Goal: Task Accomplishment & Management: Manage account settings

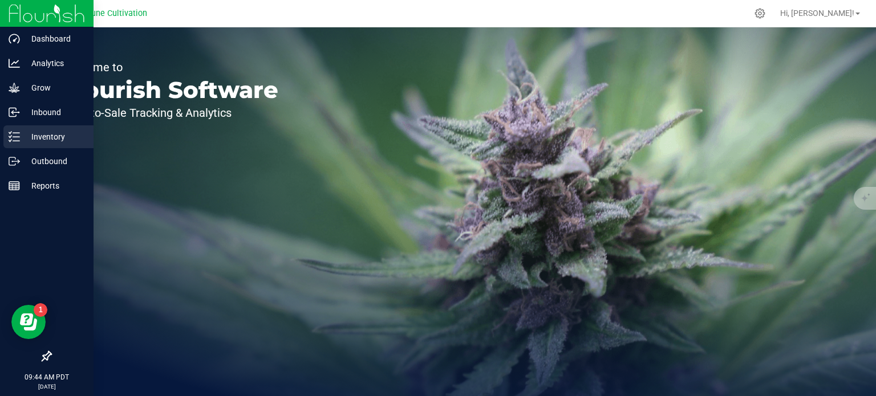
click at [29, 140] on p "Inventory" at bounding box center [54, 137] width 68 height 14
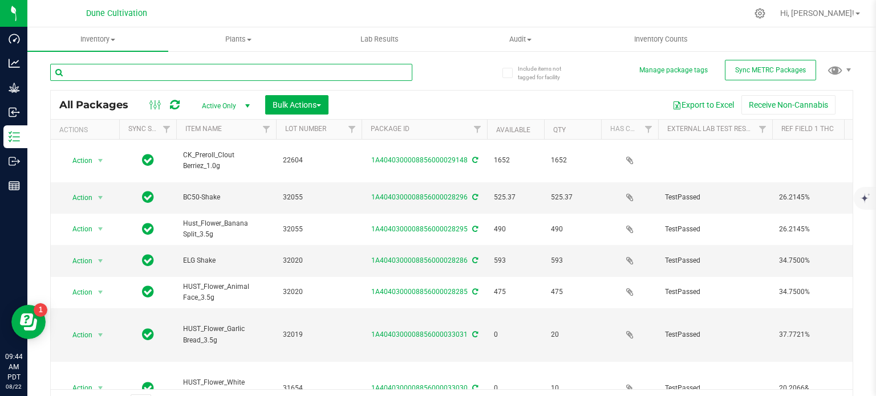
click at [176, 72] on input "text" at bounding box center [231, 72] width 362 height 17
type input "31837"
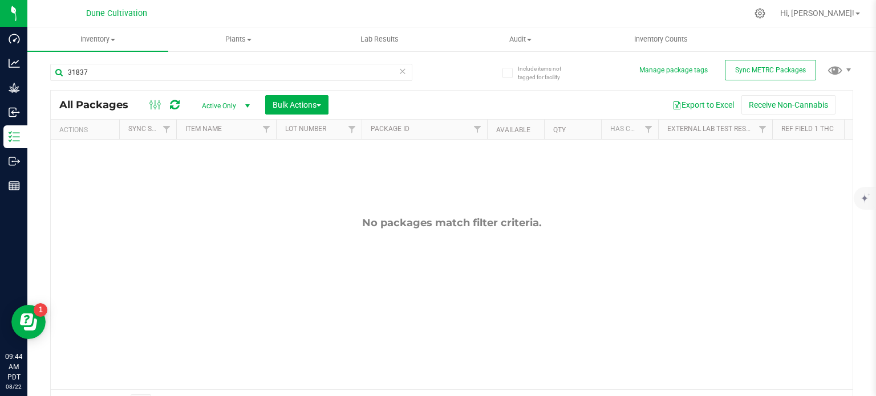
click at [223, 113] on span "Active Only" at bounding box center [223, 106] width 63 height 16
click at [226, 172] on li "All" at bounding box center [223, 175] width 62 height 17
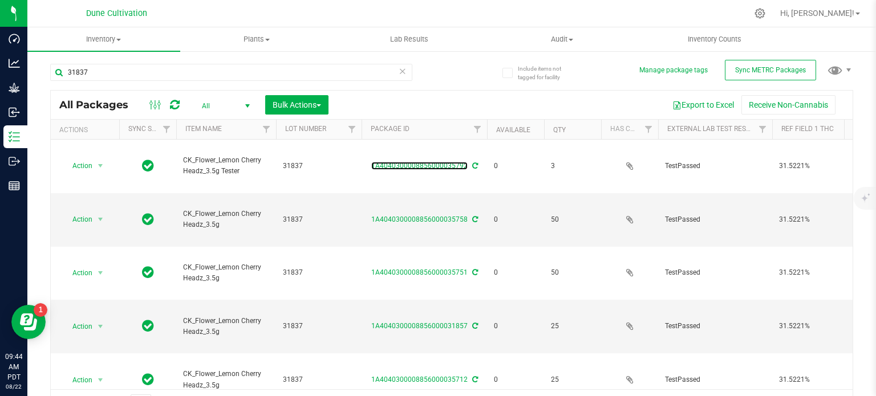
click at [420, 162] on link "1A4040300008856000035792" at bounding box center [419, 166] width 96 height 8
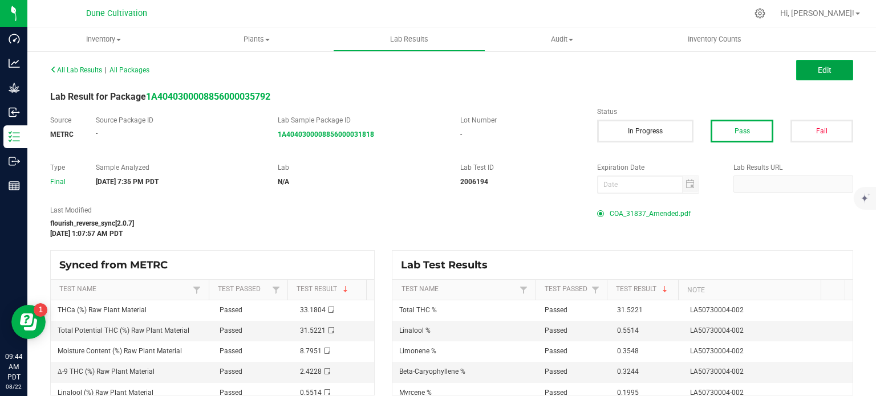
click at [807, 71] on button "Edit" at bounding box center [824, 70] width 57 height 21
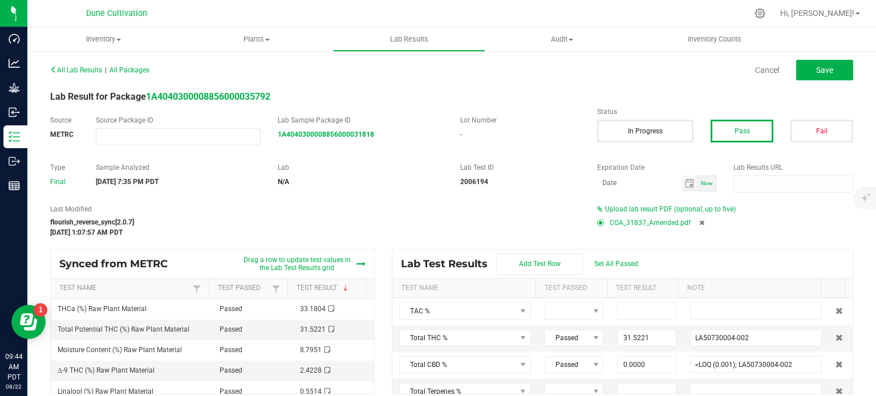
click at [699, 223] on icon at bounding box center [701, 222] width 5 height 7
type input "31.5221"
type input "LA50730004-002"
type input "0.0000"
type input "<LOQ (0.001); LA50730004-002"
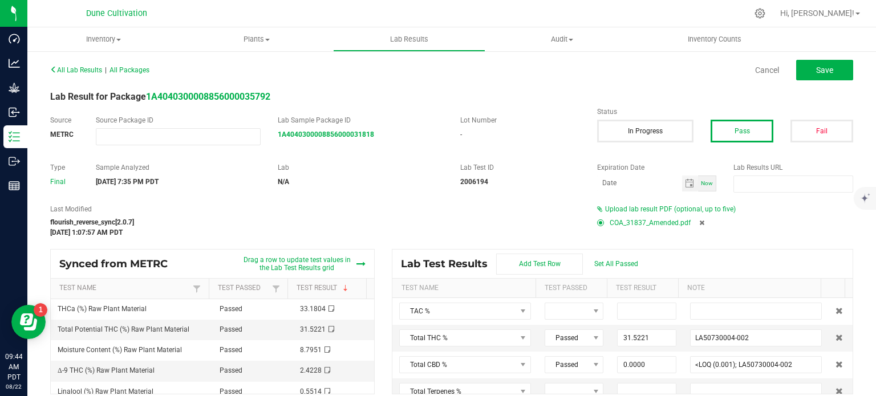
type input "0.0000"
type input "<LOQ (0.001); LA50730004-002"
type input "0.0000"
type input "<LOQ (0.02); LA50730004-002"
type input "0.1136"
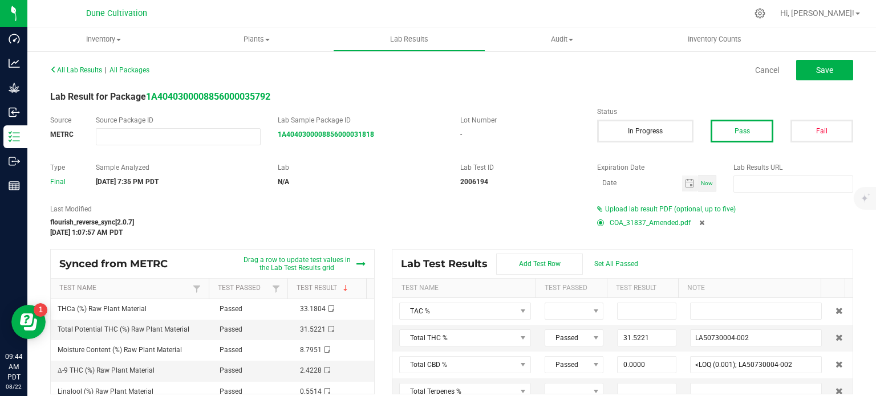
type input "LA50730004-002"
type input "0.0624"
type input "LA50730004-002"
type input "0.0415"
type input "LA50730004-002"
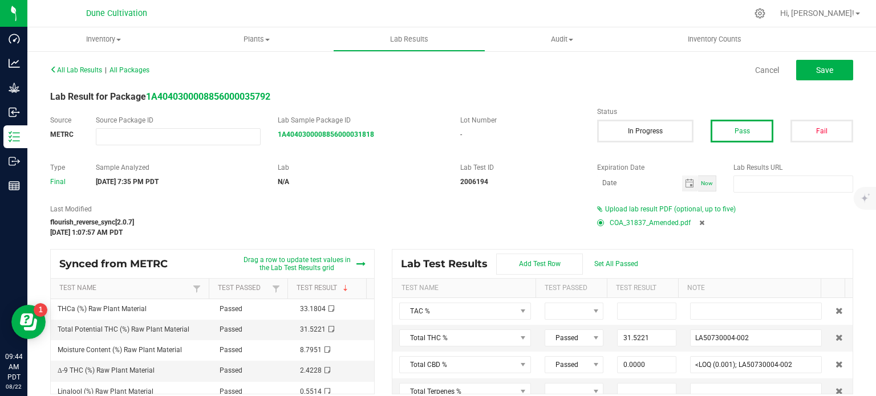
type input "0.3244"
type input "LA50730004-002"
type input "0.1033"
type input "LA50730004-002"
type input "0.3548"
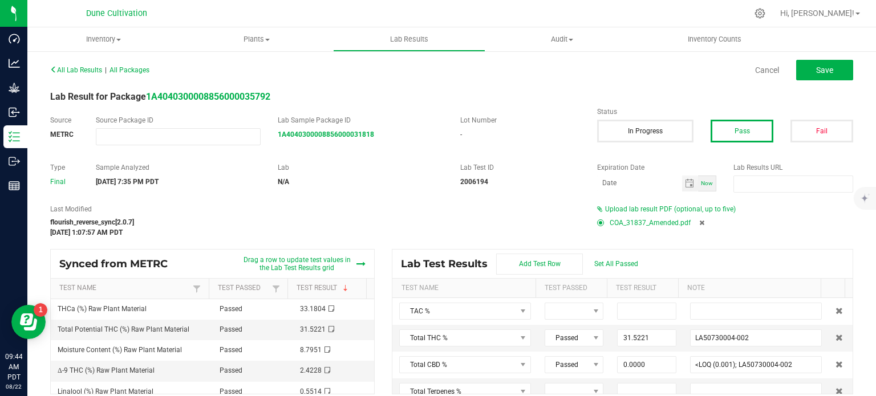
type input "LA50730004-002"
type input "0.5514"
type input "LA50730004-002"
type input "0.1995"
type input "LA50730004-002"
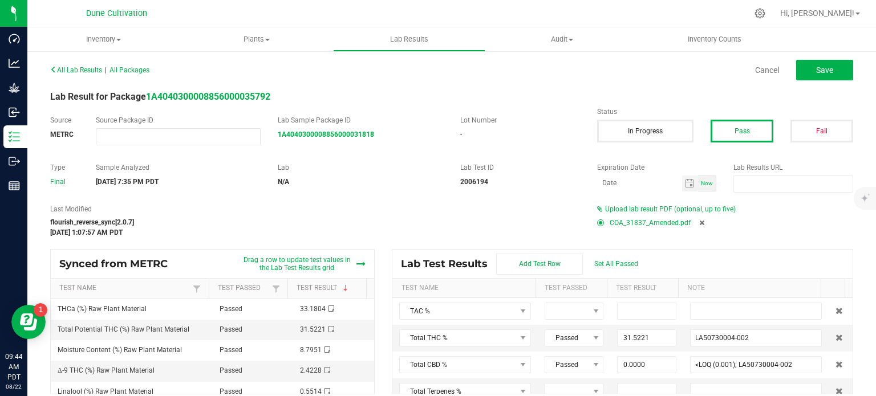
type input "0.0415"
type input "LA50730004-002"
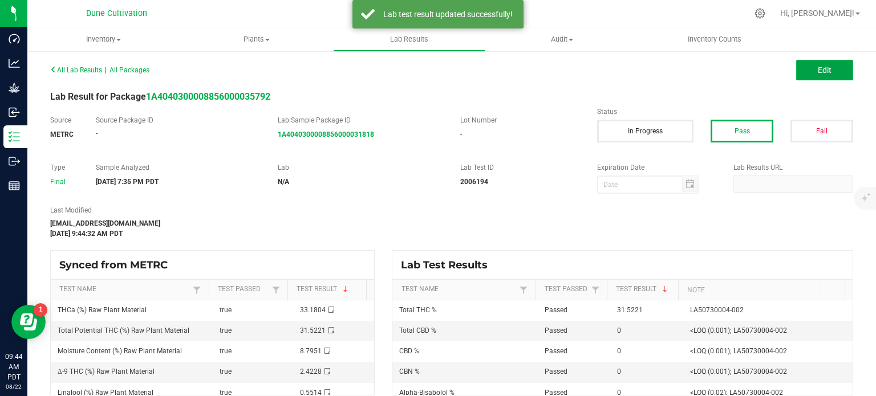
click at [825, 63] on button "Edit" at bounding box center [824, 70] width 57 height 21
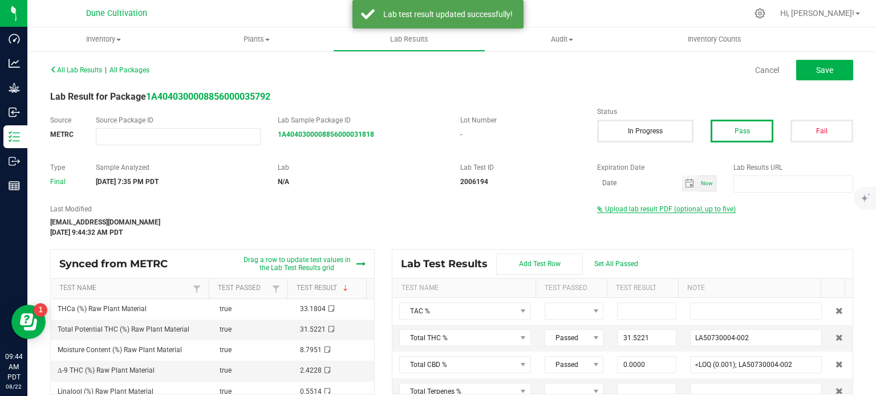
click at [638, 208] on span "Upload lab result PDF (optional, up to five)" at bounding box center [670, 209] width 131 height 8
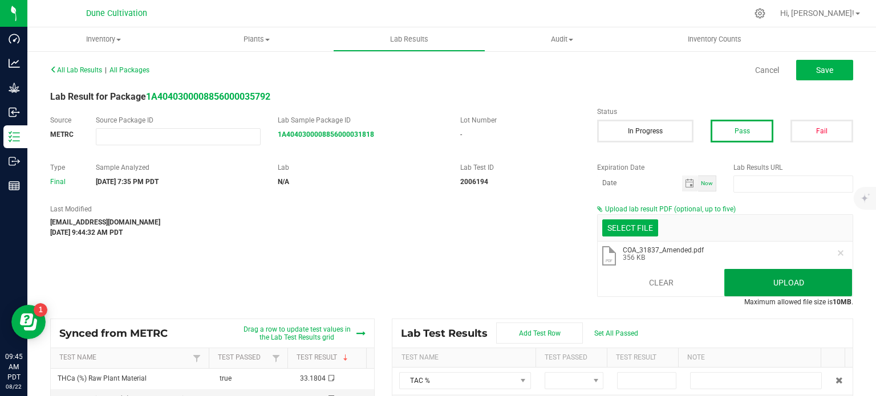
click at [766, 279] on button "Upload" at bounding box center [788, 282] width 128 height 27
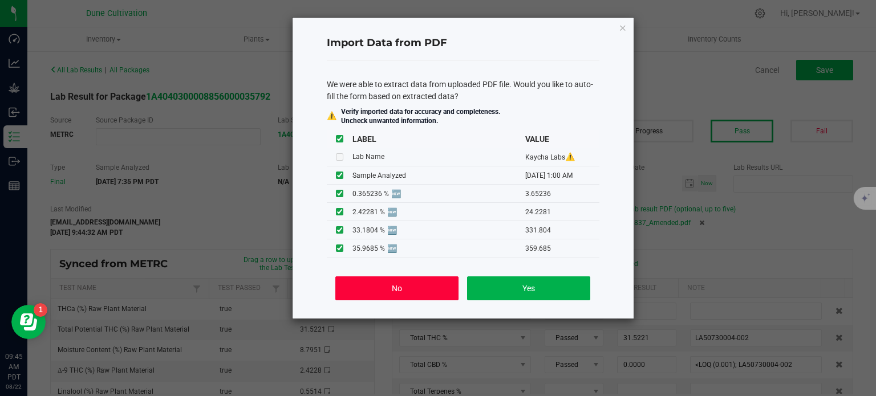
click at [356, 286] on button "No" at bounding box center [396, 288] width 123 height 24
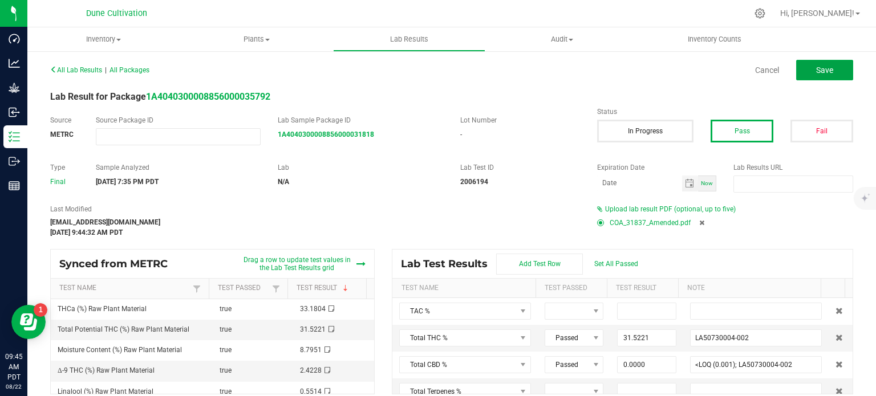
drag, startPoint x: 803, startPoint y: 71, endPoint x: 481, endPoint y: 101, distance: 323.5
click at [803, 71] on button "Save" at bounding box center [824, 70] width 57 height 21
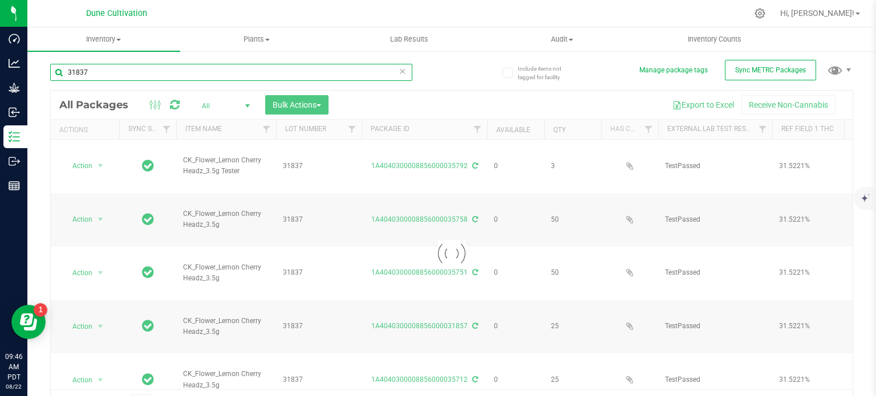
click at [171, 78] on input "31837" at bounding box center [231, 72] width 362 height 17
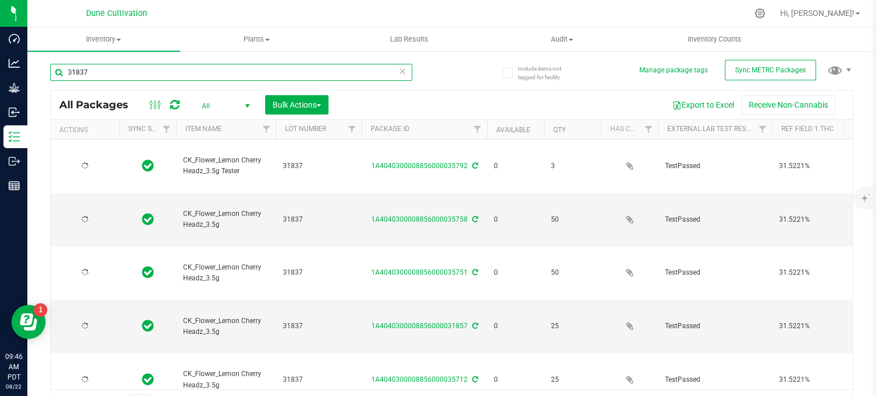
click at [171, 78] on input "31837" at bounding box center [231, 72] width 362 height 17
type input "31922"
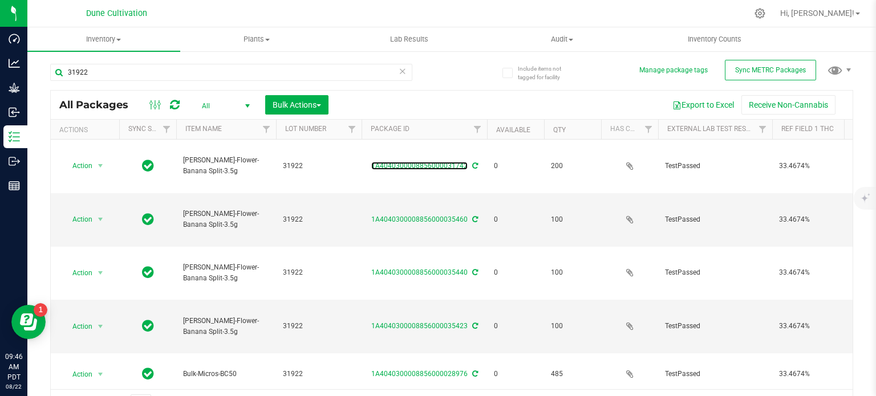
click at [405, 162] on link "1A4040300008856000031742" at bounding box center [419, 166] width 96 height 8
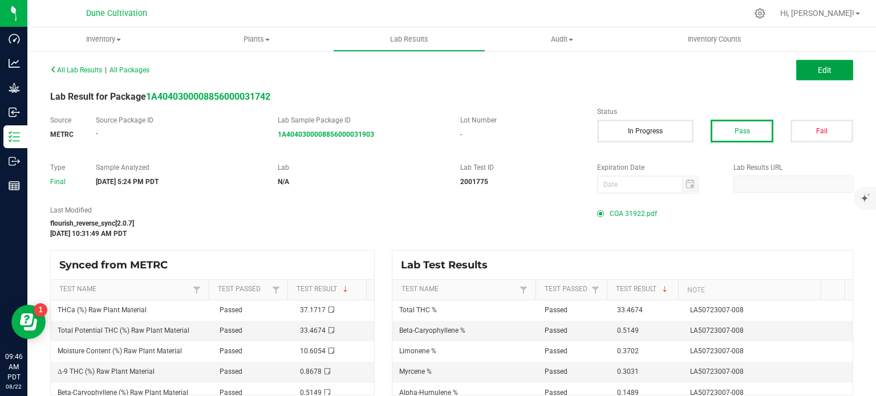
click at [821, 67] on span "Edit" at bounding box center [824, 70] width 14 height 9
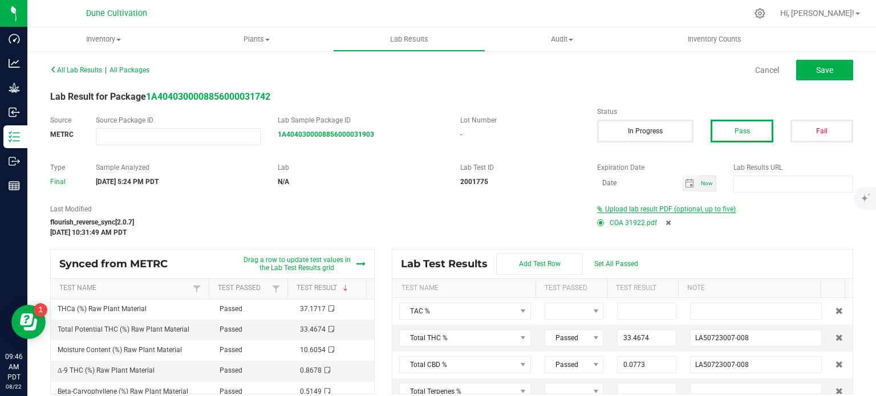
click at [649, 211] on span "Upload lab result PDF (optional, up to five)" at bounding box center [670, 209] width 131 height 8
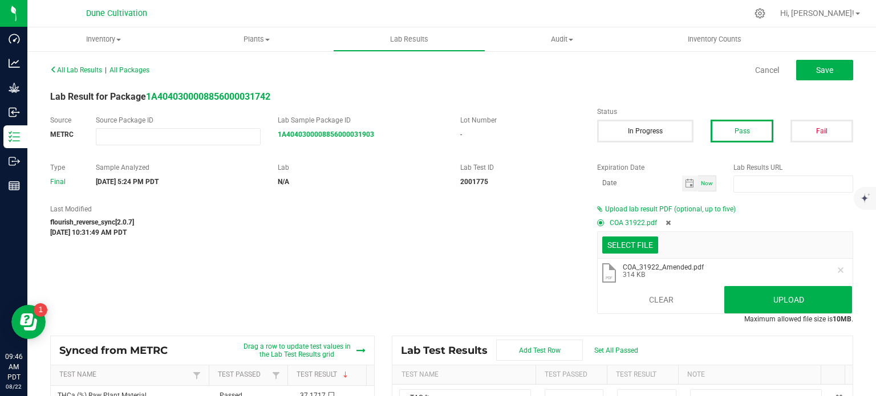
click at [735, 283] on li ".pdf COA_31922_Amended.pdf 314 KB" at bounding box center [724, 274] width 255 height 30
click at [739, 291] on button "Upload" at bounding box center [788, 299] width 128 height 27
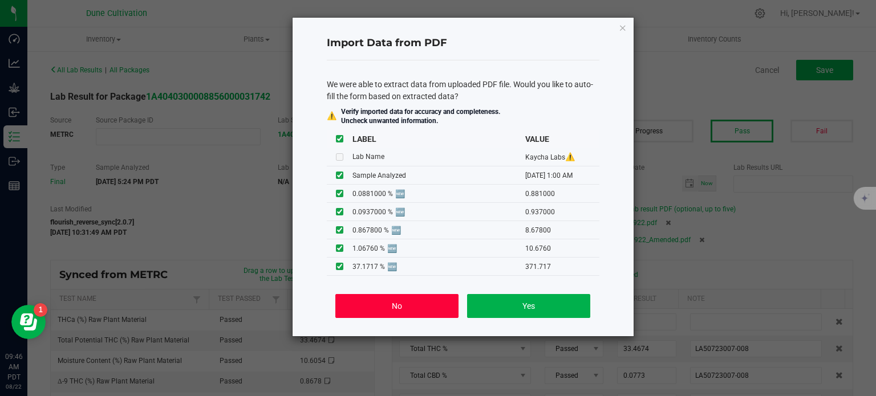
click at [415, 296] on button "No" at bounding box center [396, 306] width 123 height 24
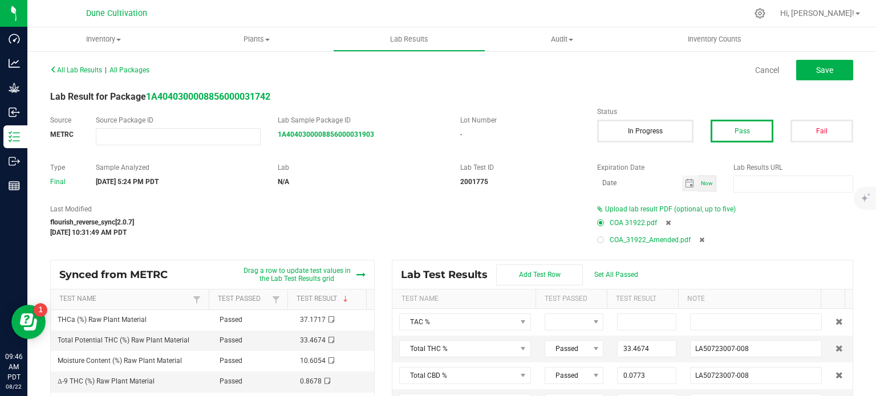
click at [597, 237] on div at bounding box center [600, 240] width 7 height 7
click at [665, 222] on icon at bounding box center [667, 222] width 5 height 7
type input "33.4674"
type input "LA50723007-008"
type input "0.0773"
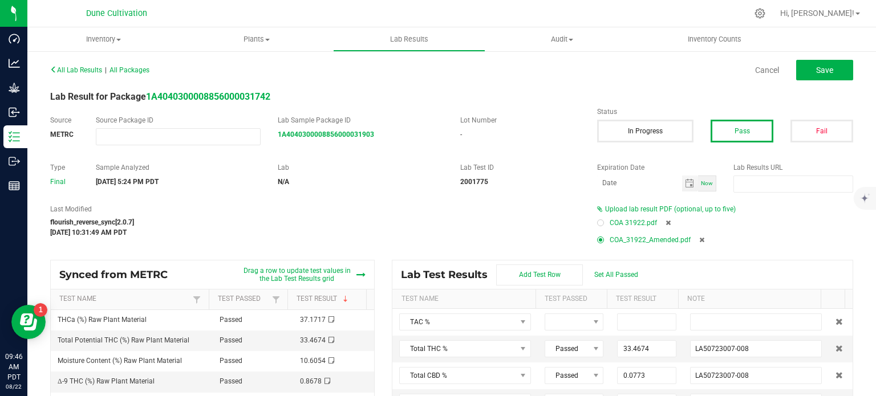
type input "0.0000"
type input "<LOQ (0.001); LA50723007-008"
type input "0.0000"
type input "<LOQ (0.001); LA50723007-008"
type input "0.0901"
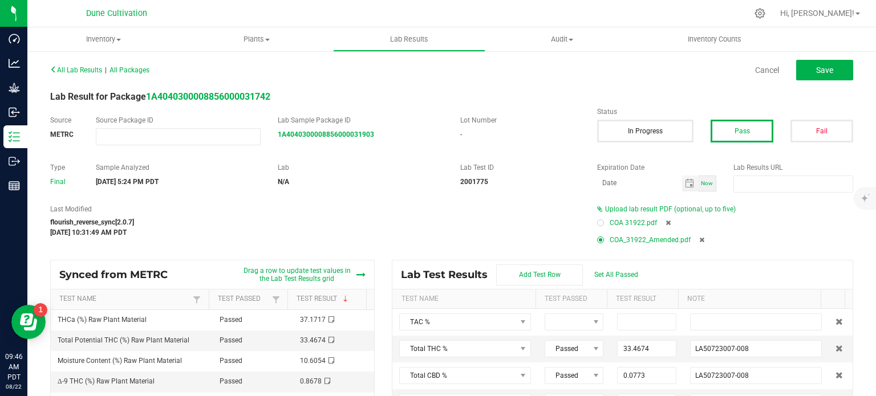
type input "LA50723007-008"
type input "0.1489"
type input "LA50723007-008"
type input "0.0239"
type input "LA50723007-008"
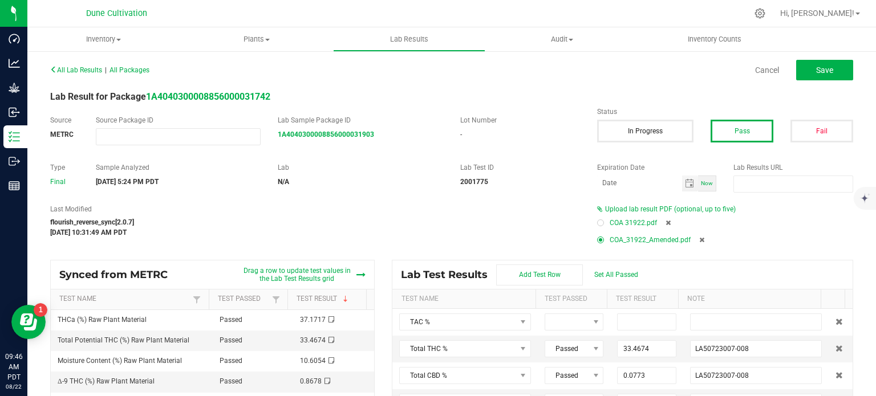
type input "0.0233"
type input "LA50723007-008"
type input "0.5149"
type input "LA50723007-008"
type input "0.0642"
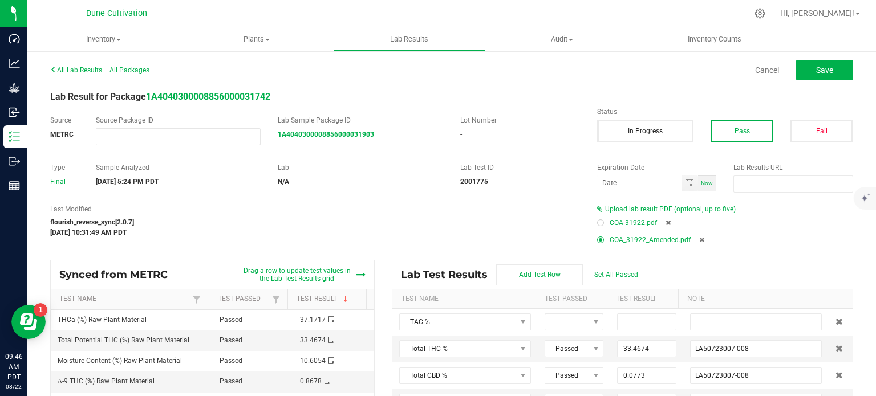
type input "LA50723007-008"
type input "0.3702"
type input "LA50723007-008"
type input "0.0855"
type input "LA50723007-008"
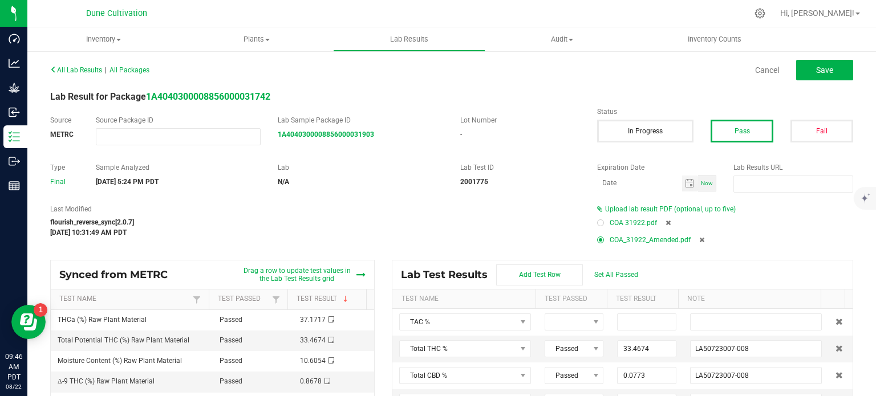
type input "0.3031"
type input "LA50723007-008"
type input "0.0233"
type input "LA50723007-008"
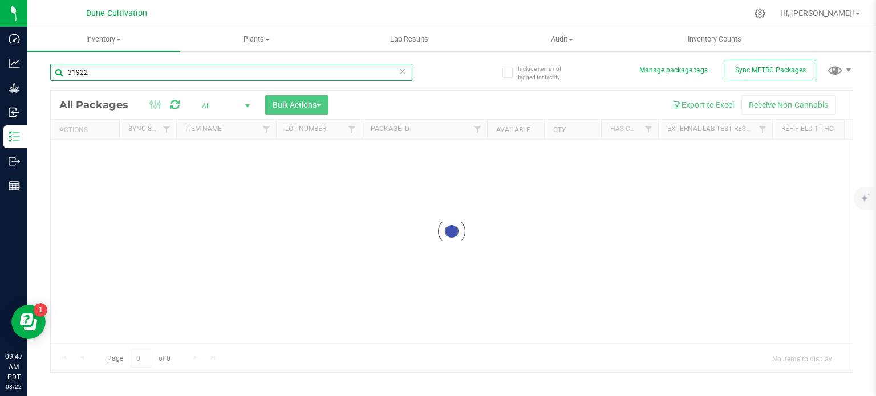
click at [143, 77] on input "31922" at bounding box center [231, 72] width 362 height 17
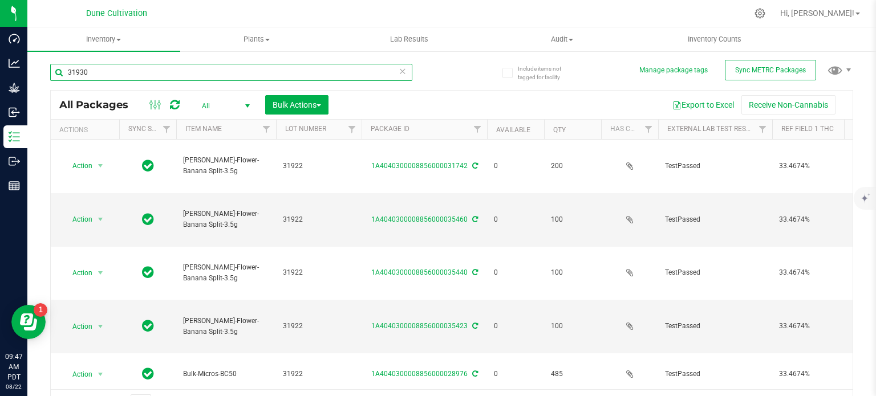
type input "31930"
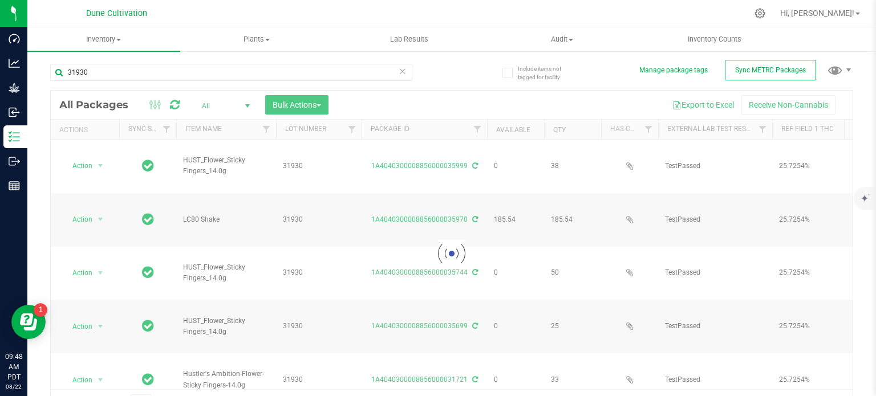
click at [407, 155] on div at bounding box center [451, 254] width 801 height 326
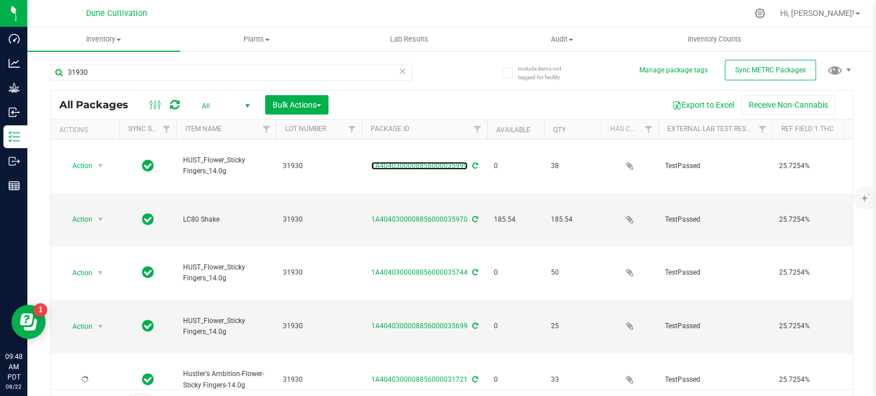
click at [407, 162] on link "1A4040300008856000035999" at bounding box center [419, 166] width 96 height 8
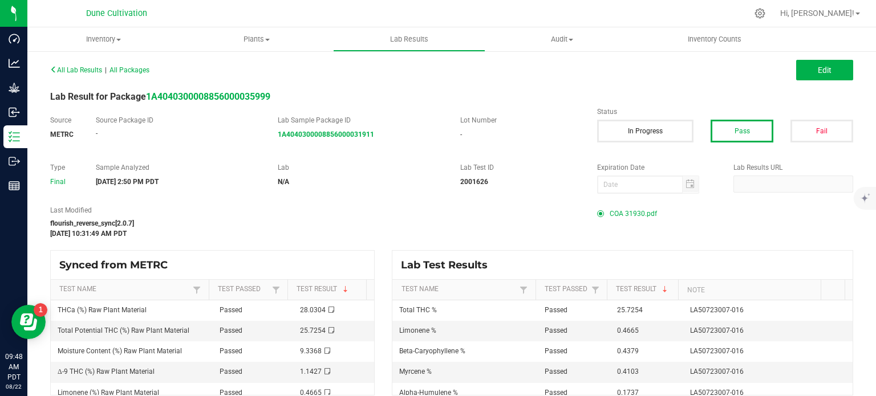
click at [625, 207] on span "COA 31930.pdf" at bounding box center [632, 213] width 47 height 17
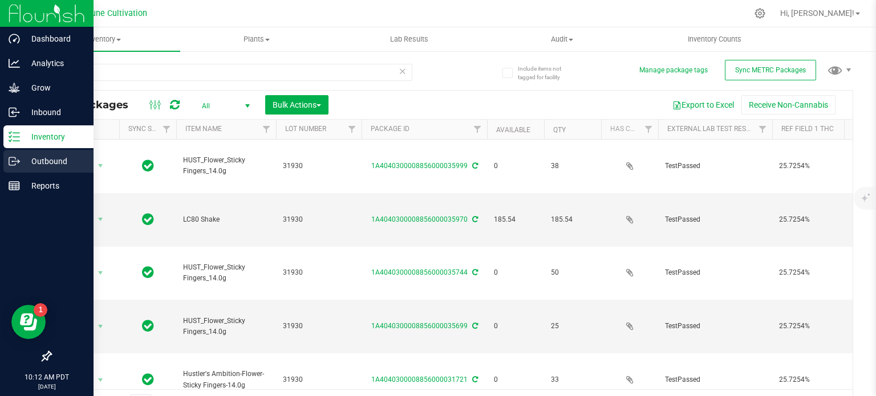
click at [25, 162] on p "Outbound" at bounding box center [54, 161] width 68 height 14
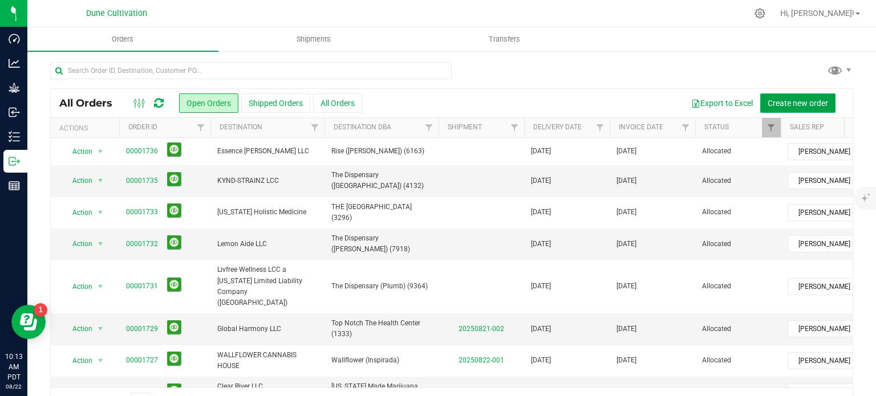
click at [796, 107] on span "Create new order" at bounding box center [797, 103] width 60 height 9
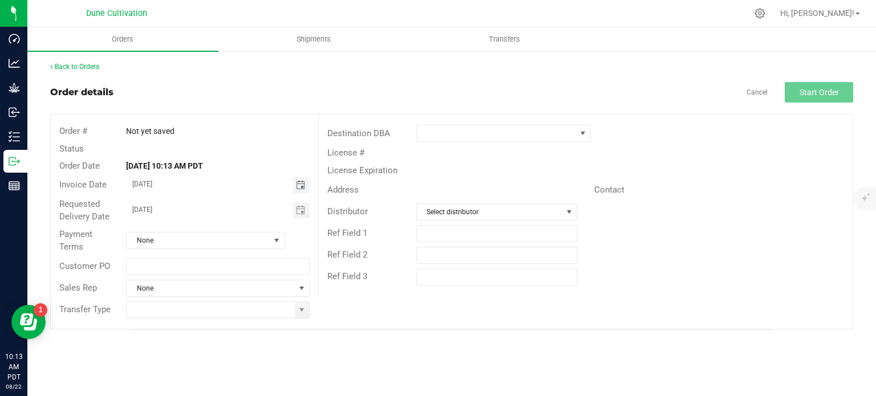
click at [296, 186] on span "Toggle calendar" at bounding box center [300, 185] width 9 height 9
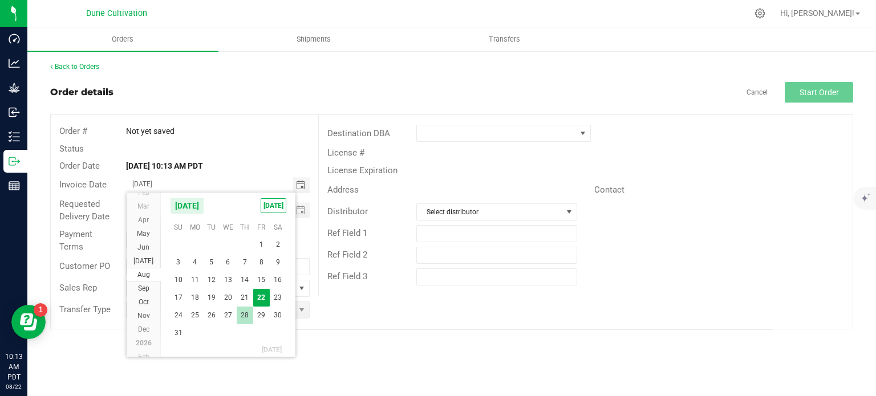
click at [237, 320] on span "28" at bounding box center [245, 316] width 17 height 18
type input "08/28/2025"
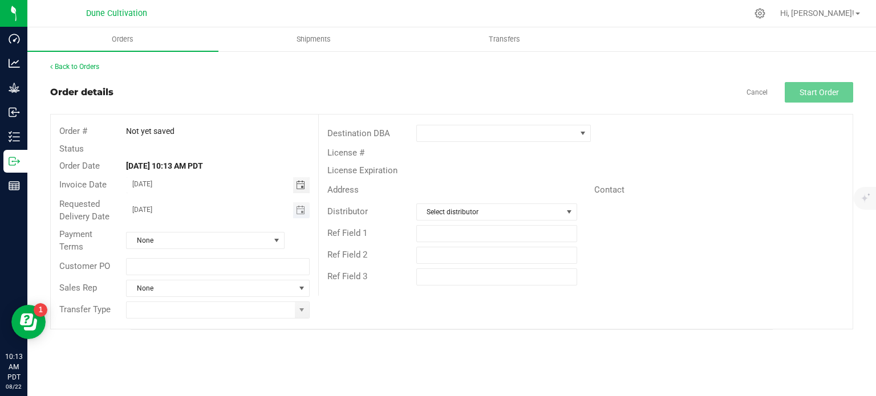
click at [306, 207] on span "Toggle calendar" at bounding box center [301, 210] width 17 height 16
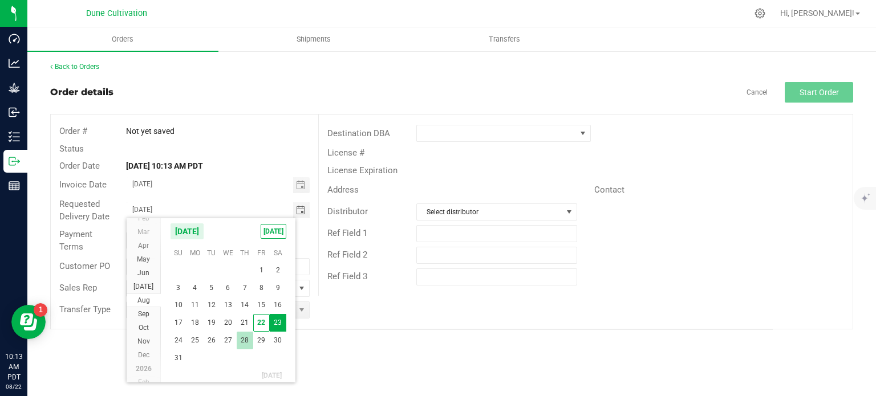
click at [246, 340] on span "28" at bounding box center [245, 341] width 17 height 18
type input "08/28/2025"
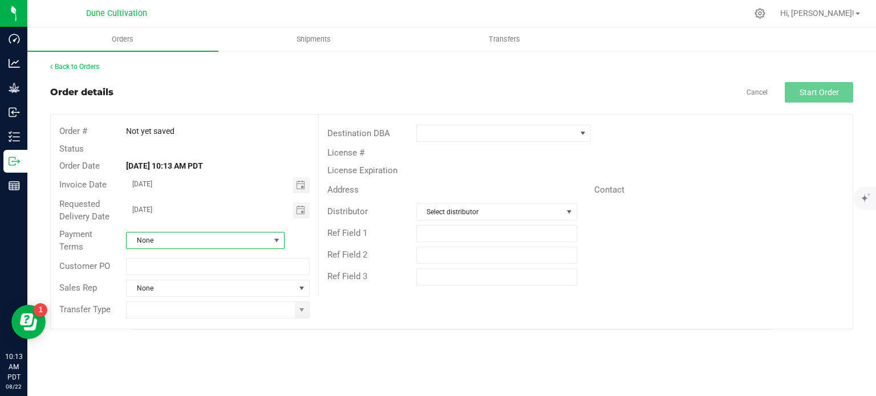
click at [267, 245] on span "None" at bounding box center [198, 241] width 143 height 16
click at [173, 342] on li "Net 30" at bounding box center [205, 344] width 157 height 19
click at [289, 287] on span "None" at bounding box center [211, 288] width 168 height 16
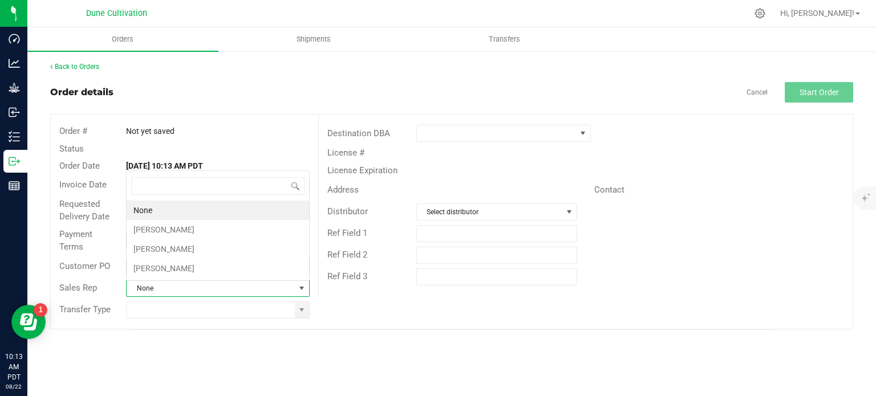
scroll to position [17, 181]
click at [197, 232] on li "Brett Nelson" at bounding box center [218, 229] width 182 height 19
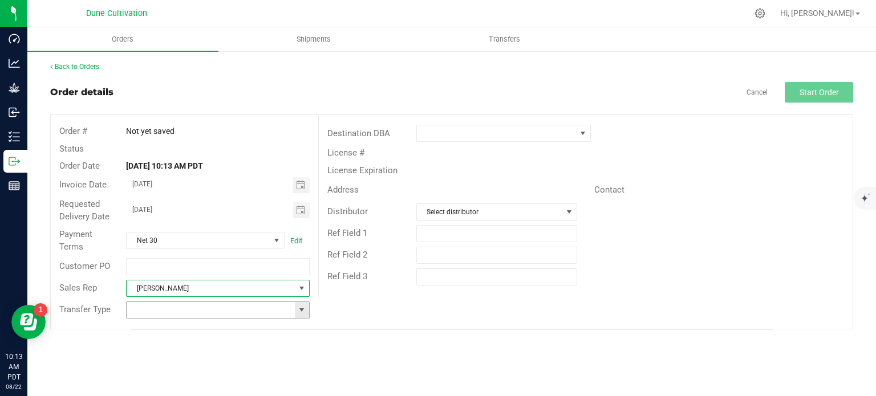
click at [302, 310] on span at bounding box center [301, 310] width 9 height 9
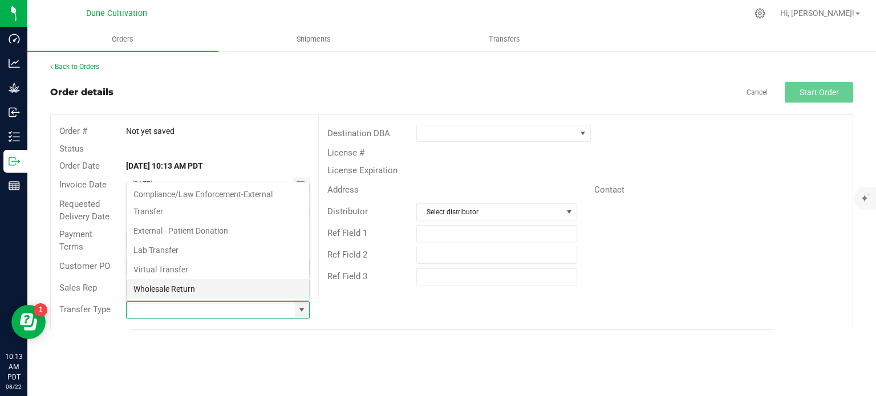
scroll to position [186, 0]
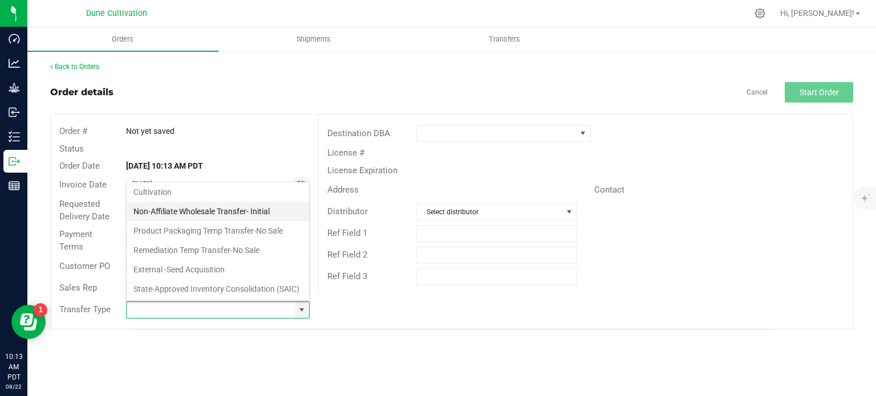
click at [235, 202] on li "Non-Affiliate Wholesale Transfer- Initial" at bounding box center [218, 211] width 182 height 19
type input "Non-Affiliate Wholesale Transfer- Initial"
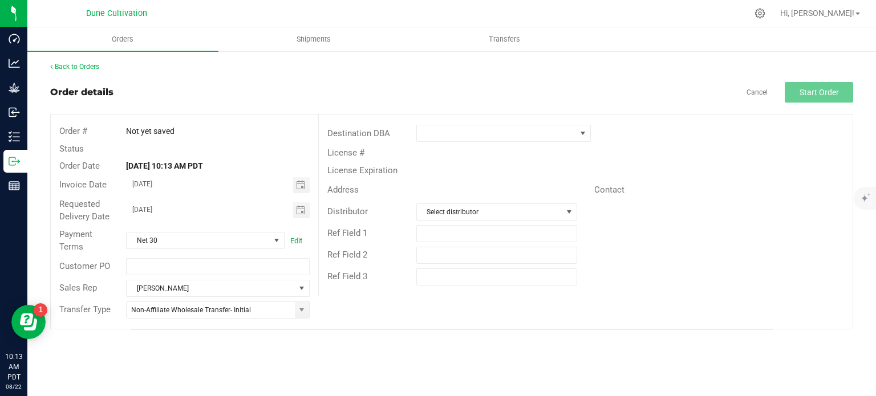
click at [458, 141] on div "Destination DBA" at bounding box center [586, 134] width 534 height 22
click at [459, 132] on span at bounding box center [496, 133] width 159 height 16
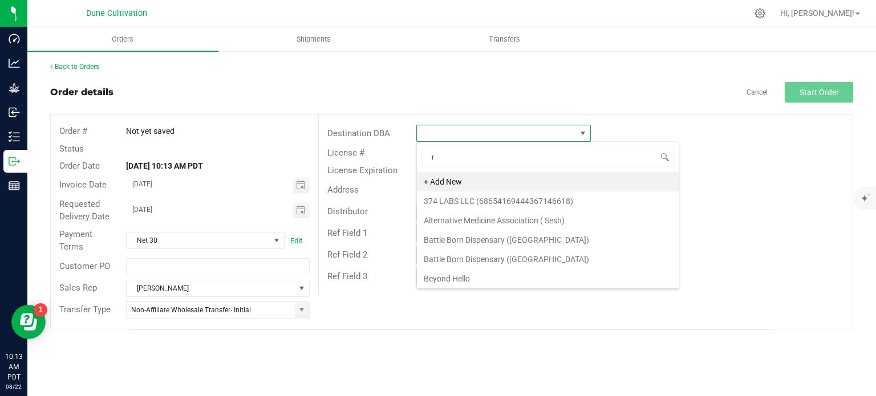
scroll to position [17, 174]
type input "rise"
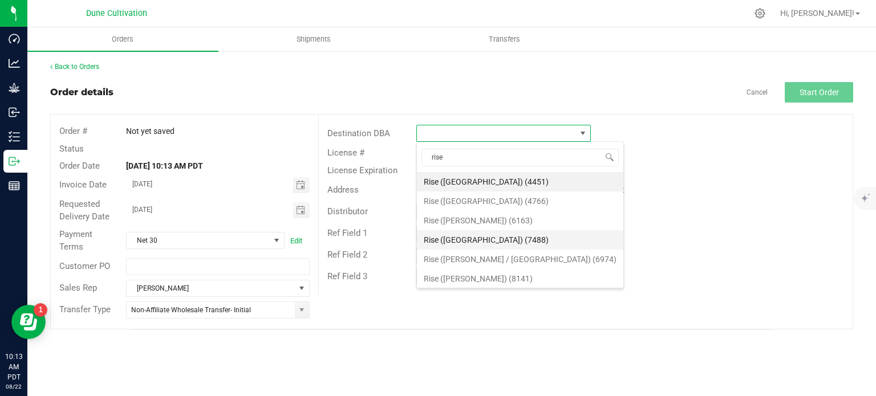
click at [468, 236] on li "Rise (Durango) (7488)" at bounding box center [520, 239] width 206 height 19
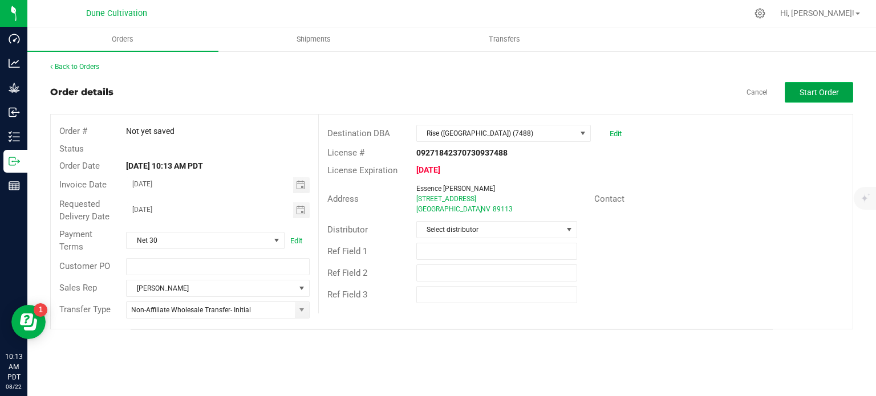
click at [803, 88] on span "Start Order" at bounding box center [818, 92] width 39 height 9
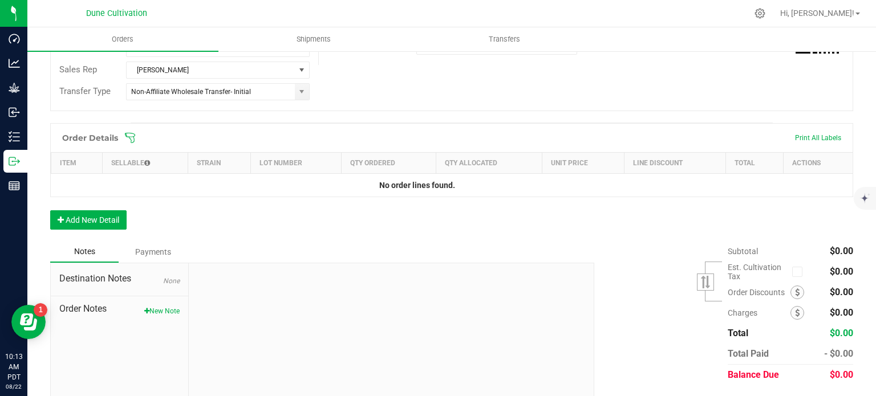
scroll to position [251, 0]
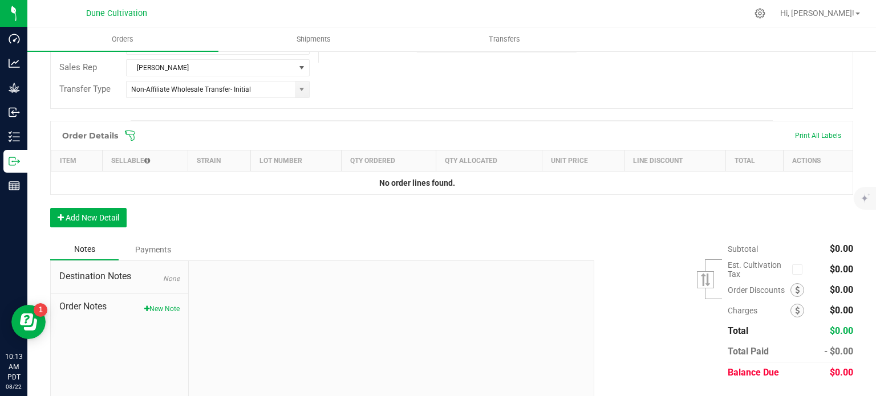
click at [100, 226] on div "Order Details Print All Labels Item Sellable Strain Lot Number Qty Ordered Qty …" at bounding box center [451, 180] width 803 height 118
click at [100, 222] on button "Add New Detail" at bounding box center [88, 217] width 76 height 19
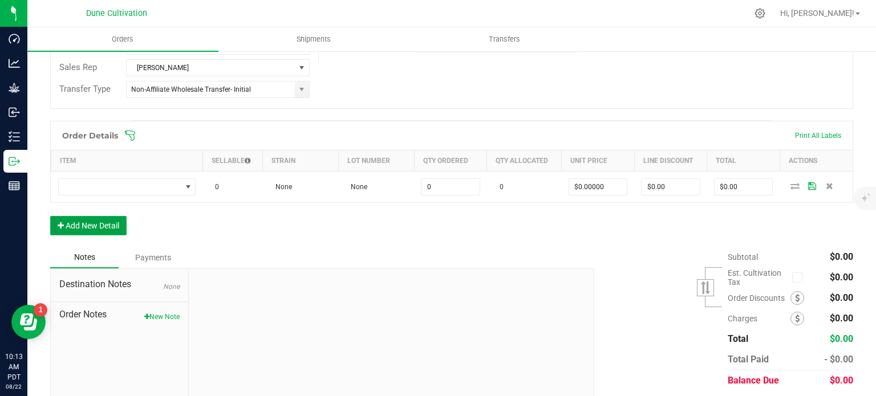
click at [98, 227] on button "Add New Detail" at bounding box center [88, 225] width 76 height 19
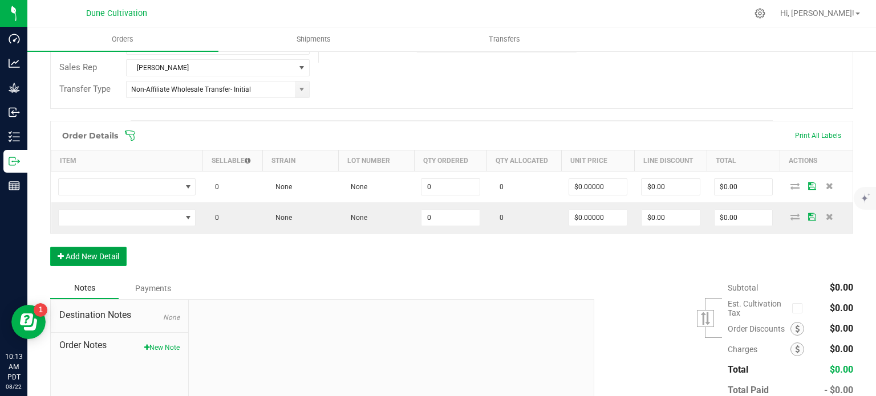
click at [100, 247] on button "Add New Detail" at bounding box center [88, 256] width 76 height 19
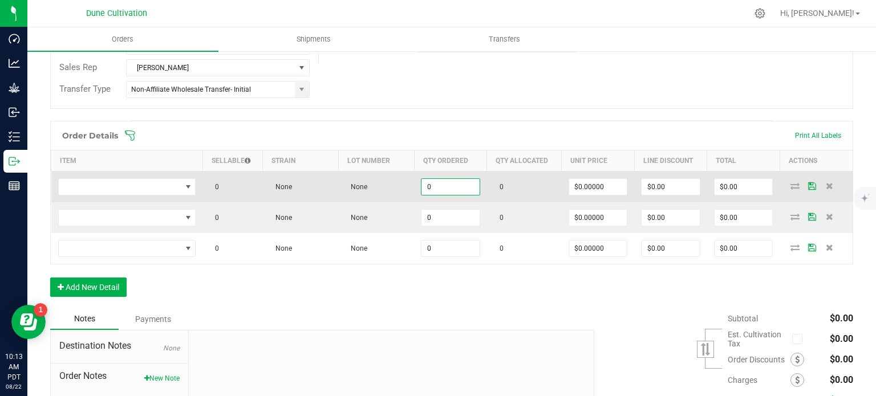
click at [422, 185] on input "0" at bounding box center [450, 187] width 58 height 16
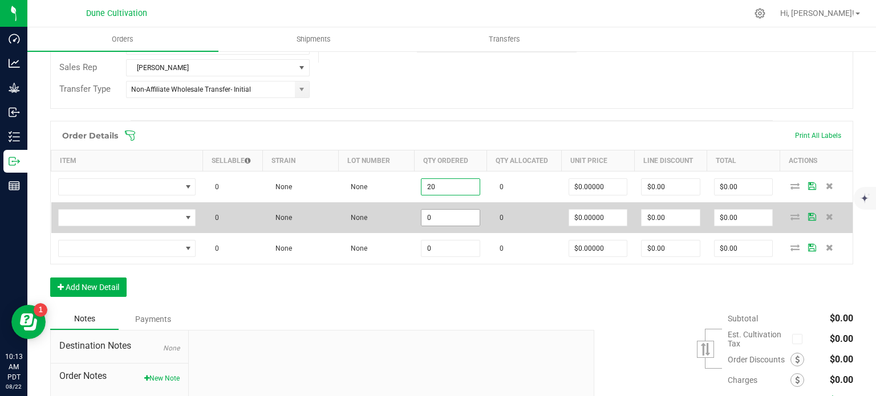
type input "20"
click at [433, 222] on input "0" at bounding box center [450, 218] width 58 height 16
paste input "2"
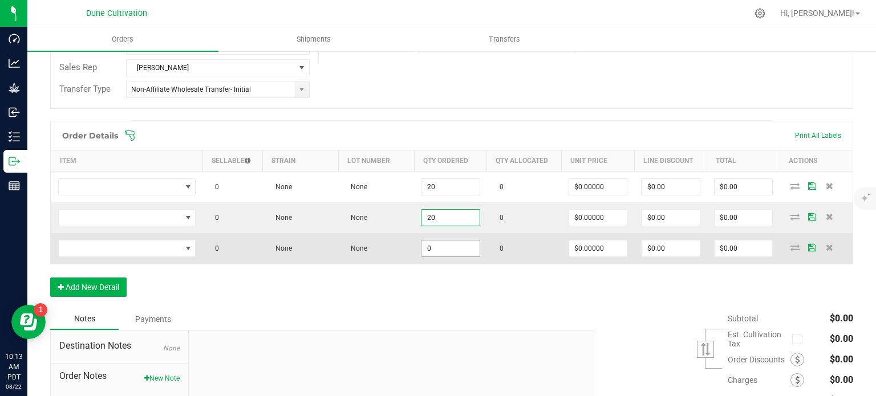
type input "20"
click at [438, 248] on input "0" at bounding box center [450, 249] width 58 height 16
paste input "2"
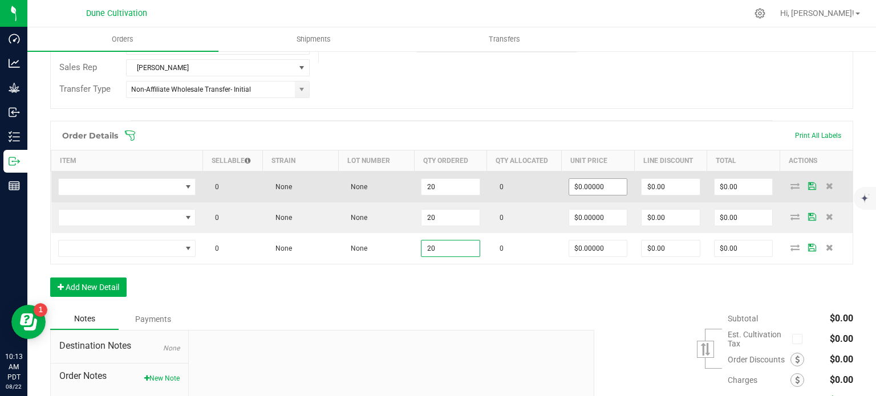
type input "20"
click at [596, 180] on input "0" at bounding box center [598, 187] width 58 height 16
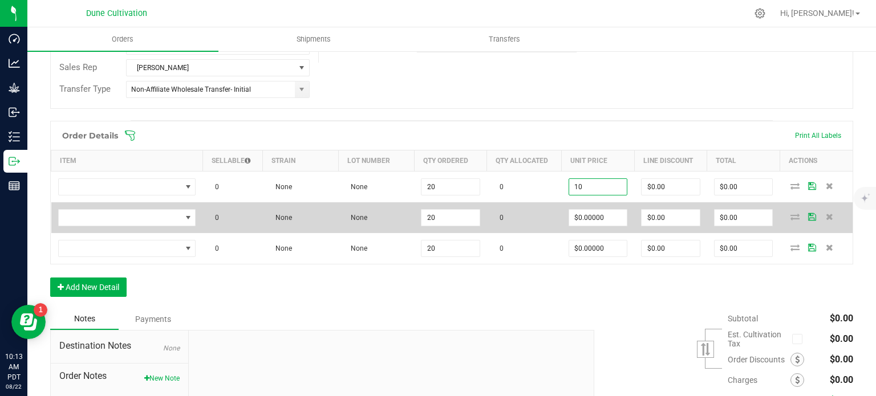
type input "$10.00000"
type input "$200.00"
click at [593, 205] on td "$0.00000" at bounding box center [597, 217] width 73 height 31
click at [592, 215] on input "0" at bounding box center [598, 218] width 58 height 16
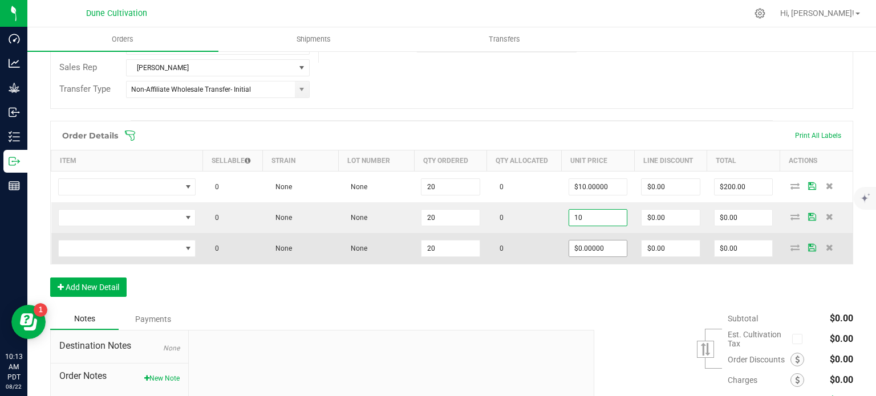
type input "$10.00000"
type input "$200.00"
click at [593, 245] on input "0" at bounding box center [598, 249] width 58 height 16
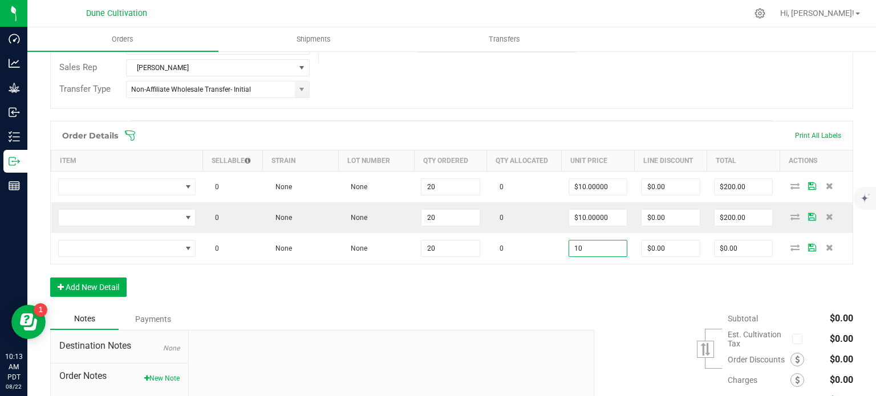
type input "$10.00000"
type input "$200.00"
click at [478, 281] on div "Order Details Print All Labels Item Sellable Strain Lot Number Qty Ordered Qty …" at bounding box center [451, 215] width 803 height 188
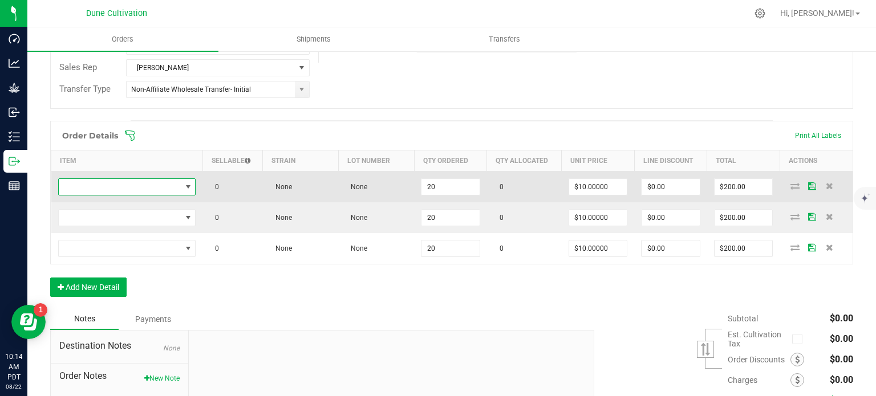
click at [181, 179] on span "NO DATA FOUND" at bounding box center [188, 187] width 14 height 16
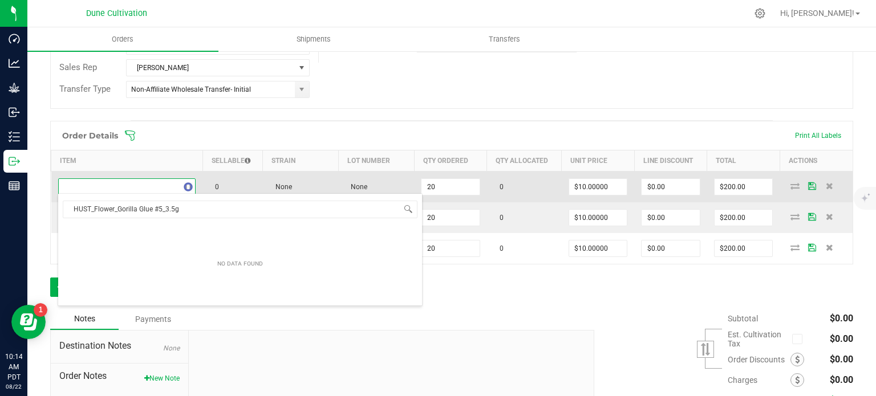
scroll to position [17, 135]
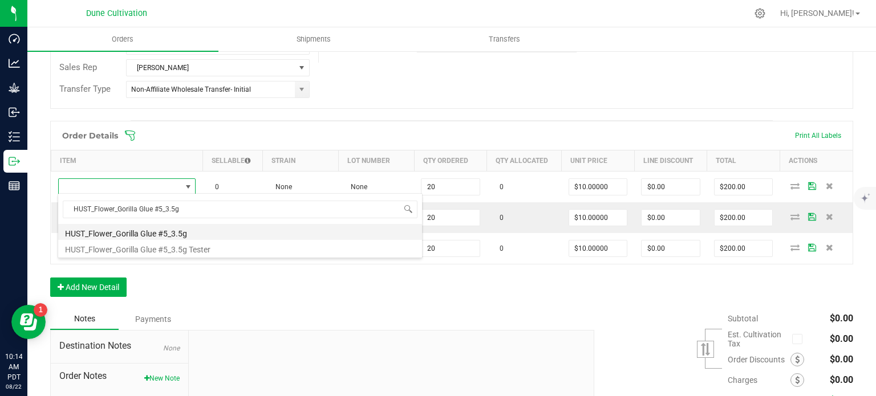
click at [160, 227] on li "HUST_Flower_Gorilla Glue #5_3.5g" at bounding box center [240, 232] width 364 height 16
type input "20 ea"
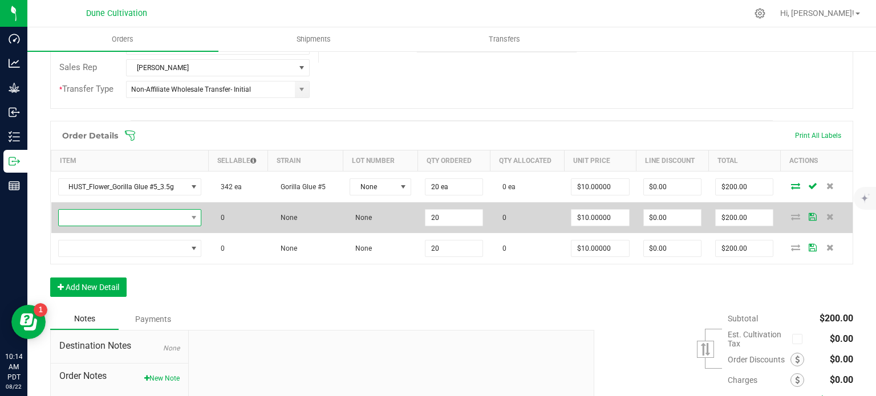
click at [186, 210] on span "NO DATA FOUND" at bounding box center [193, 218] width 14 height 16
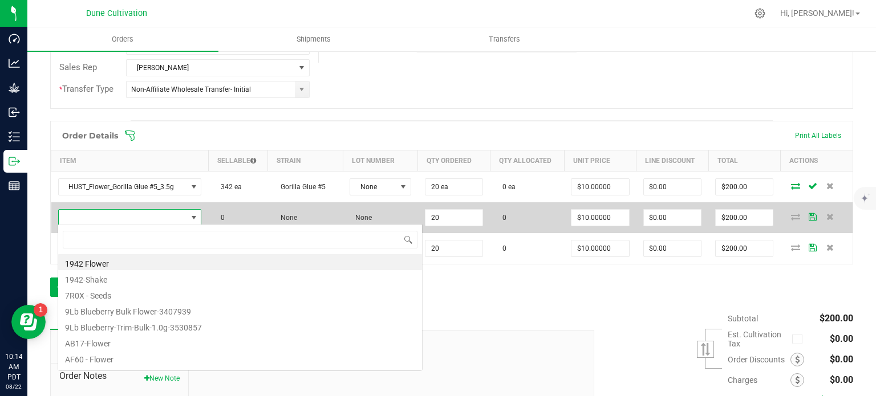
type input "HUST_Flower_Black Cherry Gelato_3.5g"
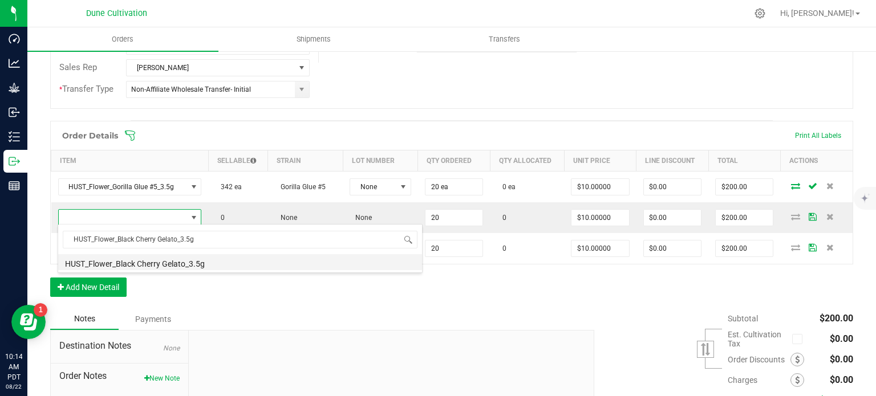
click at [170, 262] on li "HUST_Flower_Black Cherry Gelato_3.5g" at bounding box center [240, 262] width 364 height 16
type input "20 ea"
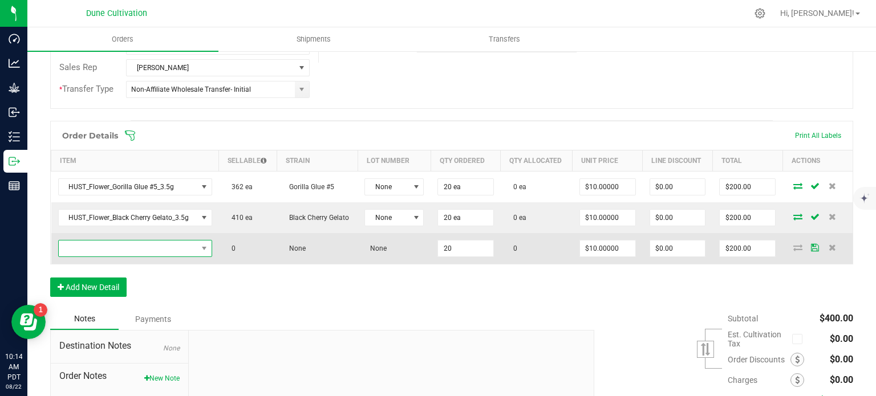
click at [149, 244] on span "NO DATA FOUND" at bounding box center [128, 249] width 139 height 16
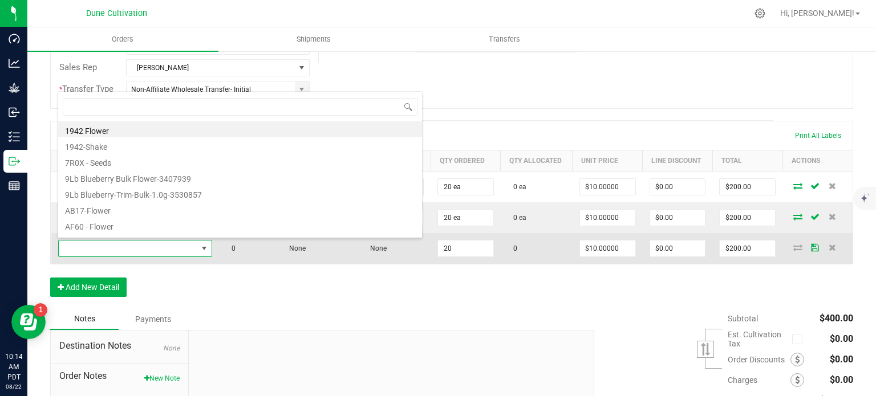
scroll to position [17, 150]
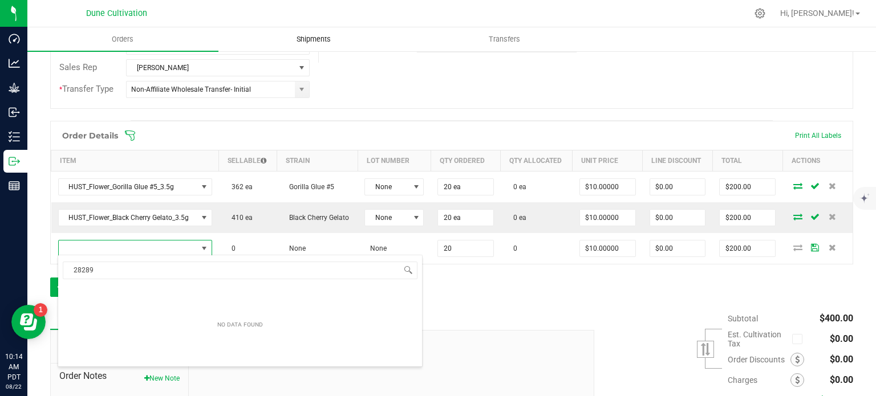
type input "28289"
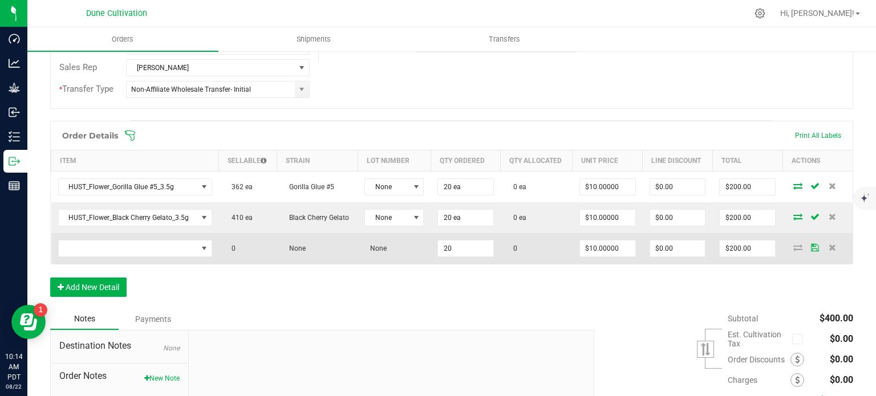
click at [132, 237] on td at bounding box center [135, 248] width 168 height 31
click at [137, 246] on span "NO DATA FOUND" at bounding box center [128, 249] width 139 height 16
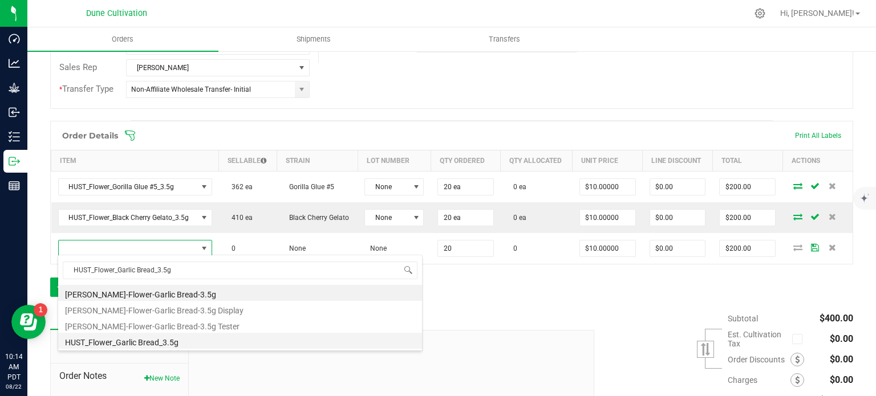
click at [149, 343] on li "HUST_Flower_Garlic Bread_3.5g" at bounding box center [240, 341] width 364 height 16
type input "20 ea"
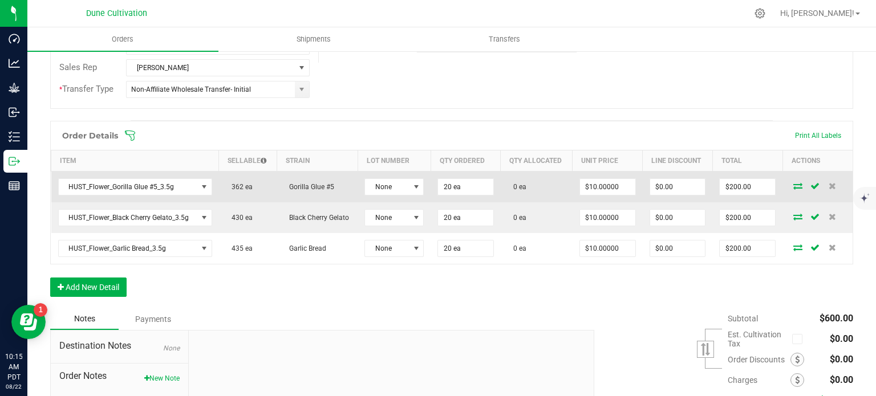
click at [793, 185] on icon at bounding box center [797, 185] width 9 height 7
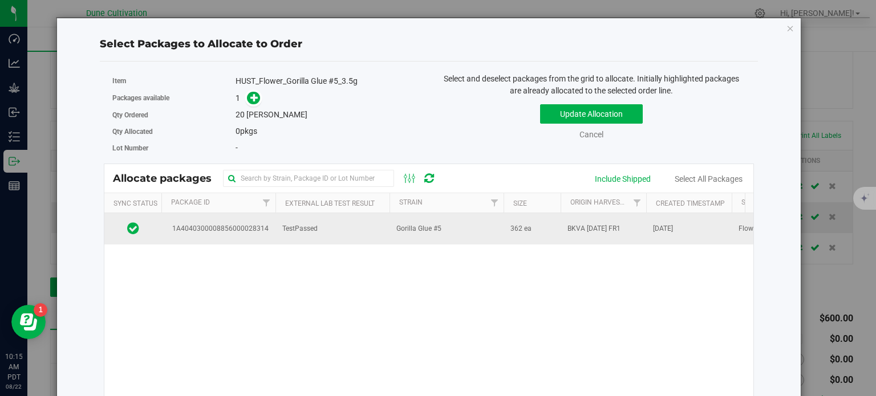
click at [284, 227] on span "TestPassed" at bounding box center [299, 228] width 35 height 11
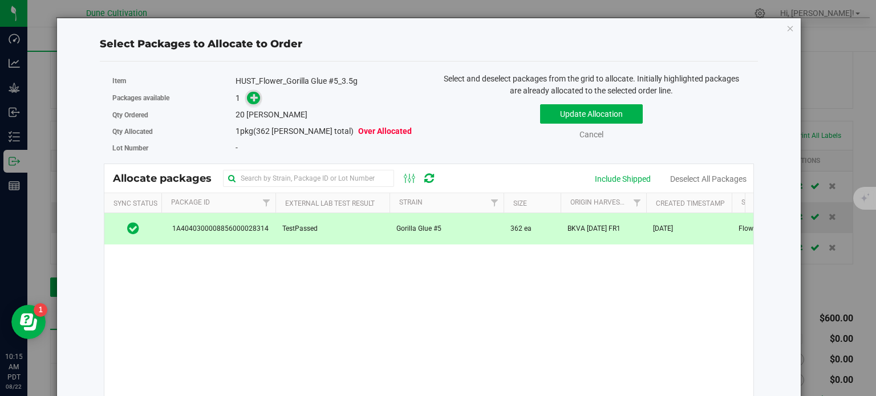
click at [250, 96] on icon at bounding box center [254, 97] width 8 height 8
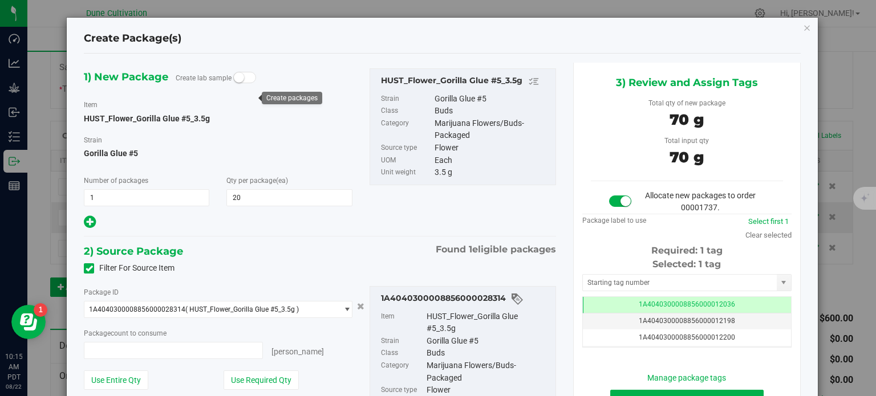
type input "20 ea"
click at [625, 298] on td "1A4040300008856000012036" at bounding box center [687, 305] width 208 height 17
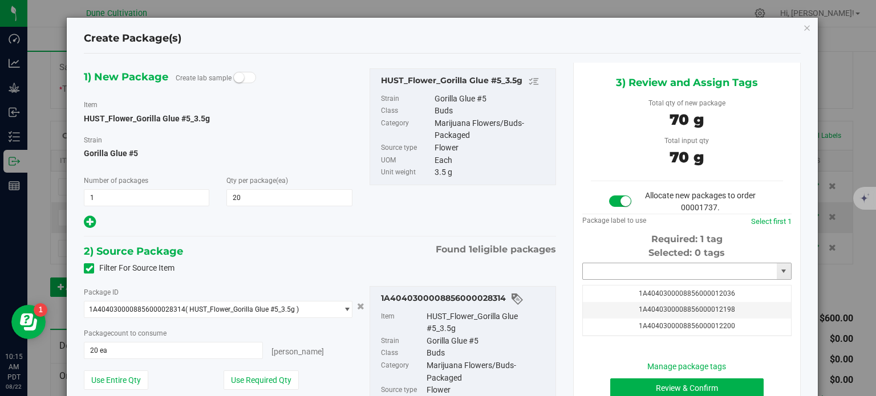
click at [625, 263] on input "text" at bounding box center [680, 271] width 194 height 16
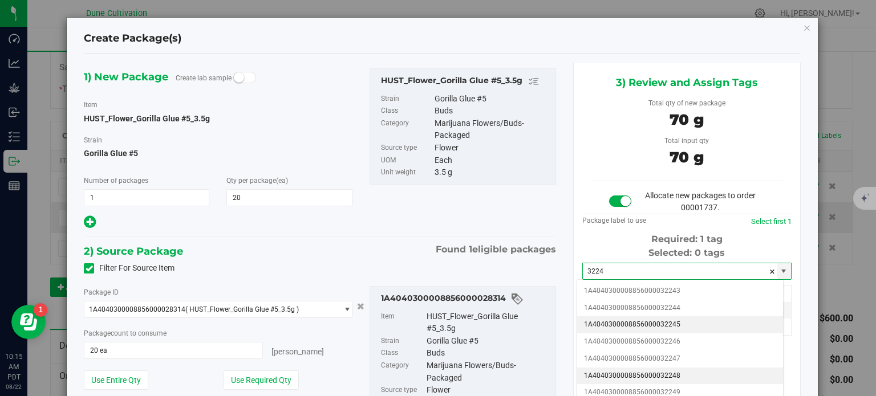
scroll to position [70, 0]
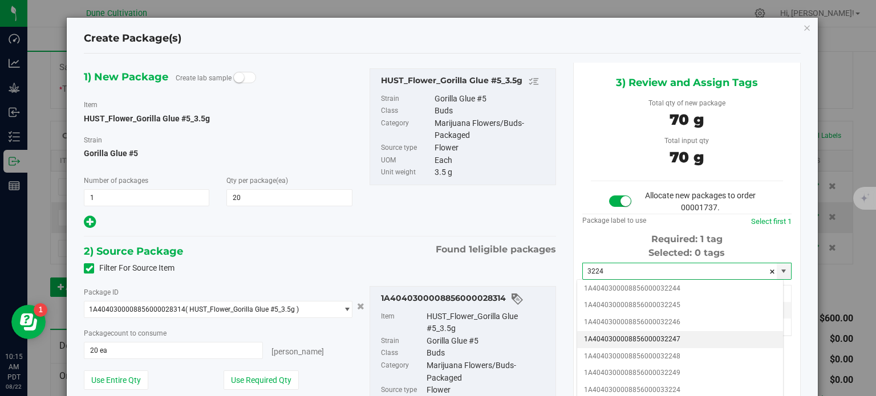
click at [646, 335] on li "1A4040300008856000032247" at bounding box center [680, 339] width 206 height 17
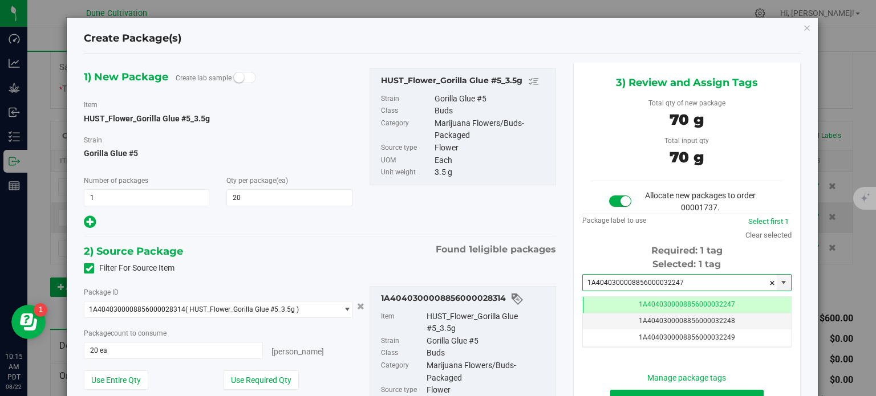
scroll to position [0, 0]
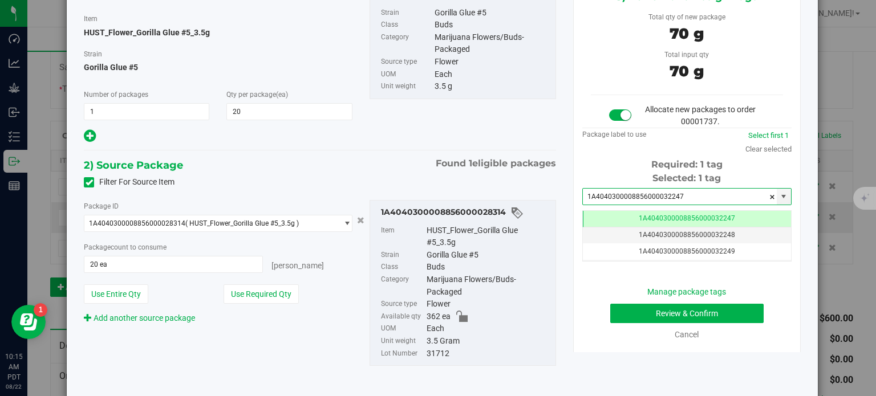
type input "1A4040300008856000032247"
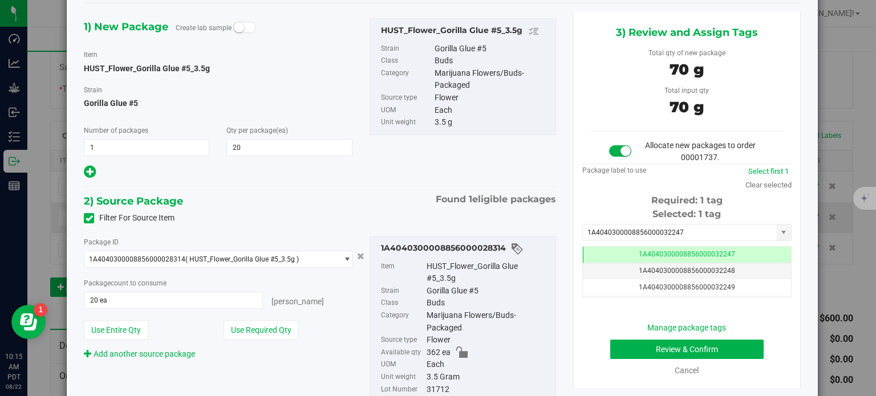
click at [604, 337] on div "Manage package tags Review & Confirm Cancel" at bounding box center [687, 349] width 192 height 55
click at [610, 344] on button "Review & Confirm" at bounding box center [686, 349] width 153 height 19
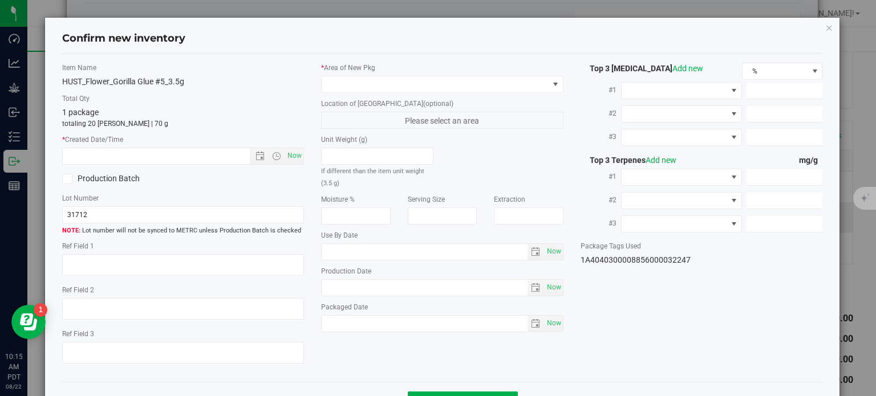
type textarea "29.8020%"
type textarea "Gorilla Glue #5"
type textarea "0.0594261%"
type input "331.8510"
type input "11.5097"
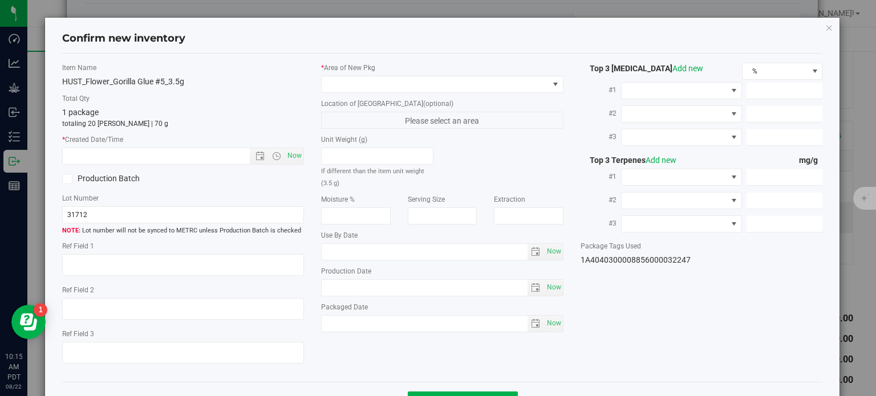
type input "6.9865"
type input "6.2450"
type input "3.6550"
type input "2.7520"
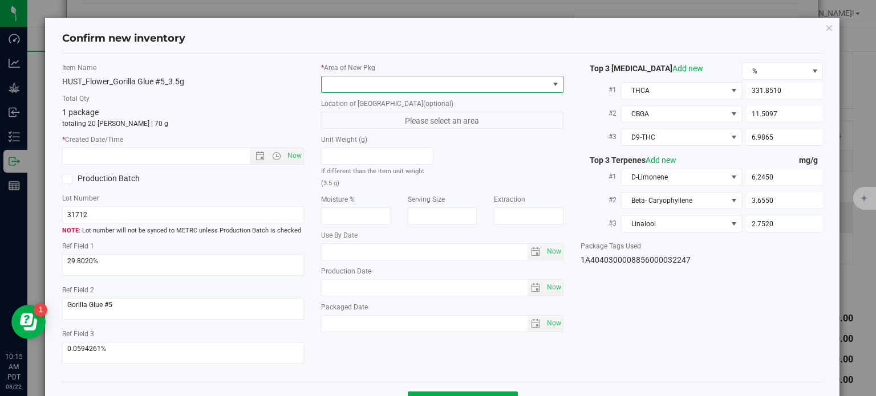
click at [434, 88] on span at bounding box center [434, 84] width 227 height 16
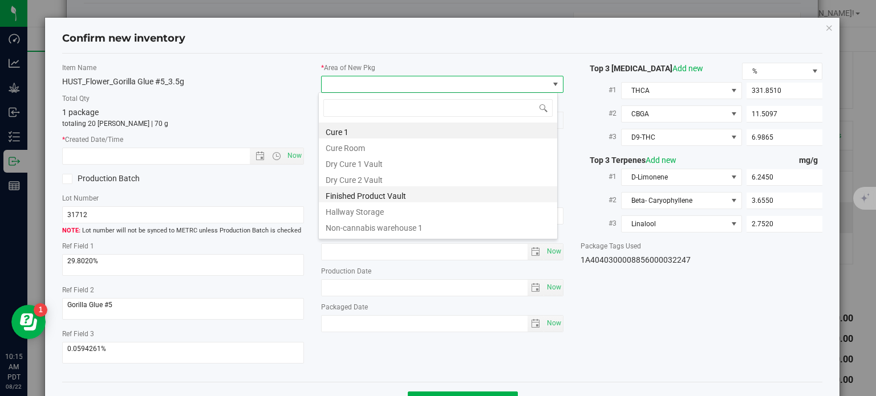
click at [379, 192] on li "Finished Product Vault" at bounding box center [438, 194] width 238 height 16
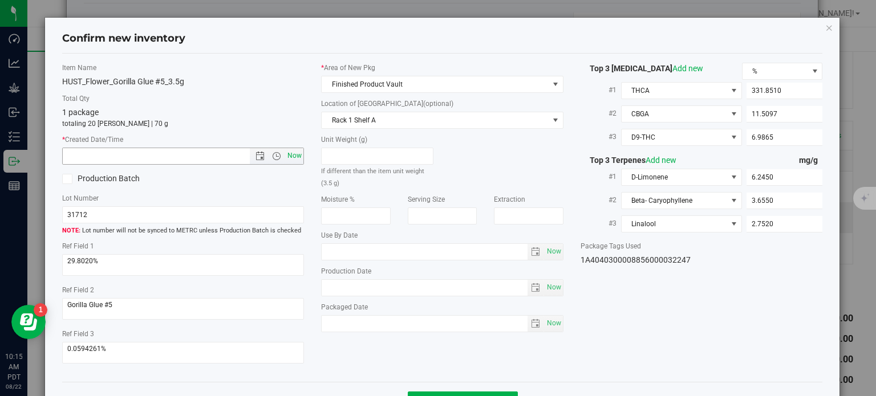
click at [294, 161] on span "Now" at bounding box center [294, 156] width 19 height 17
type input "8/22/2025 10:15 AM"
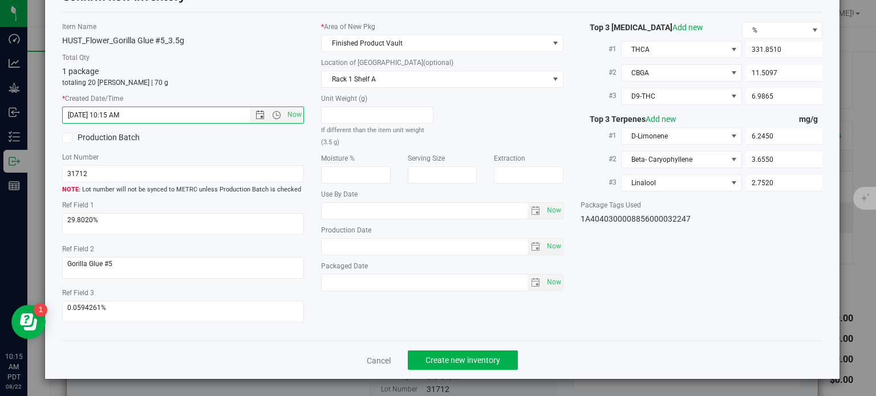
click at [443, 371] on div "Cancel Create new inventory" at bounding box center [442, 360] width 760 height 38
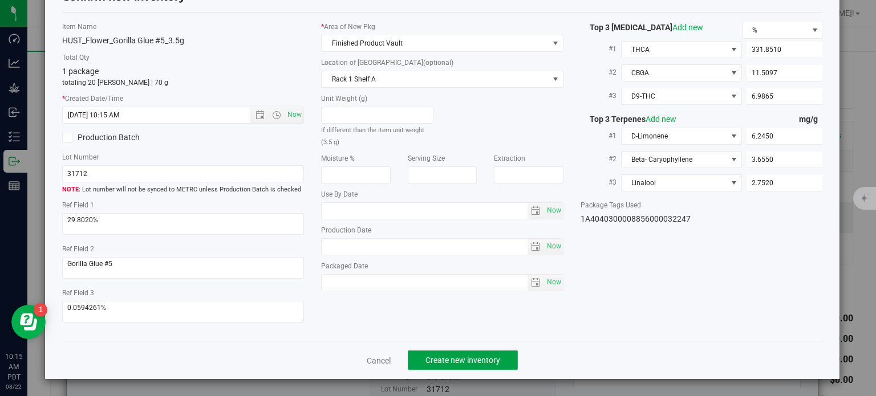
click at [444, 367] on button "Create new inventory" at bounding box center [463, 360] width 110 height 19
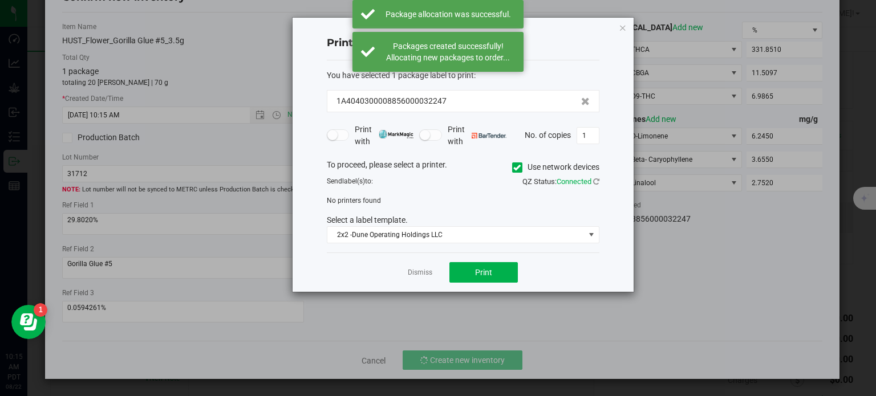
click at [404, 274] on div "Dismiss Print" at bounding box center [463, 272] width 272 height 39
click at [413, 274] on link "Dismiss" at bounding box center [420, 273] width 25 height 10
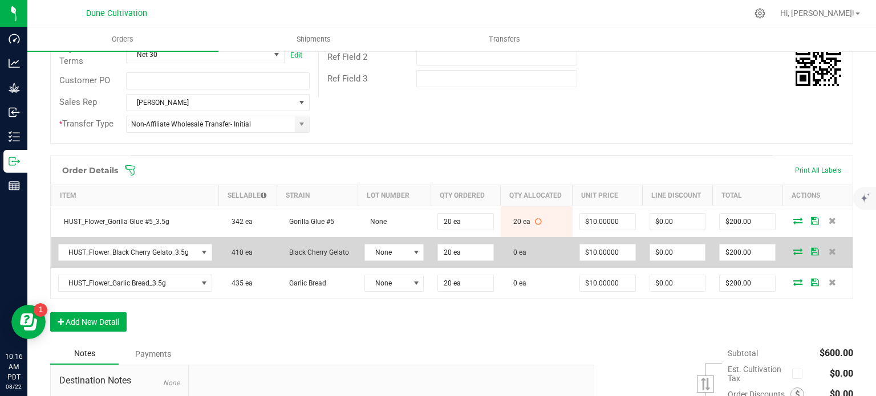
click at [793, 253] on icon at bounding box center [797, 251] width 9 height 7
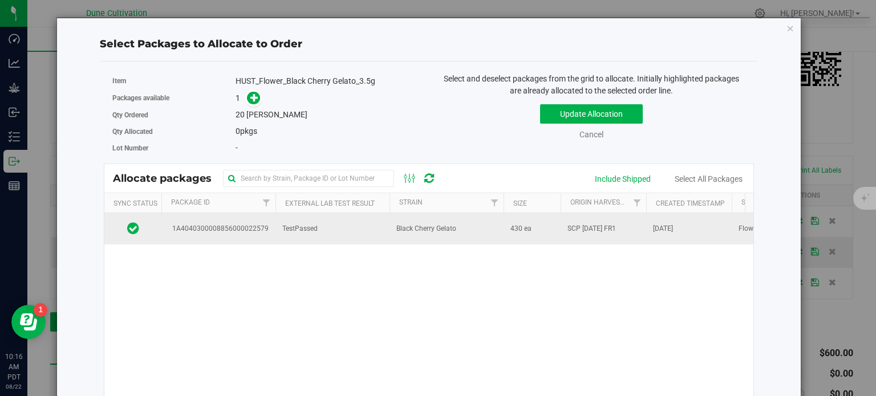
click at [249, 236] on td "1A4040300008856000022579" at bounding box center [218, 228] width 114 height 31
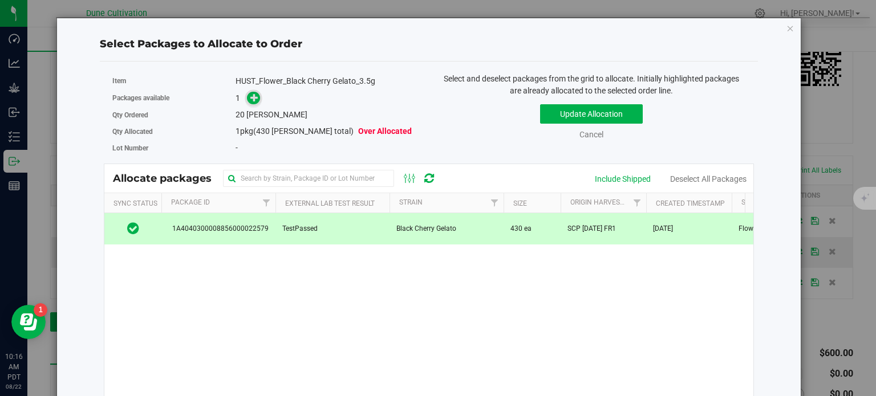
click at [257, 99] on span at bounding box center [253, 97] width 13 height 13
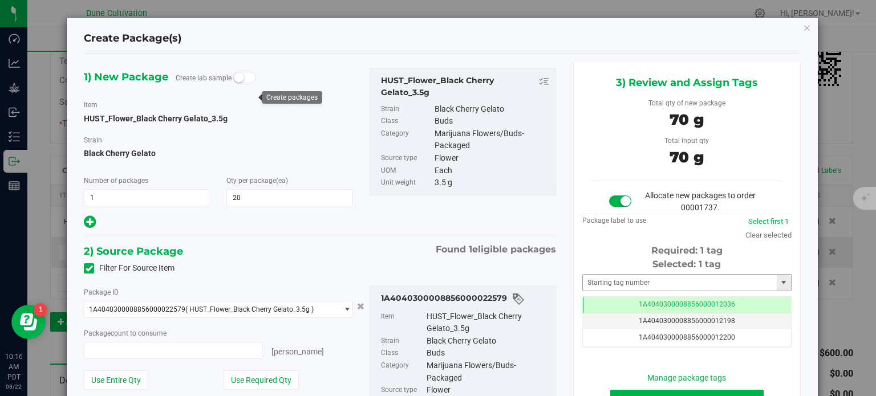
type input "20 ea"
click at [627, 305] on td "1A4040300008856000012036" at bounding box center [687, 305] width 208 height 17
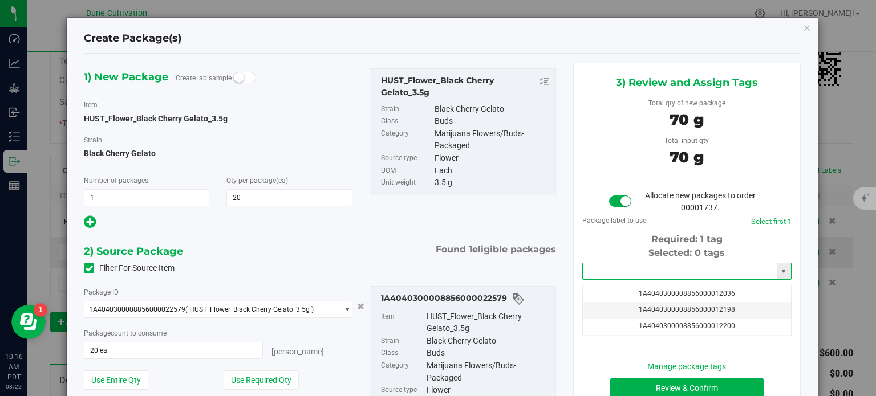
click at [627, 278] on input "text" at bounding box center [680, 271] width 194 height 16
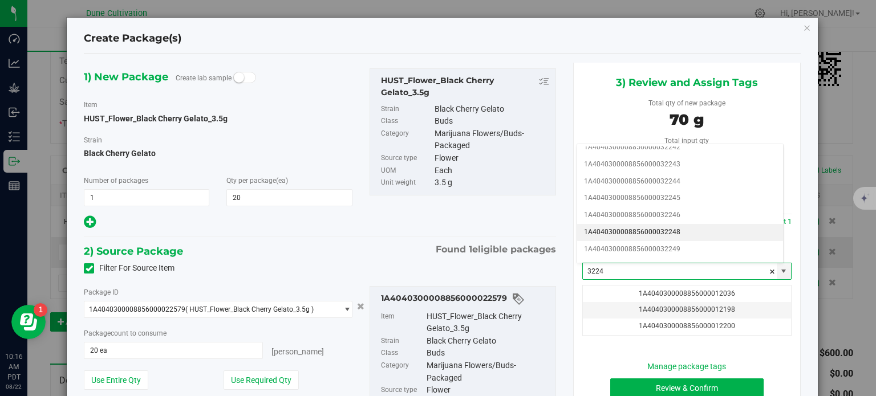
click at [664, 225] on li "1A4040300008856000032248" at bounding box center [680, 232] width 206 height 17
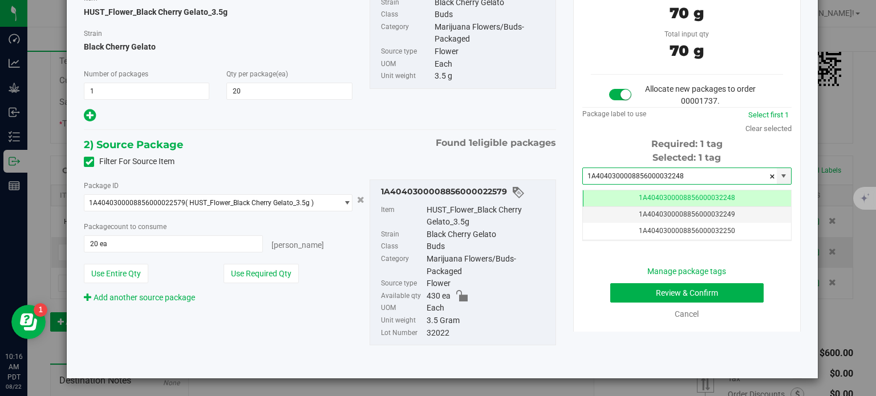
type input "1A4040300008856000032248"
click at [627, 295] on button "Review & Confirm" at bounding box center [686, 292] width 153 height 19
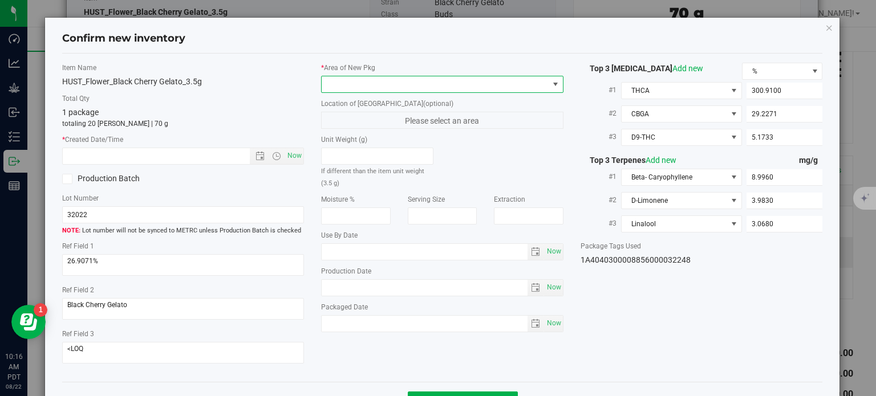
click at [477, 83] on span at bounding box center [434, 84] width 227 height 16
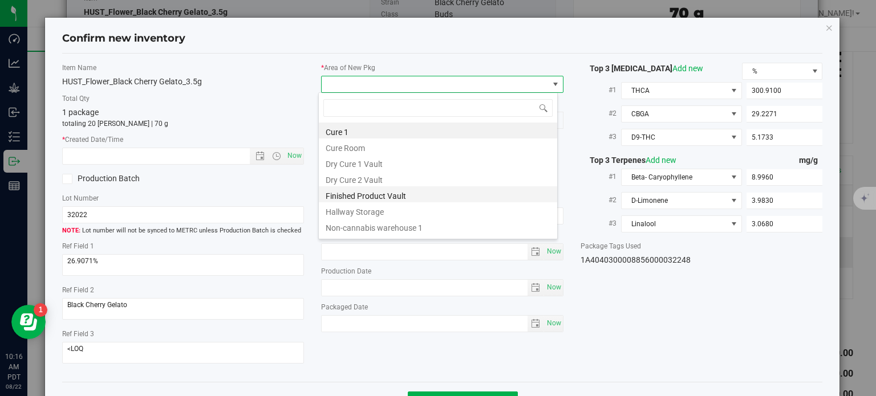
click at [351, 196] on li "Finished Product Vault" at bounding box center [438, 194] width 238 height 16
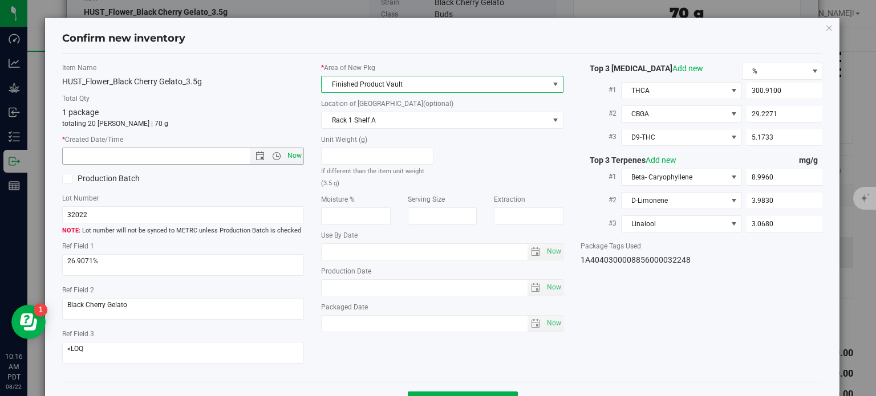
click at [293, 158] on span "Now" at bounding box center [294, 156] width 19 height 17
type input "8/22/2025 10:16 AM"
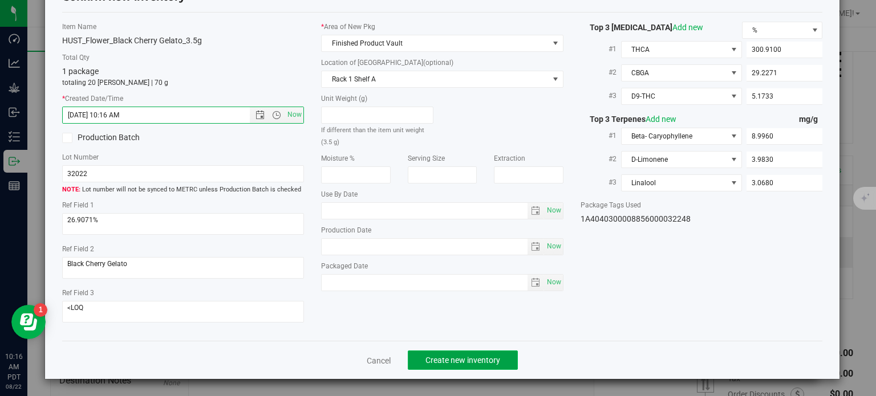
click at [441, 356] on span "Create new inventory" at bounding box center [462, 360] width 75 height 9
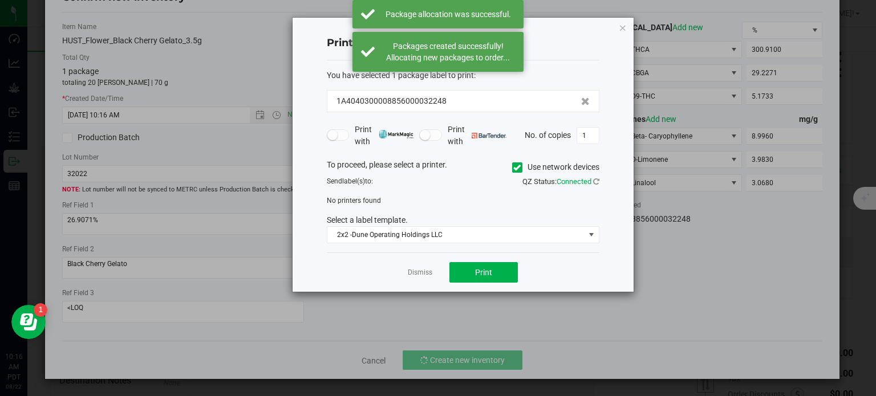
click at [415, 278] on div "Dismiss Print" at bounding box center [463, 272] width 272 height 39
click at [416, 269] on link "Dismiss" at bounding box center [420, 273] width 25 height 10
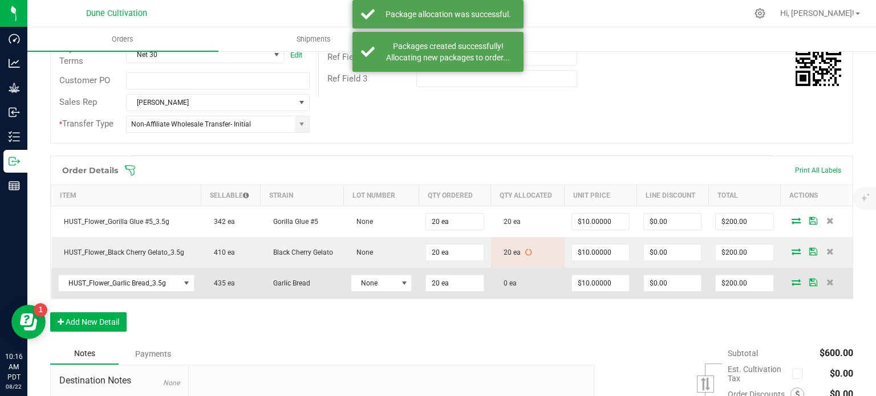
click at [791, 283] on icon at bounding box center [795, 282] width 9 height 7
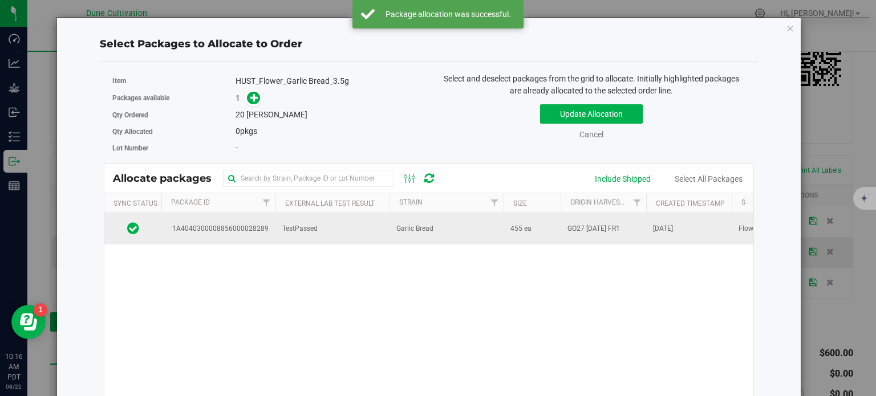
click at [235, 233] on span "1A4040300008856000028289" at bounding box center [218, 228] width 100 height 11
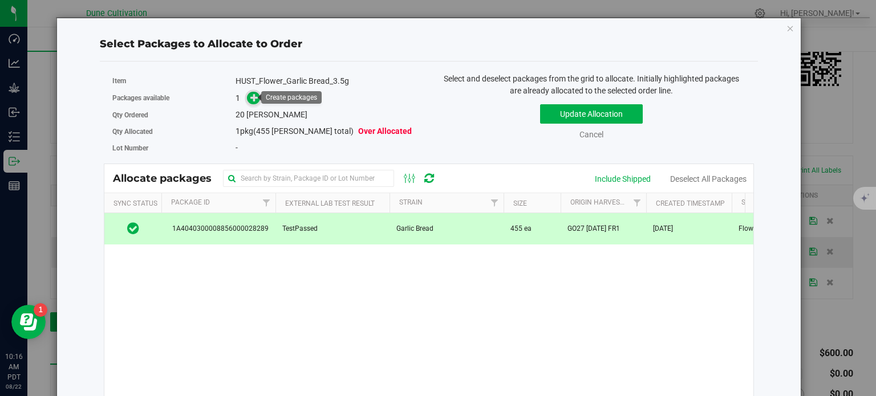
click at [250, 99] on icon at bounding box center [254, 97] width 8 height 8
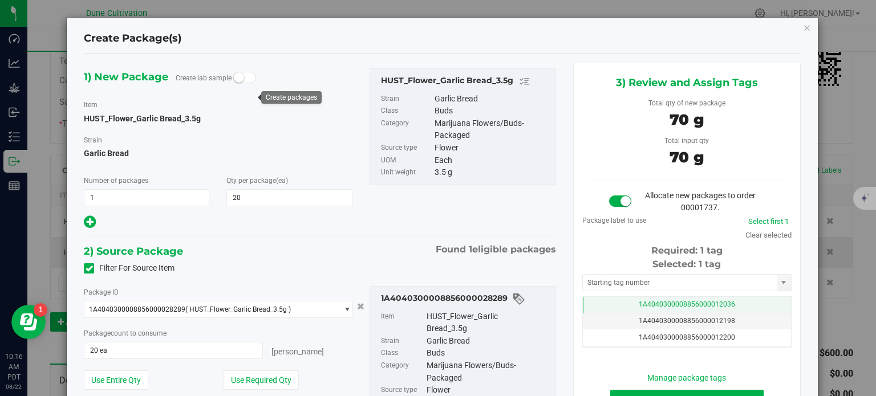
click at [587, 303] on td "1A4040300008856000012036" at bounding box center [687, 305] width 208 height 17
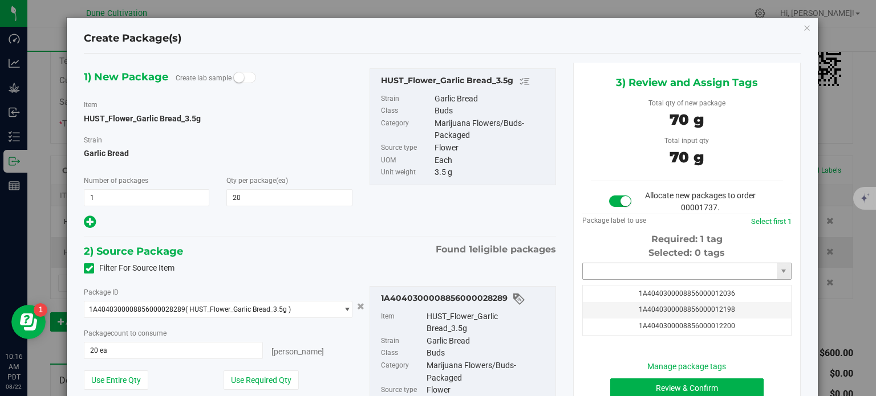
click at [597, 277] on input "text" at bounding box center [680, 271] width 194 height 16
click at [598, 274] on input "text" at bounding box center [680, 271] width 194 height 16
click at [600, 271] on input "text" at bounding box center [680, 271] width 194 height 16
click at [600, 271] on input "3224" at bounding box center [680, 271] width 194 height 16
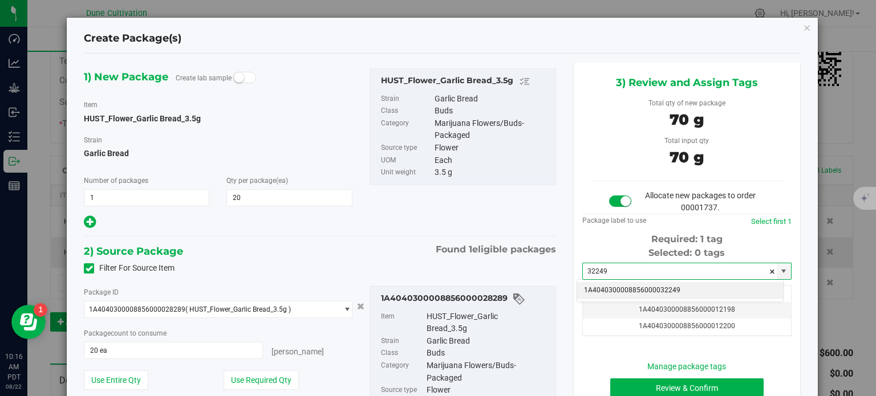
click at [656, 290] on li "1A4040300008856000032249" at bounding box center [680, 290] width 206 height 17
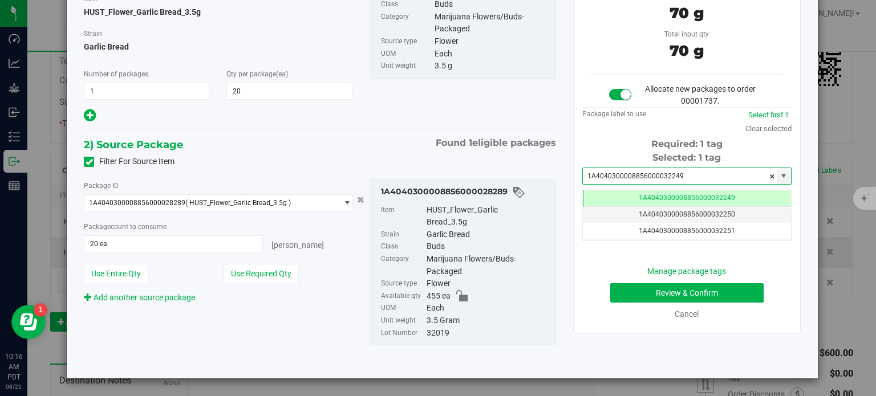
type input "1A4040300008856000032249"
click at [626, 291] on button "Review & Confirm" at bounding box center [686, 292] width 153 height 19
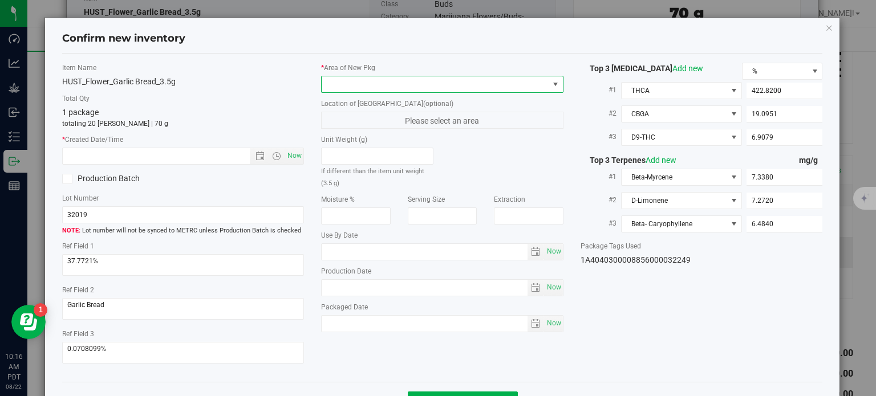
click at [502, 88] on span at bounding box center [434, 84] width 227 height 16
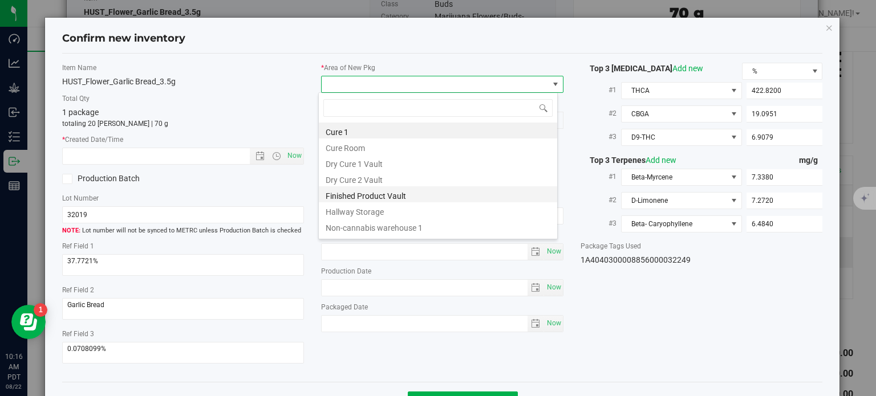
drag, startPoint x: 381, startPoint y: 185, endPoint x: 381, endPoint y: 196, distance: 10.3
click at [381, 123] on ul "Cure 1 Cure Room Dry Cure 1 Vault Dry Cure 2 Vault Finished Product Vault Hallw…" at bounding box center [438, 123] width 238 height 0
click at [381, 196] on li "Finished Product Vault" at bounding box center [438, 194] width 238 height 16
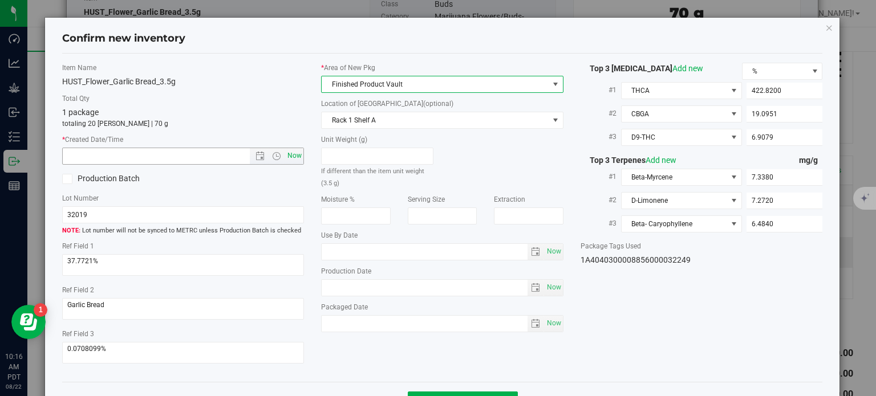
click at [287, 152] on span "Now" at bounding box center [294, 156] width 19 height 17
type input "8/22/2025 10:16 AM"
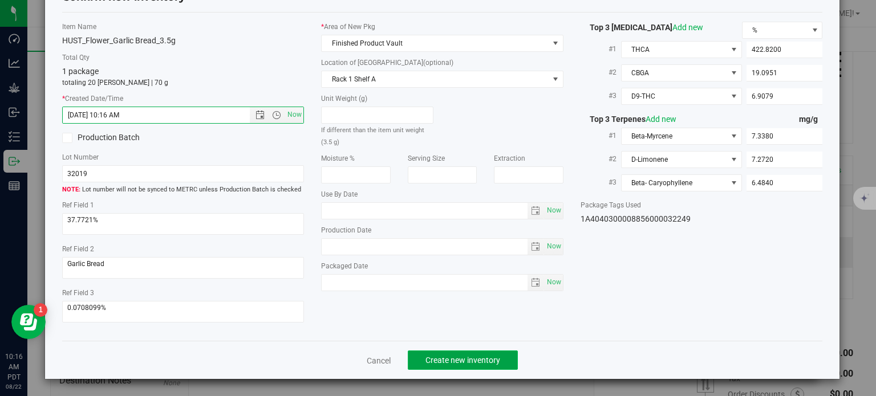
click at [438, 355] on button "Create new inventory" at bounding box center [463, 360] width 110 height 19
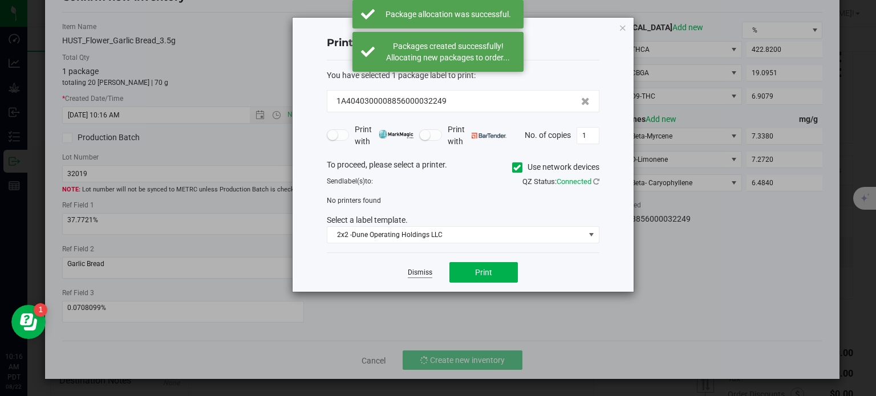
click at [421, 272] on link "Dismiss" at bounding box center [420, 273] width 25 height 10
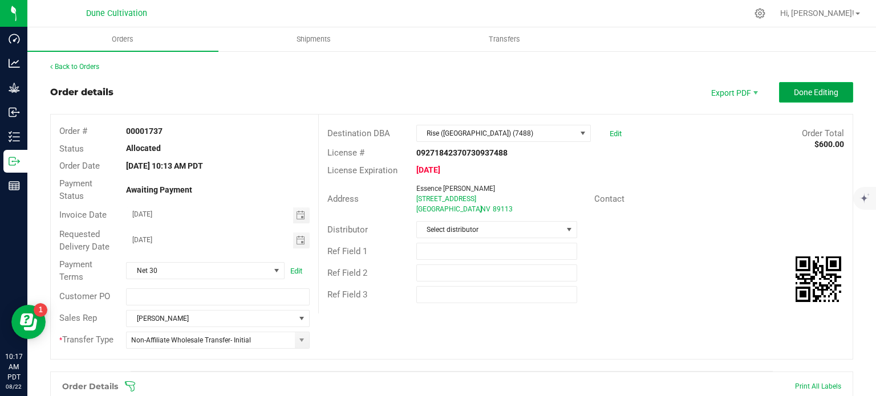
click at [828, 86] on button "Done Editing" at bounding box center [816, 92] width 74 height 21
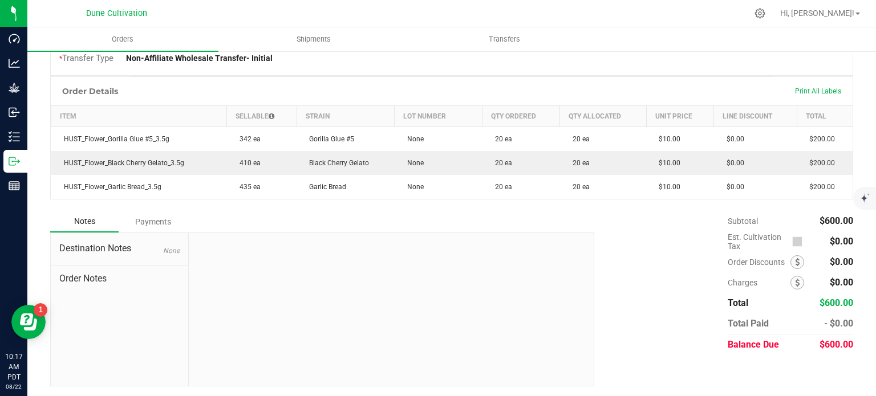
click at [837, 346] on span "$600.00" at bounding box center [836, 344] width 34 height 11
copy body "$600.00"
click at [574, 215] on div "Notes Payments" at bounding box center [317, 222] width 535 height 22
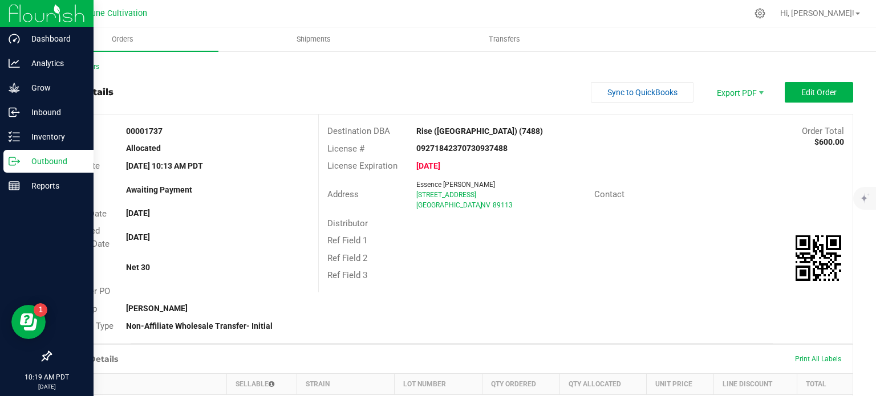
click at [9, 157] on icon at bounding box center [14, 161] width 11 height 11
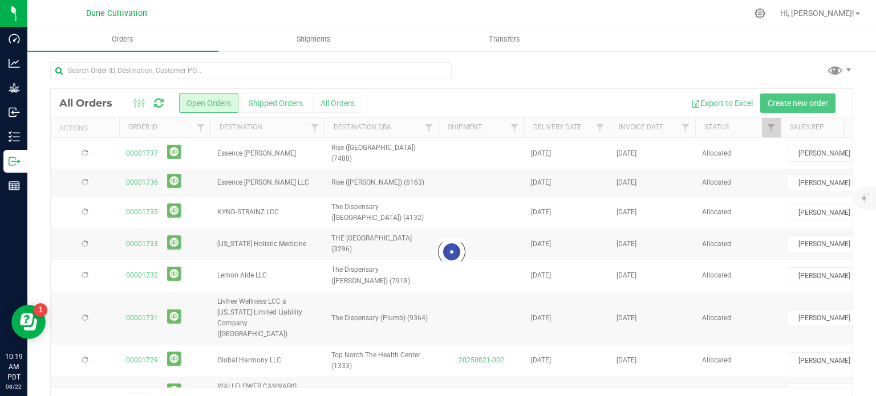
click at [778, 101] on div at bounding box center [451, 252] width 801 height 326
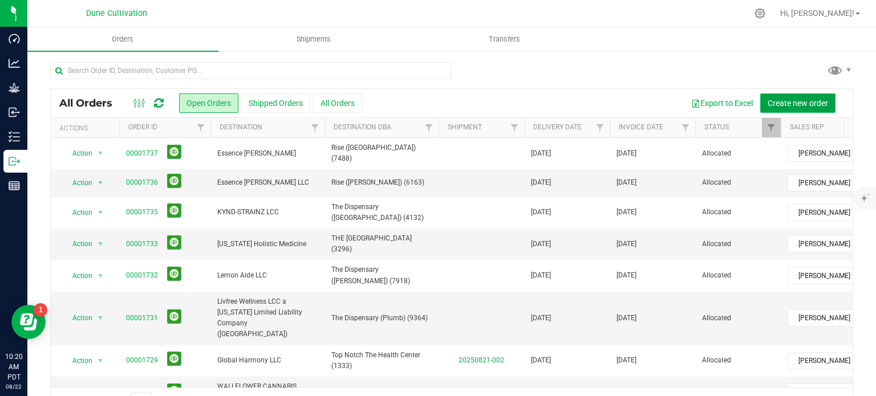
click at [784, 104] on span "Create new order" at bounding box center [797, 103] width 60 height 9
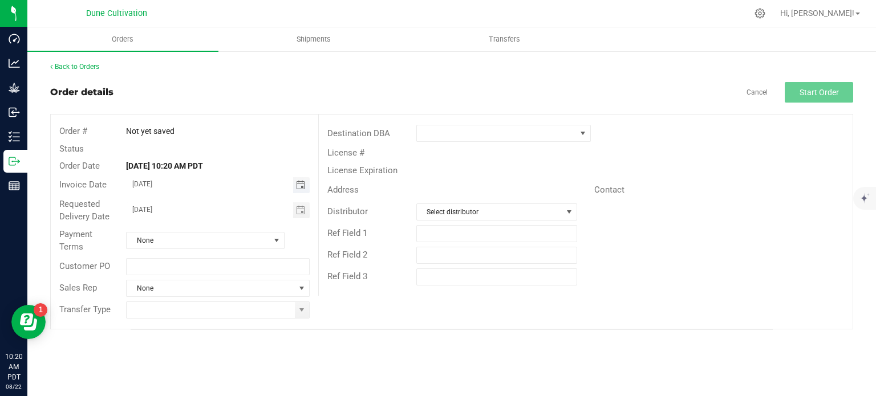
click at [300, 184] on span "Toggle calendar" at bounding box center [300, 185] width 9 height 9
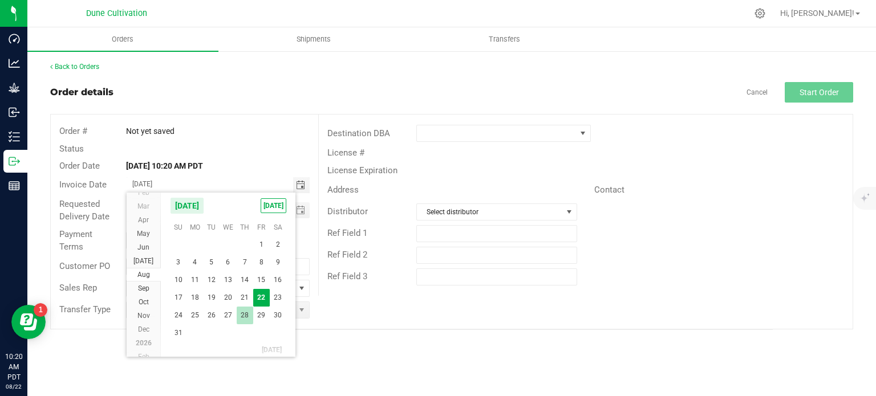
click at [241, 320] on span "28" at bounding box center [245, 316] width 17 height 18
type input "08/28/2025"
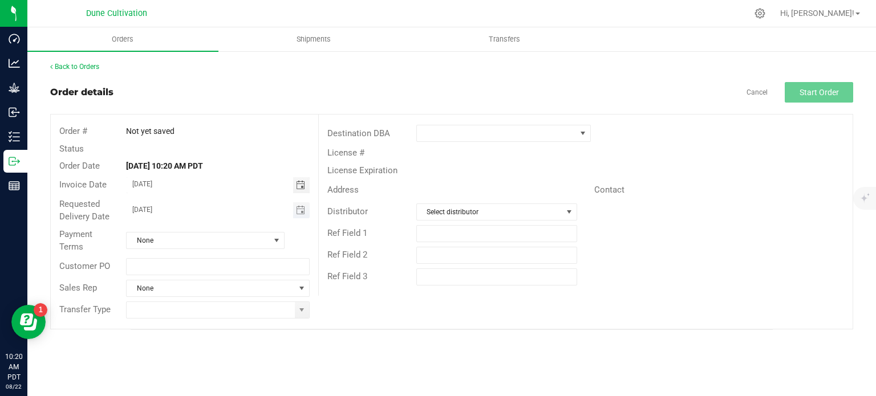
click at [304, 203] on span "Toggle calendar" at bounding box center [301, 210] width 17 height 16
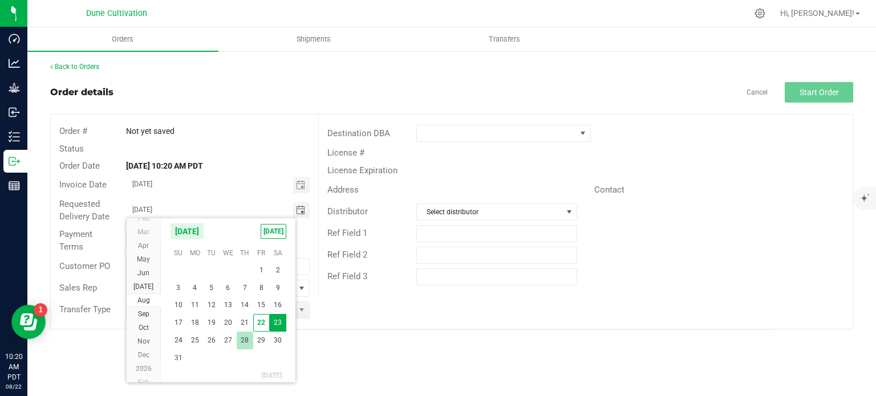
click at [244, 347] on span "28" at bounding box center [245, 341] width 17 height 18
type input "08/28/2025"
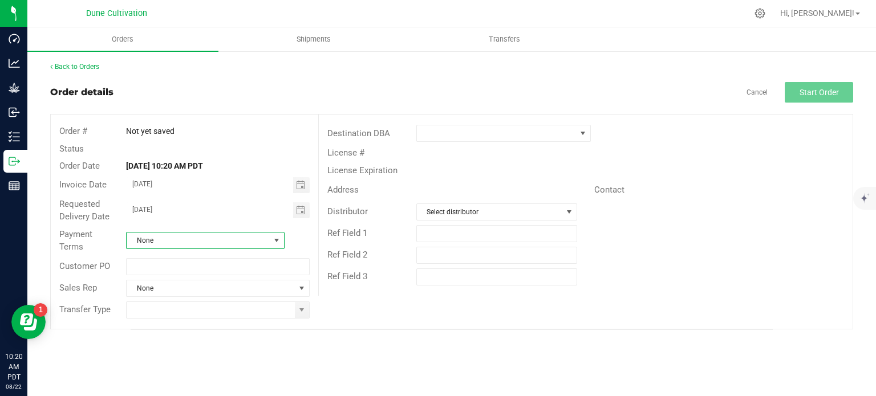
click at [268, 244] on span "None" at bounding box center [198, 241] width 143 height 16
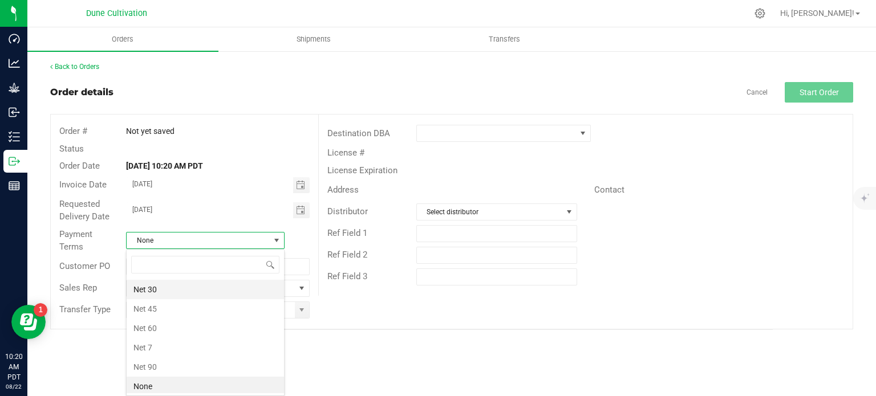
click at [214, 283] on li "Net 30" at bounding box center [205, 289] width 157 height 19
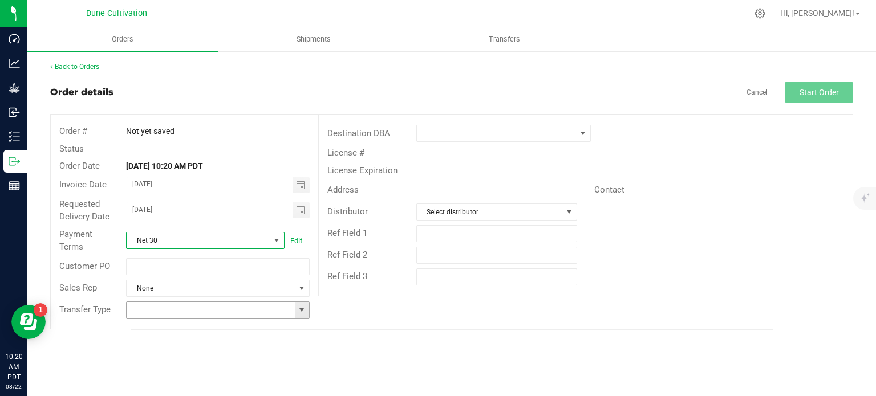
click at [298, 309] on span at bounding box center [301, 310] width 9 height 9
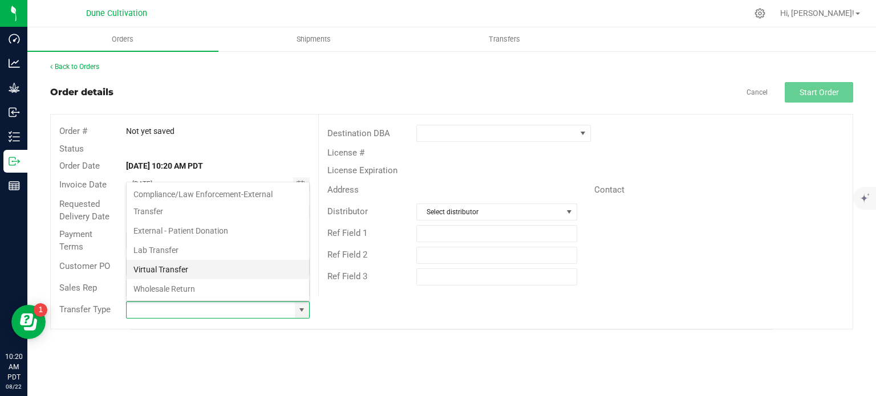
scroll to position [186, 0]
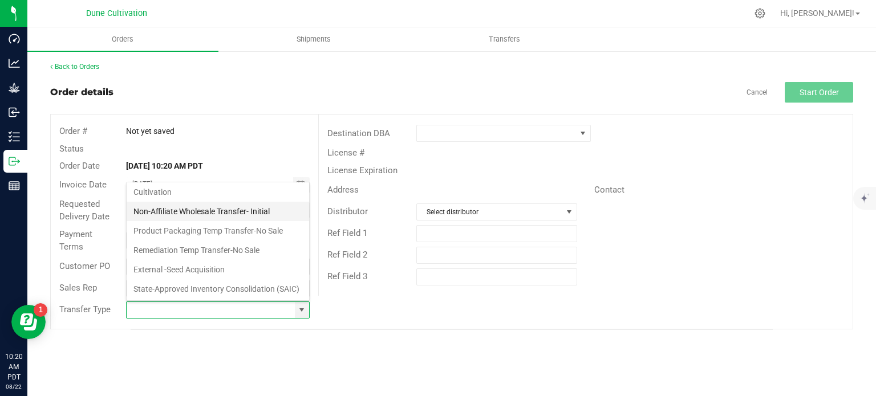
click at [226, 202] on li "Non-Affiliate Wholesale Transfer- Initial" at bounding box center [218, 211] width 182 height 19
type input "Non-Affiliate Wholesale Transfer- Initial"
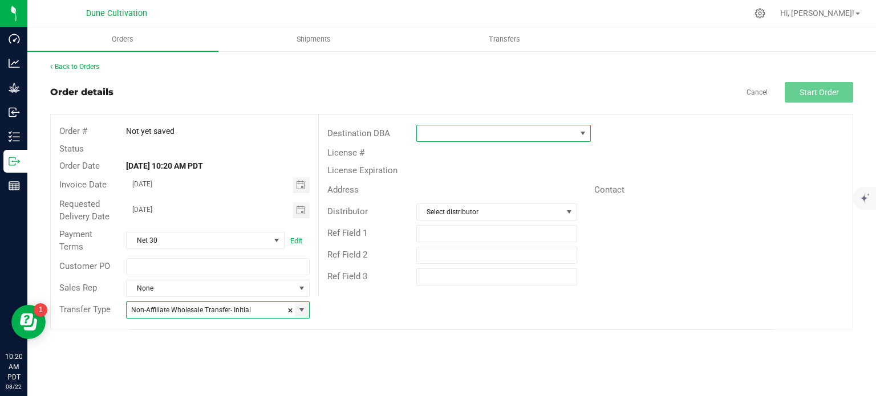
click at [581, 134] on span at bounding box center [582, 133] width 9 height 9
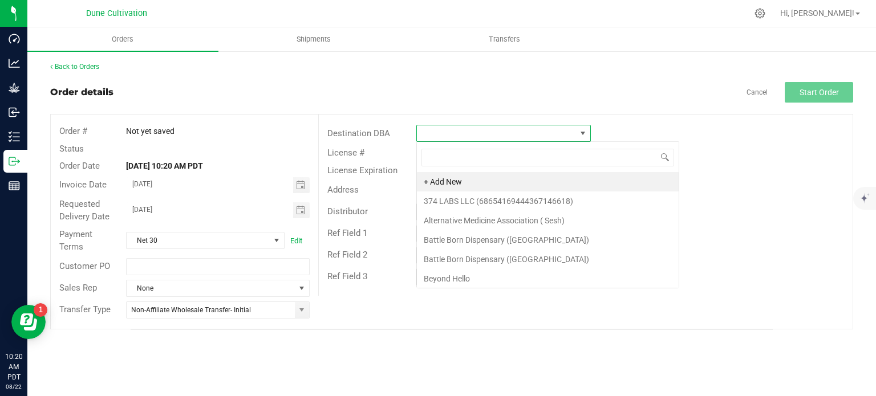
scroll to position [17, 174]
type input "rise"
click at [530, 179] on li "Rise (Carson City HWY) (4451)" at bounding box center [520, 181] width 206 height 19
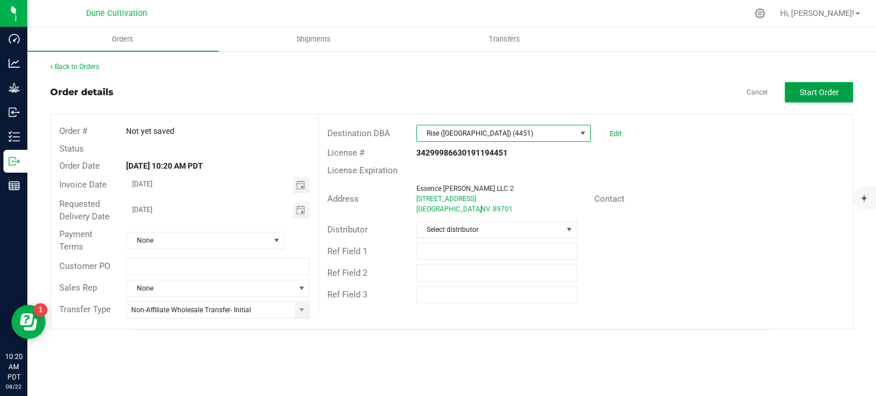
click at [801, 93] on span "Start Order" at bounding box center [818, 92] width 39 height 9
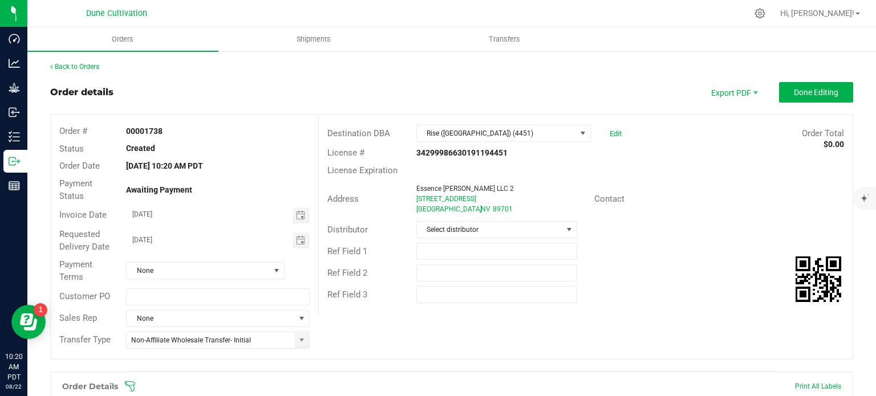
scroll to position [77, 0]
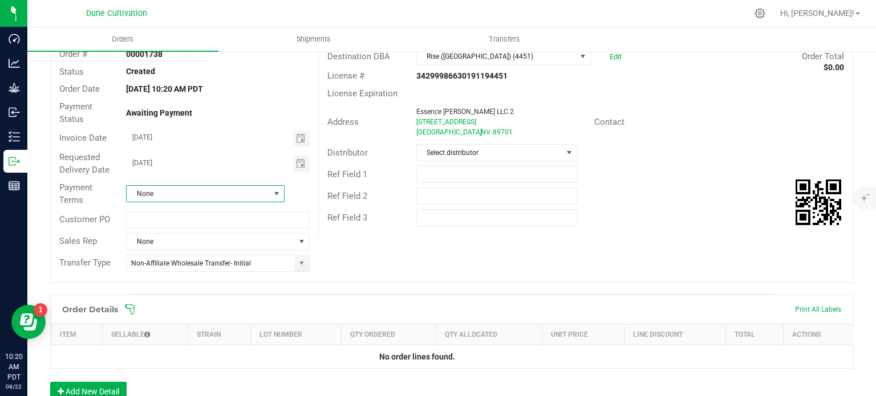
click at [276, 189] on span at bounding box center [276, 193] width 9 height 9
click at [178, 241] on li "Net 30" at bounding box center [204, 242] width 156 height 19
click at [393, 264] on div "Order # 00001738 Status Created Order Date Aug 22, 2025 10:20 AM PDT Payment St…" at bounding box center [451, 160] width 801 height 245
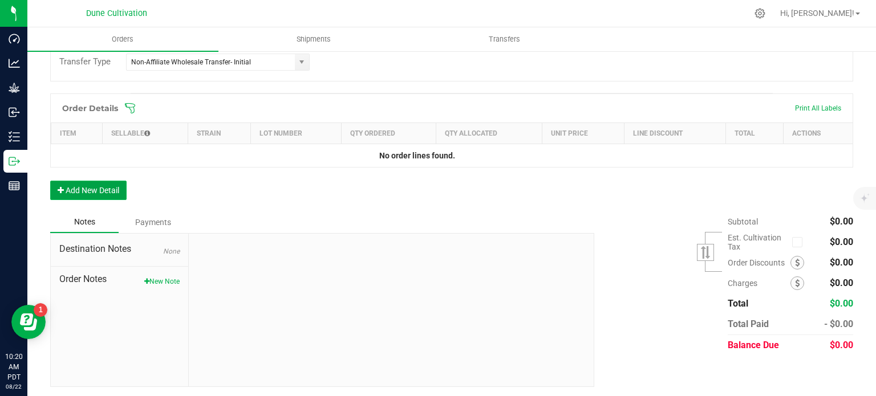
click at [89, 182] on button "Add New Detail" at bounding box center [88, 190] width 76 height 19
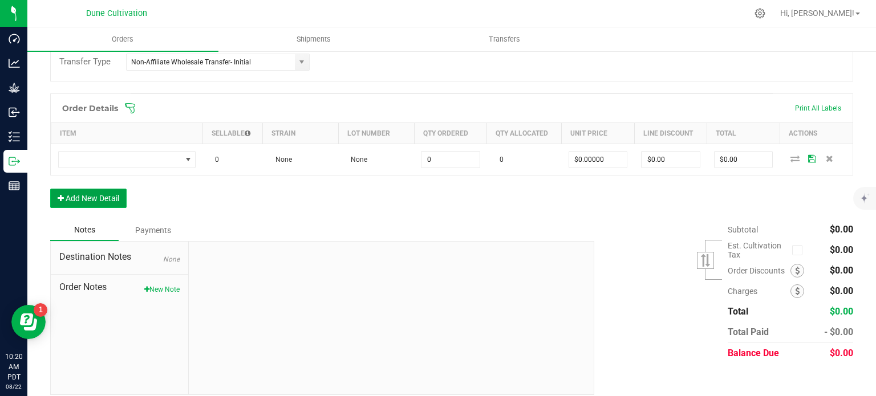
click at [89, 190] on button "Add New Detail" at bounding box center [88, 198] width 76 height 19
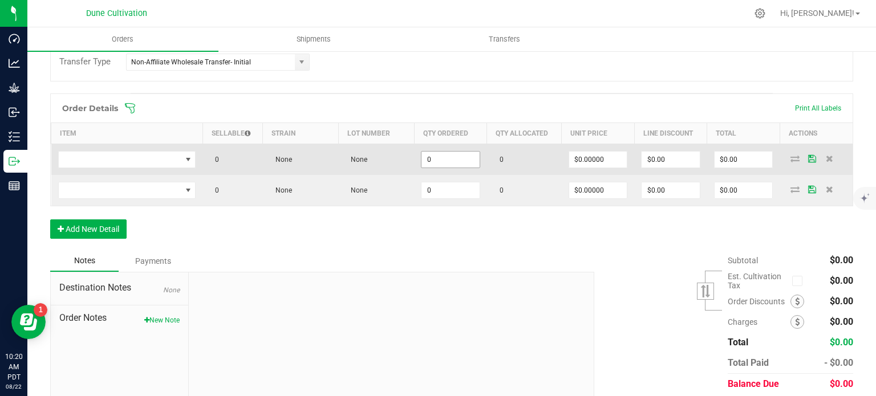
click at [449, 152] on input "0" at bounding box center [450, 160] width 58 height 16
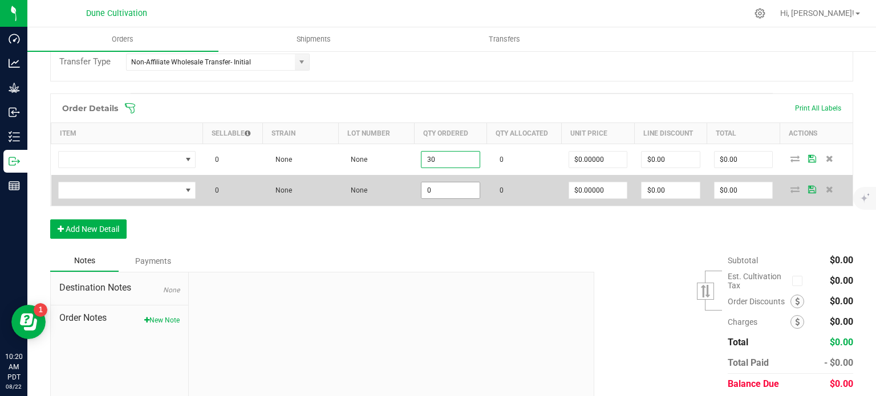
type input "30"
click at [440, 192] on input "0" at bounding box center [450, 190] width 58 height 16
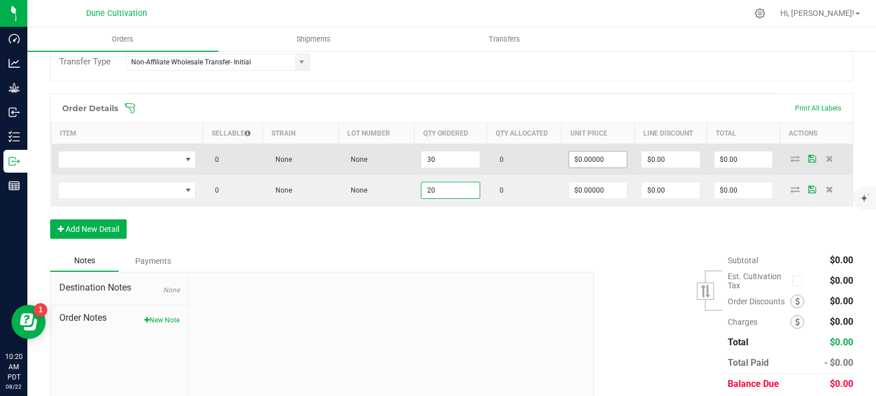
type input "20"
click at [569, 163] on input "0" at bounding box center [598, 160] width 58 height 16
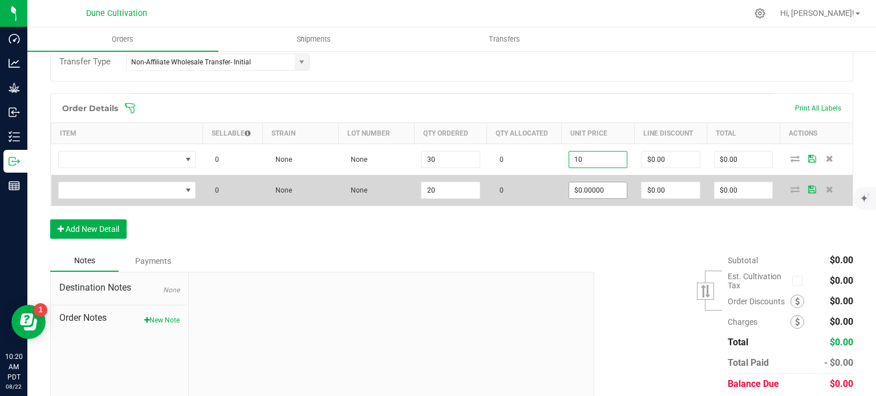
type input "$10.00000"
type input "$300.00"
click at [579, 187] on input "0" at bounding box center [598, 190] width 58 height 16
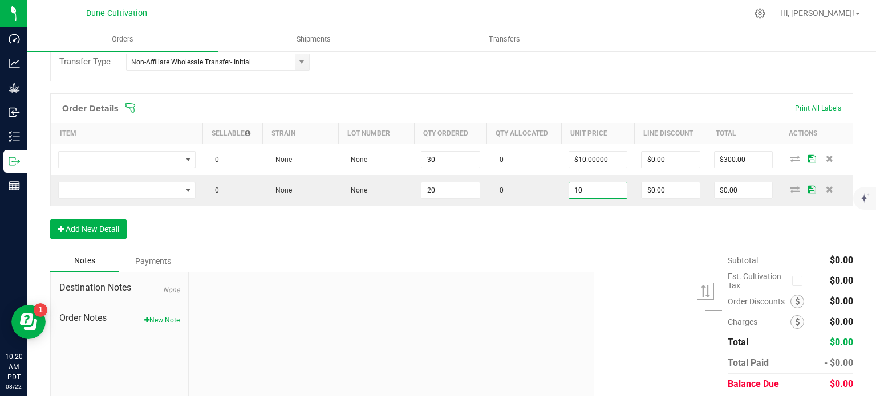
type input "$10.00000"
type input "$200.00"
click at [368, 246] on div "Order Details Print All Labels Item Sellable Strain Lot Number Qty Ordered Qty …" at bounding box center [451, 171] width 803 height 157
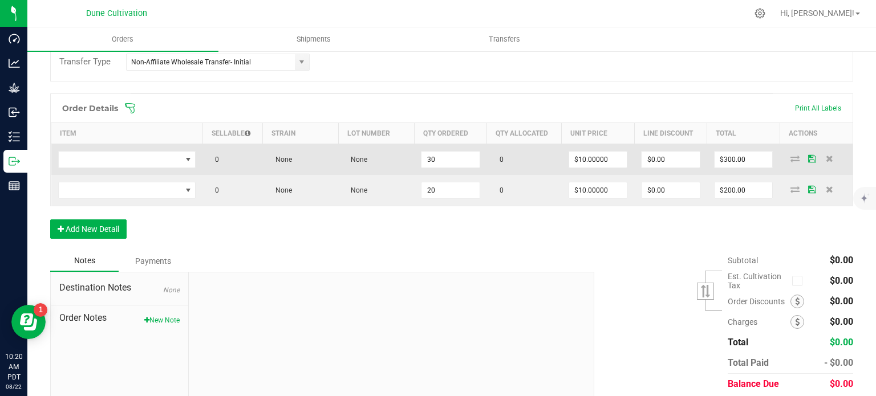
click at [171, 145] on td at bounding box center [127, 159] width 152 height 31
click at [170, 155] on span "NO DATA FOUND" at bounding box center [120, 160] width 123 height 16
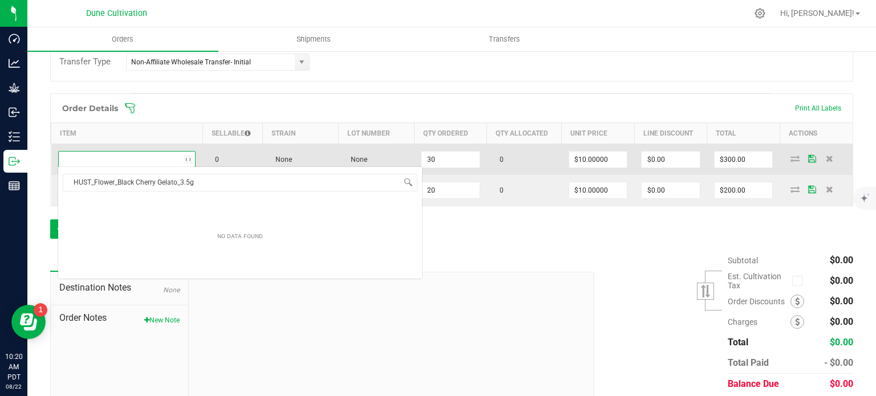
scroll to position [17, 136]
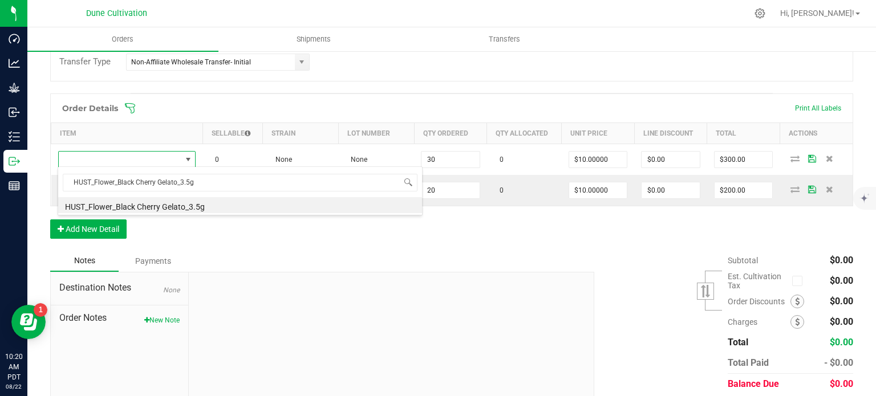
click at [168, 213] on div "HUST_Flower_Black Cherry Gelato_3.5g HUST_Flower_Black Cherry Gelato_3.5g" at bounding box center [240, 190] width 365 height 49
click at [168, 211] on li "HUST_Flower_Black Cherry Gelato_3.5g" at bounding box center [240, 205] width 364 height 16
type input "30 ea"
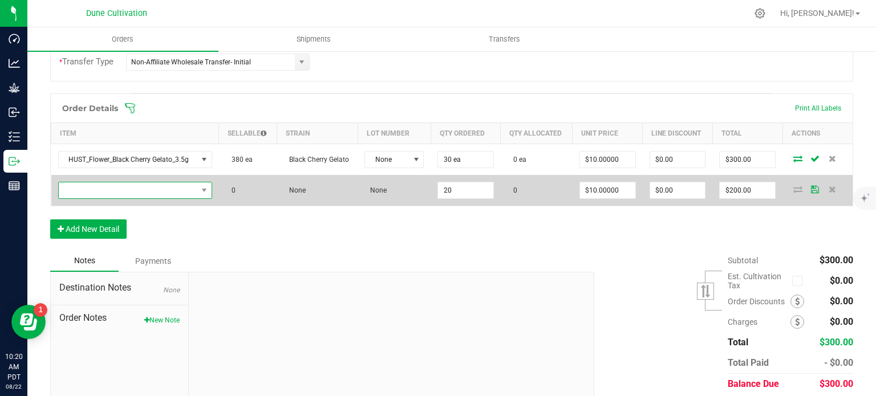
click at [184, 186] on span "NO DATA FOUND" at bounding box center [128, 190] width 139 height 16
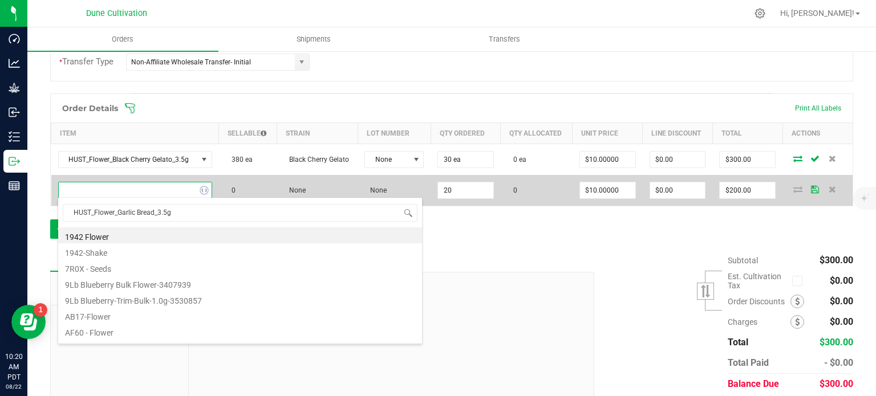
scroll to position [17, 150]
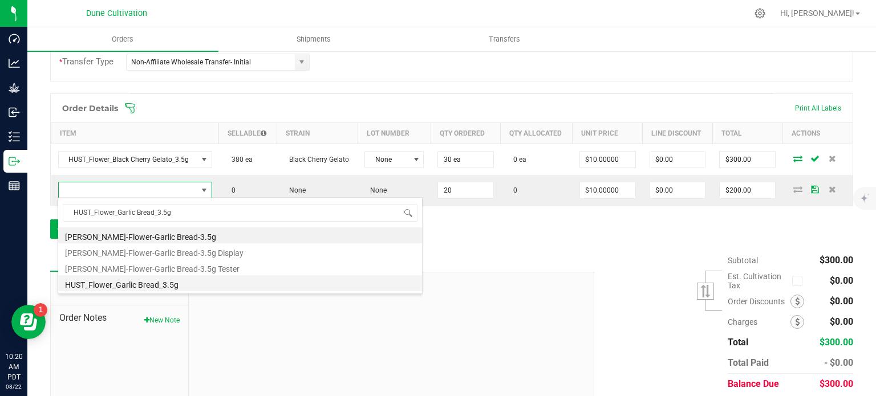
click at [155, 280] on li "HUST_Flower_Garlic Bread_3.5g" at bounding box center [240, 283] width 364 height 16
type input "20 ea"
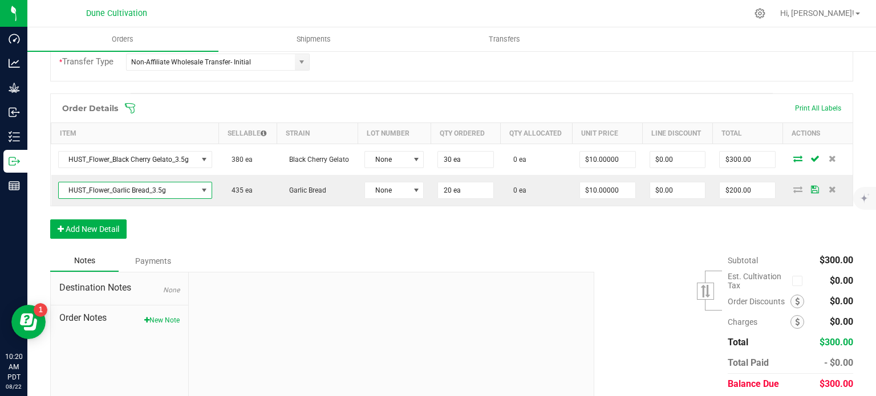
click at [180, 255] on div "Payments" at bounding box center [153, 261] width 68 height 21
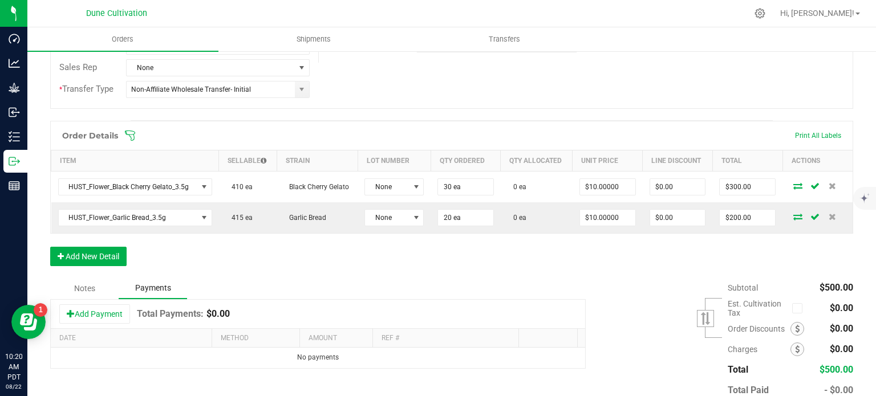
scroll to position [252, 0]
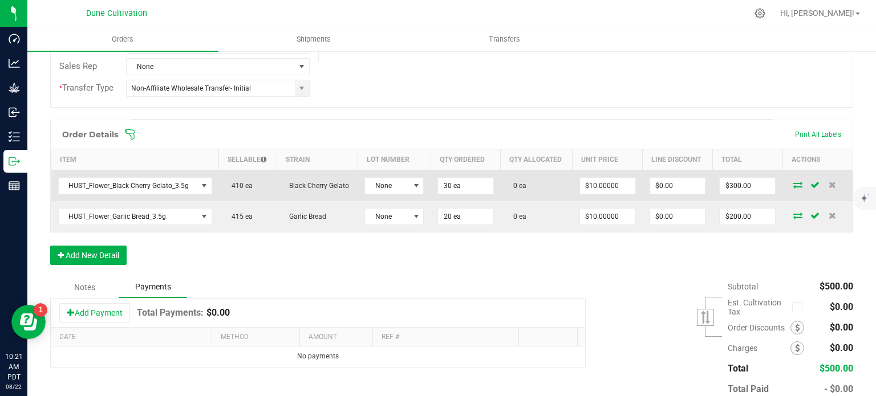
click at [793, 184] on icon at bounding box center [797, 184] width 9 height 7
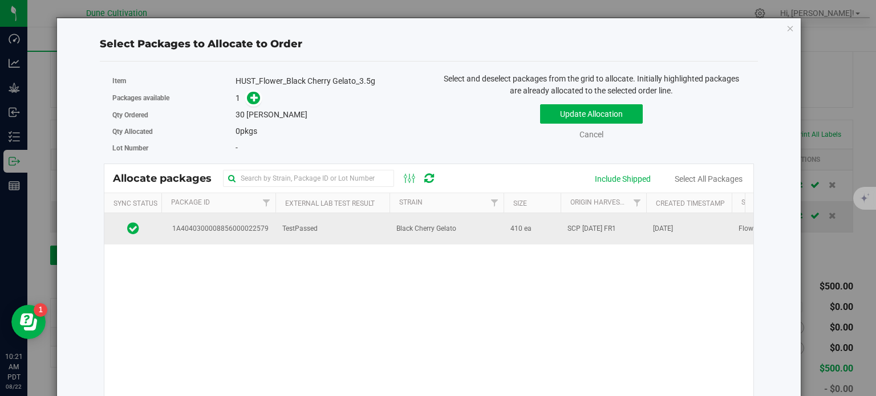
click at [228, 227] on span "1A4040300008856000022579" at bounding box center [218, 228] width 100 height 11
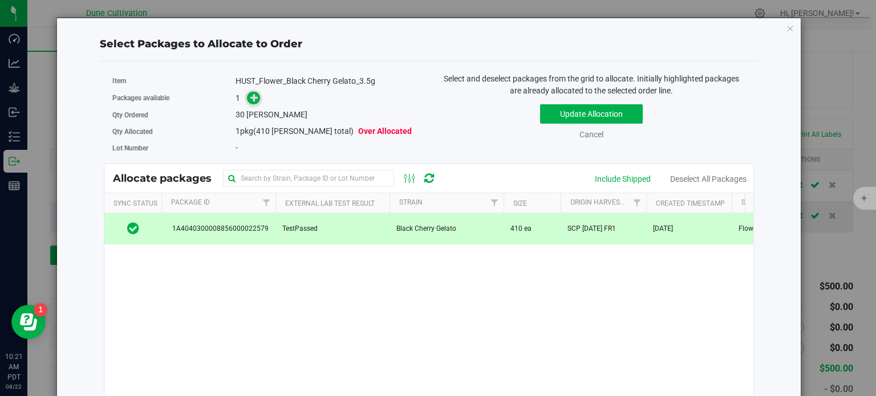
click at [255, 101] on icon at bounding box center [254, 97] width 8 height 8
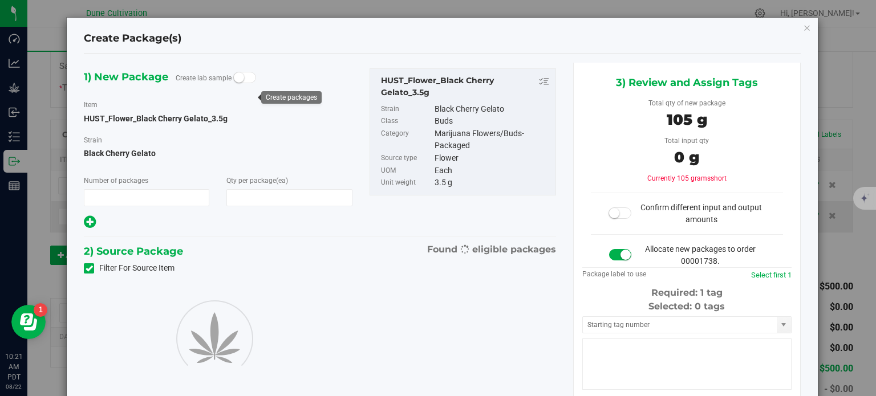
type input "1"
type input "30"
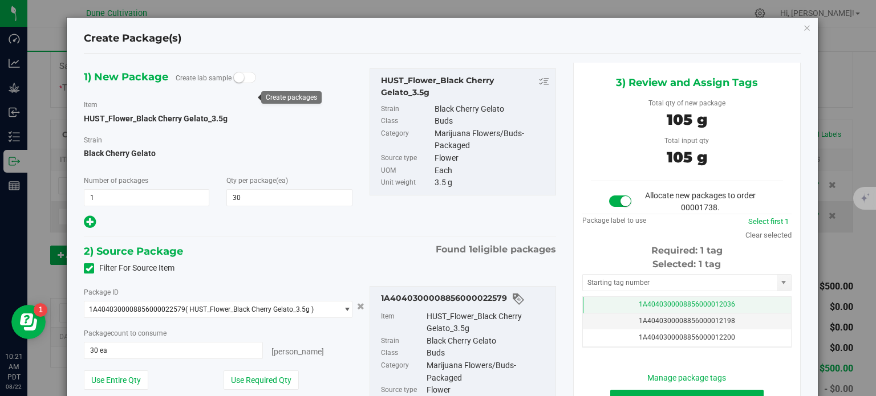
click at [648, 302] on span "1A4040300008856000012036" at bounding box center [686, 304] width 96 height 8
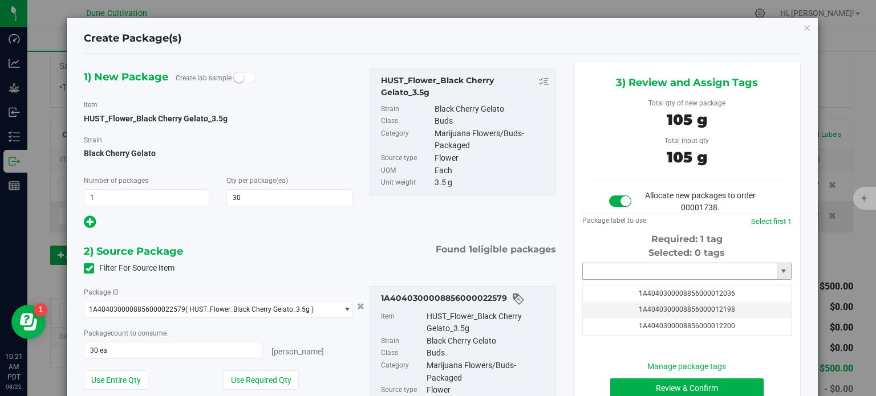
click at [642, 270] on input "text" at bounding box center [680, 271] width 194 height 16
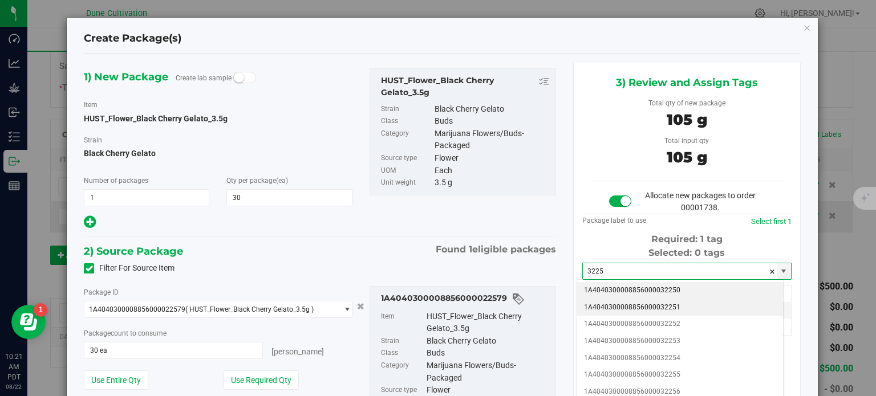
click at [650, 302] on li "1A4040300008856000032251" at bounding box center [680, 307] width 206 height 17
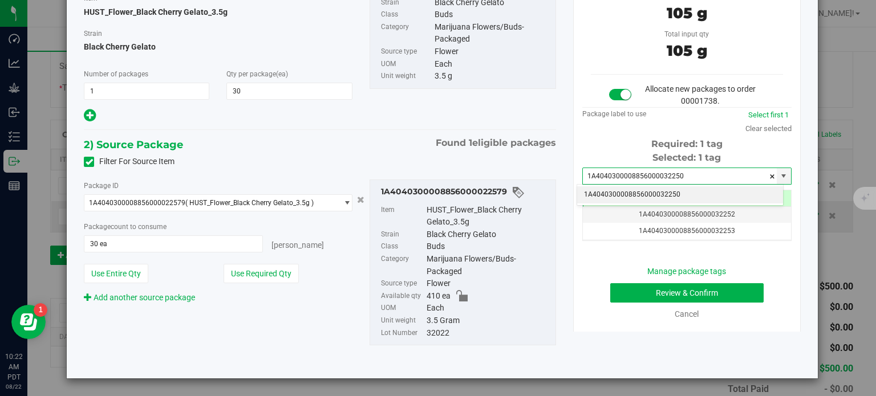
click at [675, 195] on li "1A4040300008856000032250" at bounding box center [680, 194] width 206 height 17
click at [679, 178] on input "1A4040300008856000032250" at bounding box center [680, 176] width 194 height 16
type input "1A4040300008856000032250"
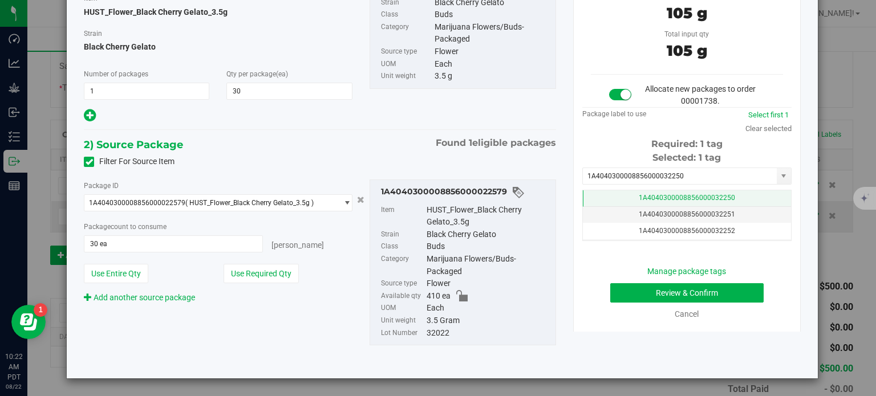
click at [678, 196] on span "1A4040300008856000032250" at bounding box center [686, 198] width 96 height 8
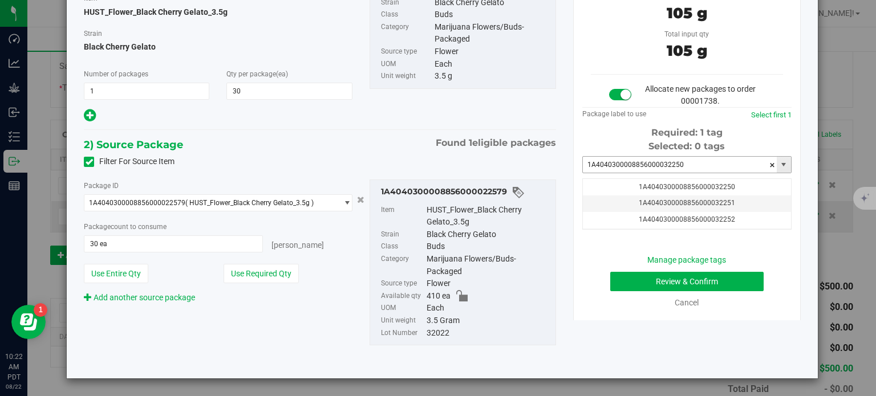
click at [683, 163] on input "1A4040300008856000032250" at bounding box center [680, 165] width 194 height 16
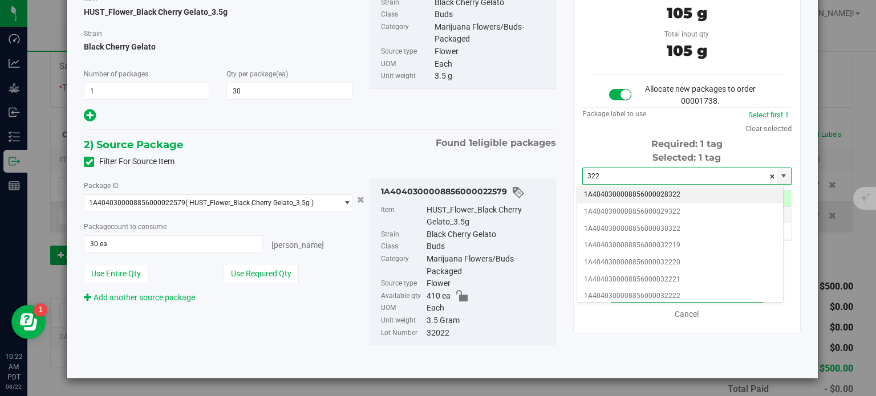
click at [564, 214] on div "3) Review and Assign Tags Total qty of new package 105 g Total input qty 105 g …" at bounding box center [686, 144] width 245 height 376
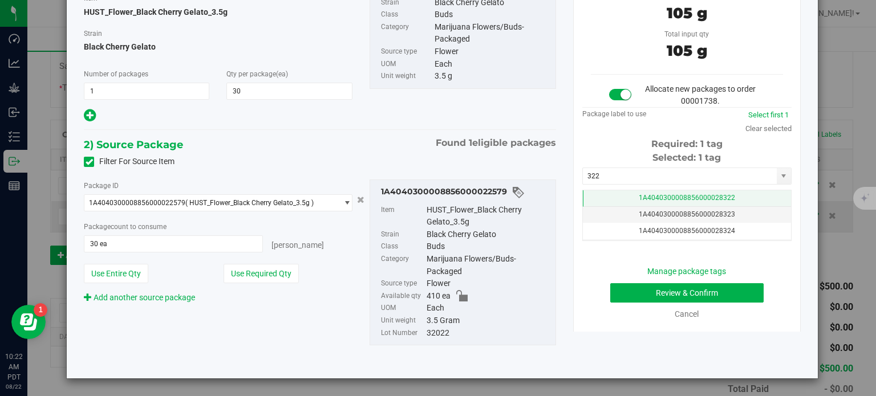
click at [624, 197] on td "1A4040300008856000028322" at bounding box center [687, 198] width 208 height 17
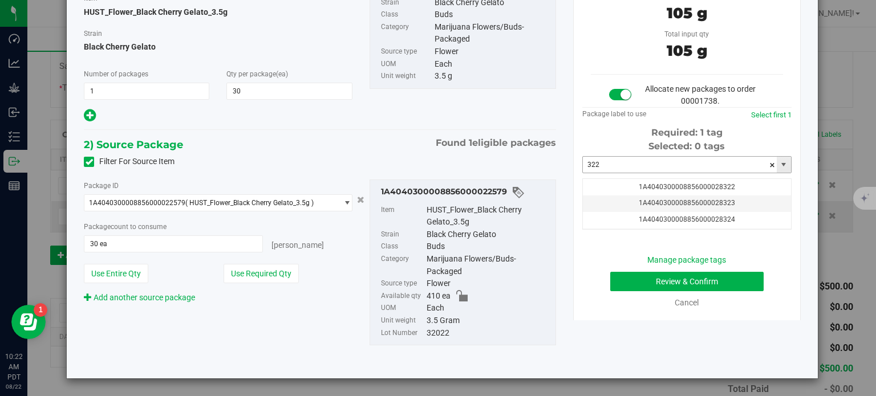
click at [620, 165] on input "322" at bounding box center [680, 165] width 194 height 16
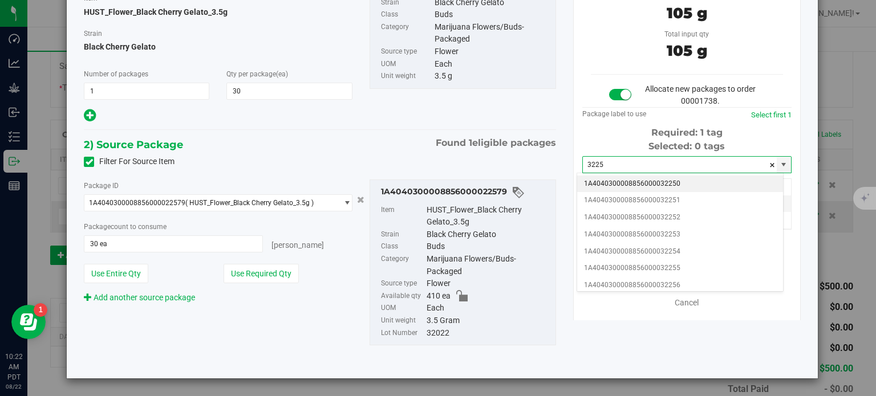
click at [638, 182] on li "1A4040300008856000032250" at bounding box center [680, 184] width 206 height 17
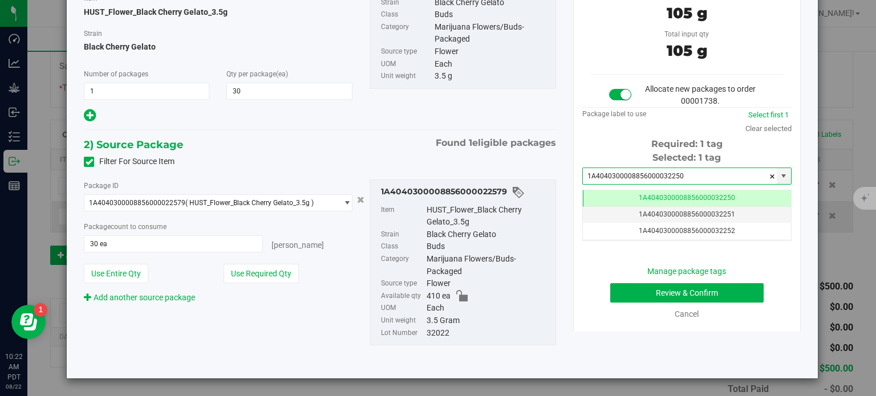
type input "1A4040300008856000032250"
click at [622, 287] on button "Review & Confirm" at bounding box center [686, 292] width 153 height 19
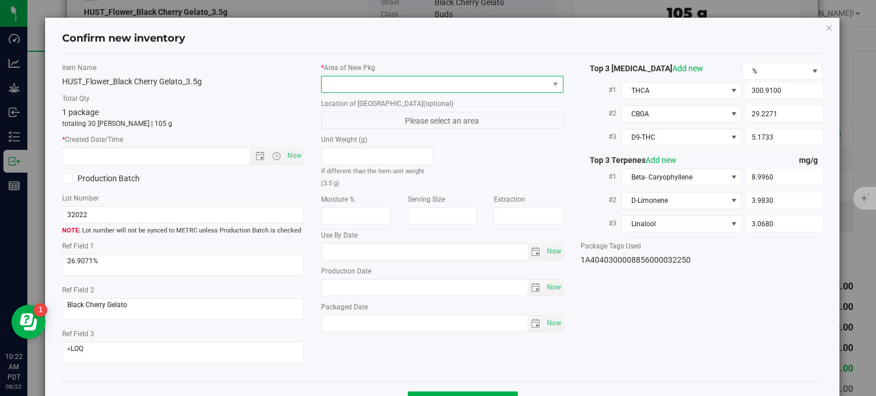
click at [461, 78] on span at bounding box center [434, 84] width 227 height 16
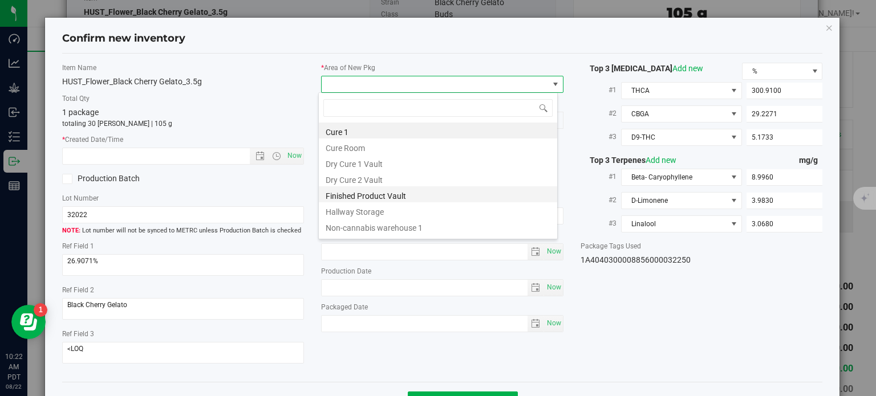
click at [355, 198] on li "Finished Product Vault" at bounding box center [438, 194] width 238 height 16
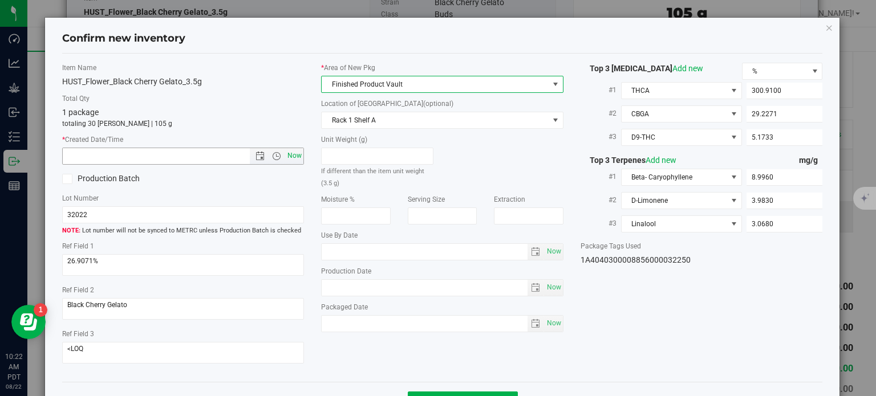
click at [291, 154] on span "Now" at bounding box center [294, 156] width 19 height 17
type input "8/22/2025 10:22 AM"
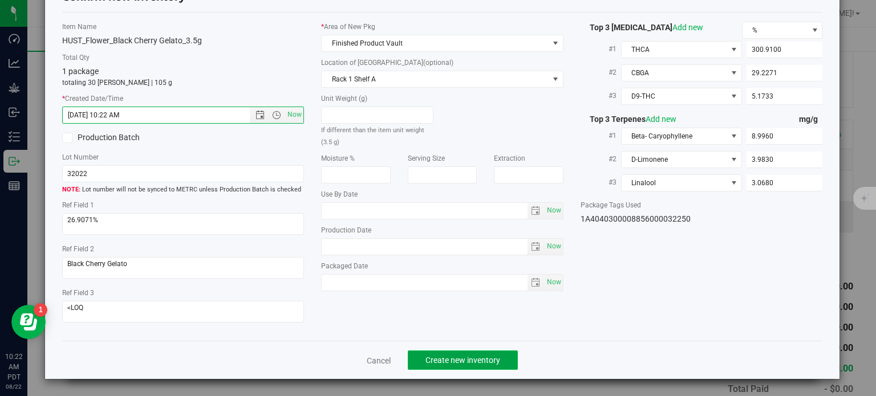
click at [465, 357] on span "Create new inventory" at bounding box center [462, 360] width 75 height 9
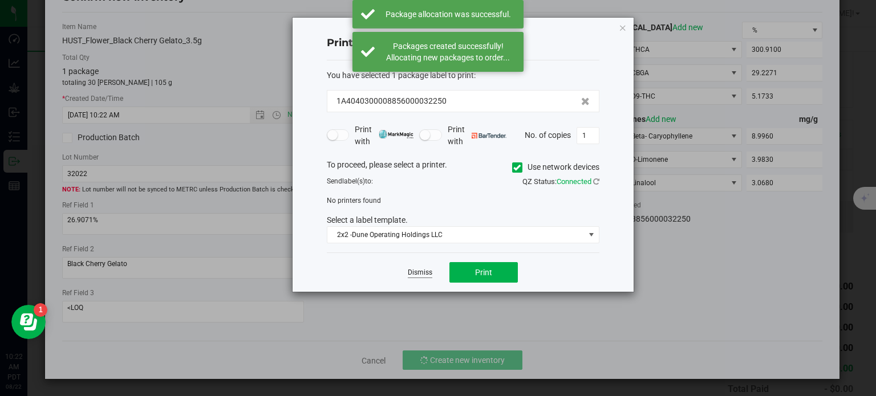
click at [417, 272] on link "Dismiss" at bounding box center [420, 273] width 25 height 10
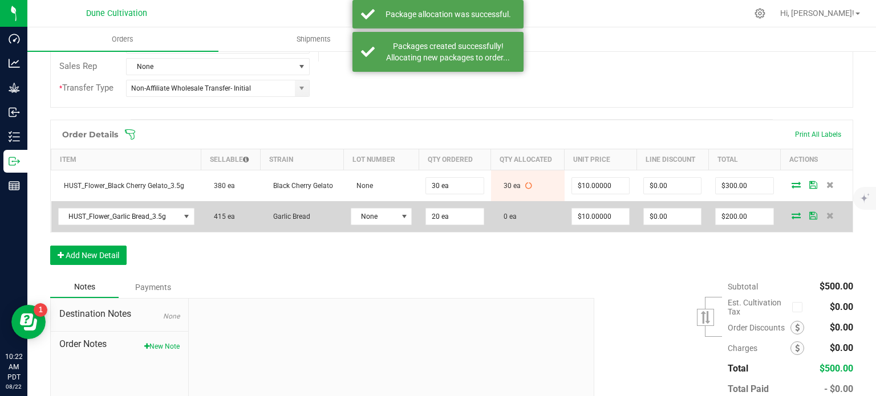
click at [791, 212] on icon at bounding box center [795, 215] width 9 height 7
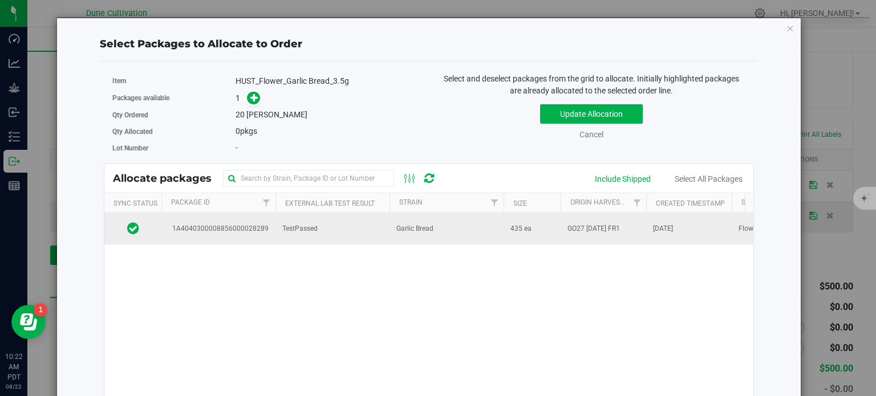
click at [230, 234] on td "1A4040300008856000028289" at bounding box center [218, 228] width 114 height 31
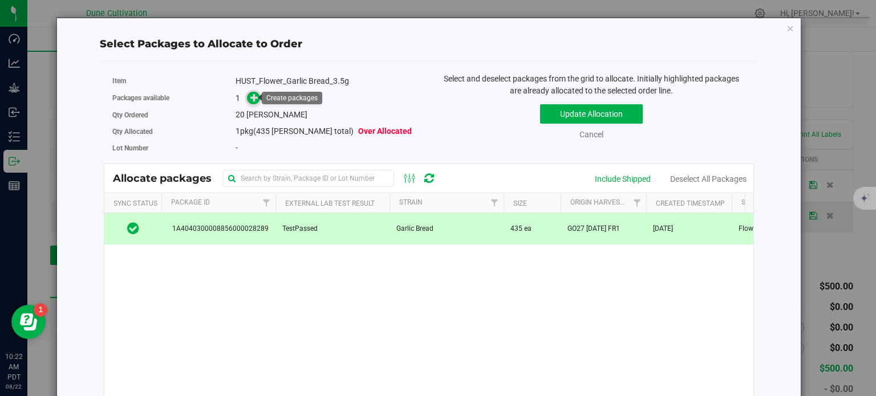
click at [250, 99] on icon at bounding box center [254, 97] width 8 height 8
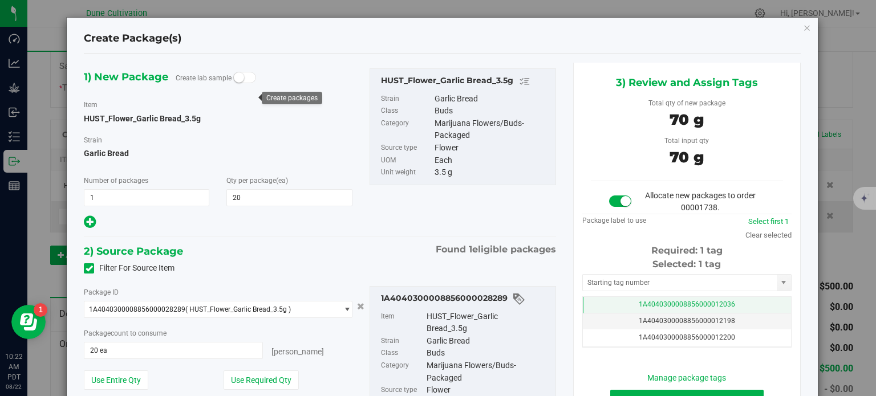
click at [588, 306] on td "1A4040300008856000012036" at bounding box center [687, 305] width 208 height 17
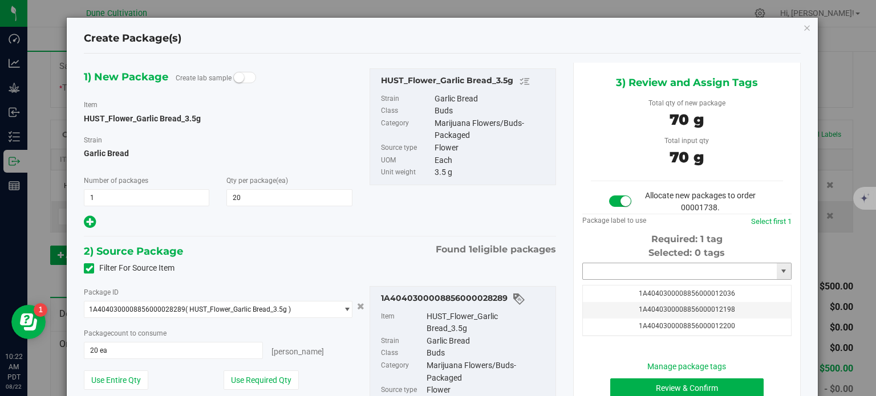
click at [603, 267] on input "text" at bounding box center [680, 271] width 194 height 16
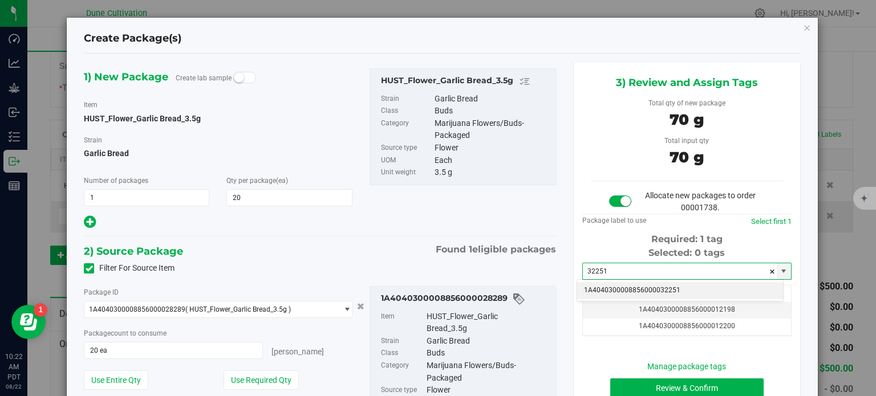
click at [624, 289] on li "1A4040300008856000032251" at bounding box center [680, 290] width 206 height 17
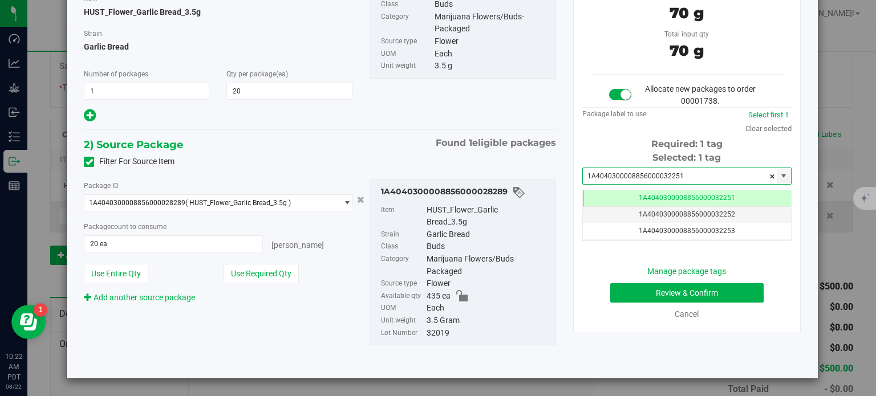
type input "1A4040300008856000032251"
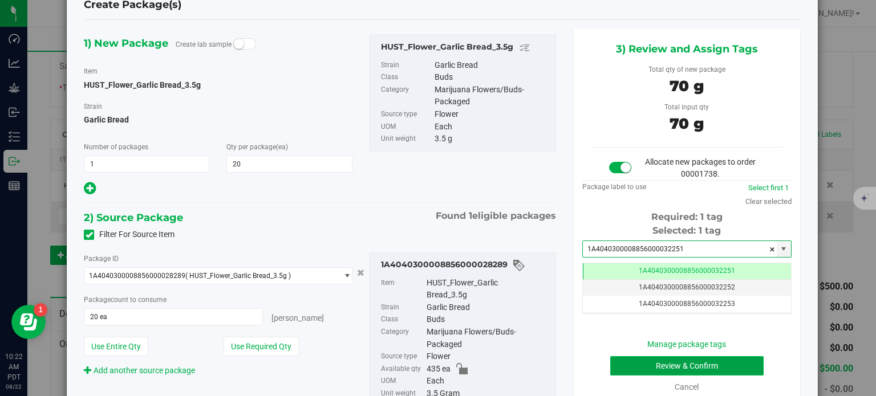
click at [625, 365] on button "Review & Confirm" at bounding box center [686, 365] width 153 height 19
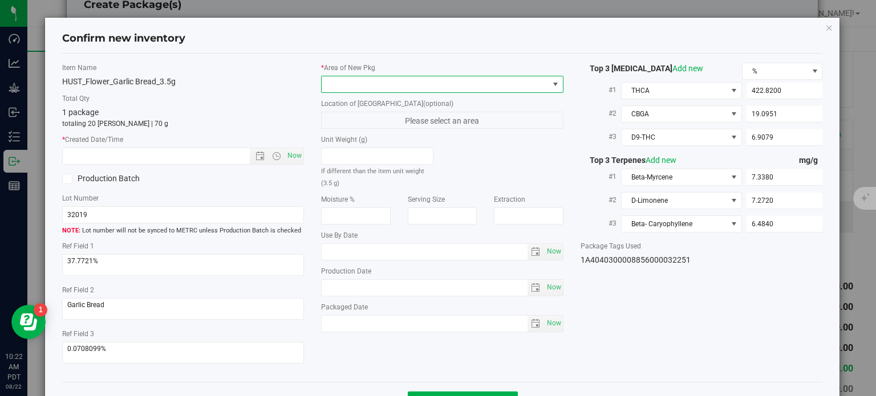
click at [489, 89] on span at bounding box center [434, 84] width 227 height 16
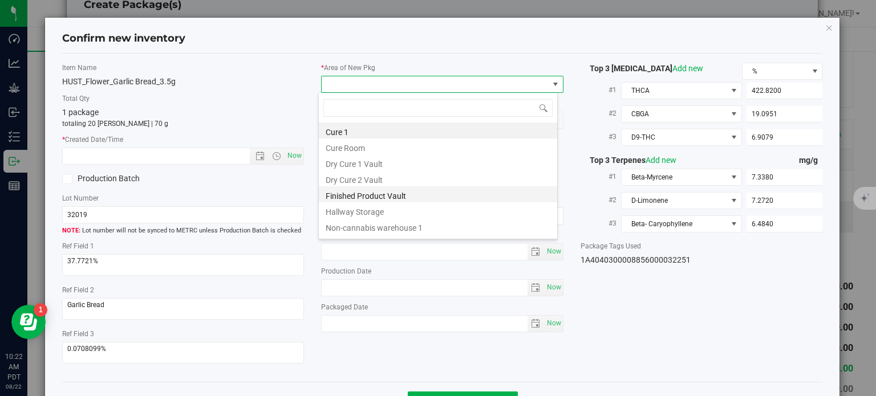
click at [384, 190] on li "Finished Product Vault" at bounding box center [438, 194] width 238 height 16
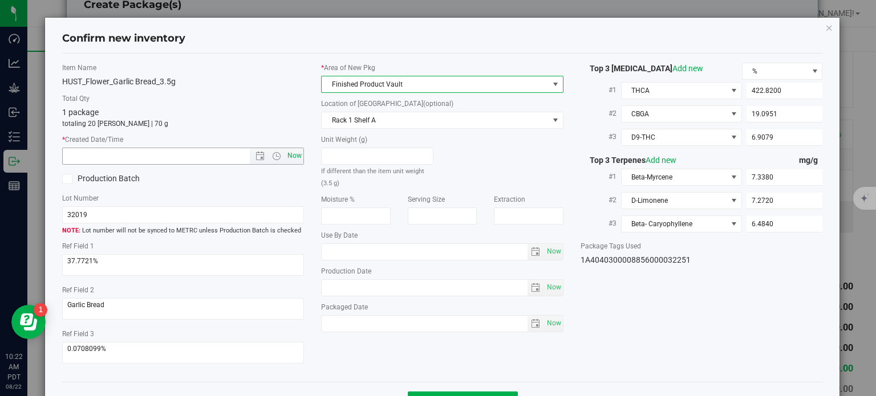
click at [298, 159] on span "Now" at bounding box center [294, 156] width 19 height 17
type input "8/22/2025 10:22 AM"
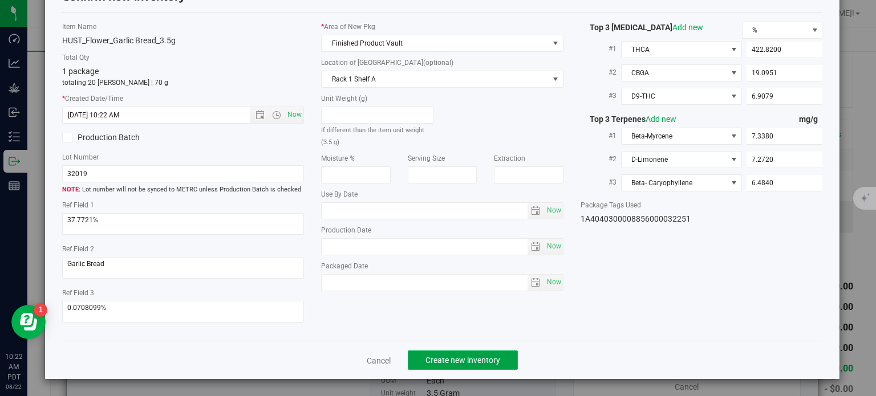
click at [449, 361] on span "Create new inventory" at bounding box center [462, 360] width 75 height 9
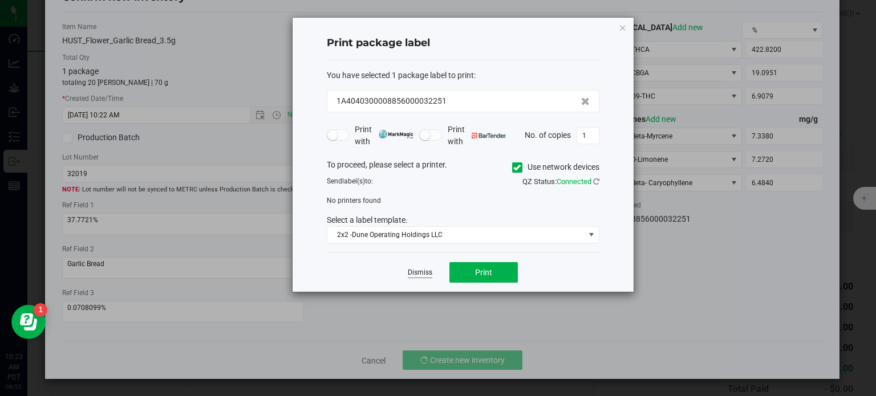
click at [417, 274] on link "Dismiss" at bounding box center [420, 273] width 25 height 10
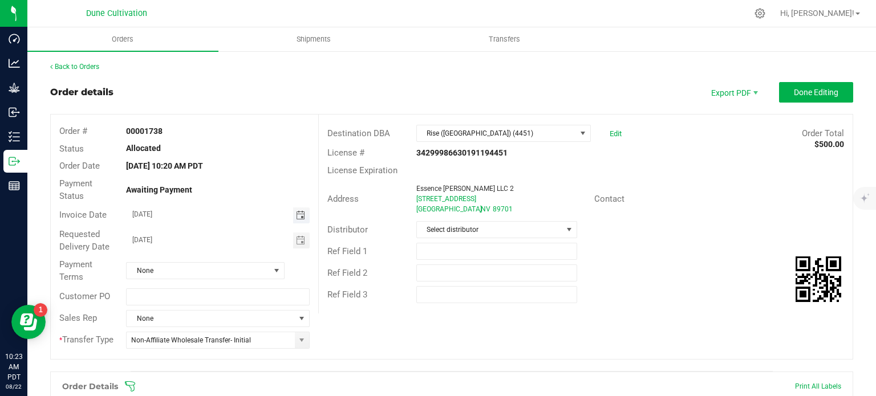
click at [302, 214] on span "Toggle calendar" at bounding box center [300, 215] width 9 height 9
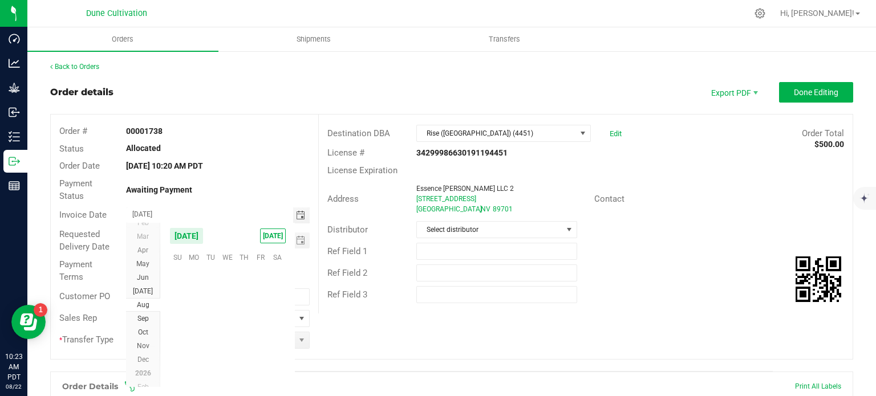
scroll to position [184775, 0]
click at [231, 339] on span "27" at bounding box center [227, 346] width 17 height 18
type input "08/27/2025"
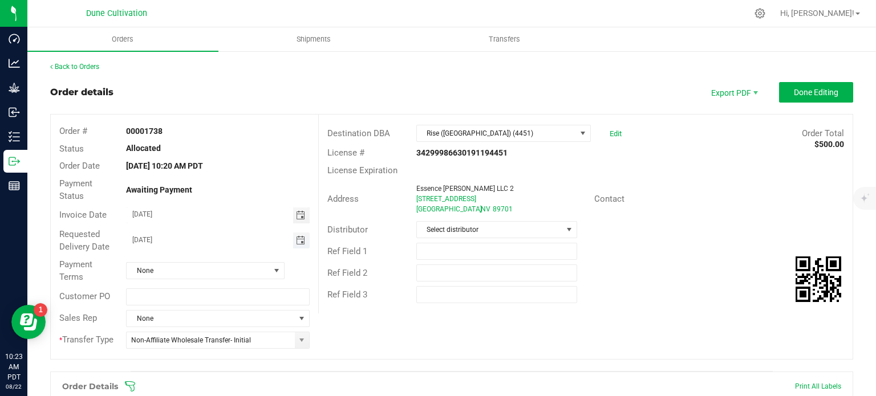
click at [298, 237] on span "Toggle calendar" at bounding box center [300, 240] width 9 height 9
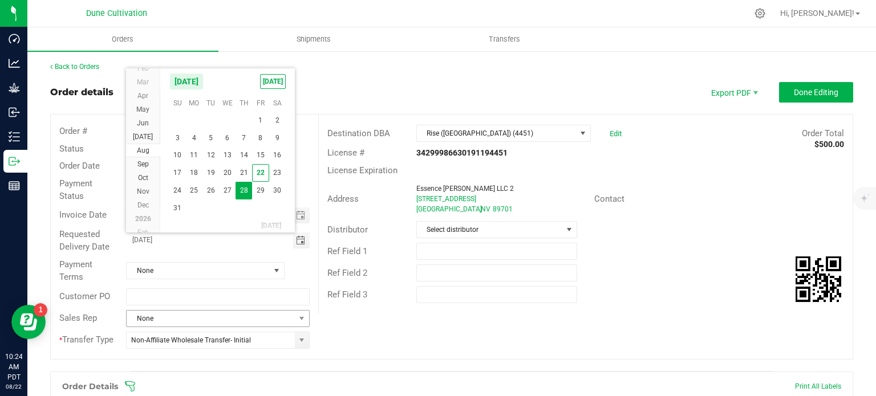
scroll to position [0, 0]
click at [227, 194] on span "27" at bounding box center [227, 191] width 17 height 18
type input "08/27/2025"
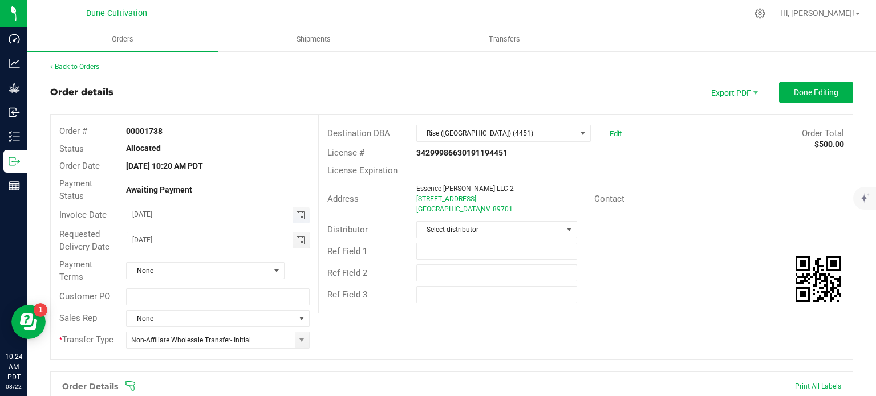
click at [296, 216] on span "Toggle calendar" at bounding box center [300, 215] width 9 height 9
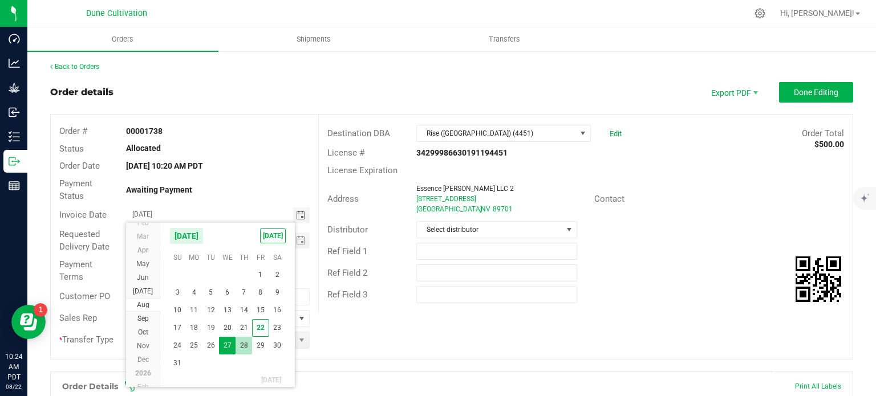
click at [243, 346] on span "28" at bounding box center [243, 346] width 17 height 18
type input "08/28/2025"
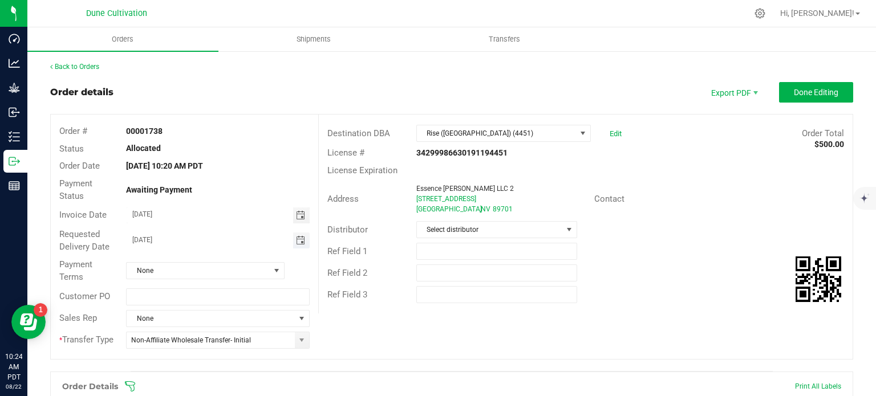
click at [298, 239] on span "Toggle calendar" at bounding box center [300, 240] width 9 height 9
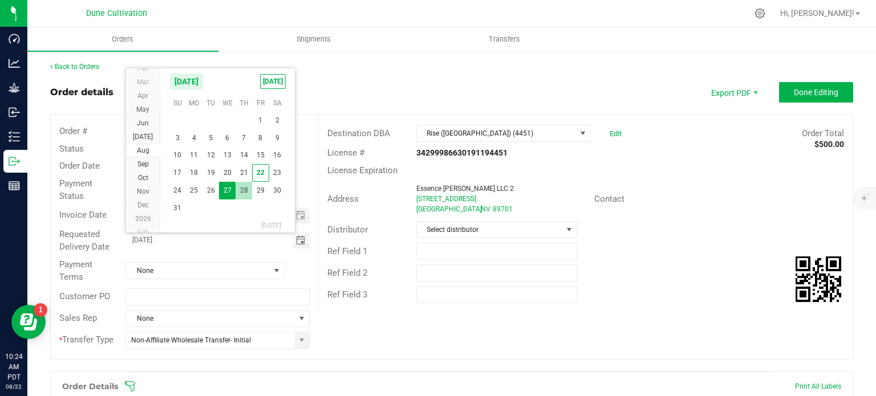
click at [246, 186] on span "28" at bounding box center [243, 191] width 17 height 18
type input "08/28/2025"
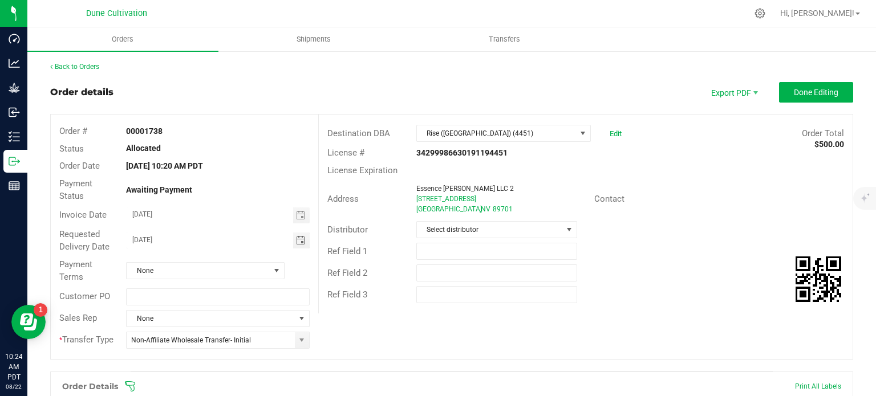
click at [260, 280] on div "Payment Terms None" at bounding box center [184, 271] width 267 height 30
click at [257, 273] on span "None" at bounding box center [198, 271] width 143 height 16
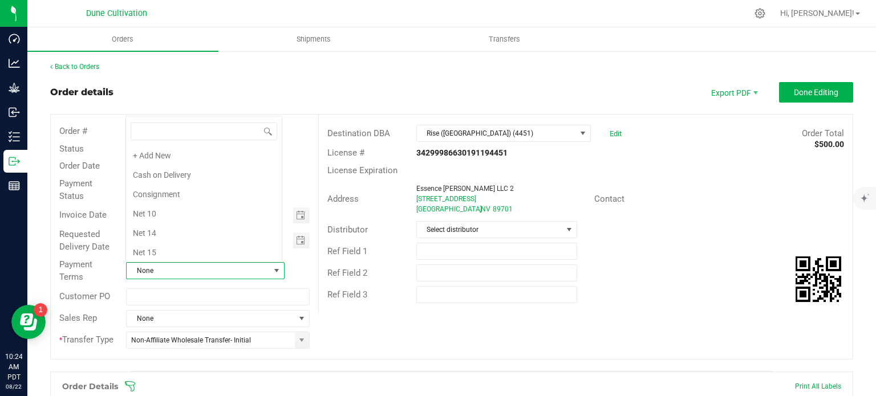
scroll to position [154, 0]
click at [185, 153] on li "Net 30" at bounding box center [204, 155] width 156 height 19
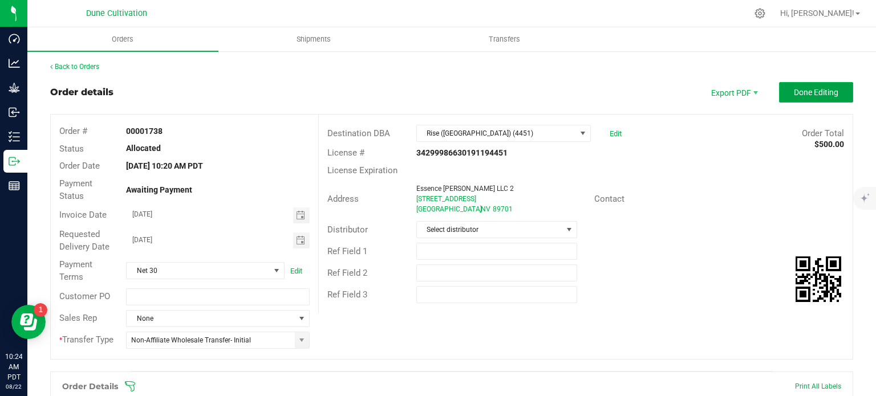
click at [779, 100] on button "Done Editing" at bounding box center [816, 92] width 74 height 21
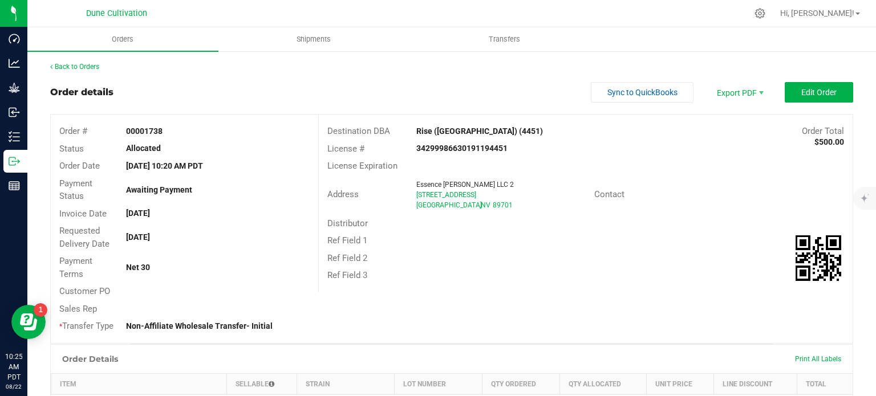
scroll to position [244, 0]
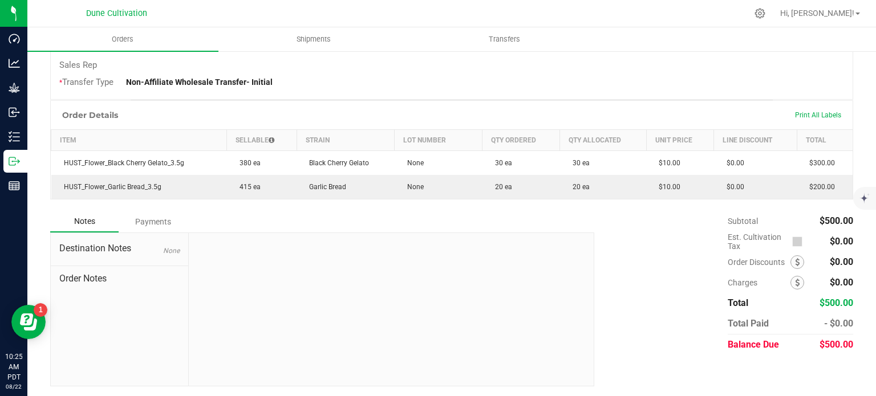
click at [828, 348] on div "$500.00" at bounding box center [832, 345] width 42 height 21
copy body "$500.00"
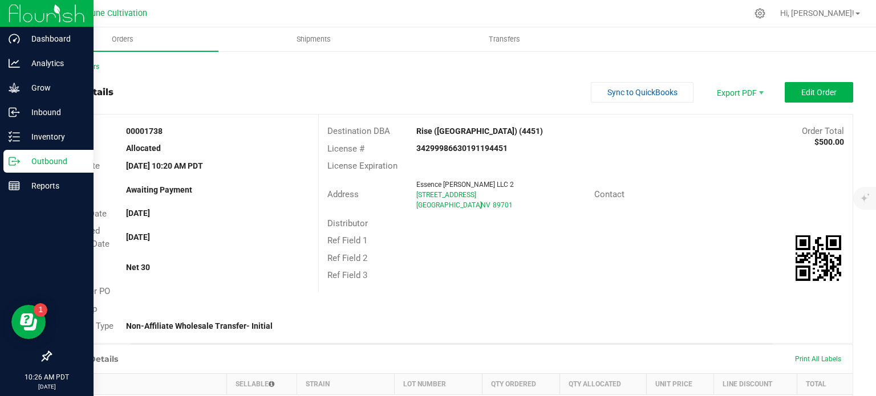
click at [20, 161] on p "Outbound" at bounding box center [54, 161] width 68 height 14
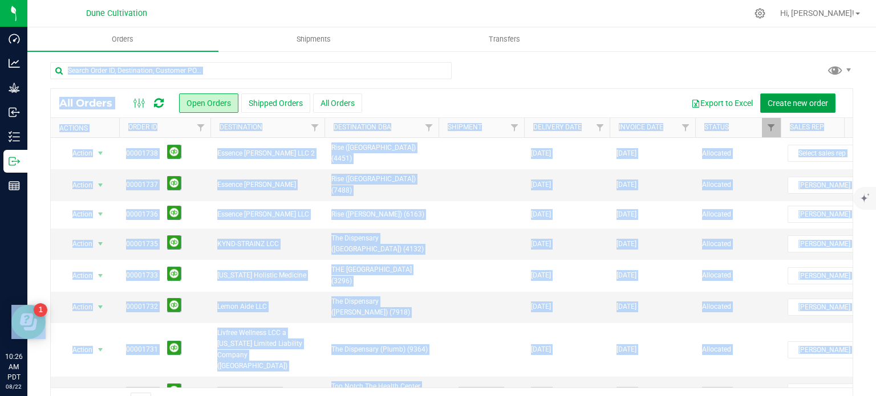
click at [778, 95] on button "Create new order" at bounding box center [797, 102] width 75 height 19
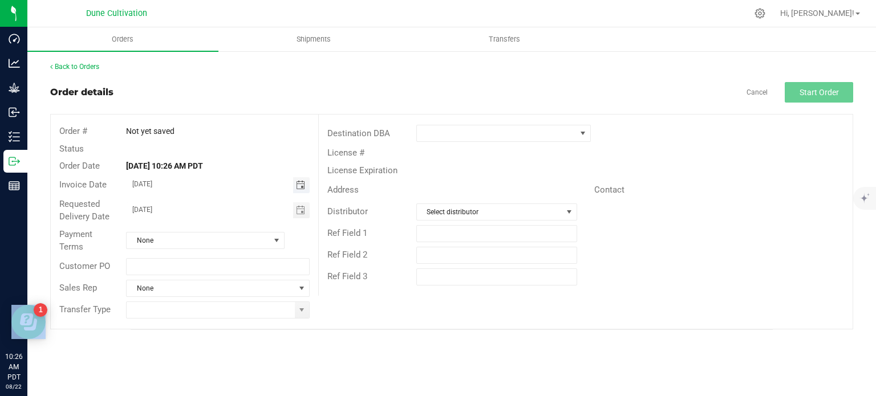
click at [304, 187] on span "Toggle calendar" at bounding box center [300, 185] width 9 height 9
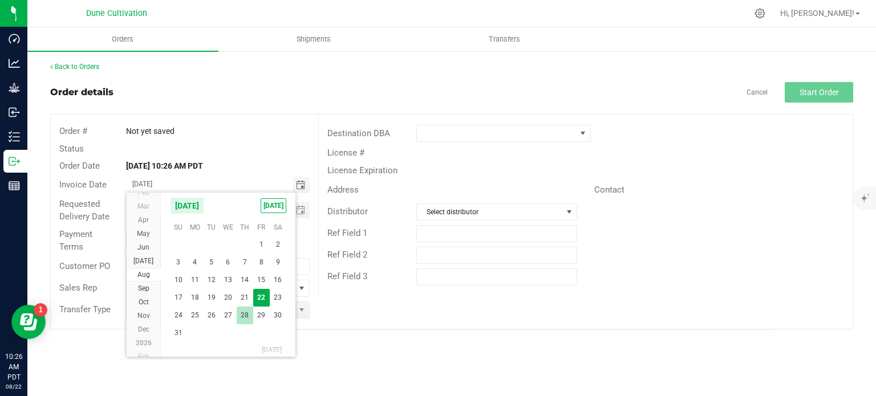
click at [246, 314] on span "28" at bounding box center [245, 316] width 17 height 18
type input "08/28/2025"
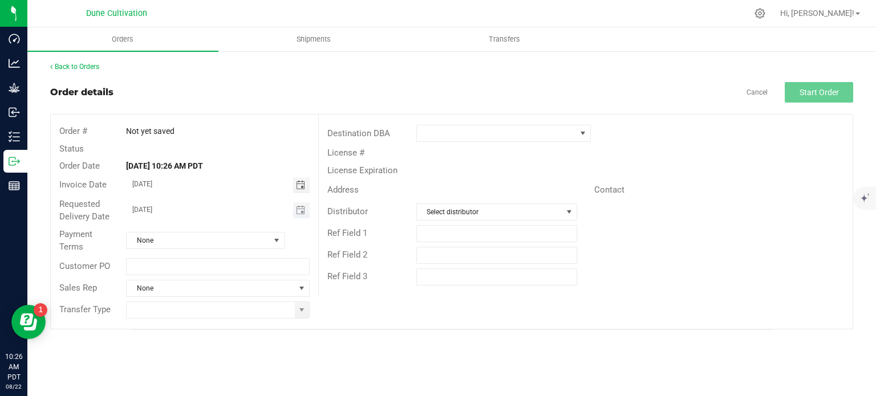
click at [306, 208] on span "Toggle calendar" at bounding box center [301, 210] width 17 height 16
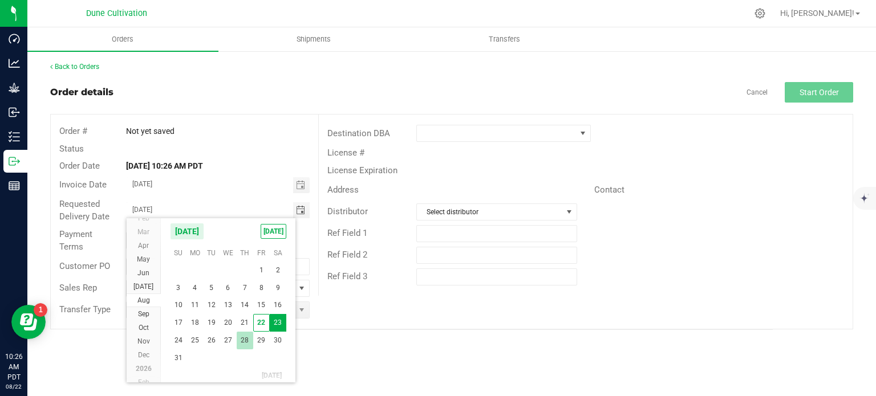
click at [245, 336] on span "28" at bounding box center [245, 341] width 17 height 18
type input "08/28/2025"
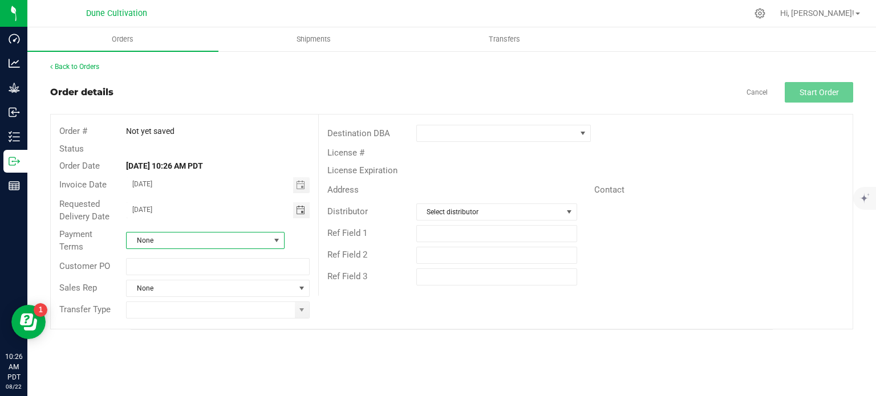
click at [276, 236] on span at bounding box center [276, 240] width 9 height 9
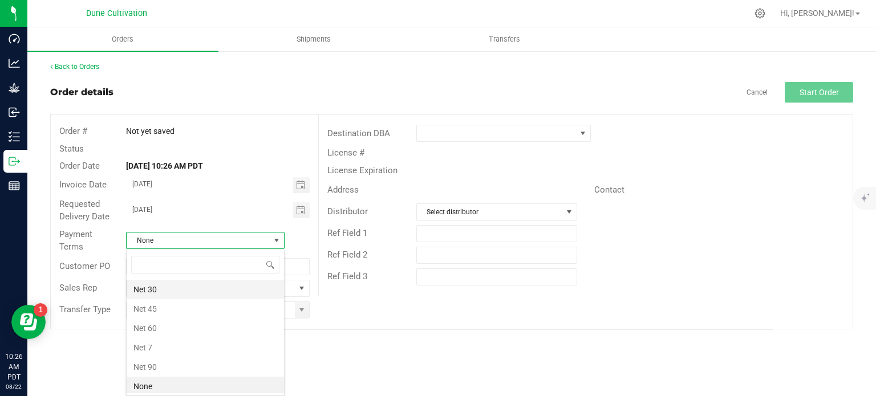
click at [209, 281] on li "Net 30" at bounding box center [205, 289] width 157 height 19
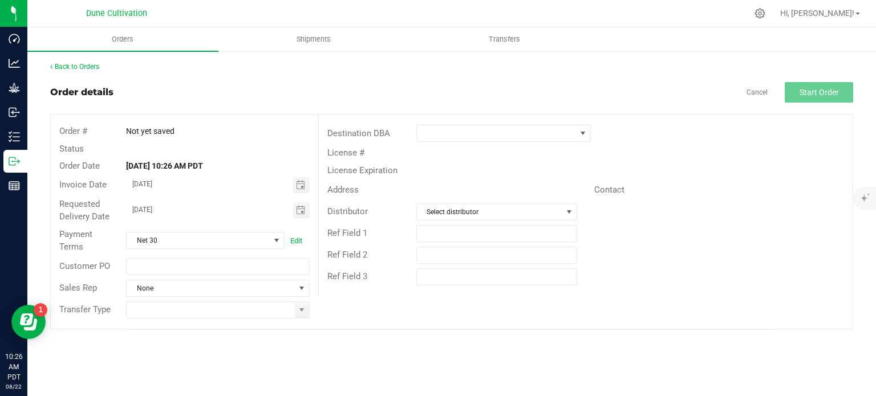
click at [305, 323] on div "Order # Not yet saved Status Order Date Aug 22, 2025 10:26 AM PDT Invoice Date …" at bounding box center [184, 222] width 267 height 214
click at [300, 309] on span at bounding box center [301, 310] width 9 height 9
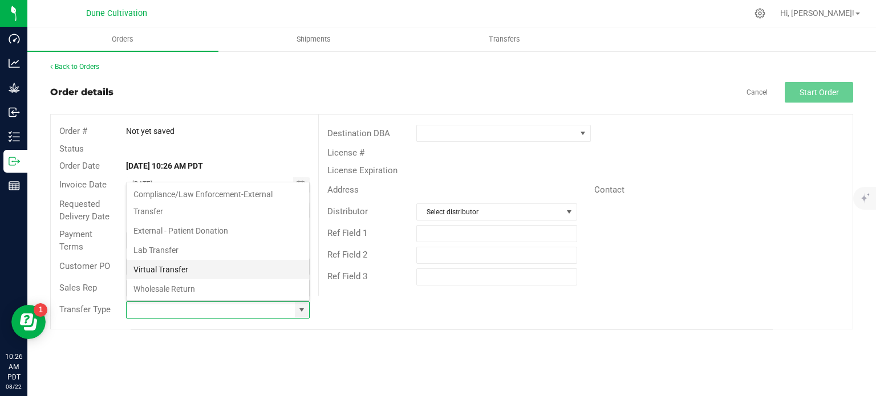
scroll to position [186, 0]
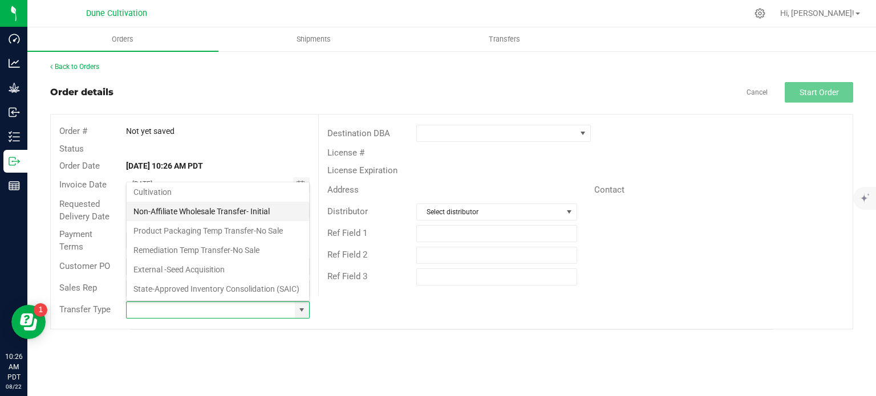
click at [207, 202] on li "Non-Affiliate Wholesale Transfer- Initial" at bounding box center [218, 211] width 182 height 19
type input "Non-Affiliate Wholesale Transfer- Initial"
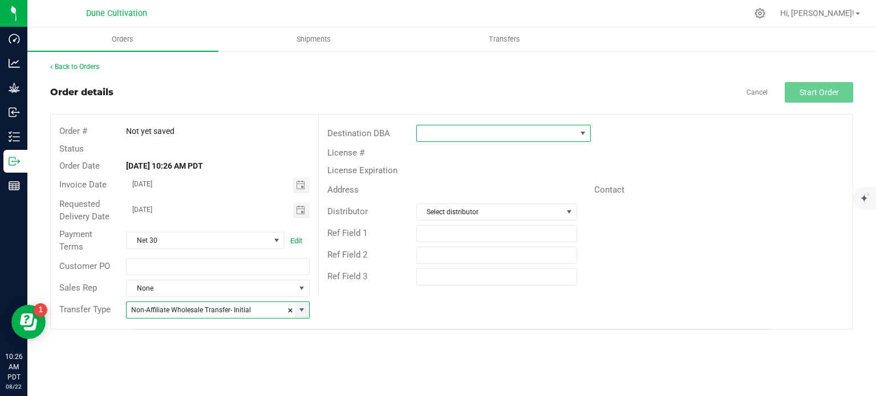
click at [581, 129] on span at bounding box center [582, 133] width 9 height 9
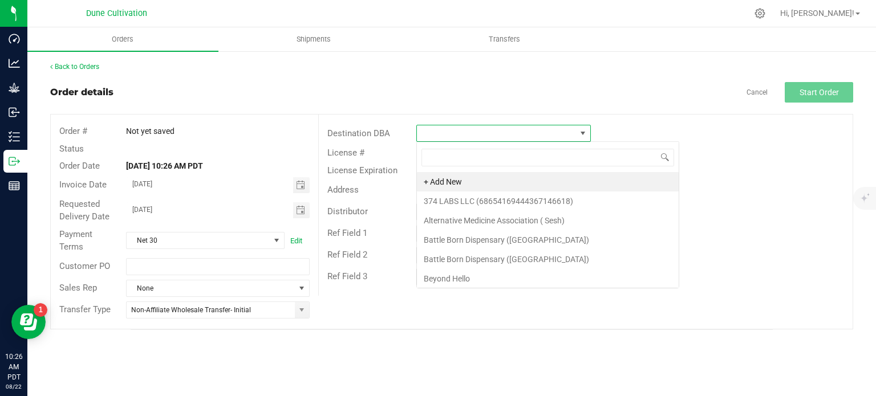
scroll to position [17, 174]
type input "carson"
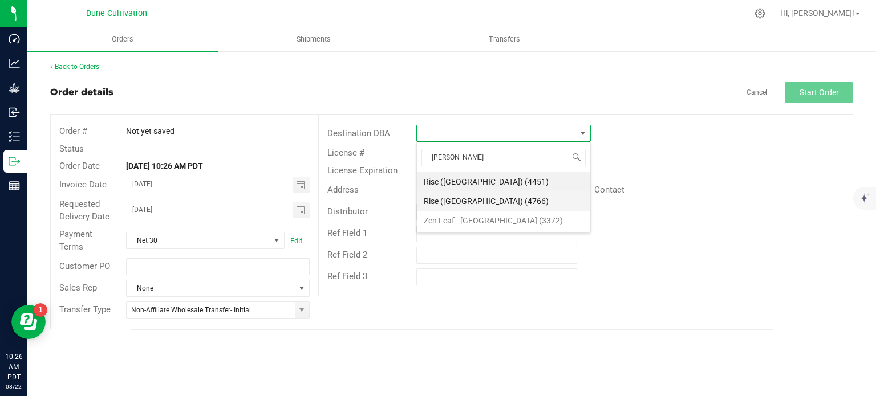
click at [500, 196] on li "Rise (Carson City) (4766)" at bounding box center [503, 201] width 173 height 19
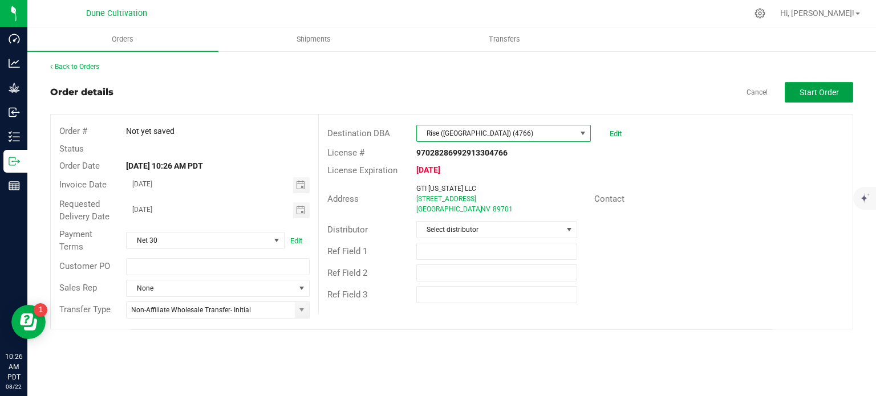
click at [808, 95] on span "Start Order" at bounding box center [818, 92] width 39 height 9
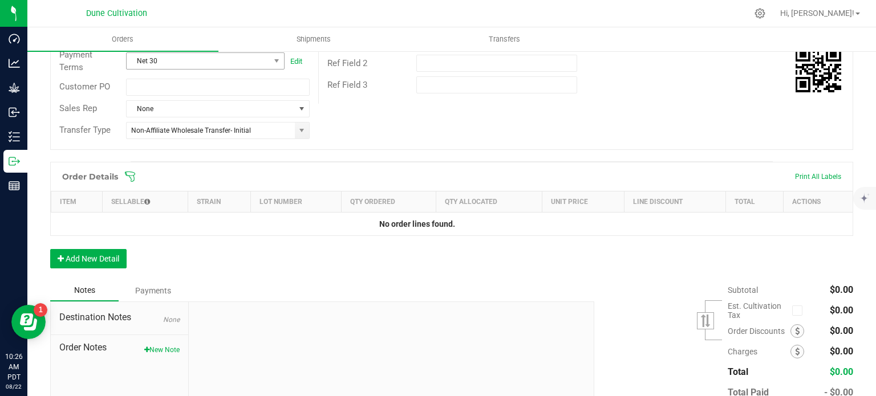
scroll to position [212, 0]
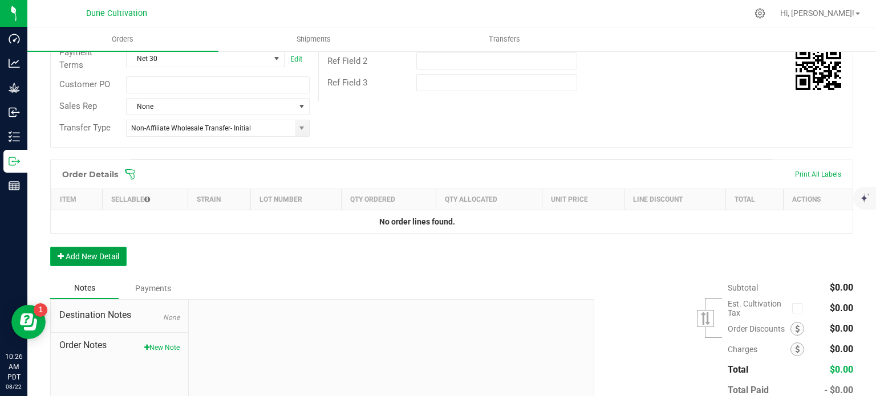
click at [81, 253] on button "Add New Detail" at bounding box center [88, 256] width 76 height 19
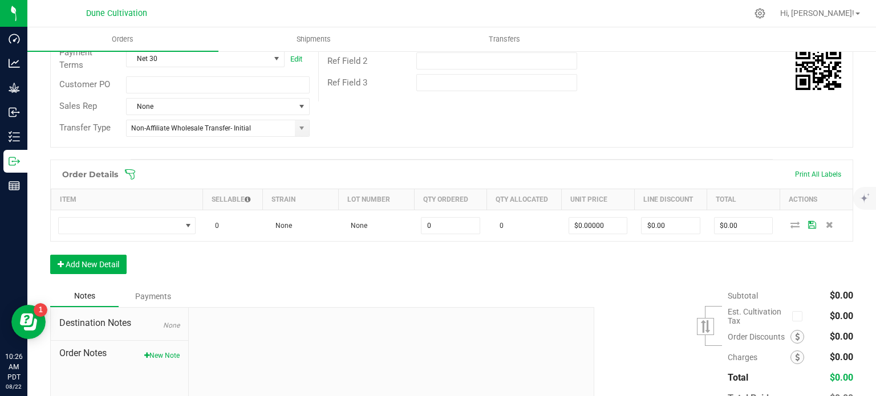
click at [84, 279] on div "Order Details Print All Labels Item Sellable Strain Lot Number Qty Ordered Qty …" at bounding box center [451, 223] width 803 height 126
click at [91, 257] on button "Add New Detail" at bounding box center [88, 264] width 76 height 19
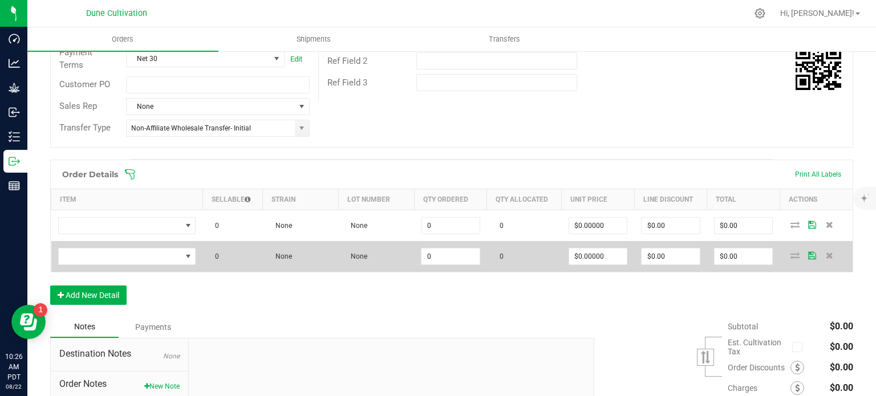
click at [92, 270] on td at bounding box center [127, 256] width 152 height 31
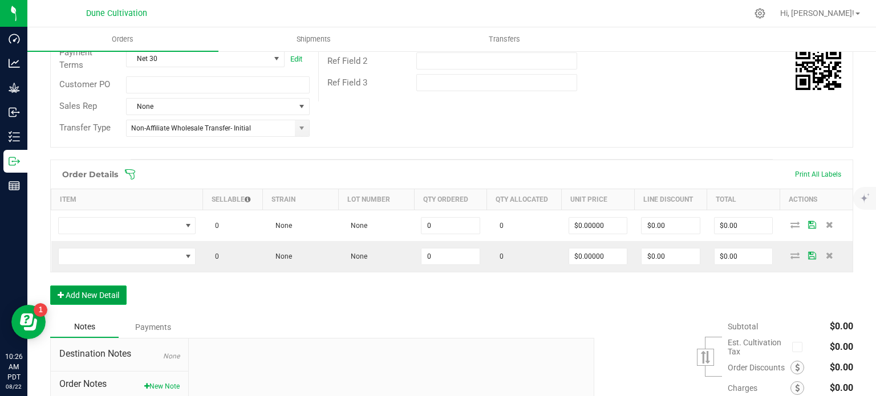
click at [93, 293] on button "Add New Detail" at bounding box center [88, 295] width 76 height 19
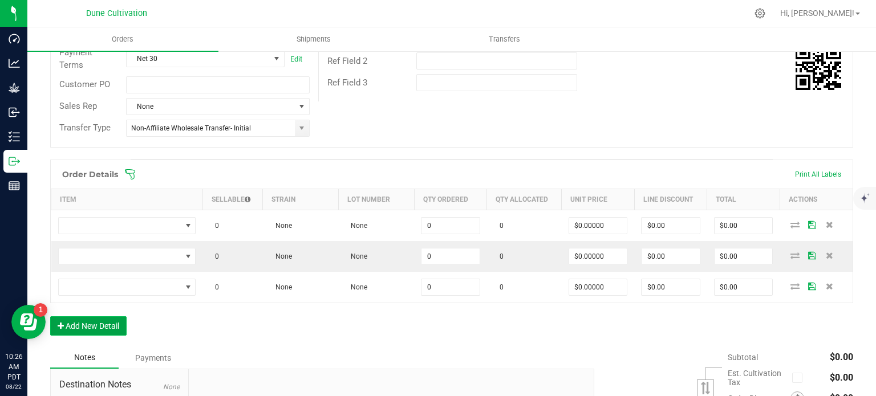
click at [99, 318] on button "Add New Detail" at bounding box center [88, 325] width 76 height 19
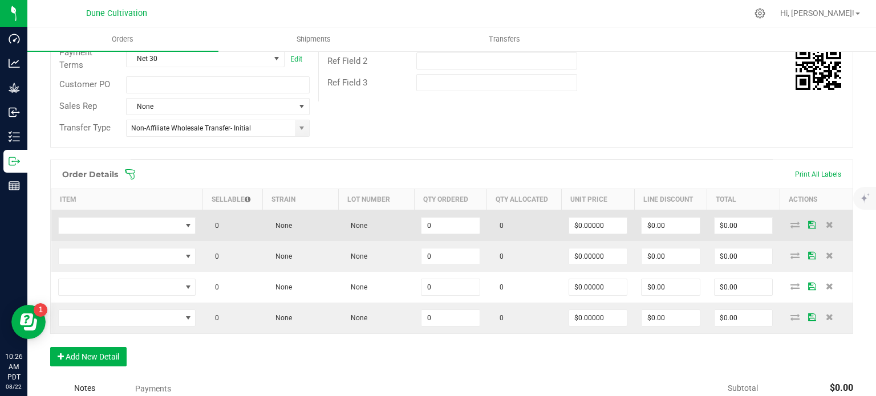
click at [443, 210] on td "0" at bounding box center [450, 225] width 73 height 31
click at [445, 218] on input "0" at bounding box center [450, 226] width 58 height 16
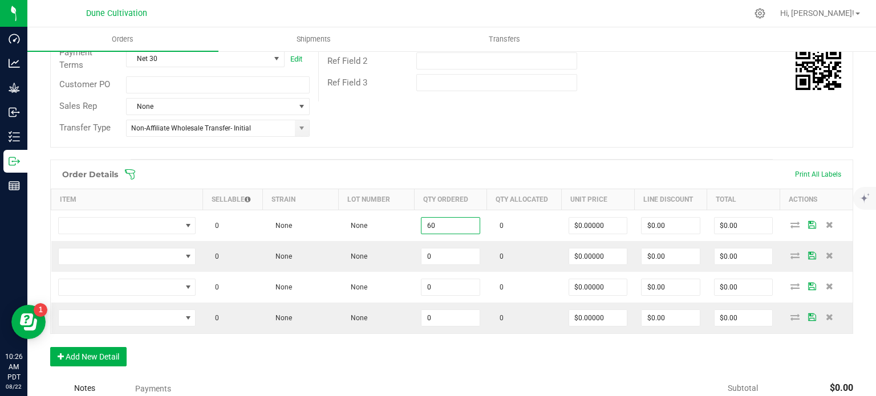
type input "60"
click at [418, 363] on div "Order Details Print All Labels Item Sellable Strain Lot Number Qty Ordered Qty …" at bounding box center [451, 269] width 803 height 218
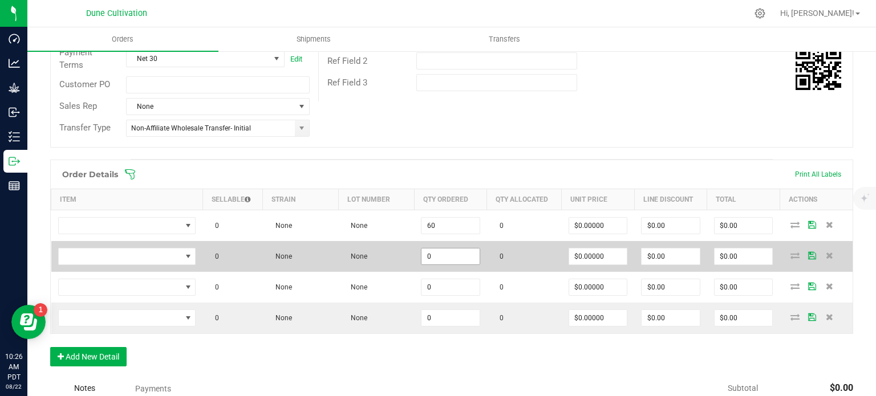
click at [446, 251] on input "0" at bounding box center [450, 257] width 58 height 16
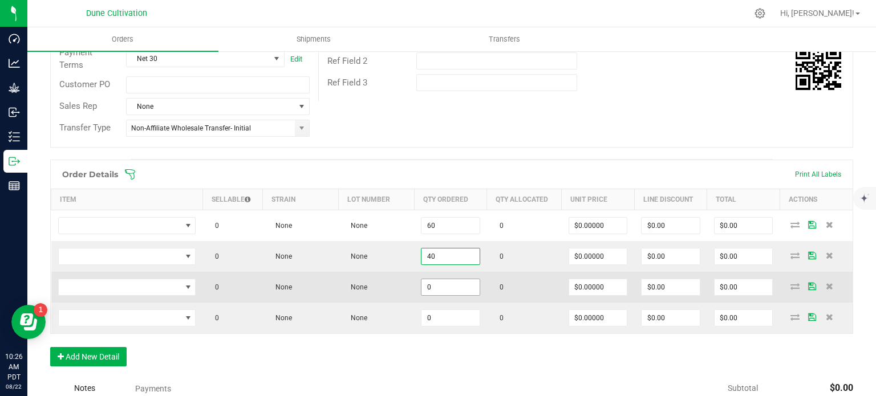
type input "40"
click at [447, 284] on input "0" at bounding box center [450, 287] width 58 height 16
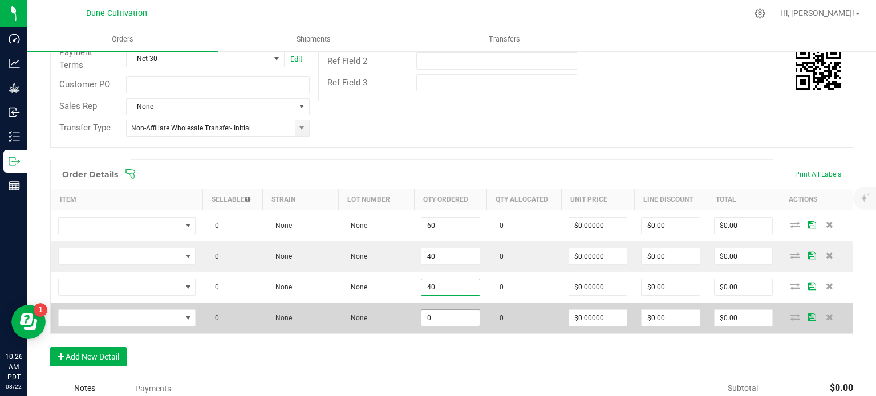
type input "40"
click at [445, 319] on input "0" at bounding box center [450, 318] width 58 height 16
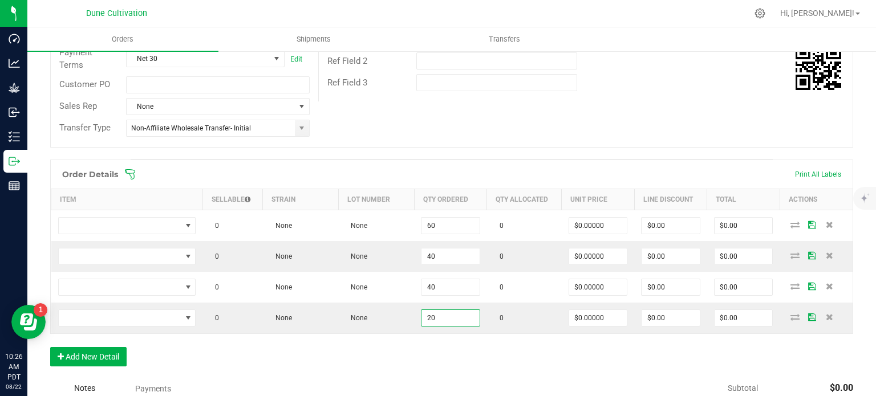
type input "20"
click at [435, 343] on div "Order Details Print All Labels Item Sellable Strain Lot Number Qty Ordered Qty …" at bounding box center [451, 269] width 803 height 218
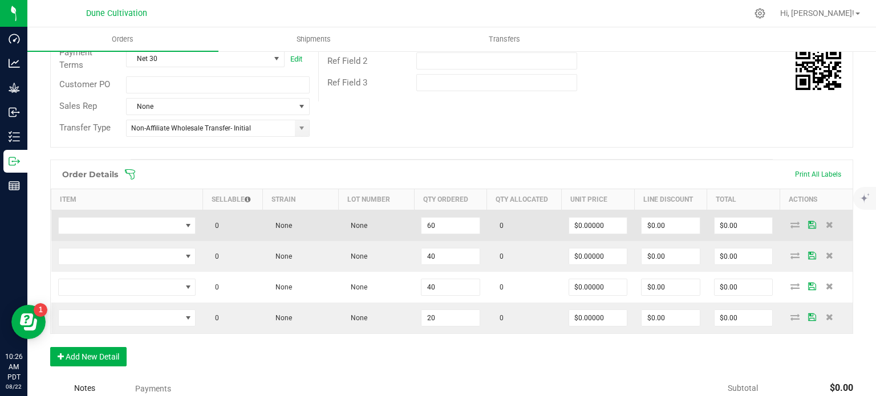
click at [581, 234] on td "$0.00000" at bounding box center [597, 225] width 73 height 31
click at [582, 225] on input "0" at bounding box center [598, 226] width 58 height 16
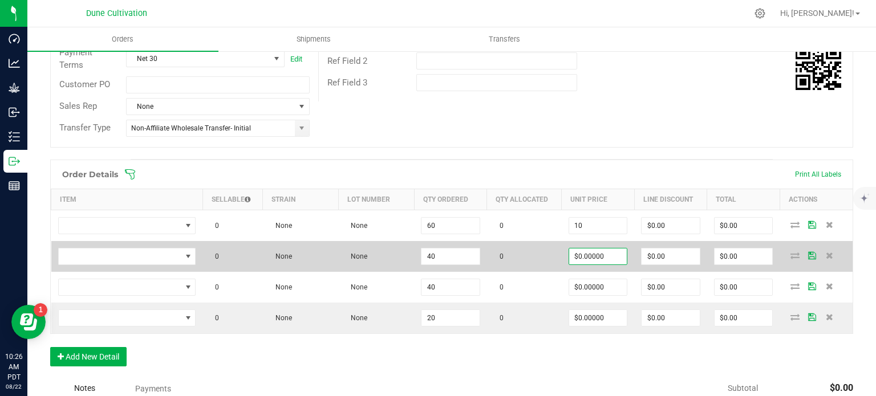
type input "$10.00000"
type input "$600.00"
click at [588, 254] on input "0" at bounding box center [598, 257] width 58 height 16
paste input "1"
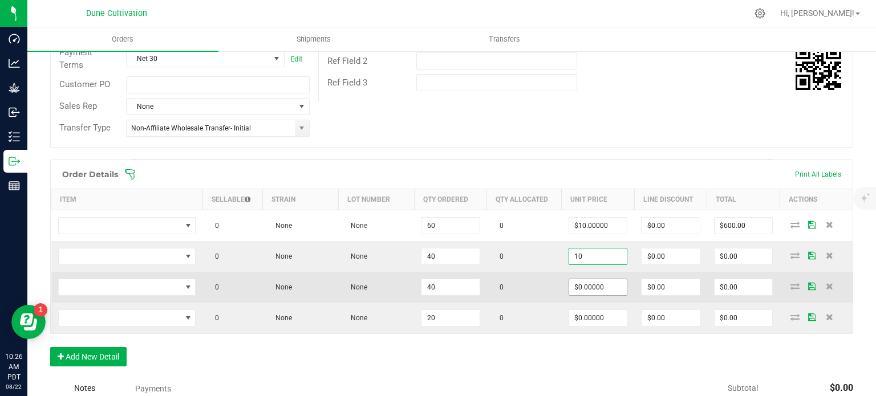
type input "$10.00000"
type input "$400.00"
click at [584, 287] on input "0" at bounding box center [598, 287] width 58 height 16
paste input "1"
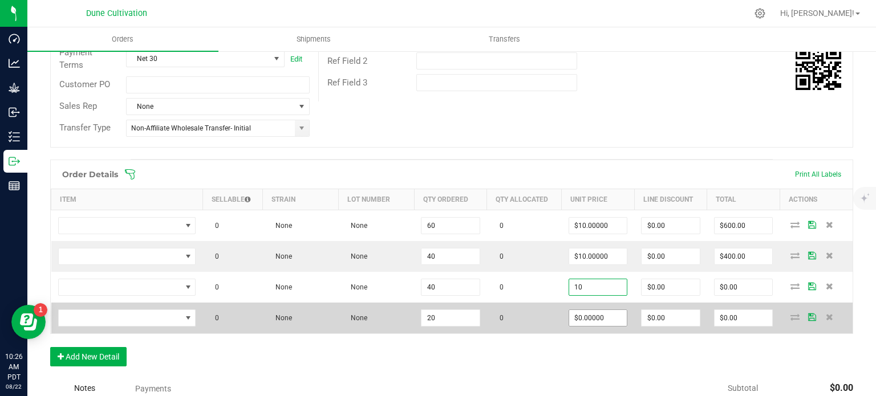
type input "$10.00000"
type input "$400.00"
click at [581, 314] on input "0" at bounding box center [598, 318] width 58 height 16
paste input "1"
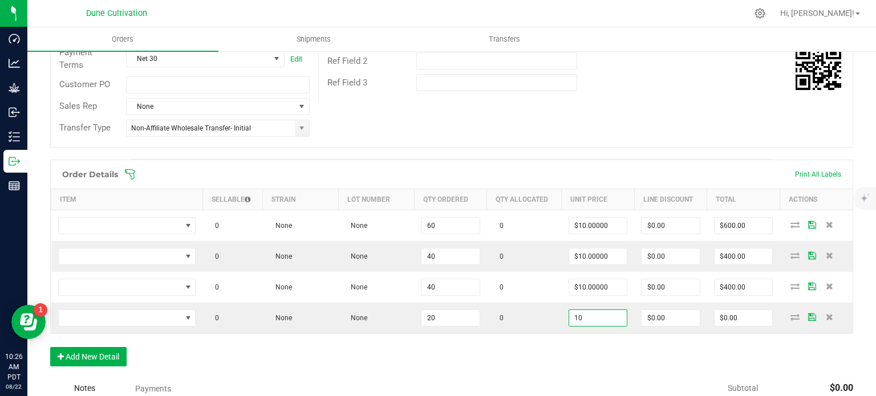
type input "$10.00000"
type input "$200.00"
click at [503, 354] on div "Order Details Print All Labels Item Sellable Strain Lot Number Qty Ordered Qty …" at bounding box center [451, 269] width 803 height 218
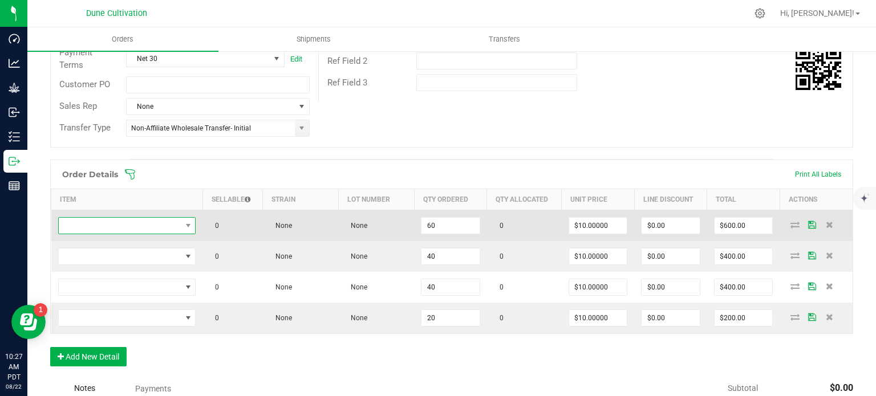
click at [174, 218] on span "NO DATA FOUND" at bounding box center [120, 226] width 123 height 16
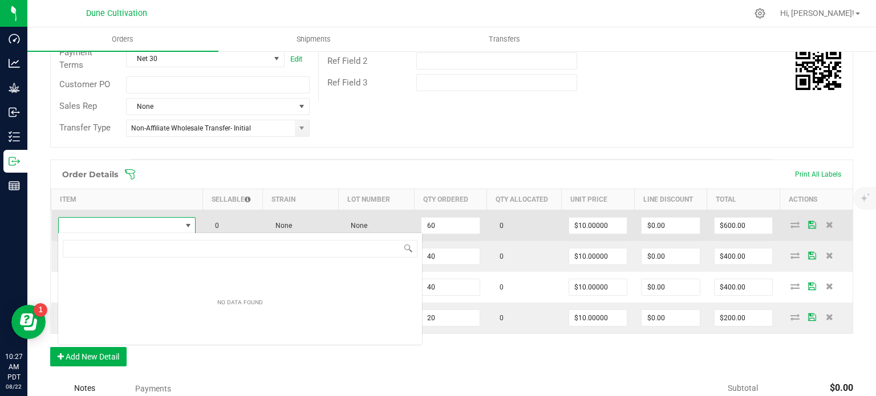
type input "HUST_Flower_Gorilla Glue #5_3.5g"
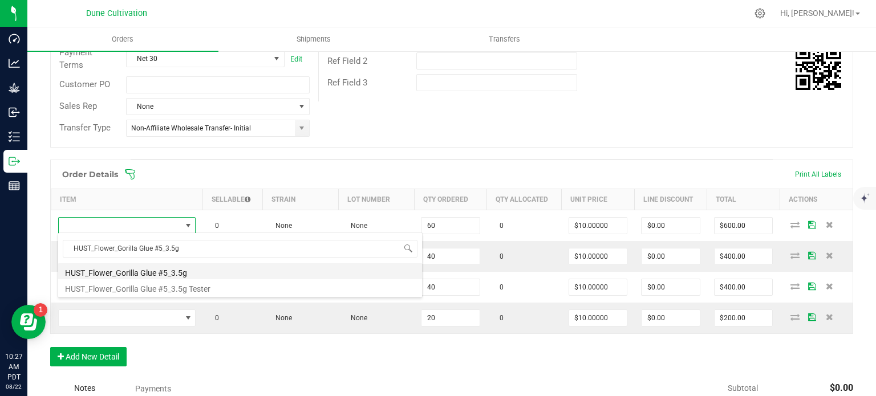
click at [160, 273] on li "HUST_Flower_Gorilla Glue #5_3.5g" at bounding box center [240, 271] width 364 height 16
type input "60 ea"
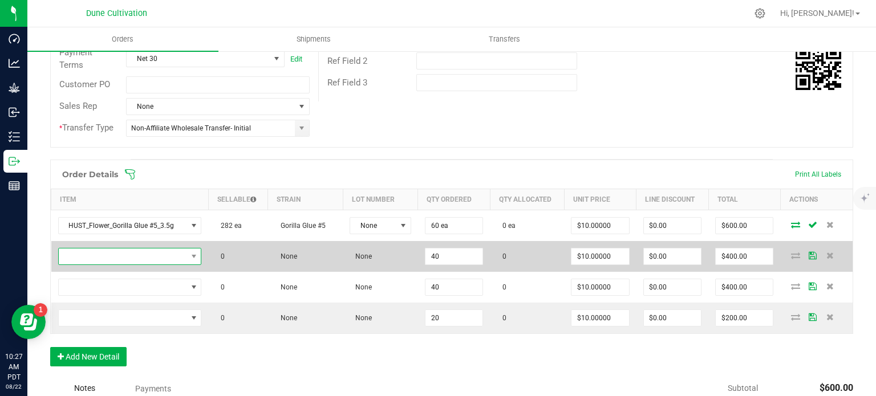
click at [180, 253] on span "NO DATA FOUND" at bounding box center [123, 257] width 128 height 16
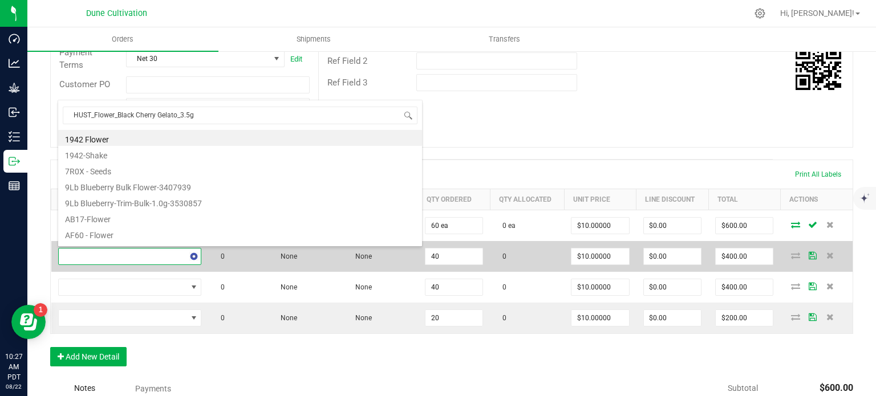
scroll to position [17, 139]
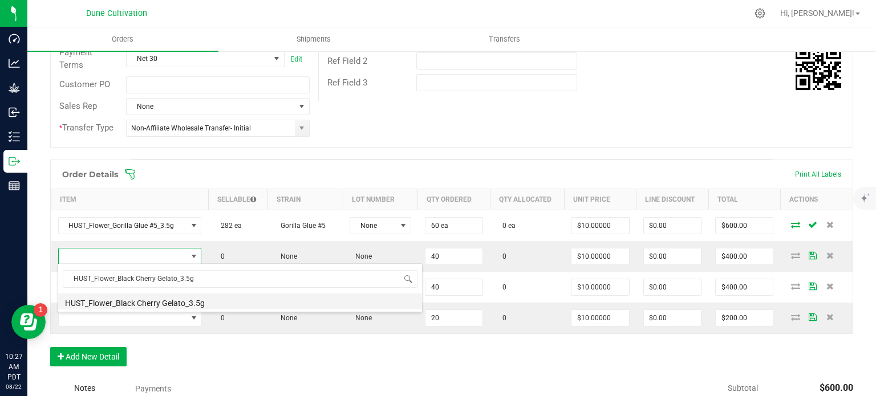
click at [164, 301] on li "HUST_Flower_Black Cherry Gelato_3.5g" at bounding box center [240, 302] width 364 height 16
type input "40 ea"
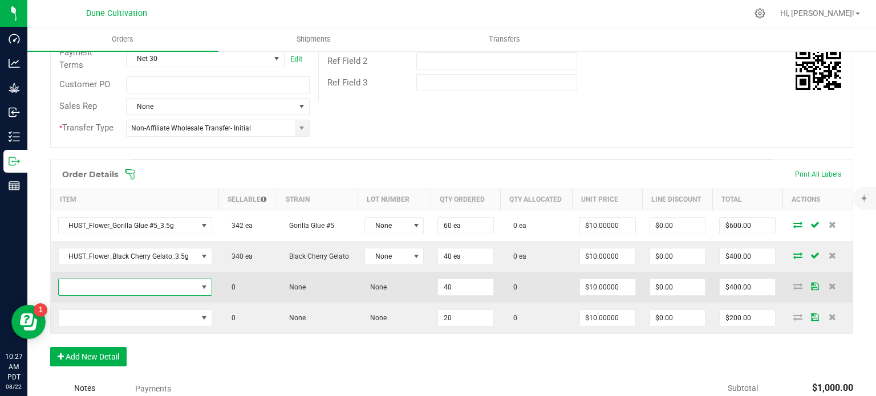
click at [169, 283] on span "NO DATA FOUND" at bounding box center [128, 287] width 139 height 16
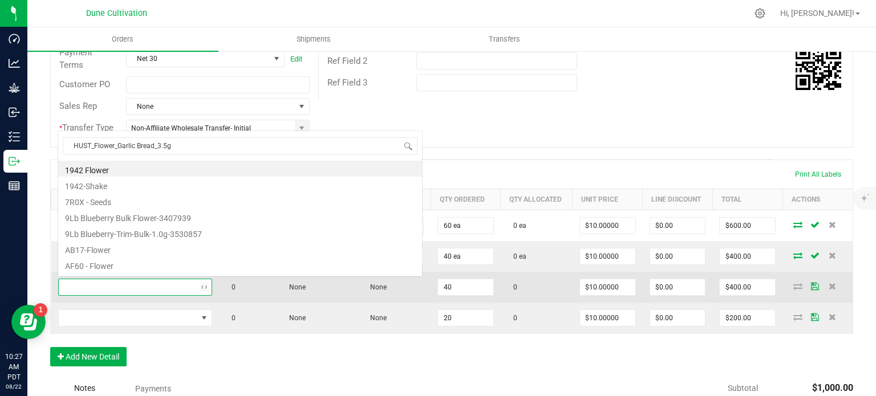
scroll to position [17, 150]
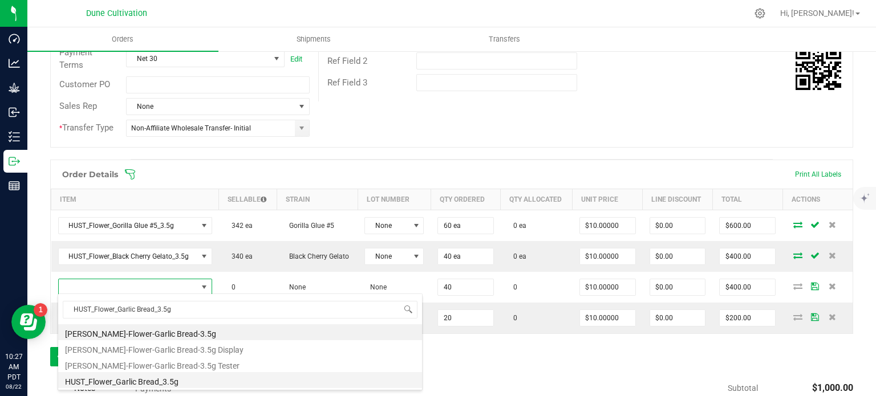
click at [151, 383] on li "HUST_Flower_Garlic Bread_3.5g" at bounding box center [240, 380] width 364 height 16
type input "40 ea"
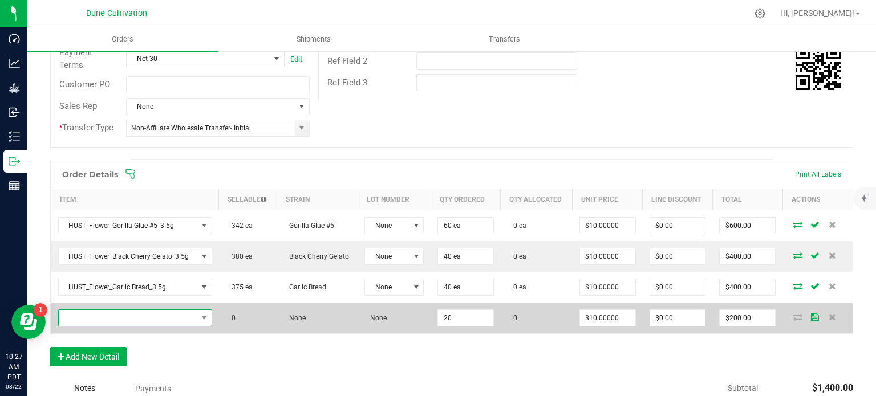
click at [169, 316] on span "NO DATA FOUND" at bounding box center [128, 318] width 139 height 16
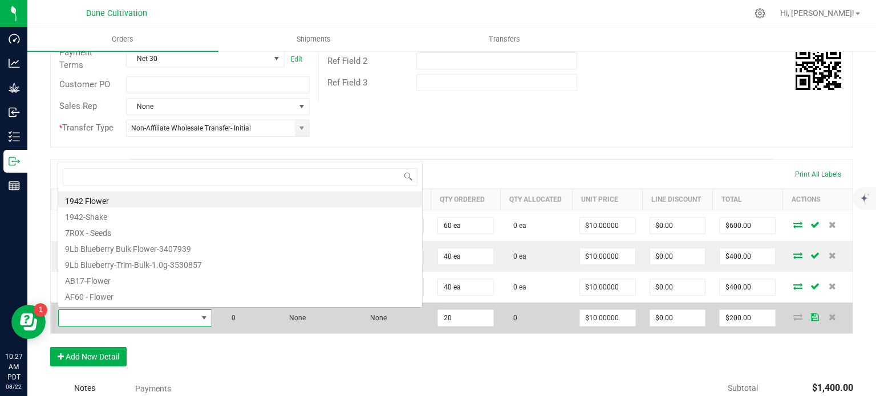
type input "HUST_Flower_Animal Face_3.5g"
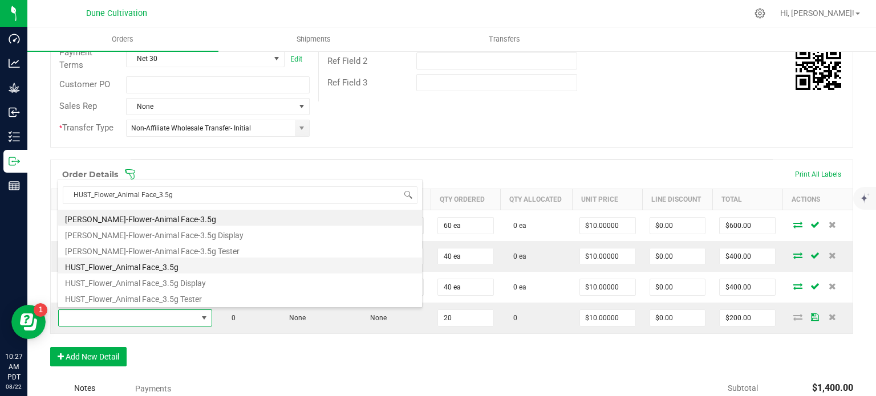
click at [160, 267] on li "HUST_Flower_Animal Face_3.5g" at bounding box center [240, 266] width 364 height 16
type input "20 ea"
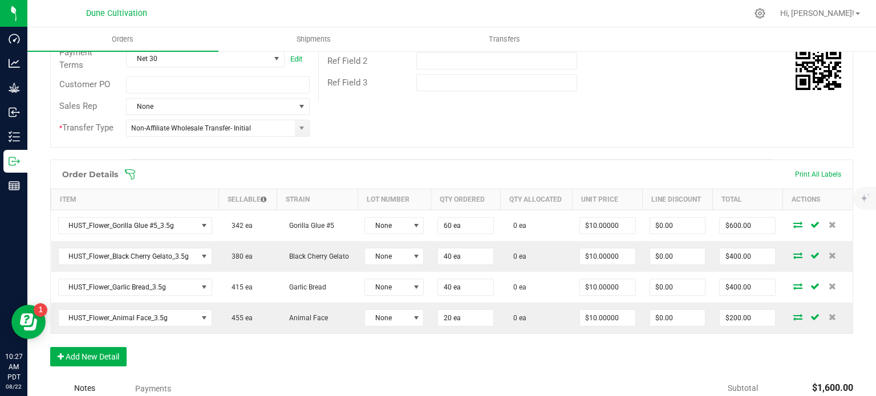
click at [227, 346] on div "Order Details Print All Labels Item Sellable Strain Lot Number Qty Ordered Qty …" at bounding box center [451, 269] width 803 height 218
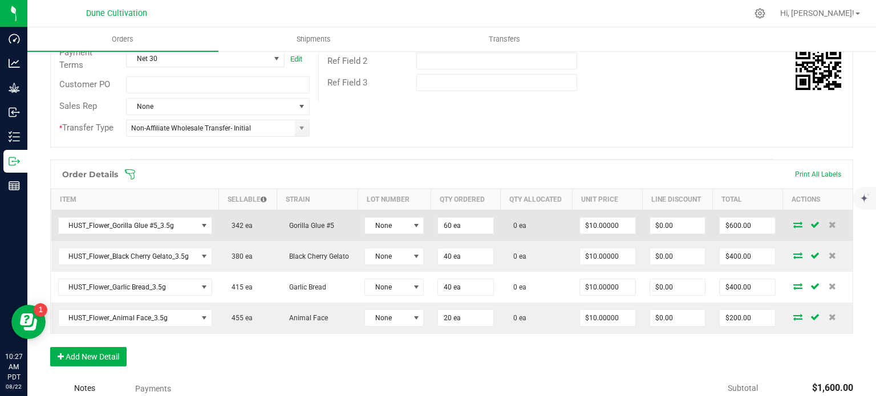
click at [793, 223] on icon at bounding box center [797, 224] width 9 height 7
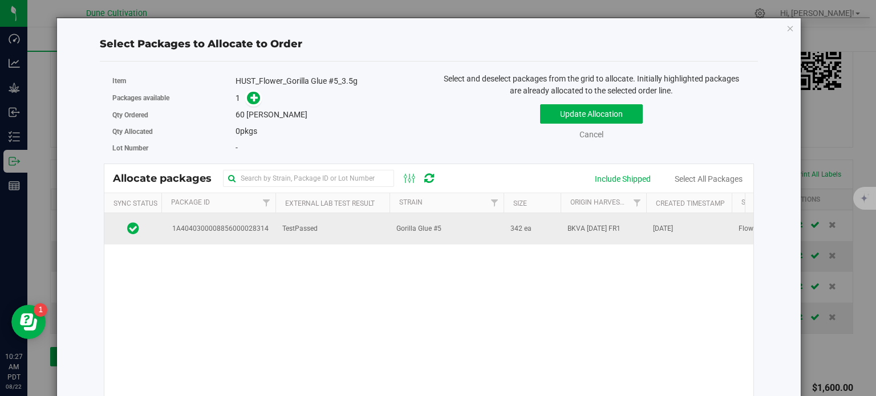
click at [301, 218] on td "TestPassed" at bounding box center [332, 228] width 114 height 31
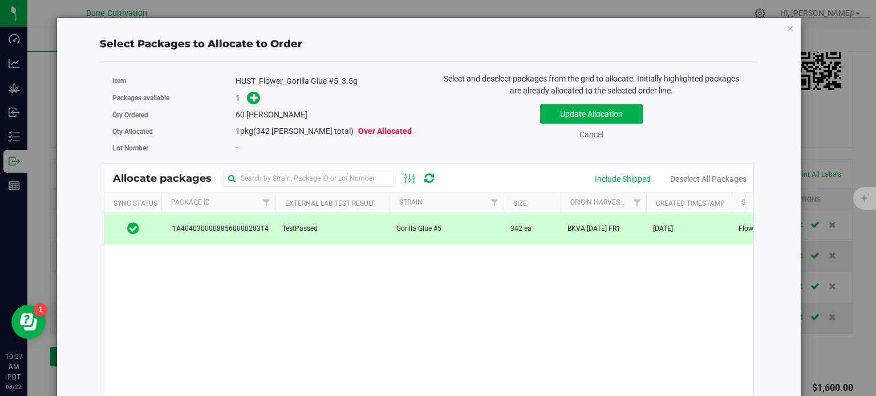
click at [246, 103] on span at bounding box center [251, 97] width 18 height 13
click at [248, 102] on span at bounding box center [253, 98] width 13 height 13
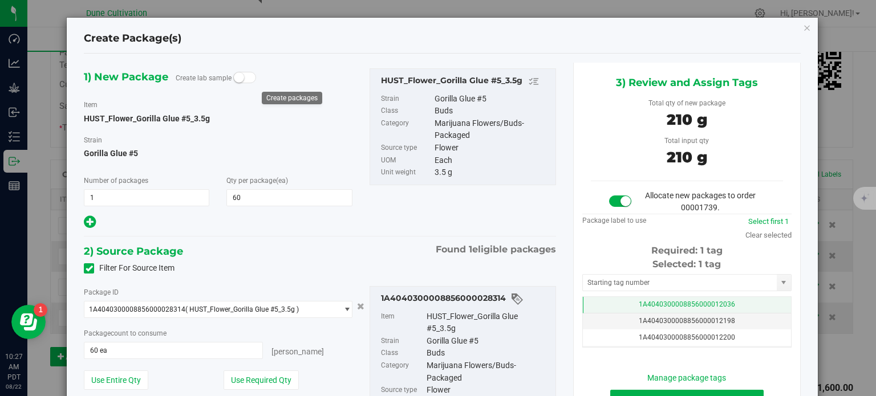
click at [588, 300] on td "1A4040300008856000012036" at bounding box center [687, 305] width 208 height 17
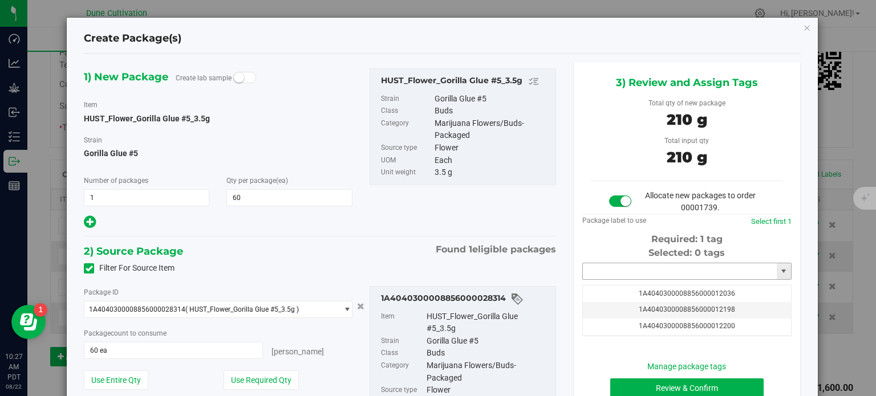
click at [595, 270] on input "text" at bounding box center [680, 271] width 194 height 16
type input "3225"
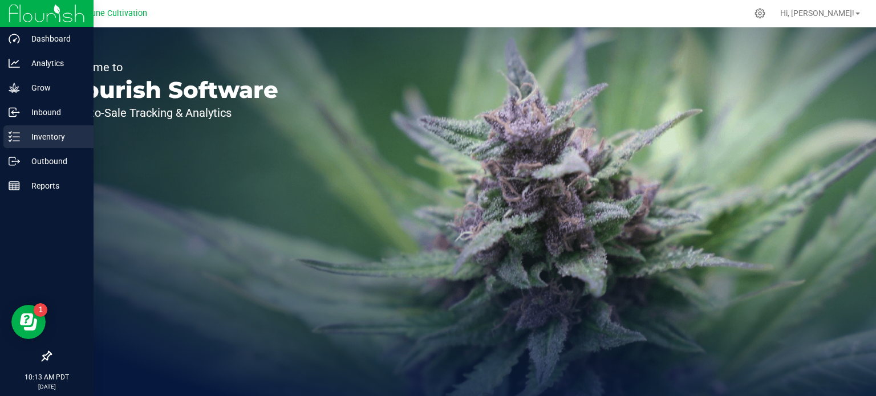
click at [30, 141] on p "Inventory" at bounding box center [54, 137] width 68 height 14
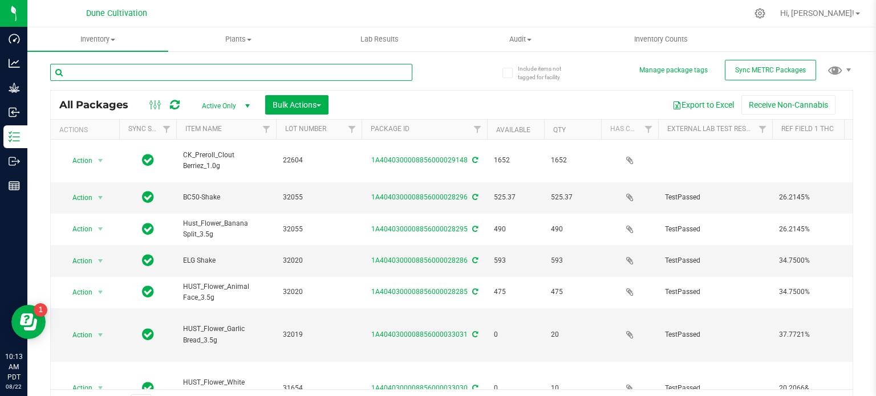
click at [114, 72] on input "text" at bounding box center [231, 72] width 362 height 17
paste input "28314"
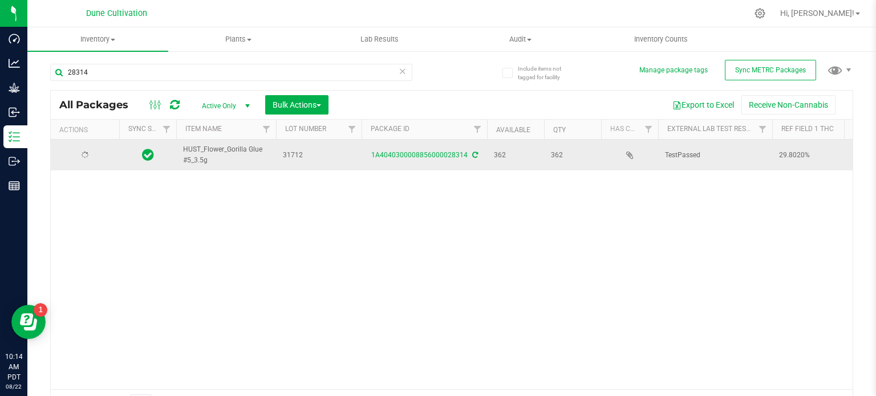
click at [203, 152] on span "HUST_Flower_Gorilla Glue #5_3.5g" at bounding box center [226, 155] width 86 height 22
copy tr "HUST_Flower_Gorilla Glue #5_3.5g"
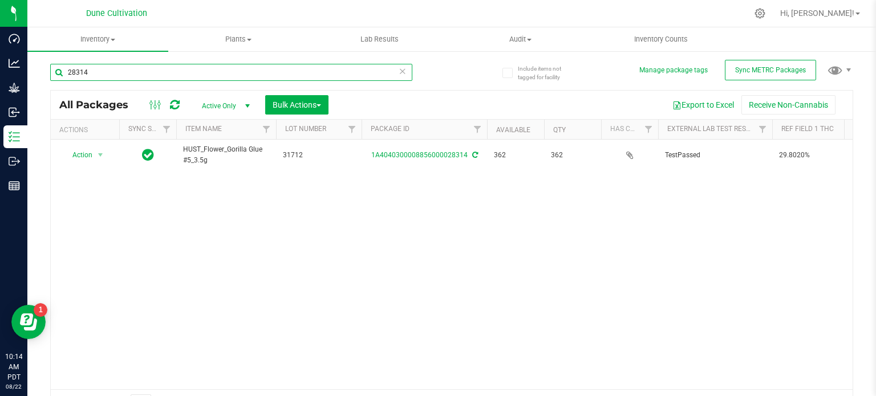
click at [170, 71] on input "28314" at bounding box center [231, 72] width 362 height 17
paste input "2579"
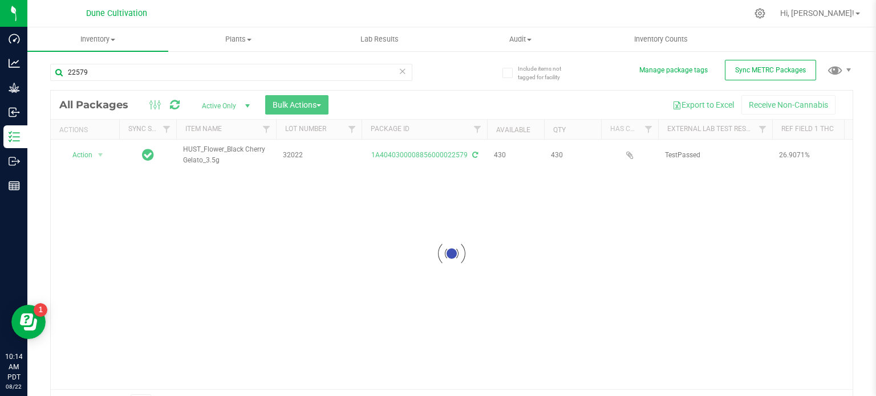
click at [208, 150] on div at bounding box center [451, 254] width 801 height 326
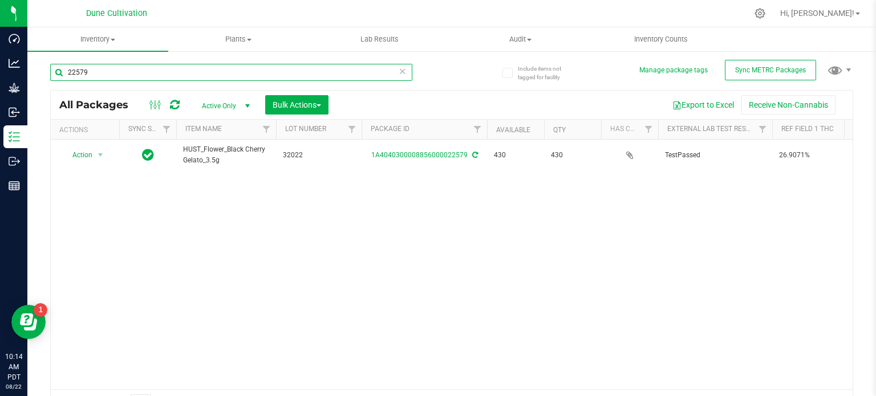
click at [137, 66] on input "22579" at bounding box center [231, 72] width 362 height 17
paste input "828"
click at [137, 66] on input "22579" at bounding box center [231, 72] width 362 height 17
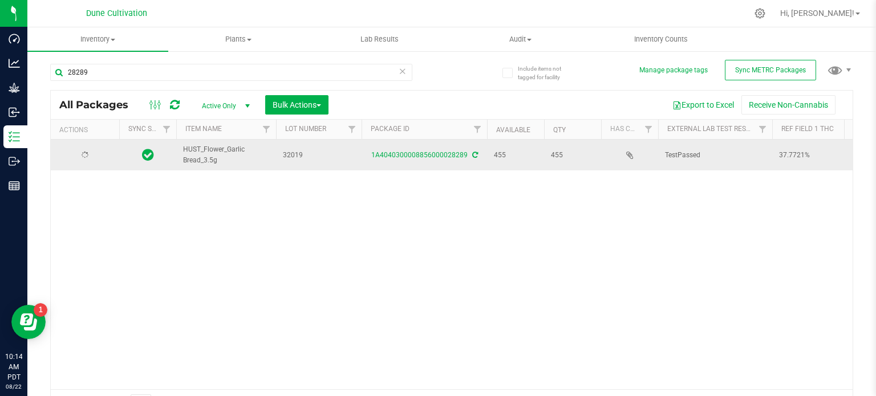
click at [197, 150] on span "HUST_Flower_Garlic Bread_3.5g" at bounding box center [226, 155] width 86 height 22
copy tr "HUST_Flower_Garlic Bread_3.5g"
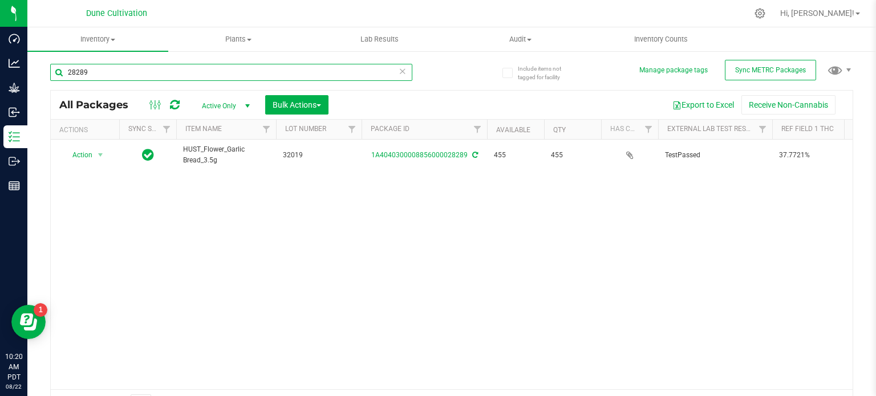
click at [128, 67] on input "28289" at bounding box center [231, 72] width 362 height 17
paste input "257"
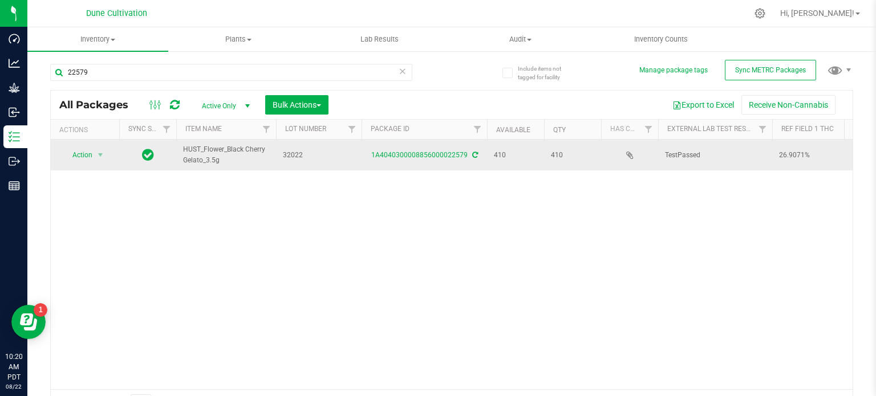
click at [199, 153] on span "HUST_Flower_Black Cherry Gelato_3.5g" at bounding box center [226, 155] width 86 height 22
copy tr "HUST_Flower_Black Cherry Gelato_3.5g"
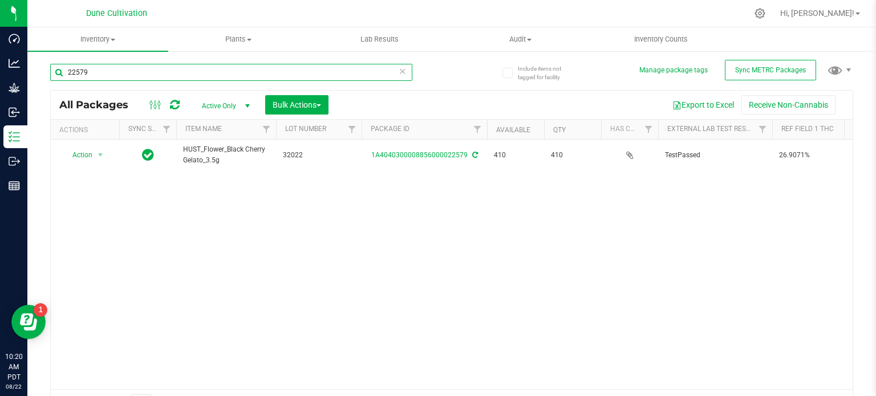
click at [125, 66] on input "22579" at bounding box center [231, 72] width 362 height 17
paste input "828"
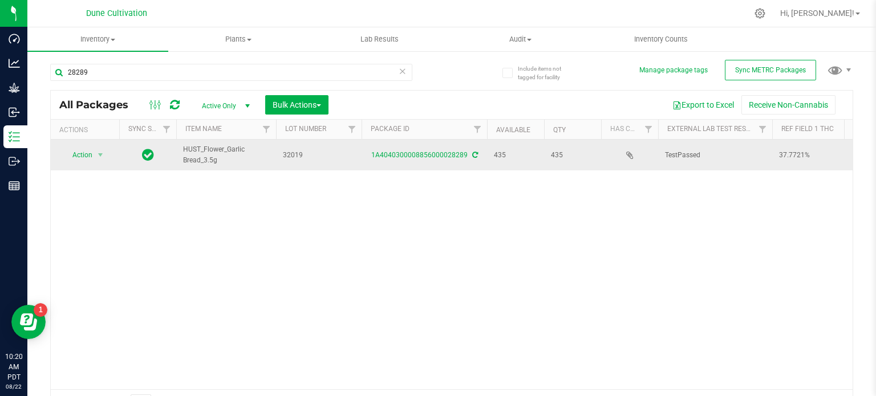
click at [205, 145] on span "HUST_Flower_Garlic Bread_3.5g" at bounding box center [226, 155] width 86 height 22
copy tr "HUST_Flower_Garlic Bread_3.5g"
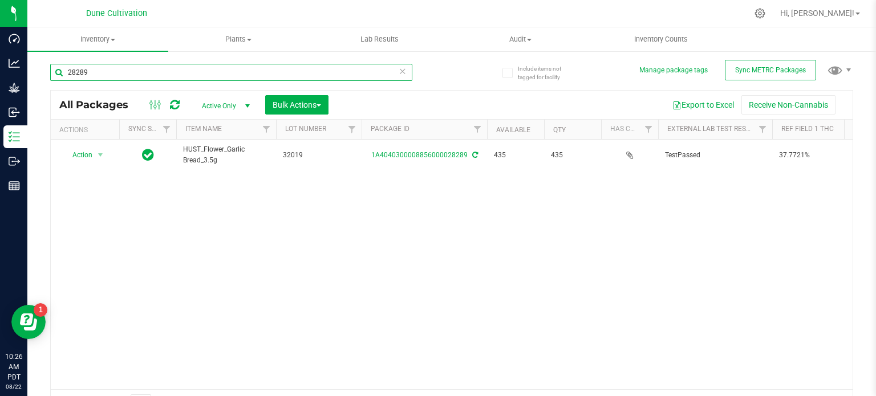
click at [107, 74] on input "28289" at bounding box center [231, 72] width 362 height 17
paste input "314"
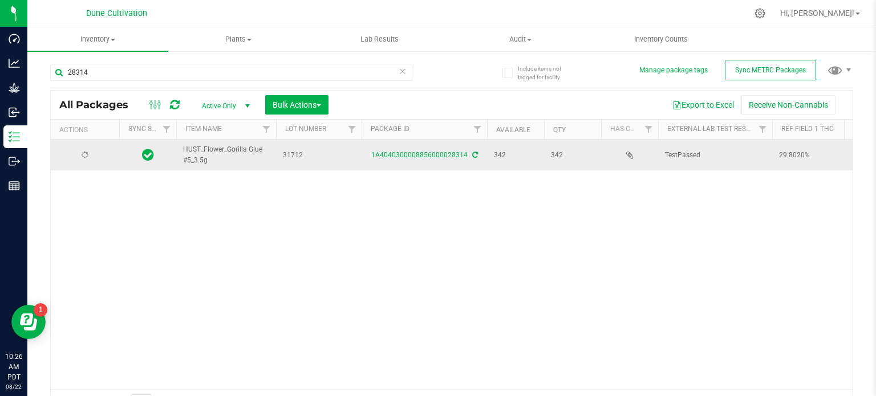
click at [196, 148] on span "HUST_Flower_Gorilla Glue #5_3.5g" at bounding box center [226, 155] width 86 height 22
copy tr "HUST_Flower_Gorilla Glue #5_3.5g"
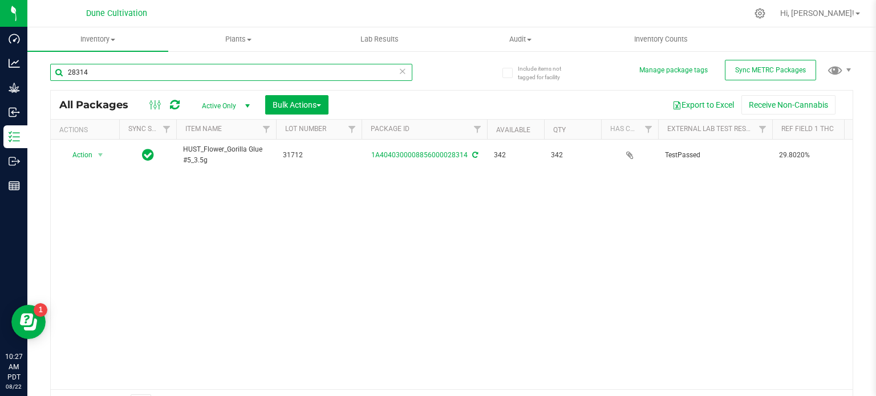
click at [124, 74] on input "28314" at bounding box center [231, 72] width 362 height 17
paste input "2579"
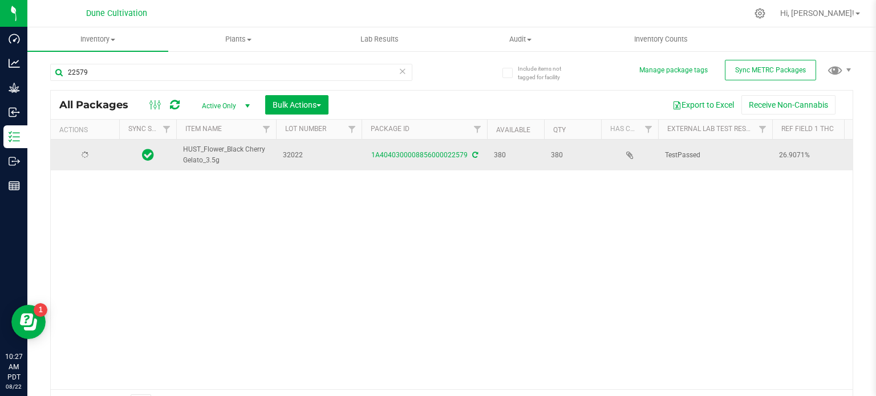
click at [206, 150] on span "HUST_Flower_Black Cherry Gelato_3.5g" at bounding box center [226, 155] width 86 height 22
copy tr "HUST_Flower_Black Cherry Gelato_3.5g"
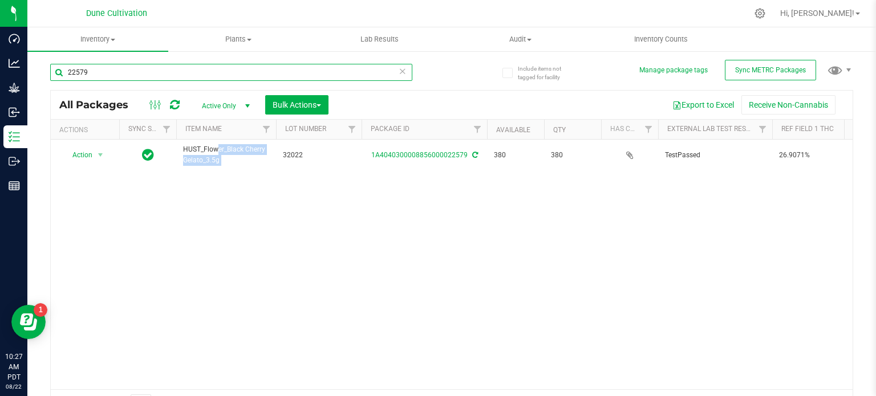
click at [118, 71] on input "22579" at bounding box center [231, 72] width 362 height 17
paste input "828"
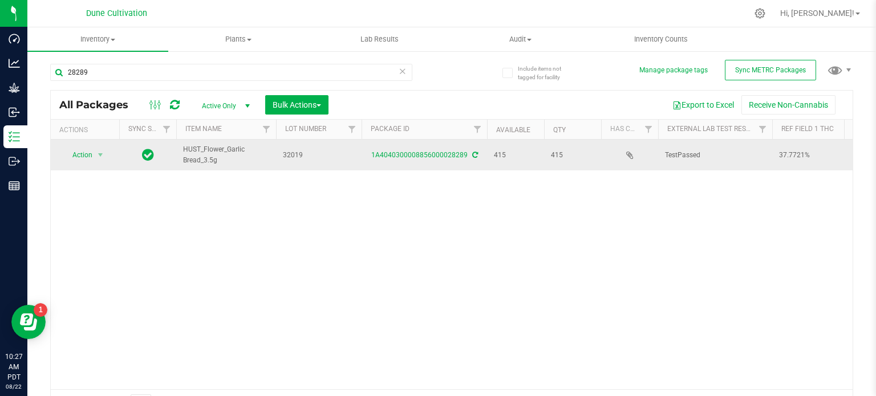
click at [201, 152] on span "HUST_Flower_Garlic Bread_3.5g" at bounding box center [226, 155] width 86 height 22
copy tr "HUST_Flower_Garlic Bread_3.5g"
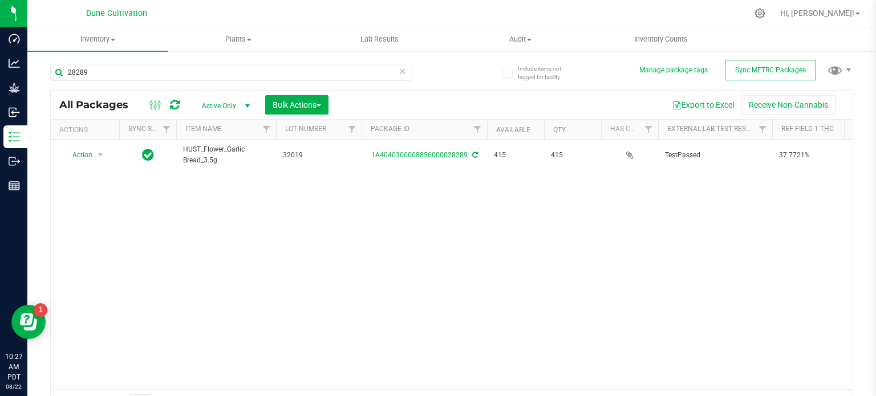
click at [118, 83] on div "28289" at bounding box center [231, 77] width 362 height 26
click at [118, 82] on div "28289" at bounding box center [231, 77] width 362 height 26
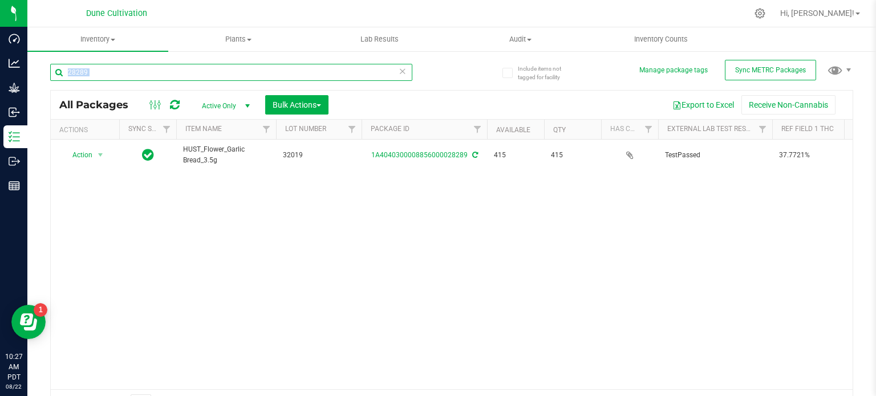
click at [118, 74] on input "28289" at bounding box center [231, 72] width 362 height 17
click at [117, 76] on input "28289" at bounding box center [231, 72] width 362 height 17
paste input "5"
type input "28285"
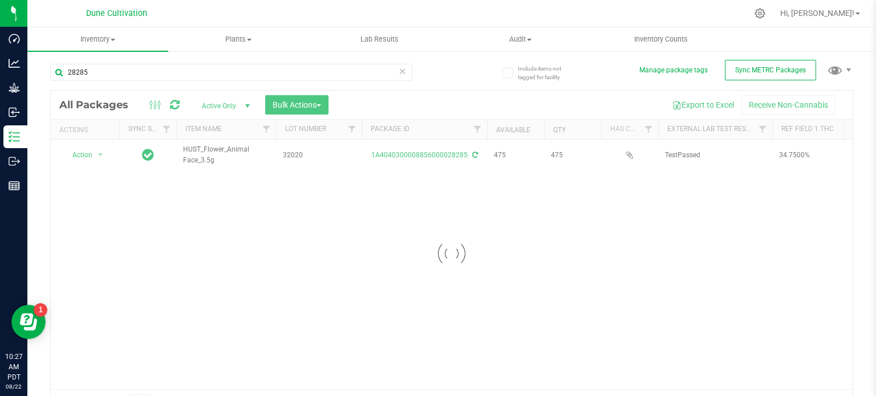
click at [198, 150] on div at bounding box center [451, 254] width 801 height 326
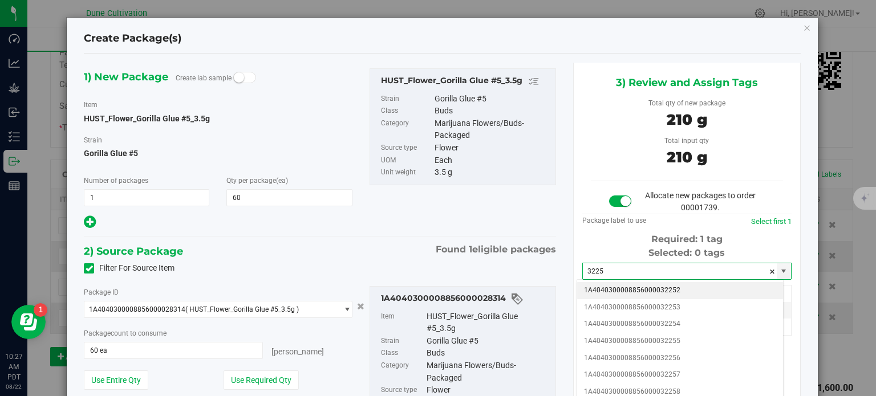
click at [641, 291] on li "1A4040300008856000032252" at bounding box center [680, 290] width 206 height 17
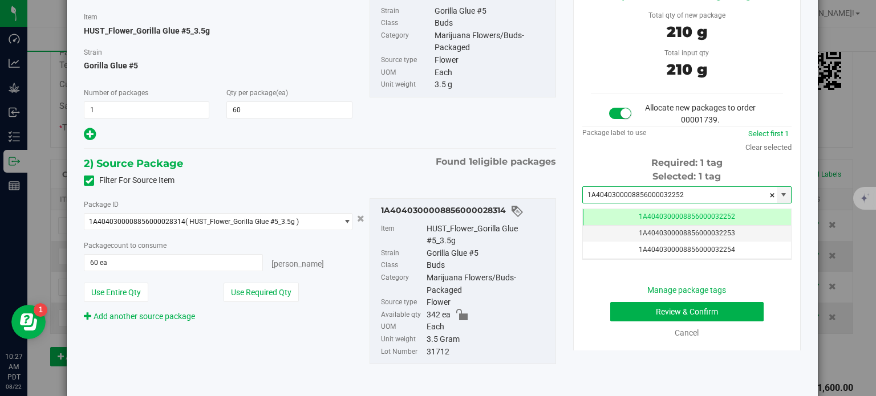
type input "1A4040300008856000032252"
click at [632, 310] on button "Review & Confirm" at bounding box center [686, 311] width 153 height 19
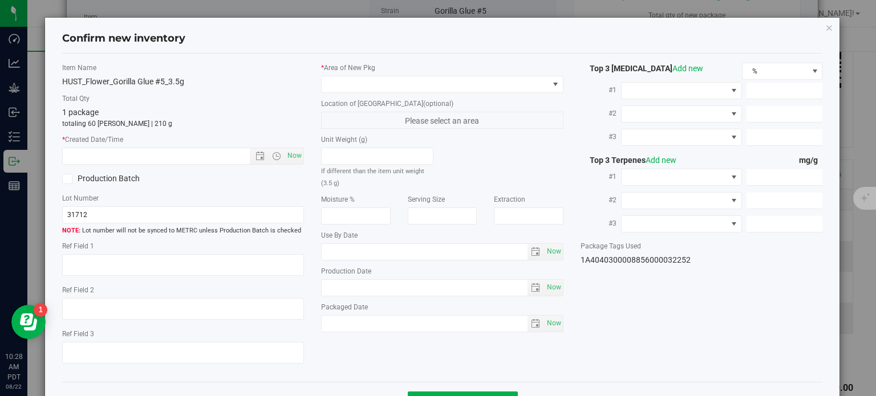
type textarea "29.8020%"
type textarea "Gorilla Glue #5"
type textarea "0.0594261%"
type input "331.8510"
type input "11.5097"
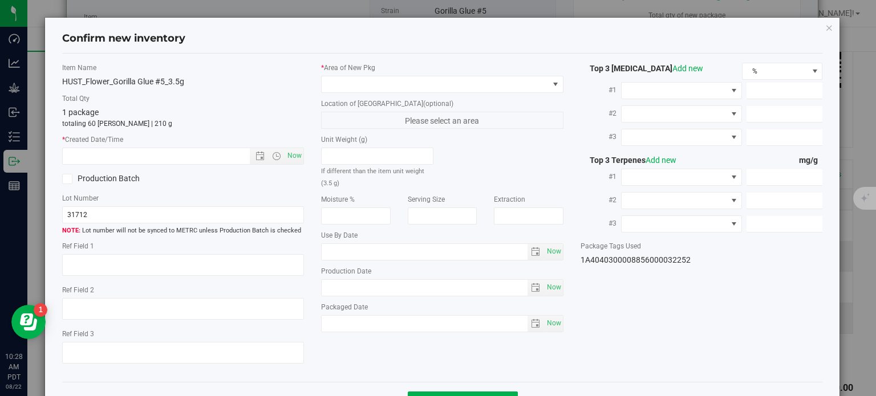
type input "6.9865"
type input "6.2450"
type input "3.6550"
type input "2.7520"
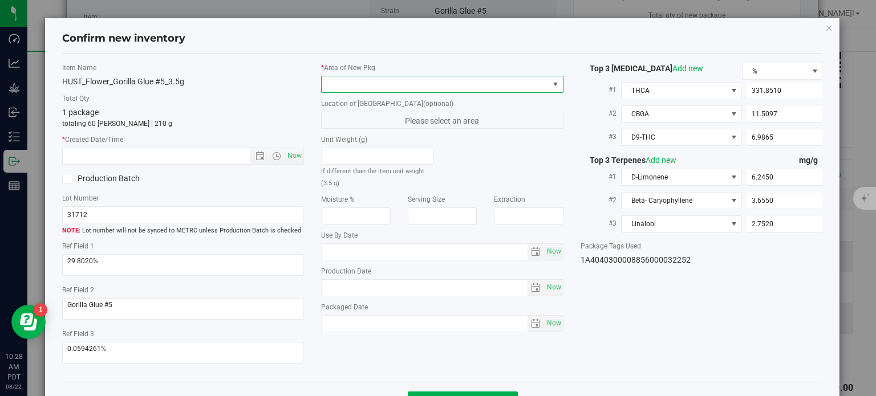
click at [481, 91] on span at bounding box center [434, 84] width 227 height 16
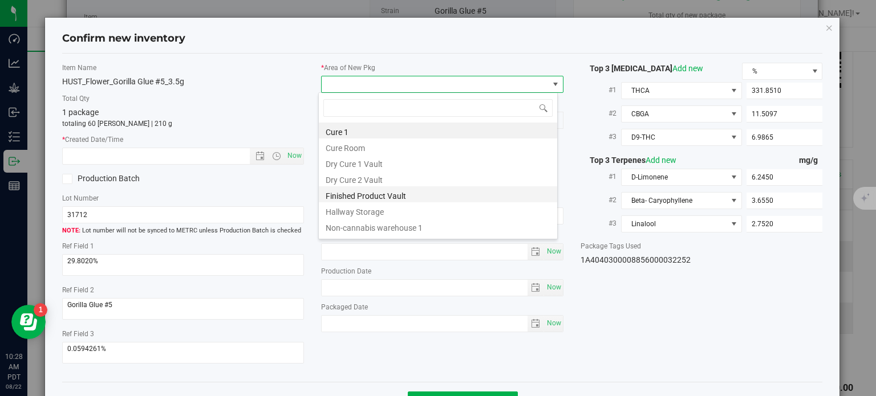
click at [378, 191] on li "Finished Product Vault" at bounding box center [438, 194] width 238 height 16
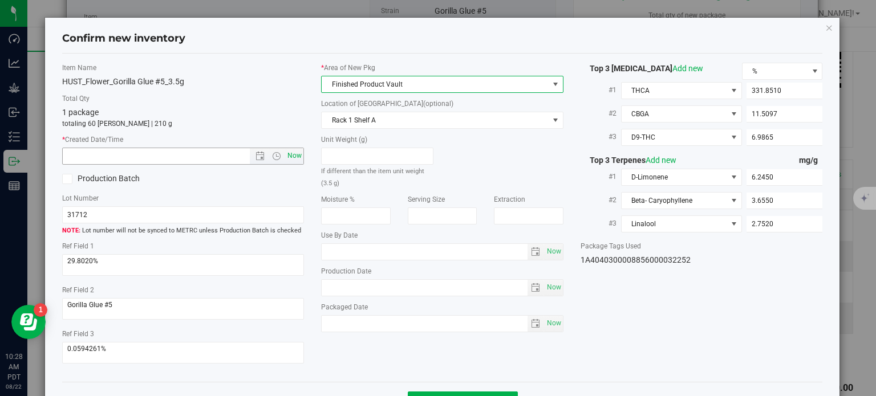
click at [295, 157] on span "Now" at bounding box center [294, 156] width 19 height 17
type input "8/22/2025 10:28 AM"
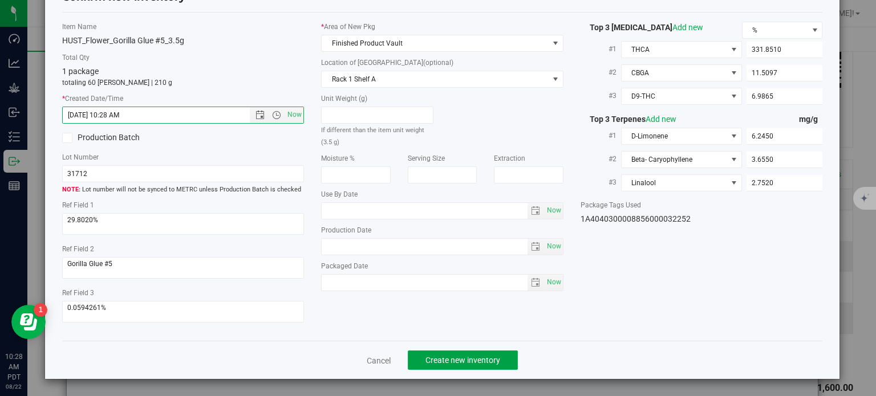
click at [439, 352] on button "Create new inventory" at bounding box center [463, 360] width 110 height 19
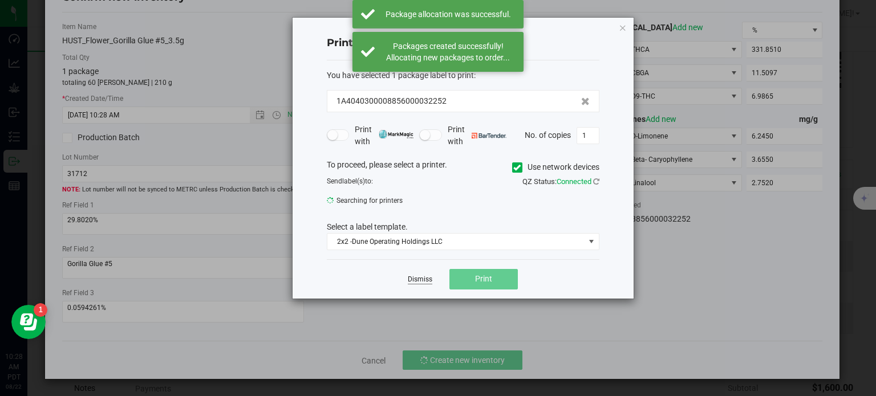
click at [412, 282] on link "Dismiss" at bounding box center [420, 280] width 25 height 10
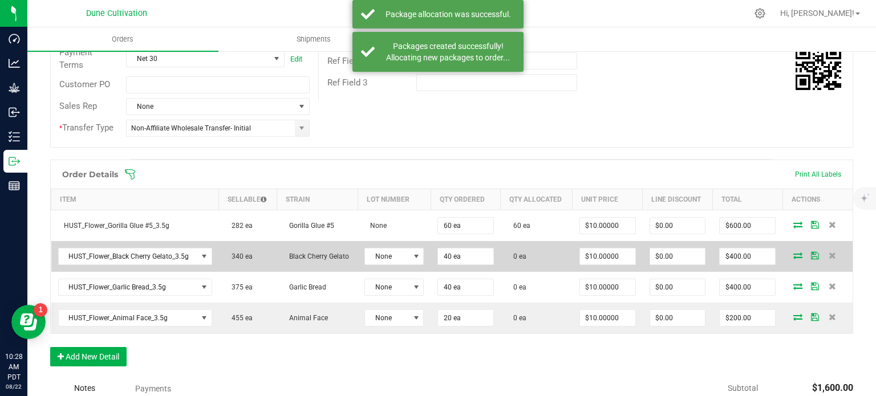
click at [793, 253] on icon at bounding box center [797, 255] width 9 height 7
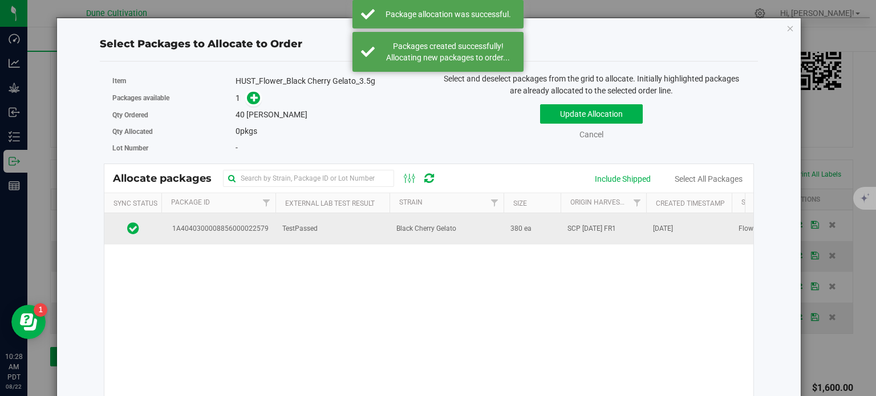
click at [255, 223] on span "1A4040300008856000022579" at bounding box center [218, 228] width 100 height 11
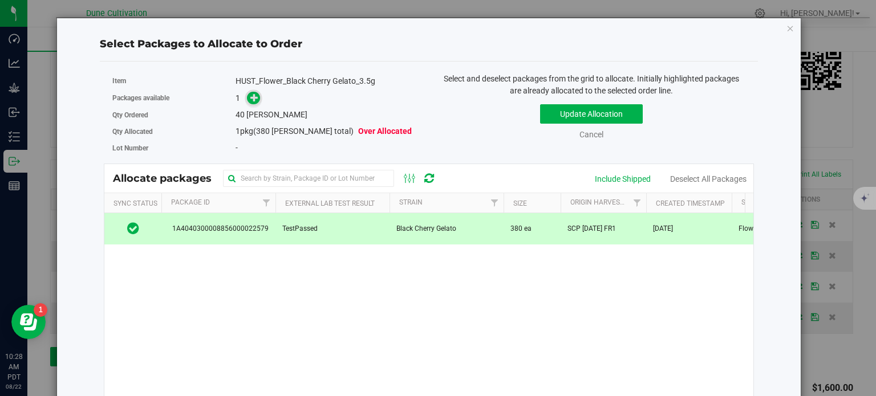
click at [247, 98] on span at bounding box center [253, 98] width 13 height 13
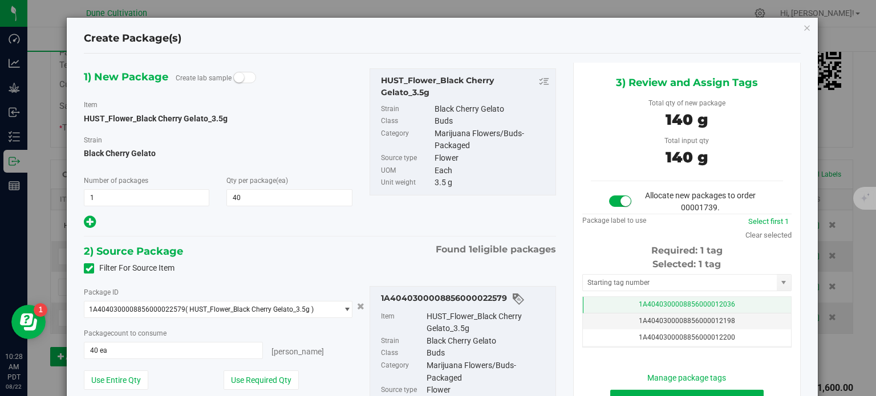
click at [617, 302] on td "1A4040300008856000012036" at bounding box center [687, 305] width 208 height 17
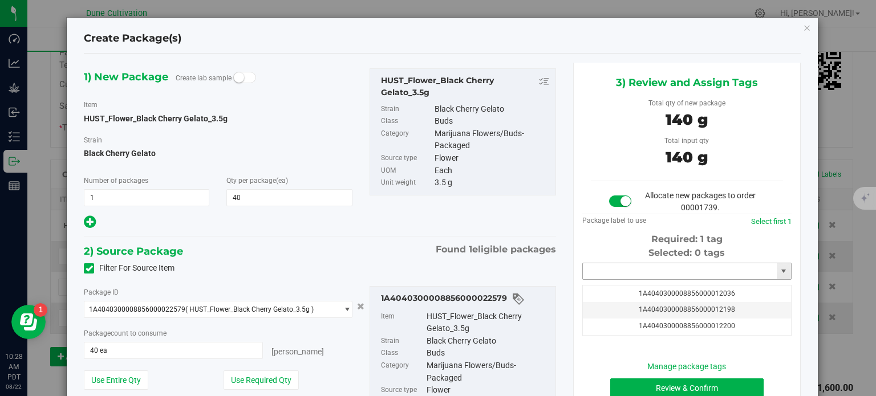
click at [605, 266] on input "text" at bounding box center [680, 271] width 194 height 16
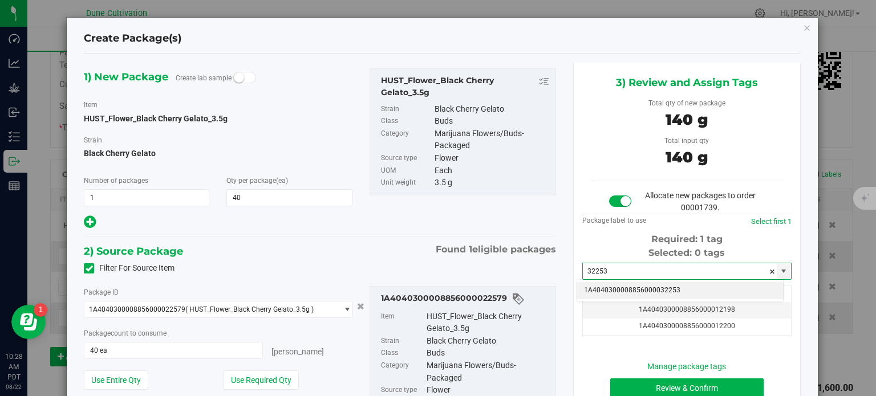
click at [653, 291] on li "1A4040300008856000032253" at bounding box center [680, 290] width 206 height 17
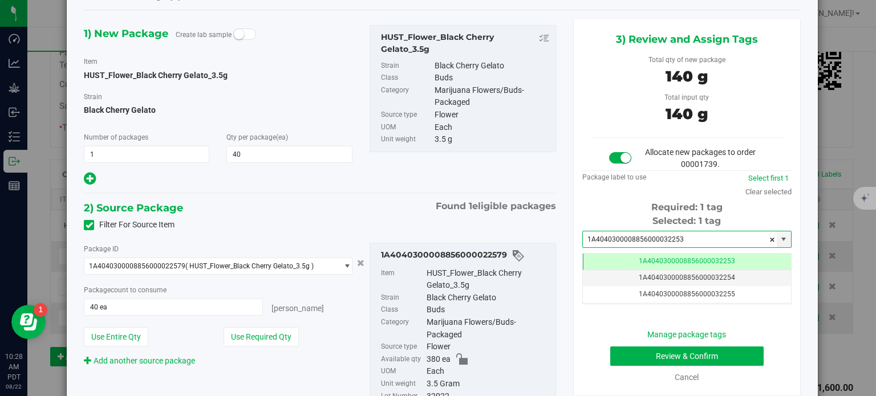
type input "1A4040300008856000032253"
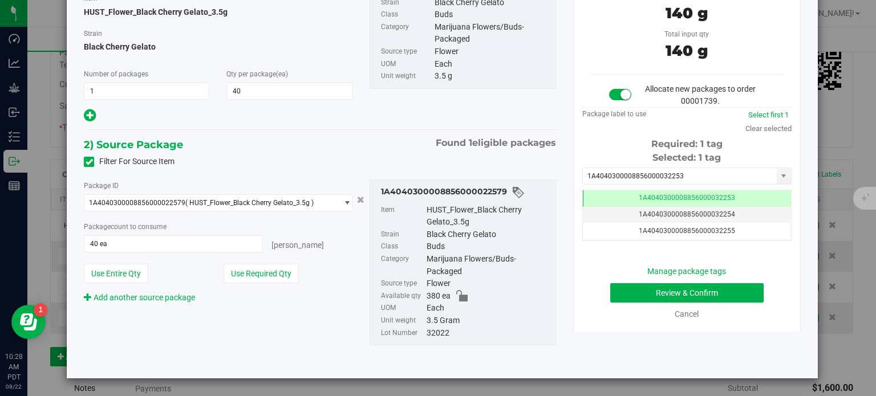
click at [614, 278] on div "Manage package tags Review & Confirm Cancel" at bounding box center [687, 293] width 192 height 55
click at [616, 284] on button "Review & Confirm" at bounding box center [686, 292] width 153 height 19
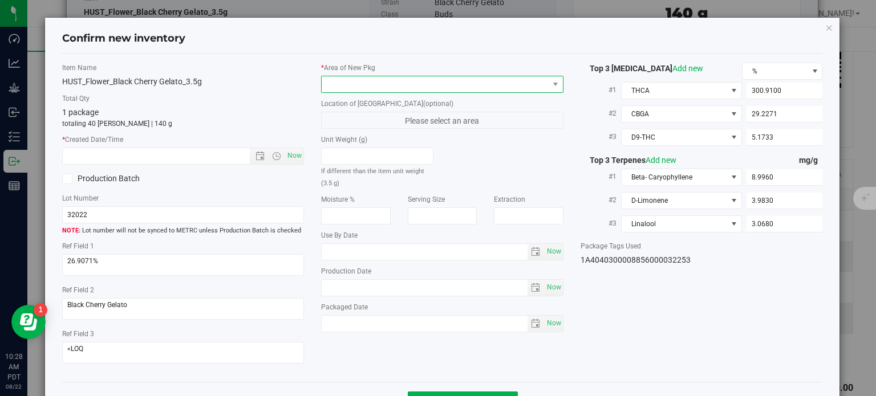
click at [438, 84] on span at bounding box center [434, 84] width 227 height 16
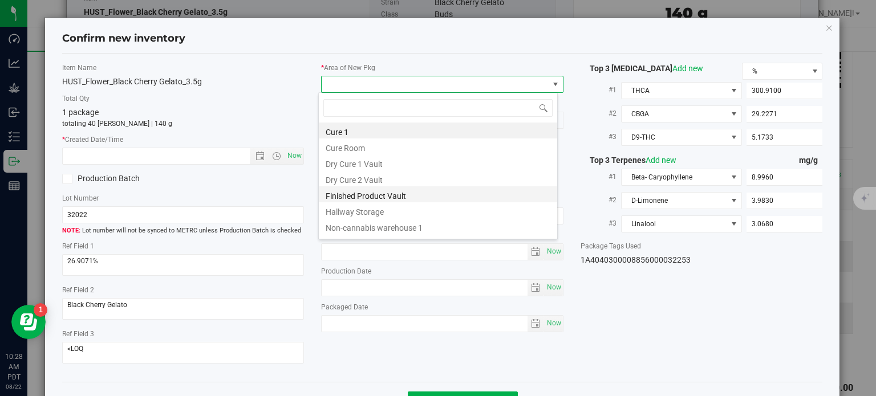
click at [365, 196] on li "Finished Product Vault" at bounding box center [438, 194] width 238 height 16
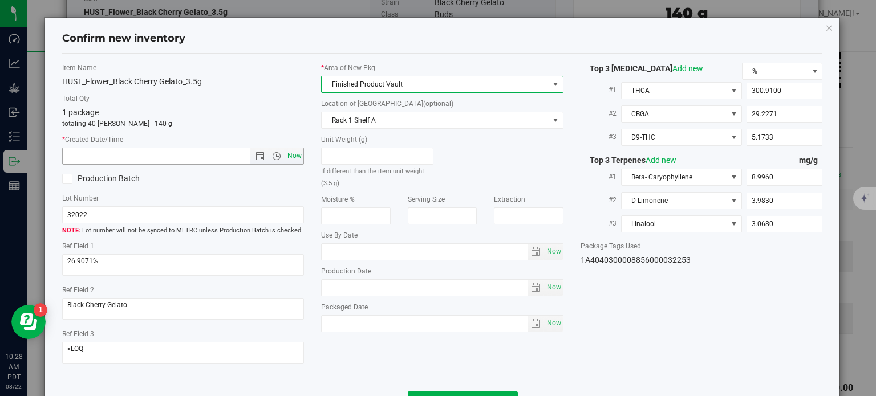
click at [292, 154] on span "Now" at bounding box center [294, 156] width 19 height 17
type input "8/22/2025 10:28 AM"
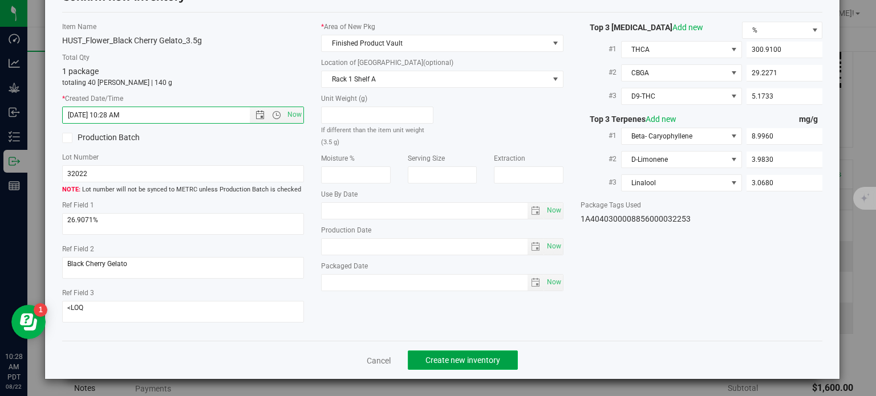
click at [447, 364] on span "Create new inventory" at bounding box center [462, 360] width 75 height 9
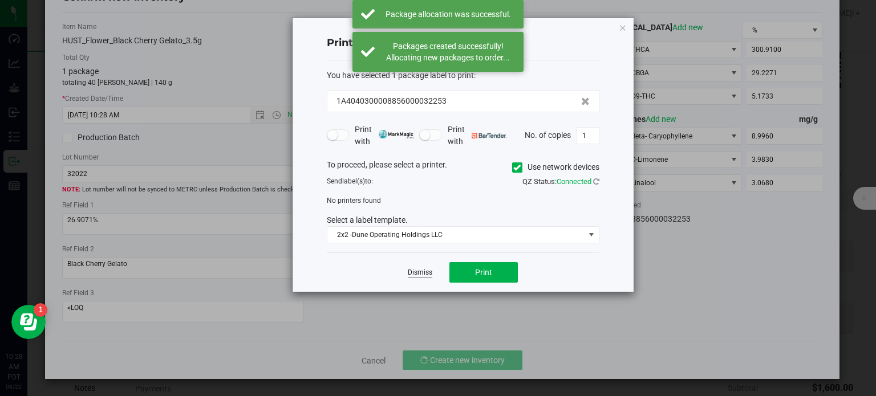
click at [427, 272] on link "Dismiss" at bounding box center [420, 273] width 25 height 10
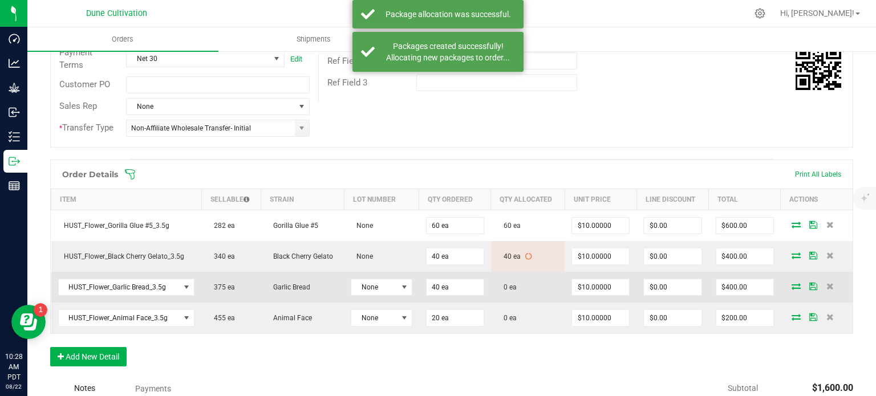
click at [791, 284] on icon at bounding box center [795, 286] width 9 height 7
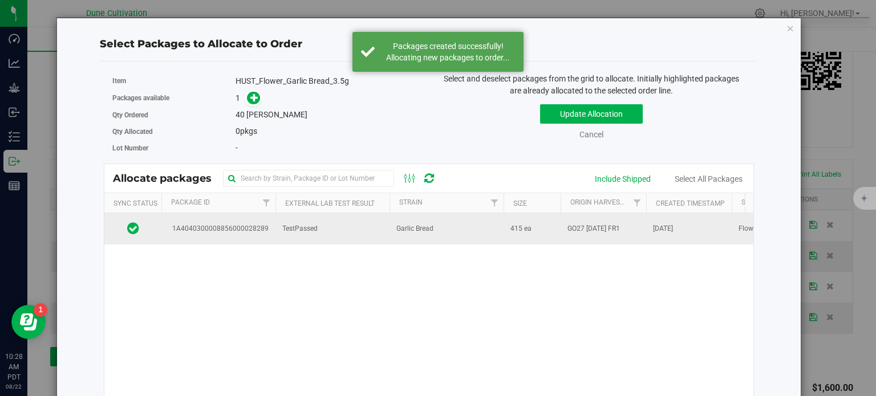
click at [268, 230] on td "1A4040300008856000028289" at bounding box center [218, 228] width 114 height 31
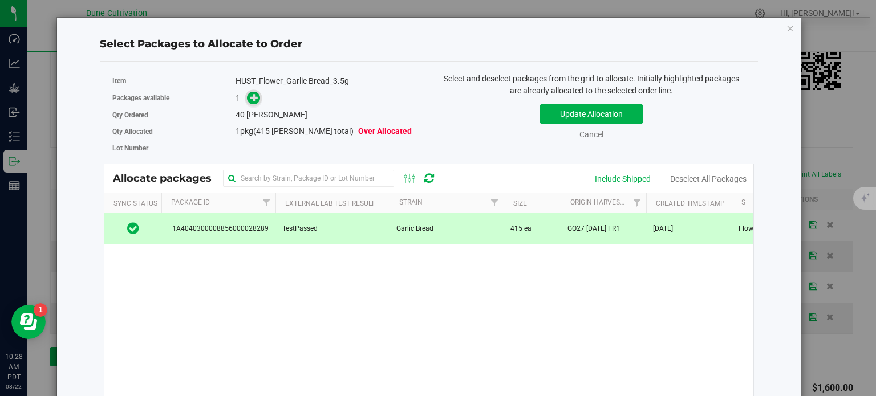
click at [251, 95] on icon at bounding box center [254, 97] width 8 height 8
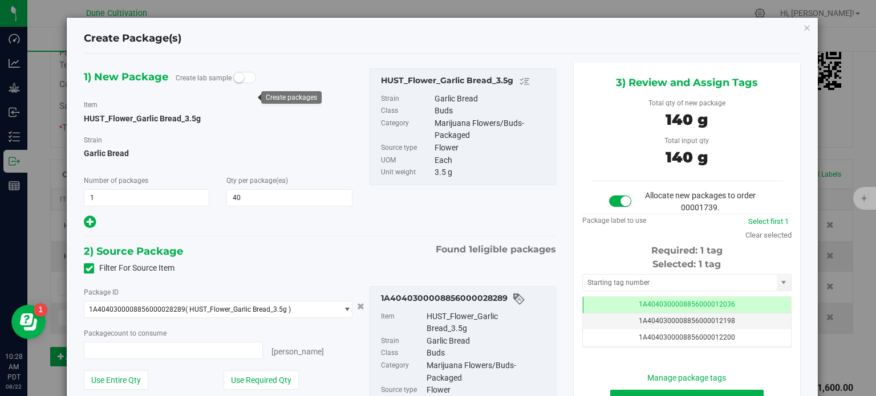
type input "40 ea"
click at [661, 301] on span "1A4040300008856000012036" at bounding box center [686, 304] width 96 height 8
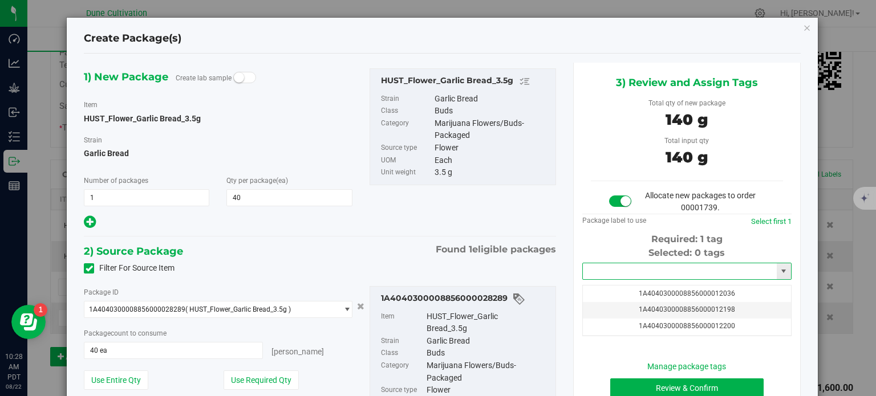
click at [650, 277] on input "text" at bounding box center [680, 271] width 194 height 16
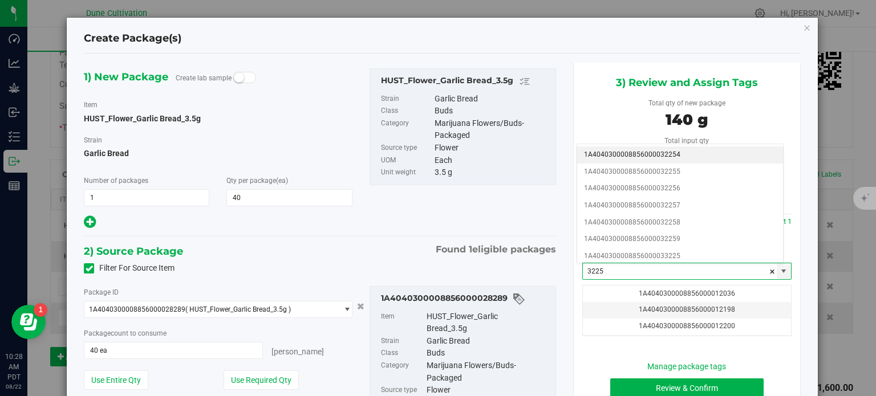
click at [649, 157] on li "1A4040300008856000032254" at bounding box center [680, 154] width 206 height 17
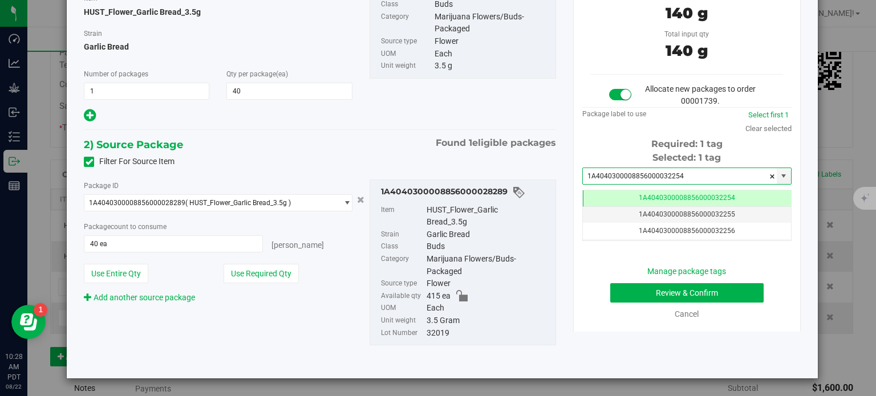
type input "1A4040300008856000032254"
click at [620, 294] on button "Review & Confirm" at bounding box center [686, 292] width 153 height 19
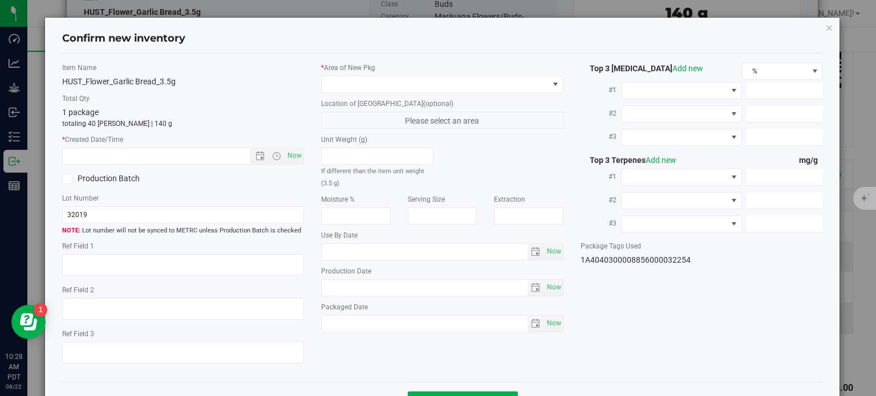
type textarea "37.7721%"
type textarea "Garlic Bread"
type textarea "0.0708099%"
type input "422.8200"
type input "19.0951"
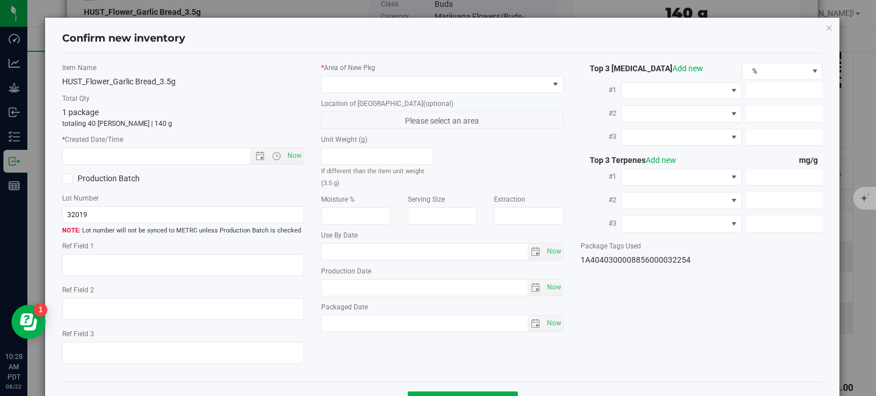
type input "6.9079"
type input "7.3380"
type input "7.2720"
type input "6.4840"
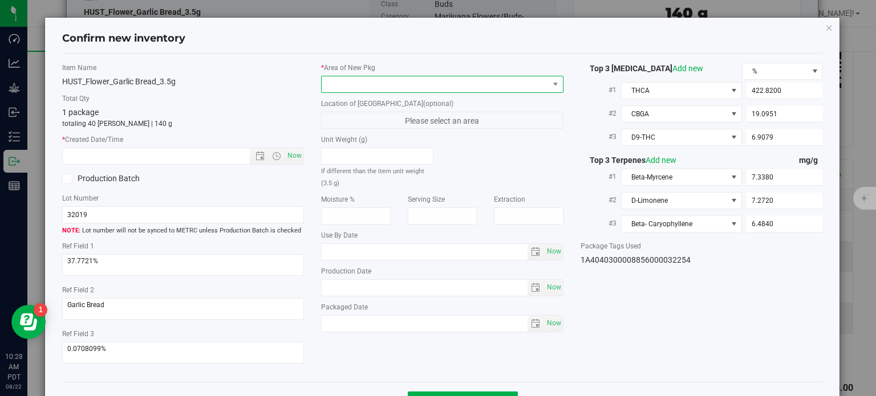
click at [408, 87] on span at bounding box center [434, 84] width 227 height 16
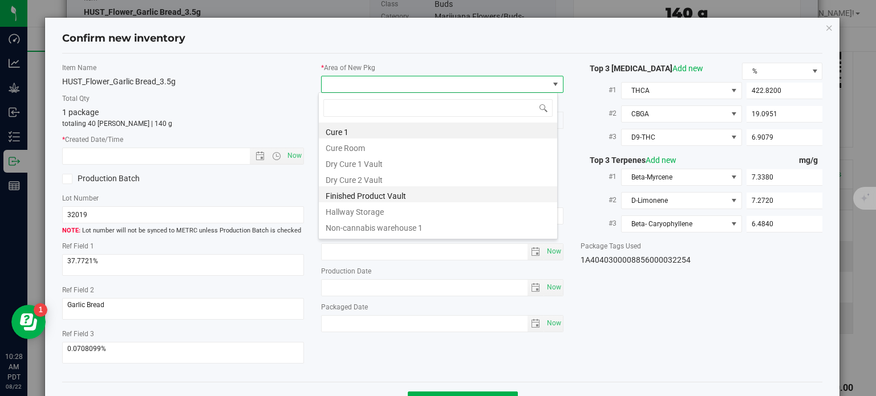
click at [360, 190] on li "Finished Product Vault" at bounding box center [438, 194] width 238 height 16
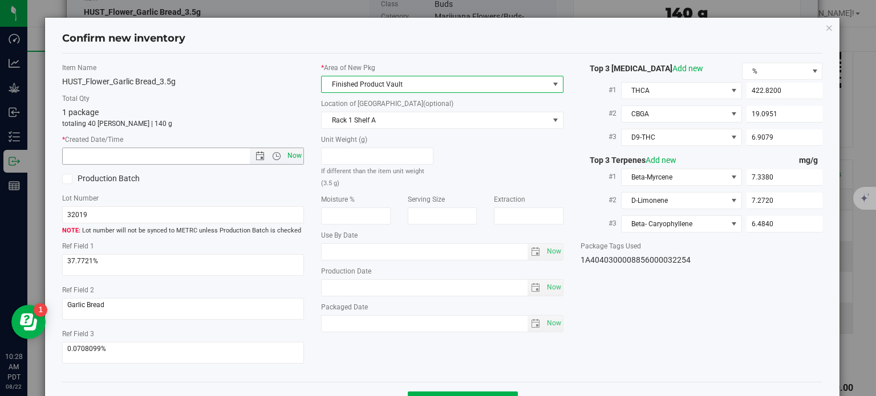
click at [294, 157] on span "Now" at bounding box center [294, 156] width 19 height 17
type input "8/22/2025 10:28 AM"
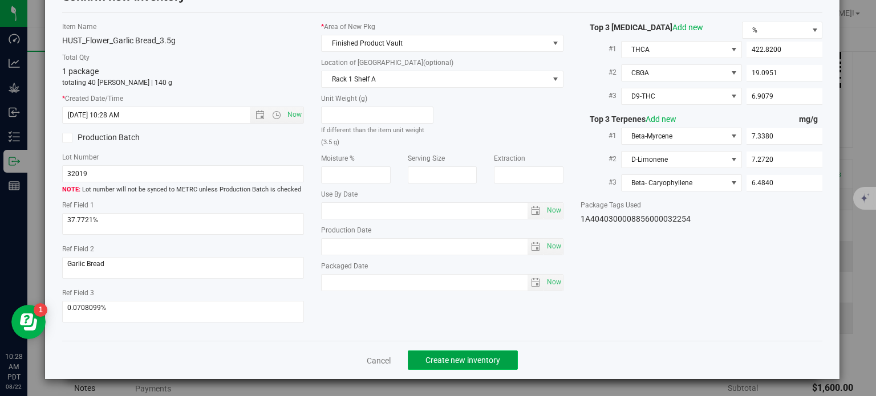
click at [433, 361] on span "Create new inventory" at bounding box center [462, 360] width 75 height 9
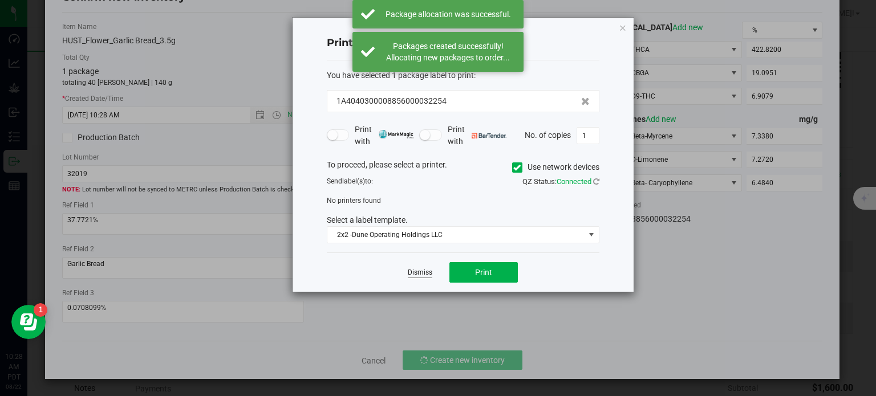
click at [425, 268] on link "Dismiss" at bounding box center [420, 273] width 25 height 10
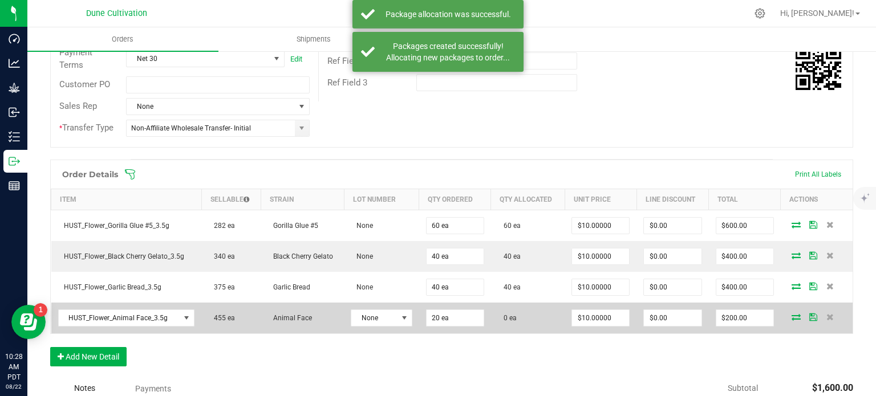
click at [791, 314] on icon at bounding box center [795, 317] width 9 height 7
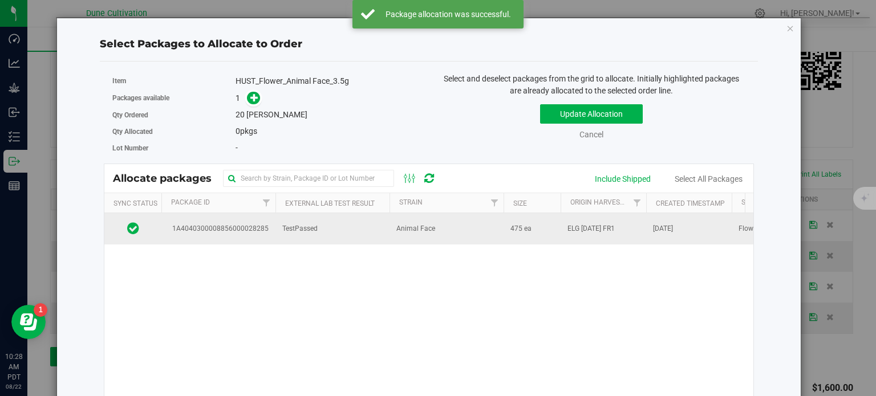
click at [249, 230] on span "1A4040300008856000028285" at bounding box center [218, 228] width 100 height 11
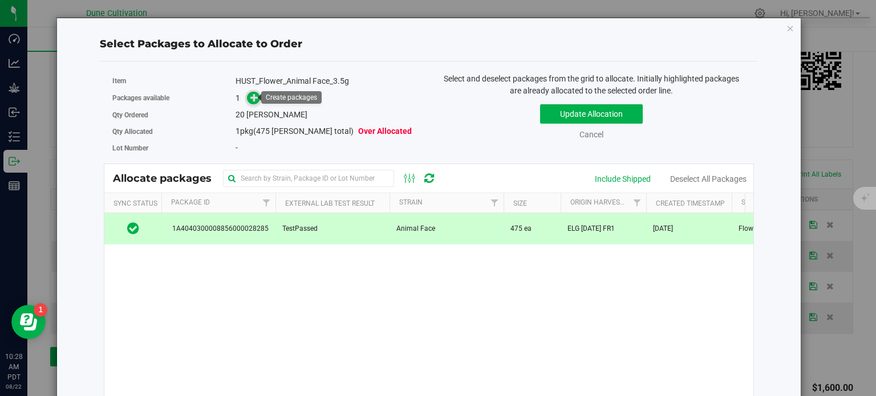
click at [250, 97] on icon at bounding box center [254, 97] width 8 height 8
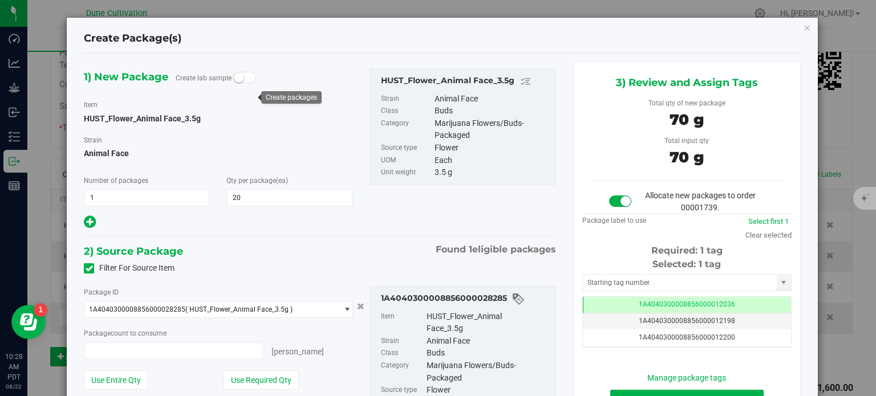
type input "20 ea"
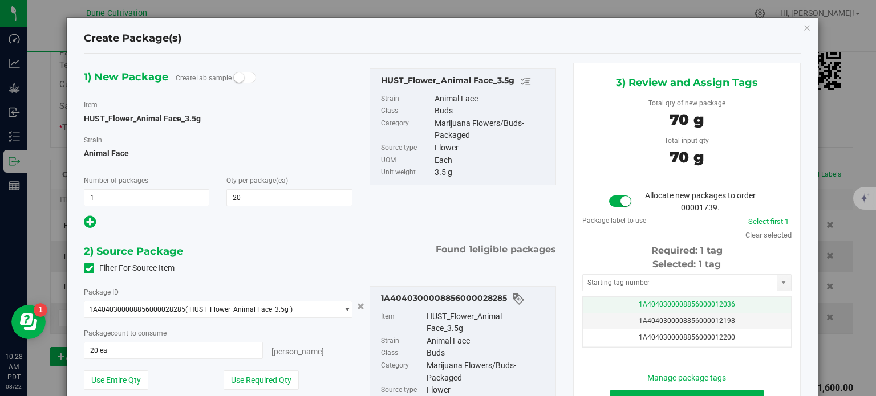
click at [599, 299] on td "1A4040300008856000012036" at bounding box center [687, 305] width 208 height 17
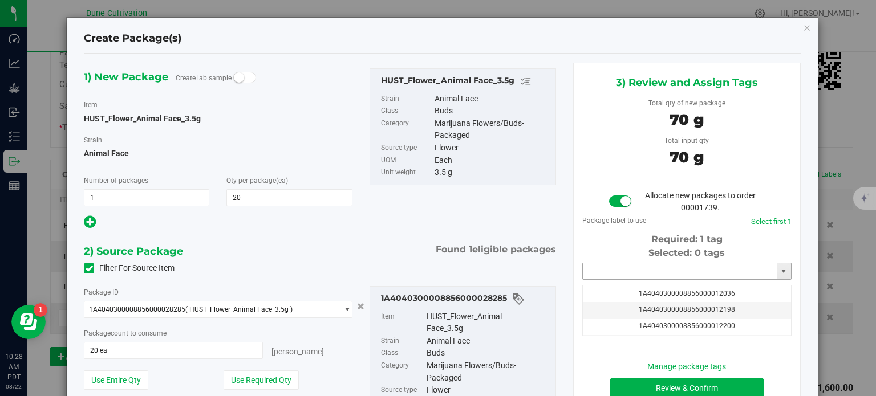
click at [600, 273] on input "text" at bounding box center [680, 271] width 194 height 16
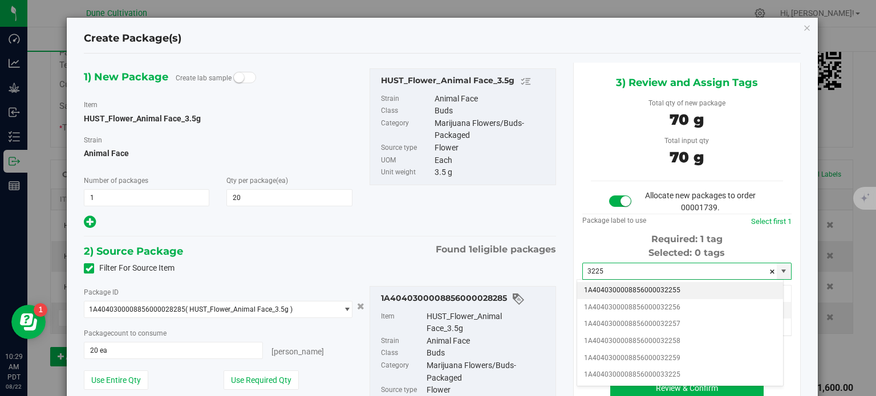
click at [616, 288] on li "1A4040300008856000032255" at bounding box center [680, 290] width 206 height 17
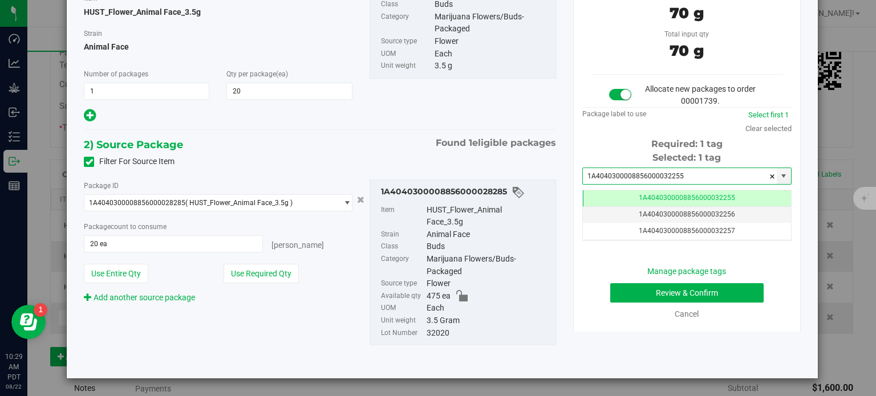
type input "1A4040300008856000032255"
click at [648, 296] on button "Review & Confirm" at bounding box center [686, 292] width 153 height 19
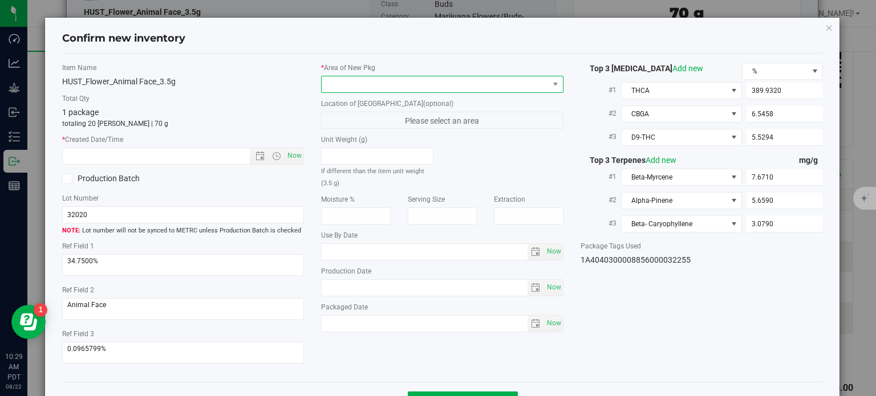
click at [469, 87] on span at bounding box center [434, 84] width 227 height 16
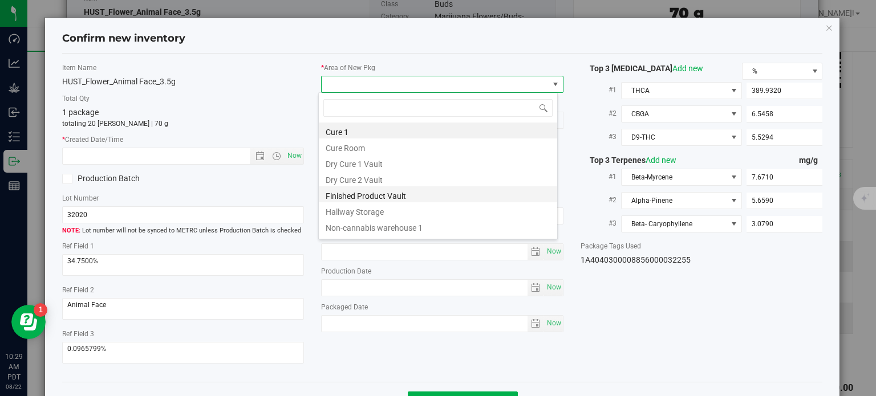
click at [354, 199] on li "Finished Product Vault" at bounding box center [438, 194] width 238 height 16
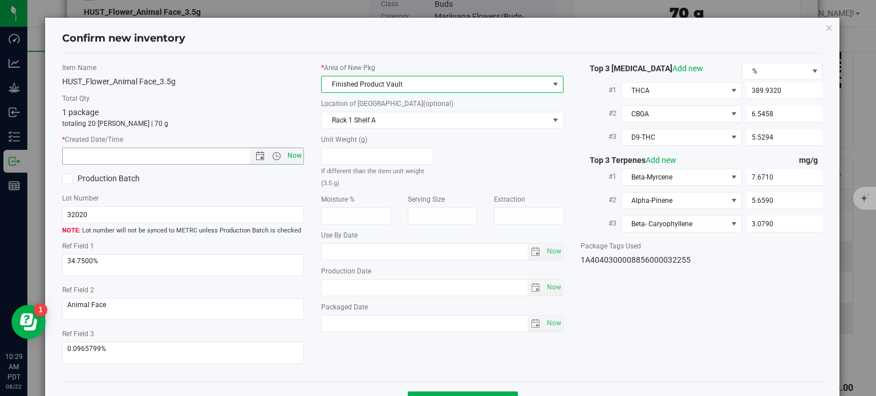
click at [285, 154] on span "Now" at bounding box center [294, 156] width 19 height 17
type input "8/22/2025 10:29 AM"
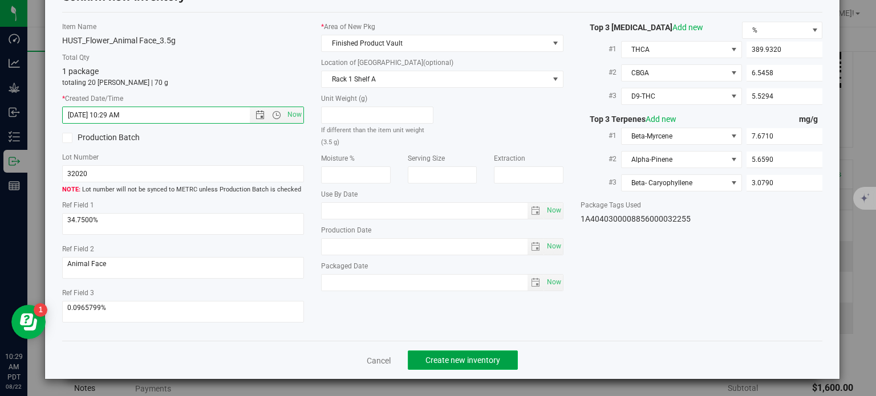
click at [454, 360] on span "Create new inventory" at bounding box center [462, 360] width 75 height 9
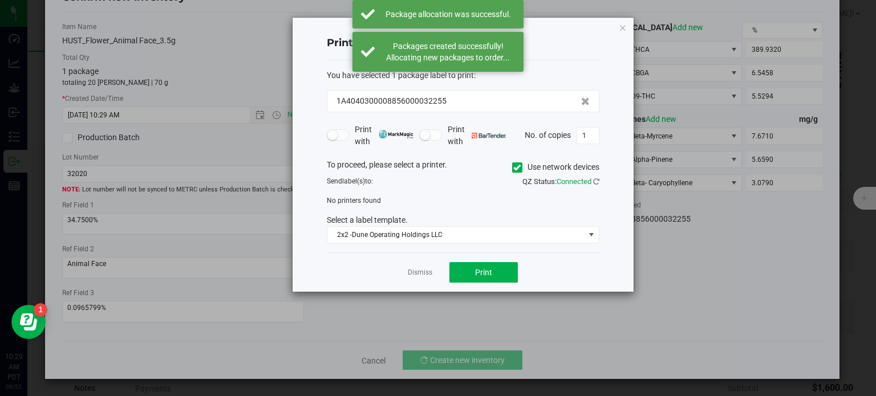
click at [428, 264] on div "Dismiss Print" at bounding box center [463, 272] width 272 height 39
click at [425, 269] on link "Dismiss" at bounding box center [420, 273] width 25 height 10
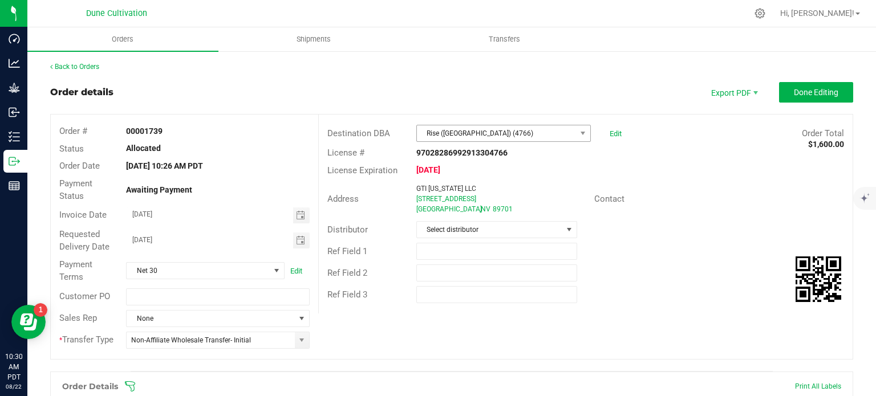
scroll to position [377, 0]
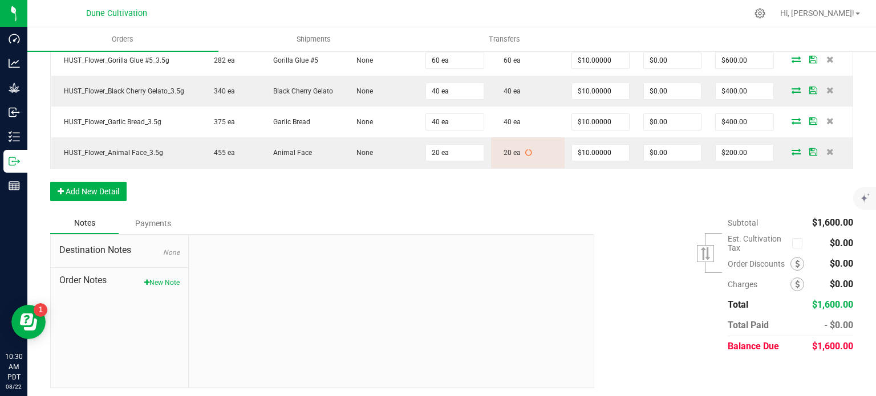
click at [832, 341] on span "$1,600.00" at bounding box center [832, 346] width 41 height 11
copy body "$1,600.00"
click at [651, 303] on div "Subtotal $1,600.00 Est. Cultivation Tax" at bounding box center [718, 285] width 267 height 144
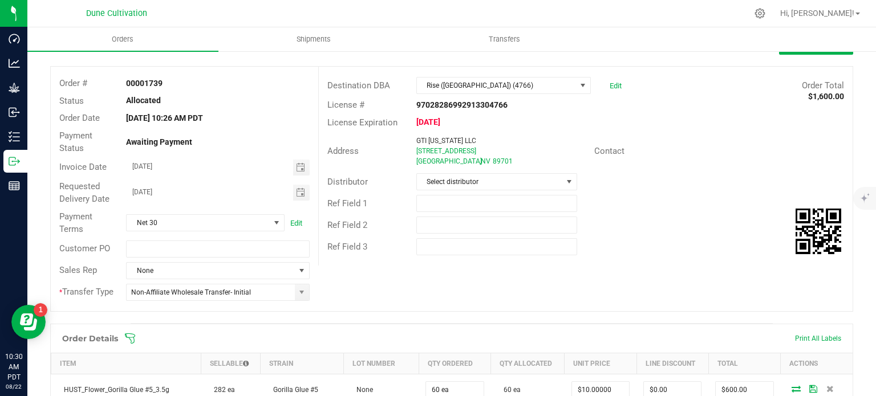
scroll to position [36, 0]
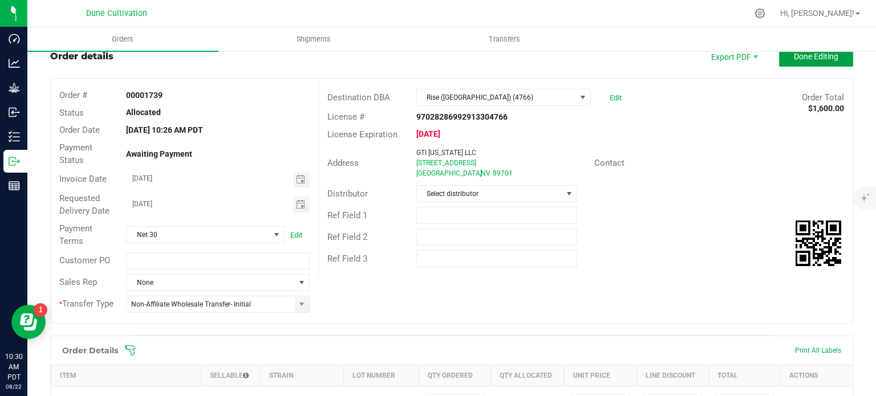
click at [793, 63] on button "Done Editing" at bounding box center [816, 56] width 74 height 21
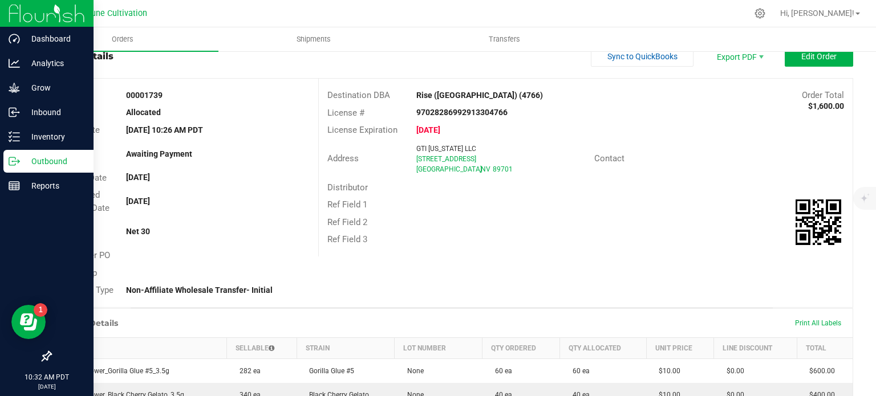
click at [22, 156] on p "Outbound" at bounding box center [54, 161] width 68 height 14
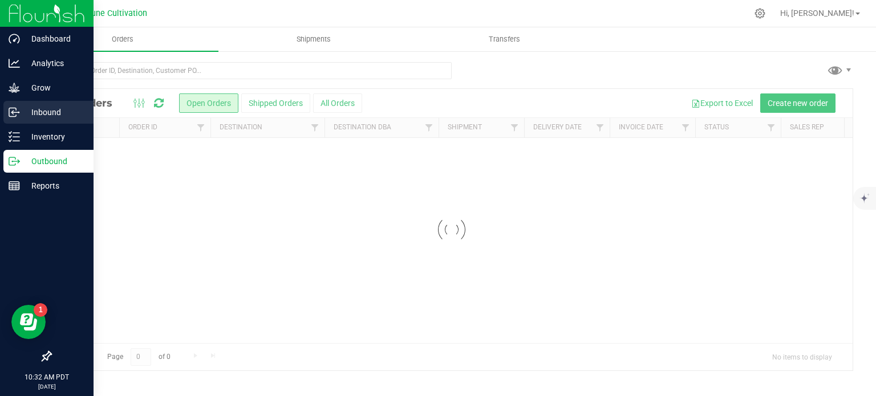
click at [59, 125] on link "Inbound" at bounding box center [46, 113] width 93 height 25
click at [59, 129] on div "Inventory" at bounding box center [48, 136] width 90 height 23
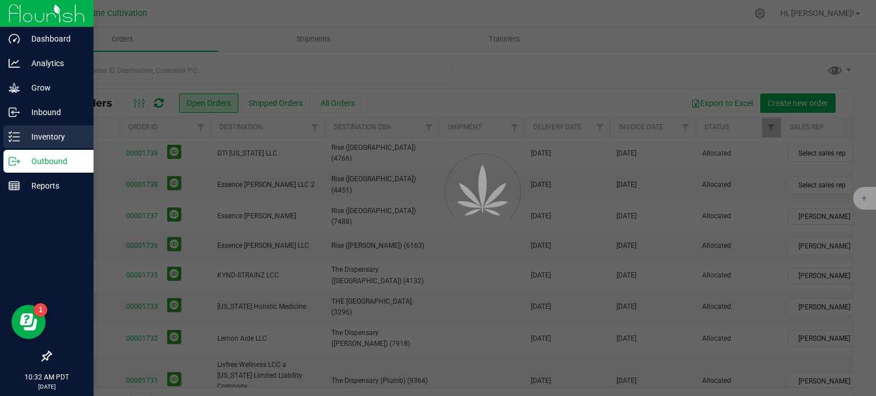
click at [62, 136] on p "Inventory" at bounding box center [54, 137] width 68 height 14
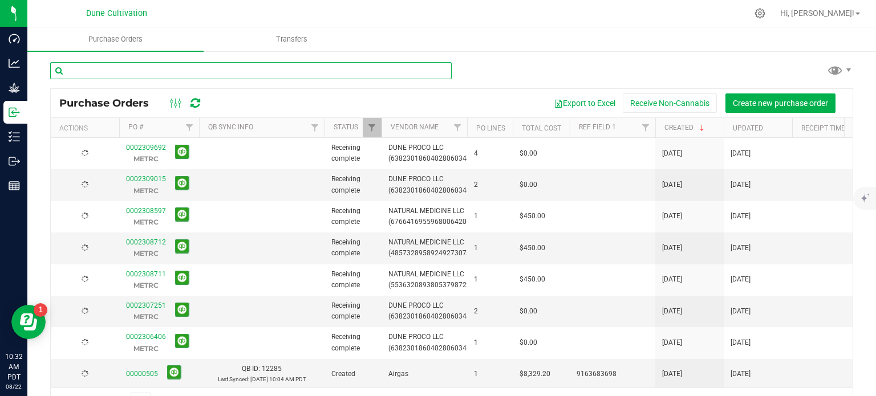
click at [119, 75] on input "text" at bounding box center [250, 70] width 401 height 17
type input "31650"
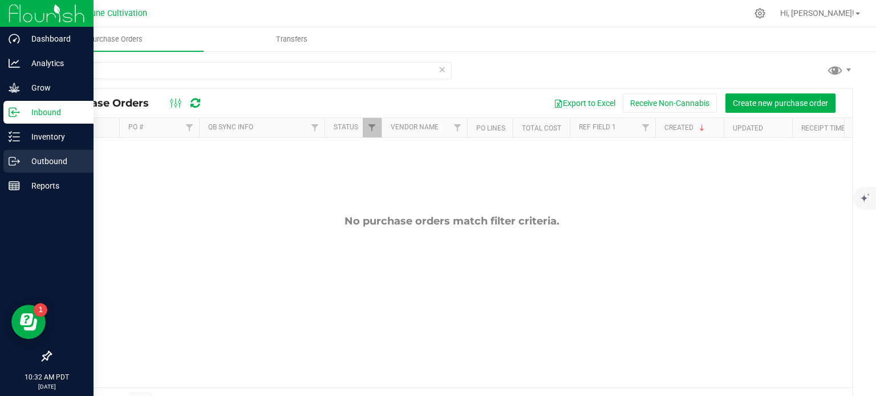
click at [20, 157] on p "Outbound" at bounding box center [54, 161] width 68 height 14
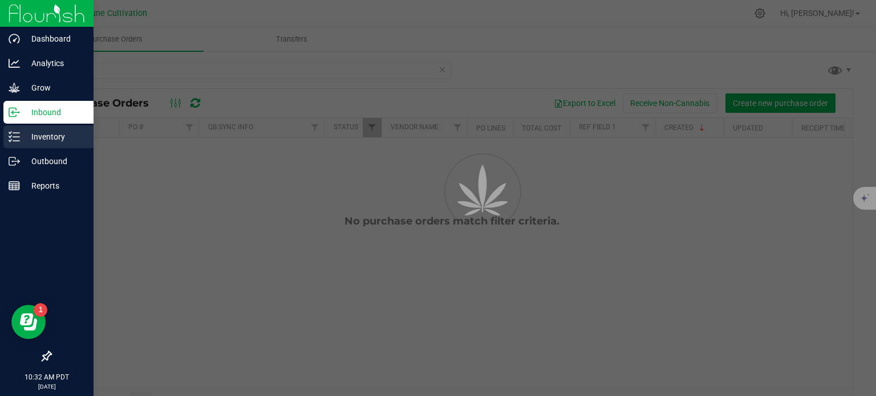
click at [39, 134] on p "Inventory" at bounding box center [54, 137] width 68 height 14
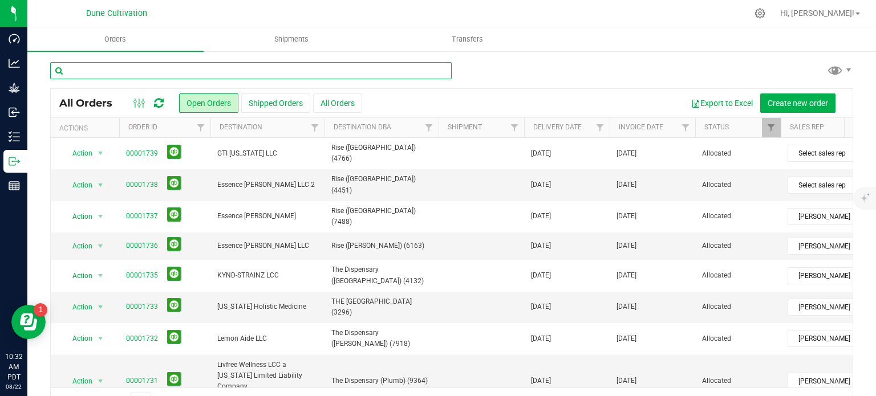
click at [112, 72] on input "text" at bounding box center [250, 70] width 401 height 17
type input "31650"
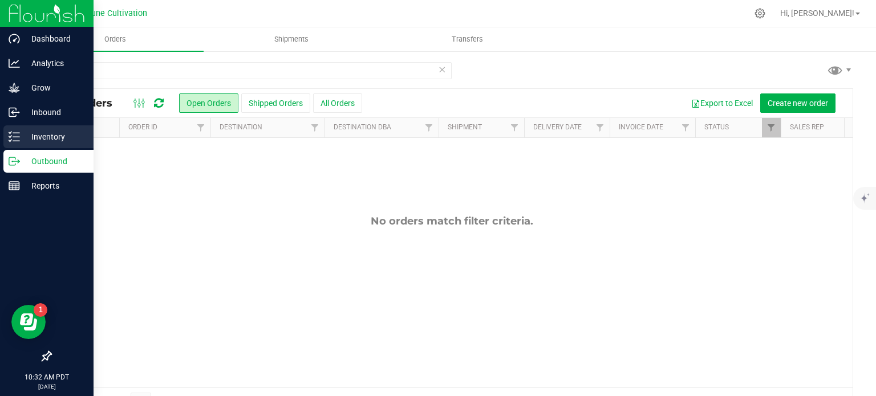
click at [18, 143] on div "Inventory" at bounding box center [48, 136] width 90 height 23
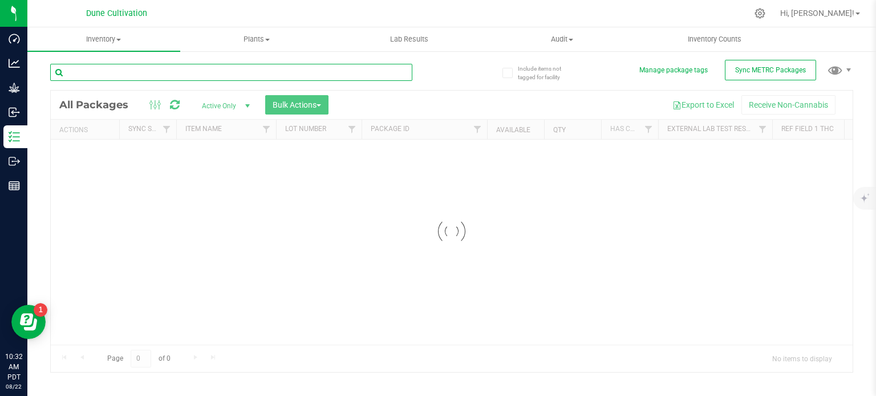
click at [128, 70] on input "text" at bounding box center [231, 72] width 362 height 17
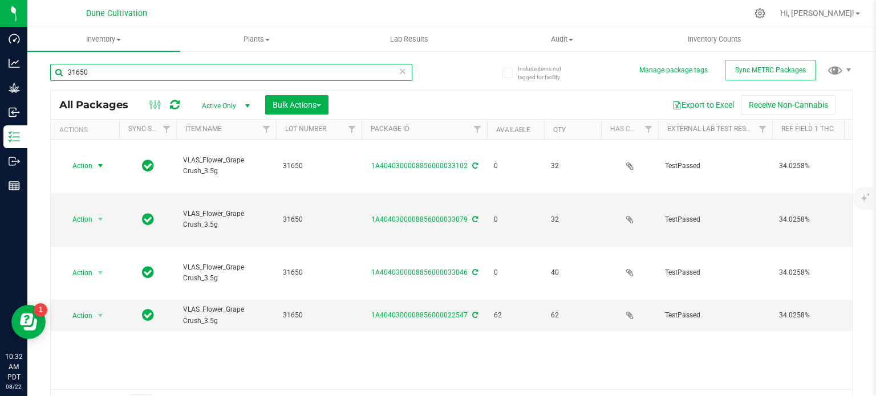
type input "31650"
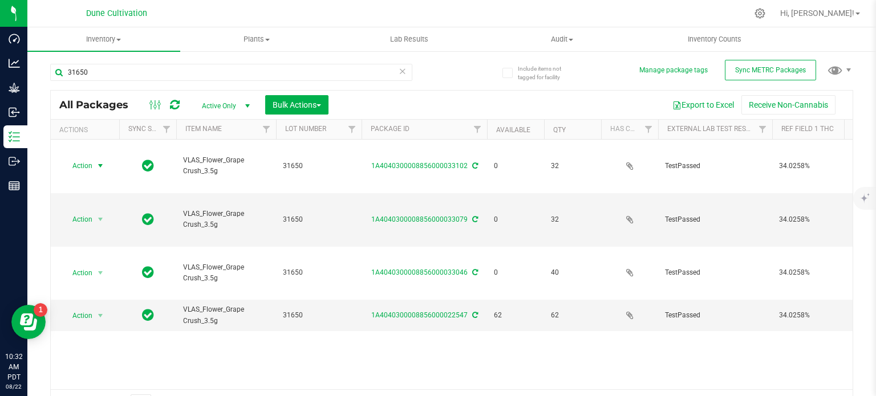
click at [95, 158] on span "select" at bounding box center [100, 166] width 14 height 16
click at [94, 176] on li "Edit attributes" at bounding box center [99, 173] width 73 height 17
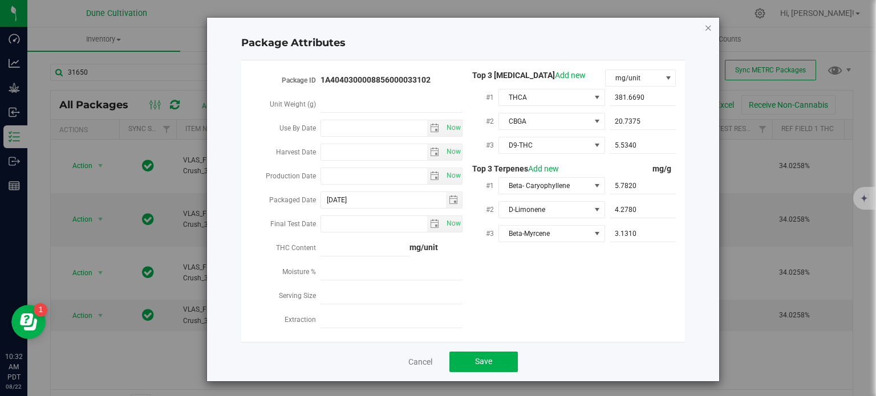
click at [704, 27] on icon "Close modal" at bounding box center [708, 28] width 8 height 14
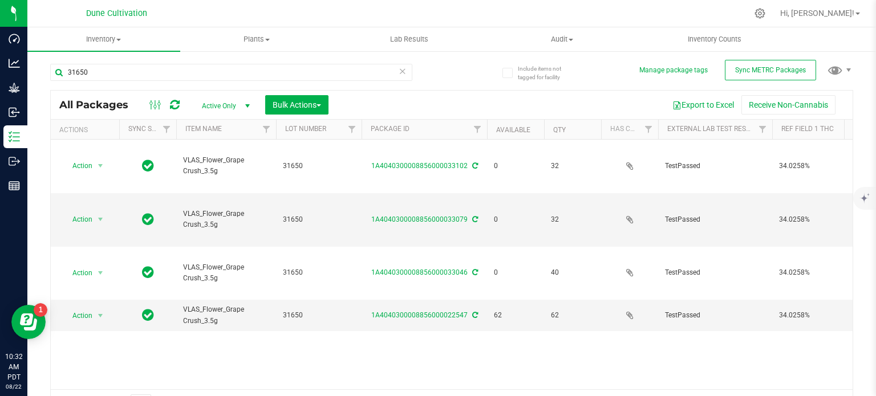
click at [119, 332] on div "Action Action Edit attributes Global inventory Locate package Package audit log…" at bounding box center [451, 265] width 801 height 250
click at [81, 211] on span "Action" at bounding box center [77, 219] width 31 height 16
click at [92, 204] on li "Edit attributes" at bounding box center [99, 205] width 73 height 17
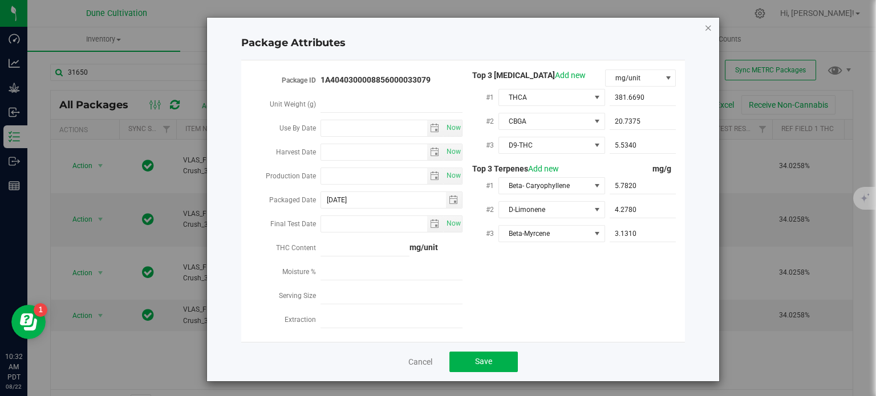
click at [704, 27] on icon "Close modal" at bounding box center [708, 28] width 8 height 14
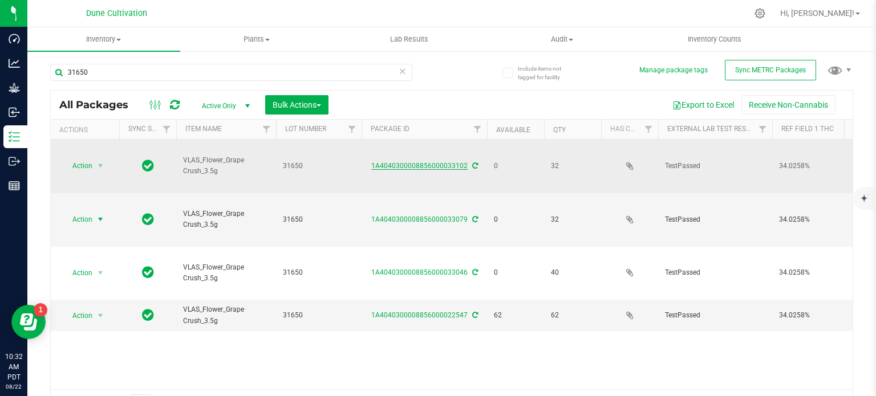
click at [396, 162] on link "1A4040300008856000033102" at bounding box center [419, 166] width 96 height 8
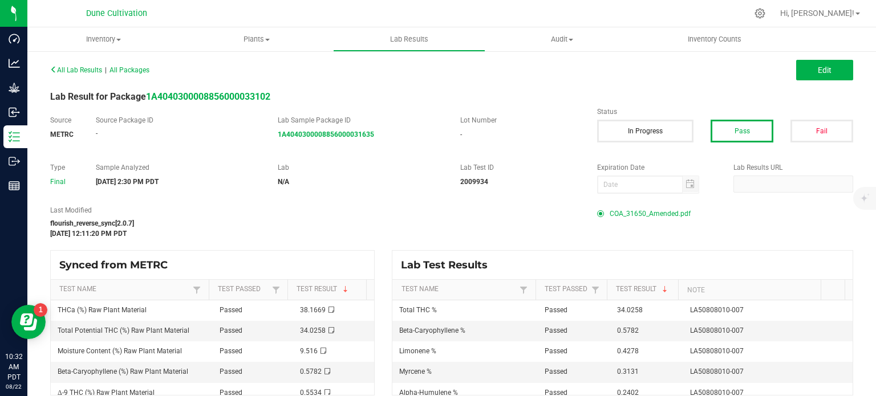
click at [637, 211] on span "COA_31650_Amended.pdf" at bounding box center [649, 213] width 81 height 17
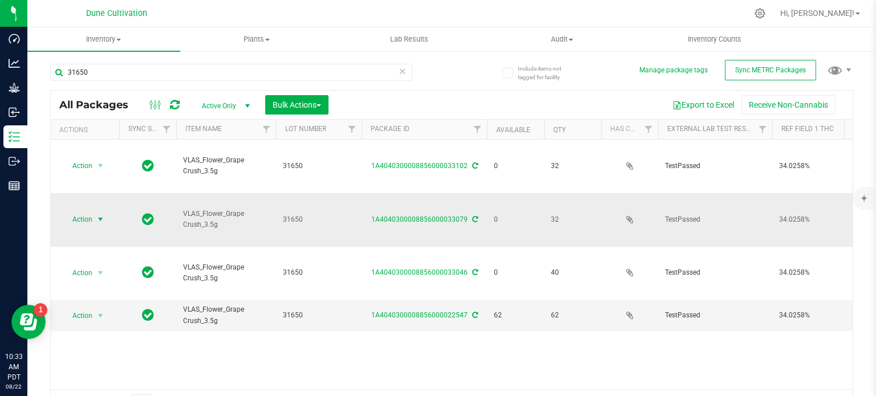
click at [97, 215] on span "select" at bounding box center [100, 219] width 9 height 9
click at [87, 205] on li "Edit attributes" at bounding box center [99, 205] width 73 height 17
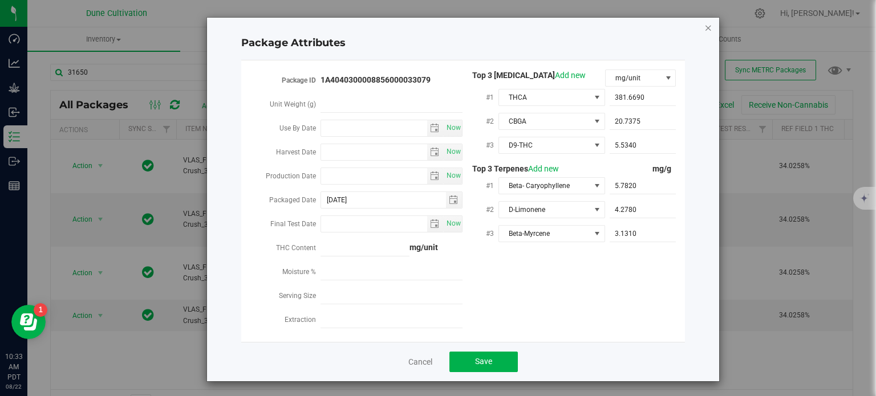
click at [704, 26] on icon "Close modal" at bounding box center [708, 28] width 8 height 14
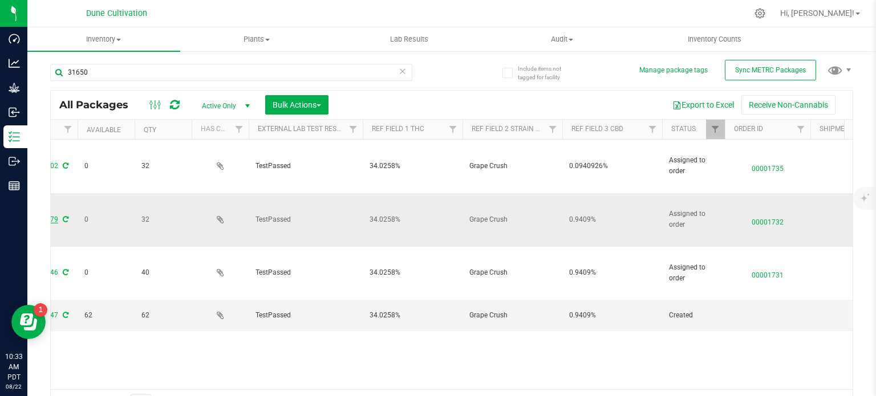
scroll to position [0, 410]
click at [579, 193] on td "0.9409%" at bounding box center [611, 220] width 100 height 54
click at [582, 211] on input "0.9409%" at bounding box center [609, 220] width 96 height 18
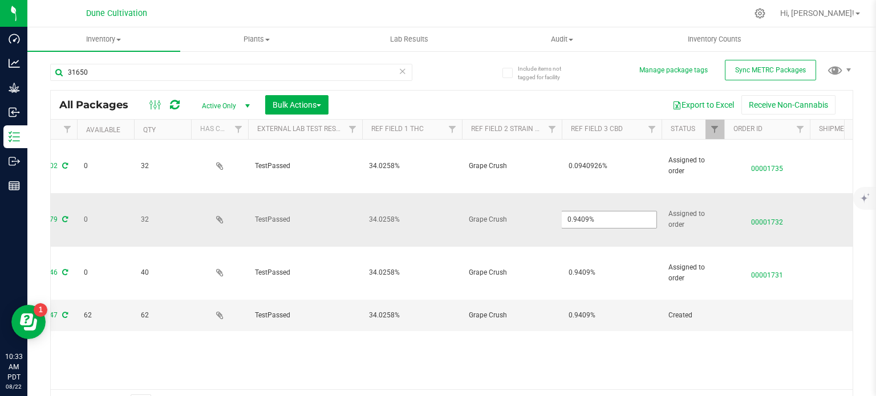
click at [582, 211] on input "0.9409%" at bounding box center [609, 220] width 96 height 18
type input "0.0940926%"
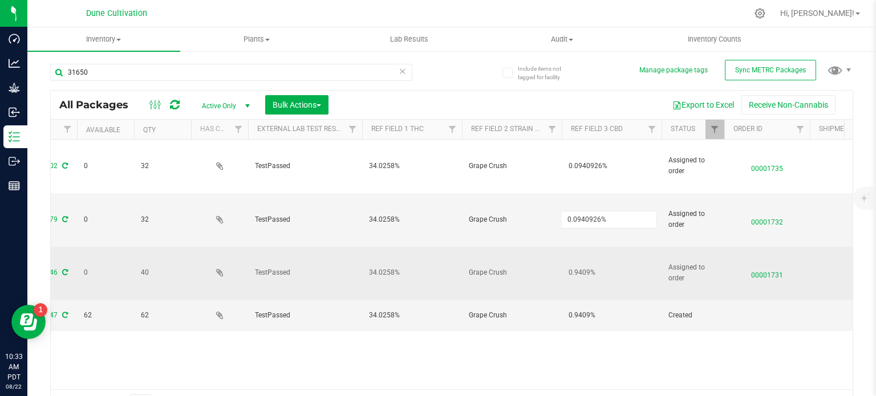
click at [576, 240] on div "All Packages Active Only Active Only Lab Samples Locked All External Internal B…" at bounding box center [451, 253] width 803 height 327
click at [580, 267] on span "0.9409%" at bounding box center [611, 272] width 86 height 11
click at [580, 264] on input "0.9409%" at bounding box center [609, 273] width 96 height 18
type input "0.0940926%"
click at [581, 270] on div "All Packages Active Only Active Only Lab Samples Locked All External Internal B…" at bounding box center [451, 253] width 803 height 327
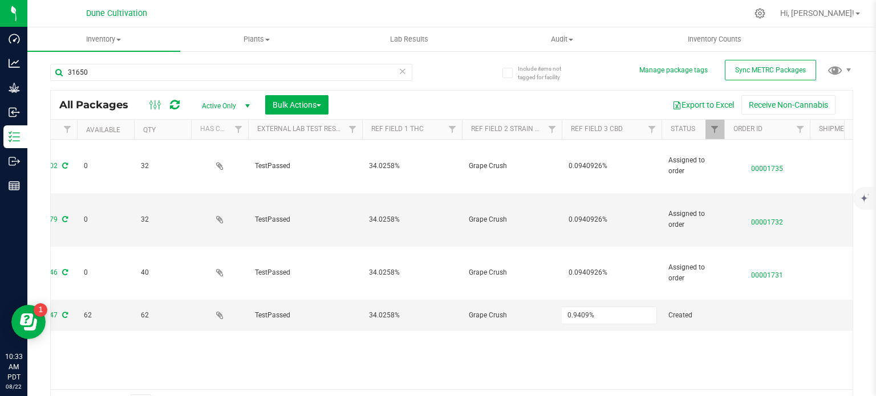
click at [581, 307] on input "0.9409%" at bounding box center [609, 316] width 96 height 18
type input "0.0940926%"
click at [849, 239] on div "Include items not tagged for facility Manage package tags Sync METRC Packages 3…" at bounding box center [451, 224] width 848 height 348
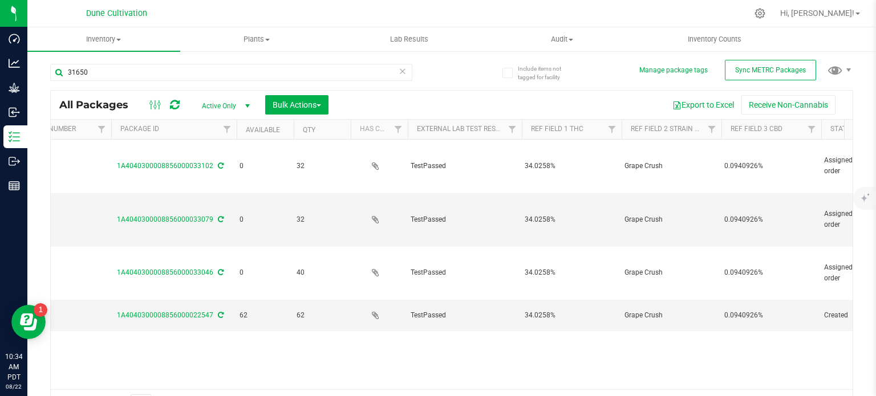
scroll to position [0, 254]
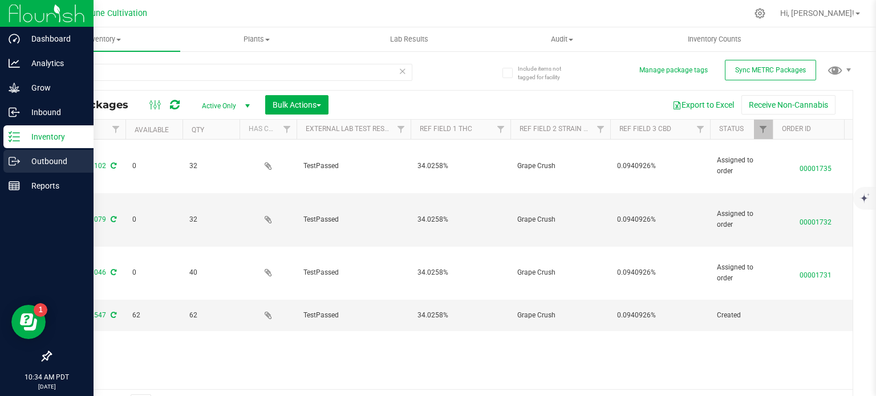
click at [31, 157] on p "Outbound" at bounding box center [54, 161] width 68 height 14
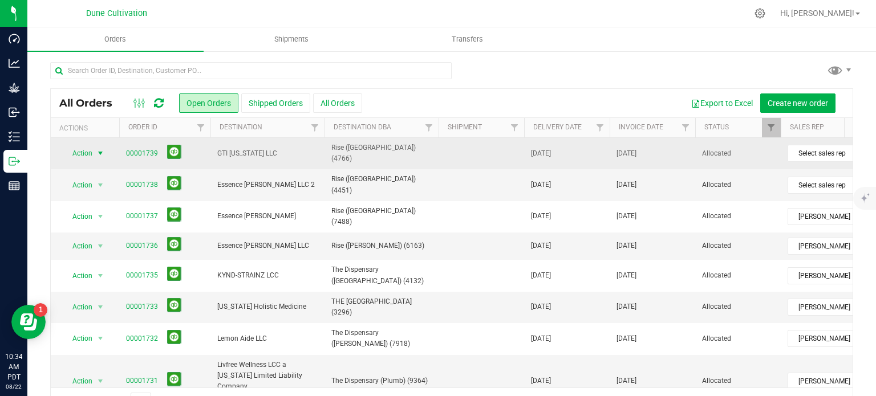
click at [94, 152] on span "select" at bounding box center [100, 153] width 14 height 16
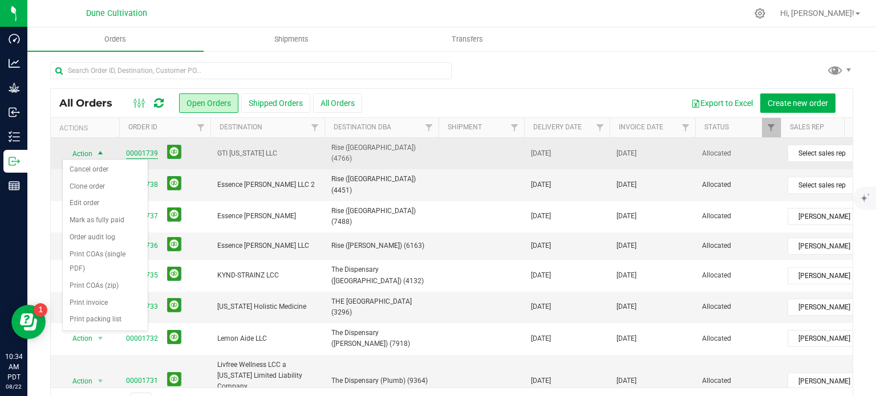
click at [140, 149] on link "00001739" at bounding box center [142, 153] width 32 height 11
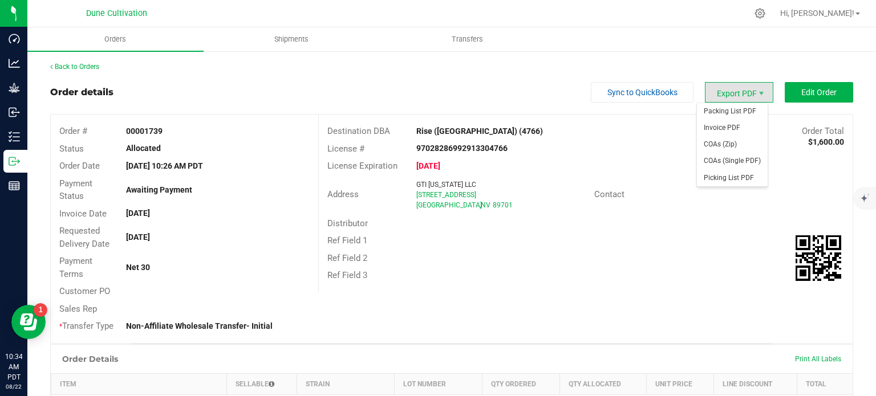
click at [715, 94] on span "Export PDF" at bounding box center [739, 92] width 68 height 21
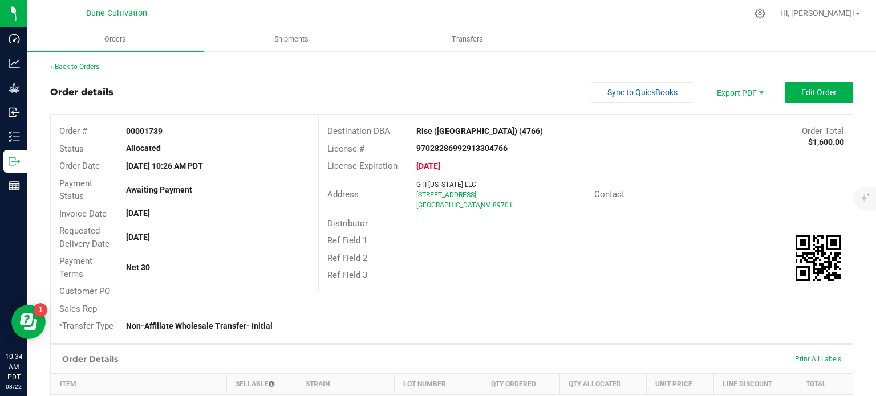
click at [584, 146] on div "License # 97028286992913304766" at bounding box center [586, 149] width 534 height 18
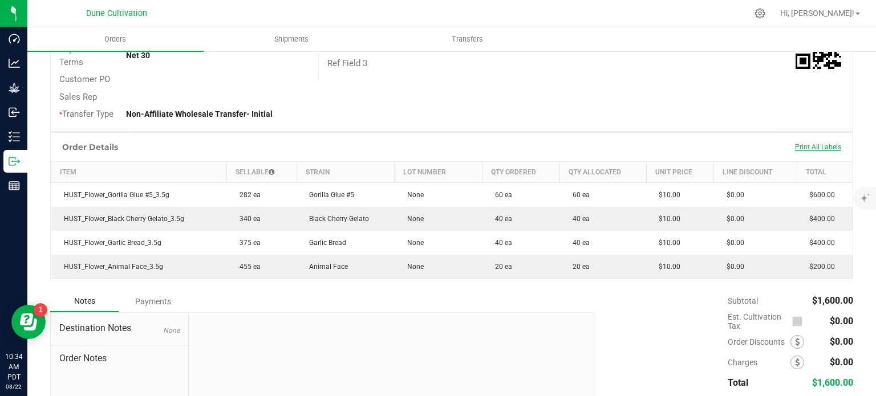
click at [800, 143] on span "Print All Labels" at bounding box center [818, 147] width 46 height 8
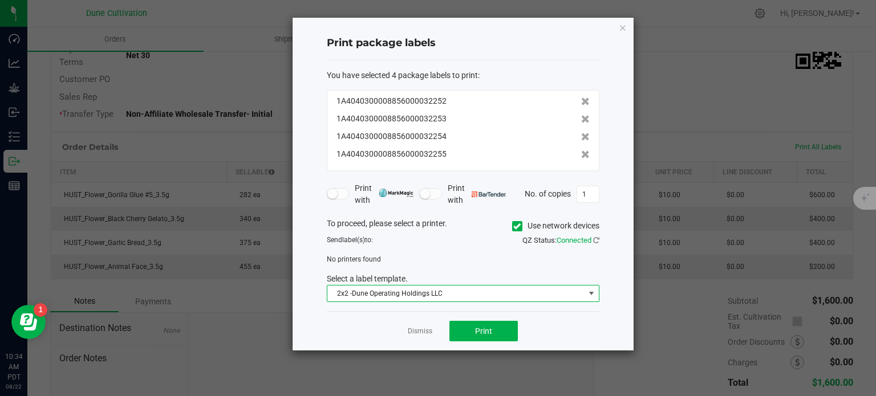
click at [438, 296] on span "2x2 -Dune Operating Holdings LLC" at bounding box center [455, 294] width 257 height 16
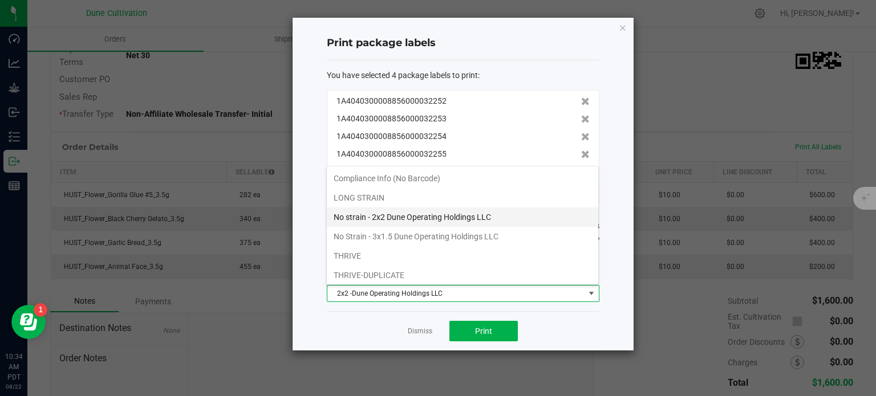
click at [404, 213] on li "No strain - 2x2 Dune Operating Holdings LLC" at bounding box center [462, 216] width 271 height 19
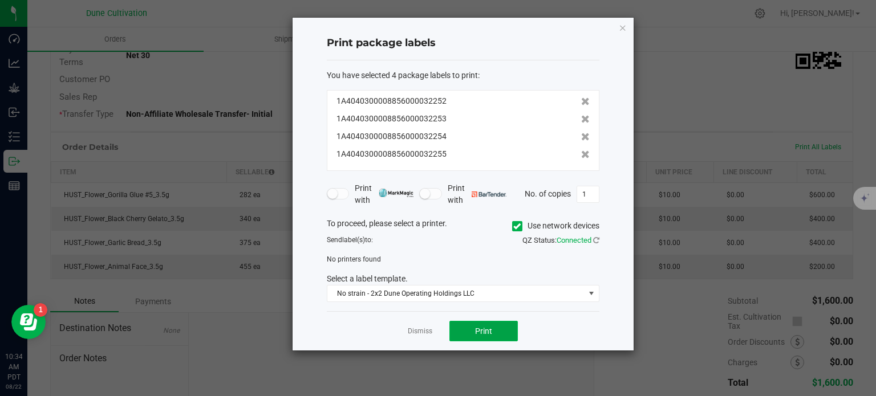
click at [467, 336] on button "Print" at bounding box center [483, 331] width 68 height 21
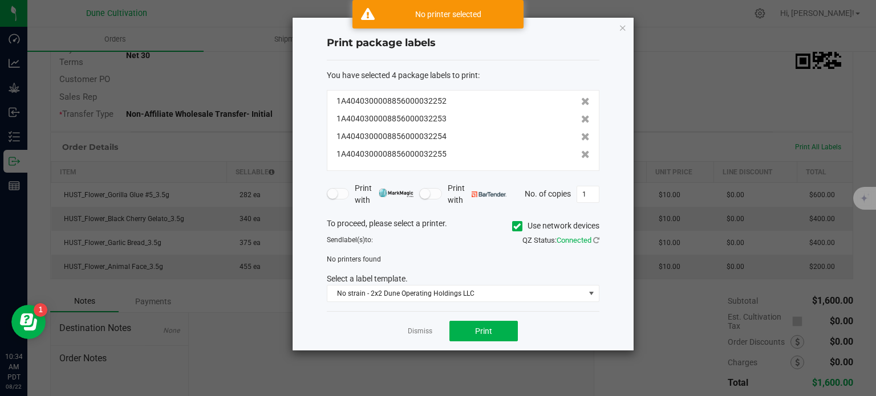
click at [513, 226] on icon at bounding box center [516, 226] width 7 height 0
click at [0, 0] on input "Use network devices" at bounding box center [0, 0] width 0 height 0
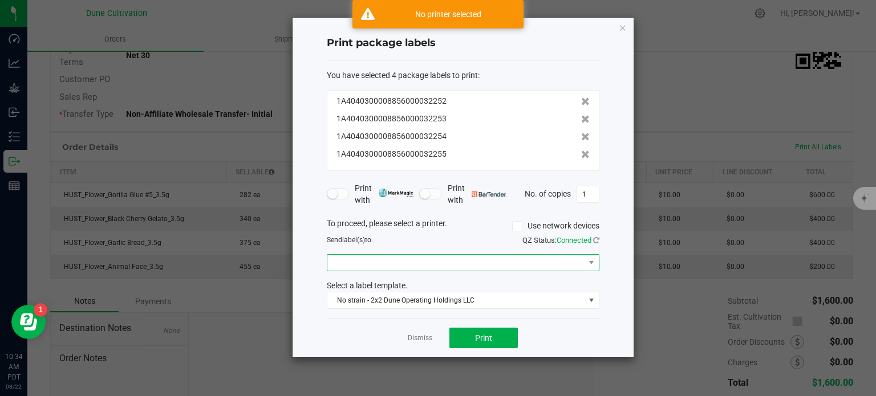
click at [386, 259] on span at bounding box center [455, 263] width 257 height 16
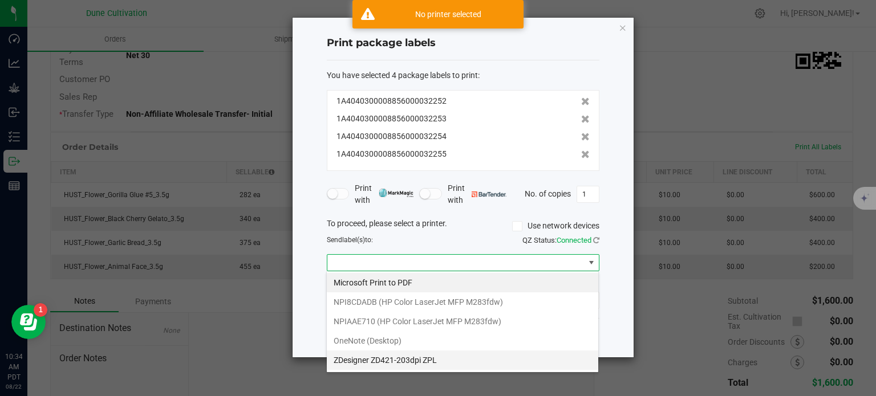
click at [372, 360] on ZPL "ZDesigner ZD421-203dpi ZPL" at bounding box center [462, 360] width 271 height 19
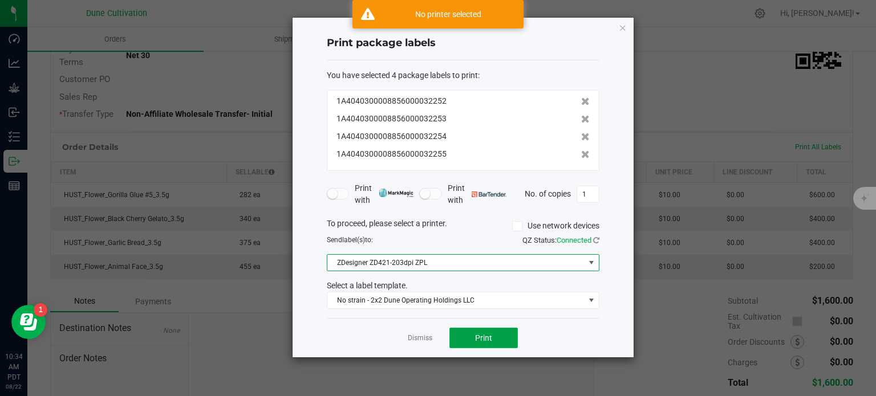
click at [474, 333] on button "Print" at bounding box center [483, 338] width 68 height 21
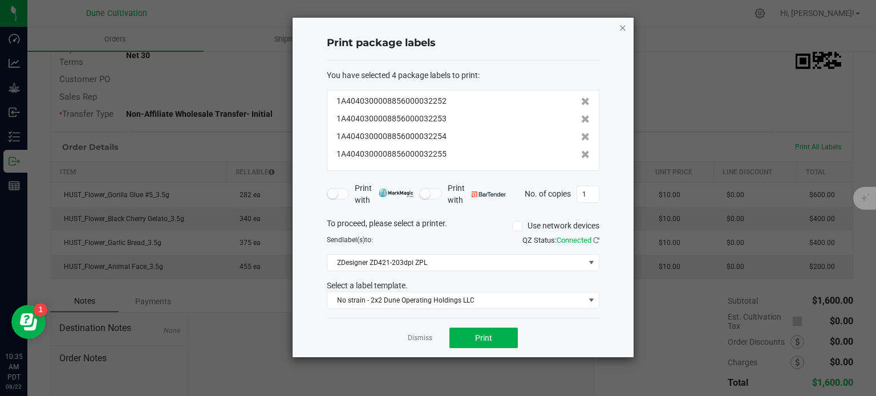
click at [625, 29] on icon "button" at bounding box center [622, 28] width 8 height 14
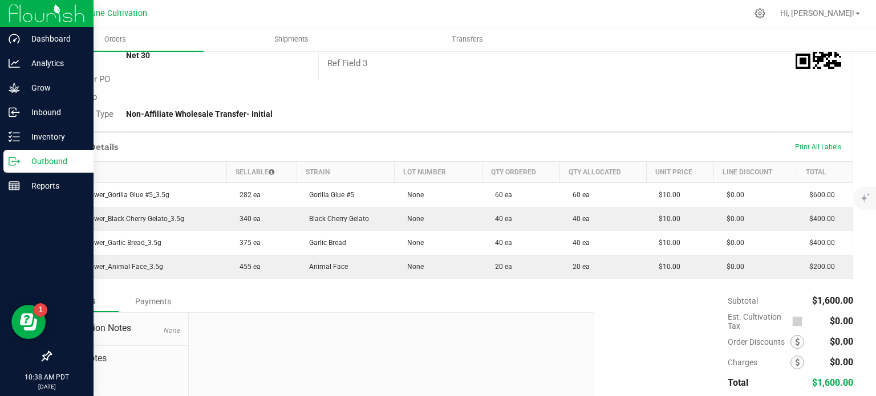
click at [25, 151] on div "Outbound" at bounding box center [48, 161] width 90 height 23
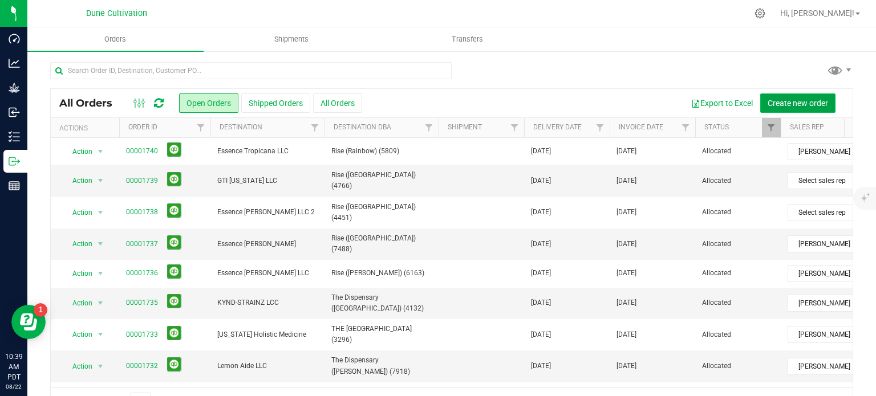
click at [784, 100] on span "Create new order" at bounding box center [797, 103] width 60 height 9
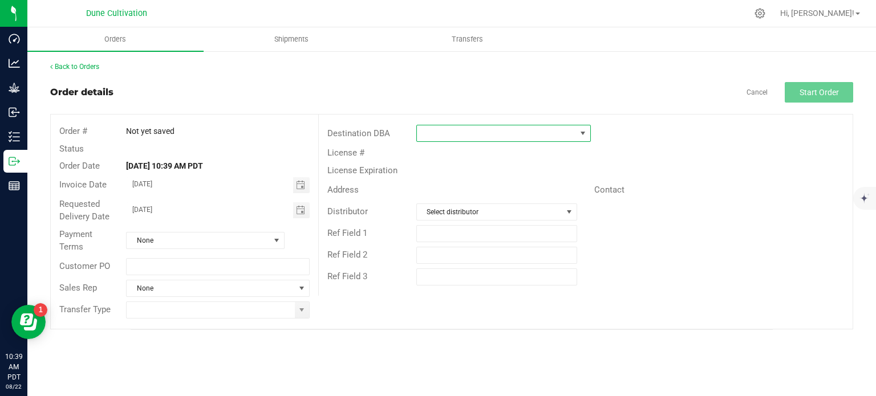
click at [435, 136] on span at bounding box center [496, 133] width 159 height 16
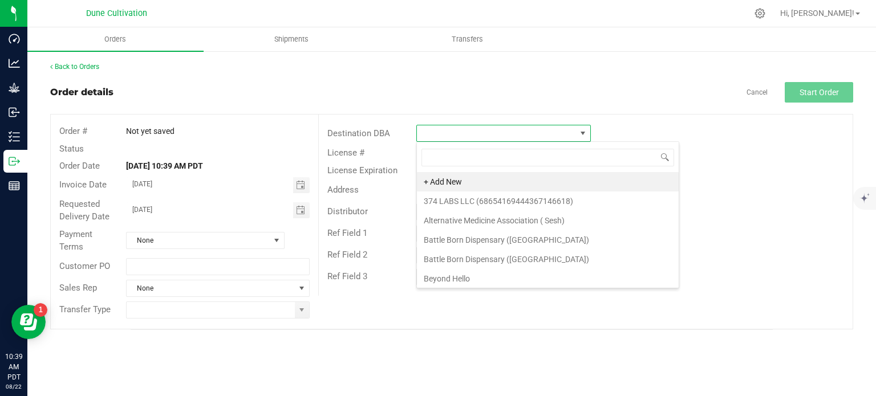
scroll to position [17, 174]
type input "rise"
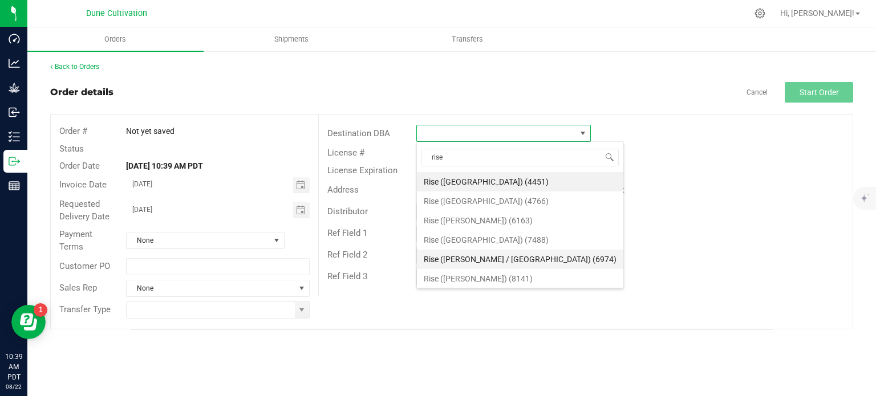
scroll to position [96, 0]
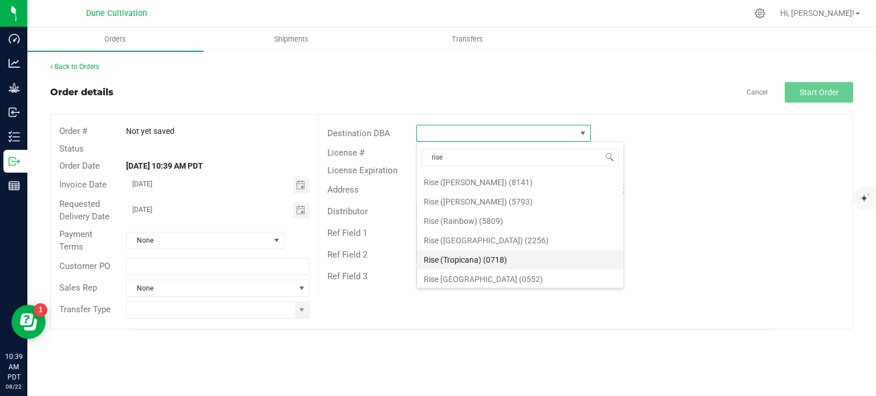
click at [466, 256] on li "Rise (Tropicana) (0718)" at bounding box center [520, 259] width 206 height 19
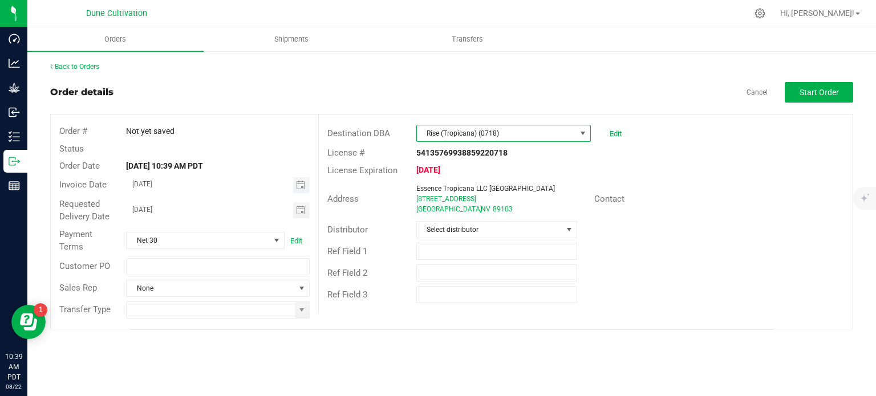
click at [295, 184] on span "Toggle calendar" at bounding box center [301, 185] width 17 height 16
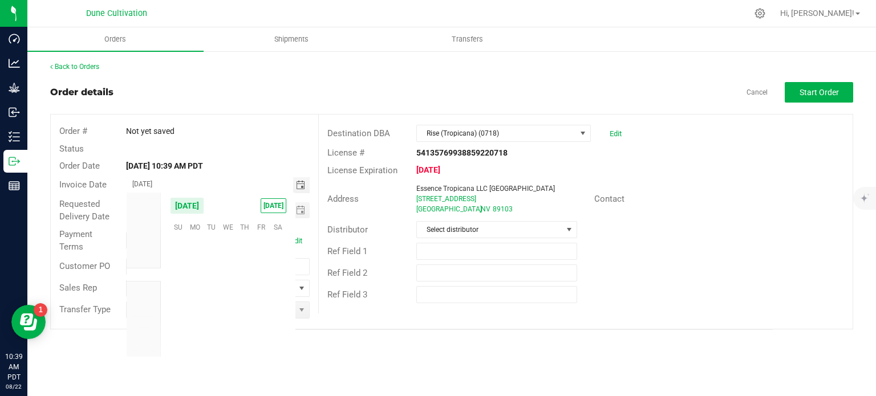
scroll to position [184775, 0]
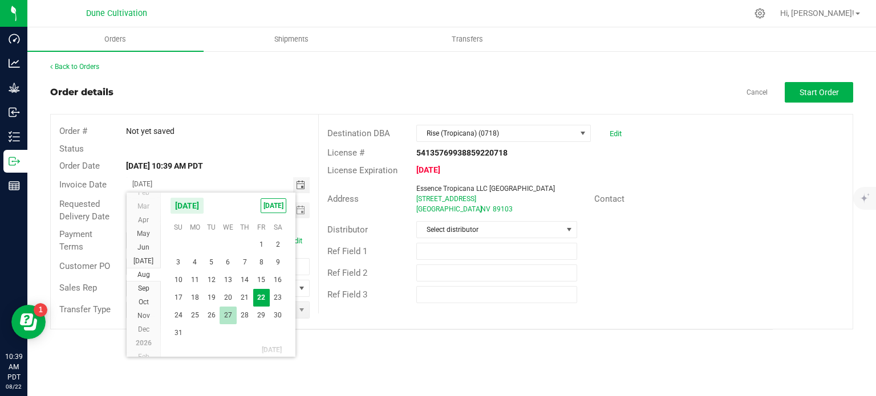
click at [233, 312] on span "27" at bounding box center [227, 316] width 17 height 18
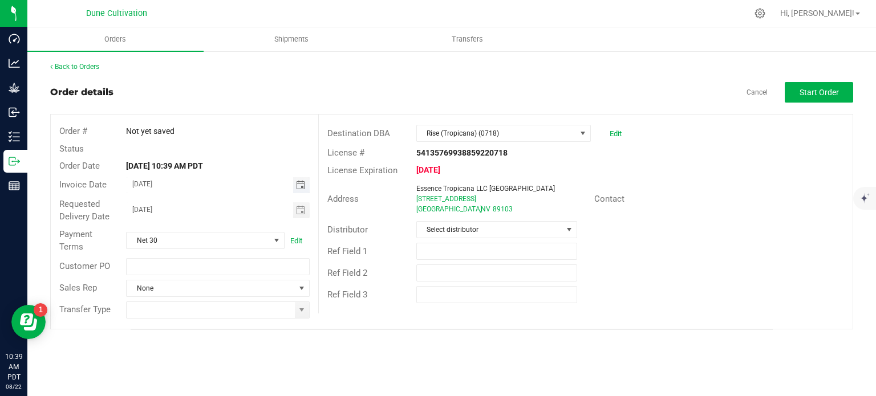
click at [302, 188] on span "Toggle calendar" at bounding box center [300, 185] width 9 height 9
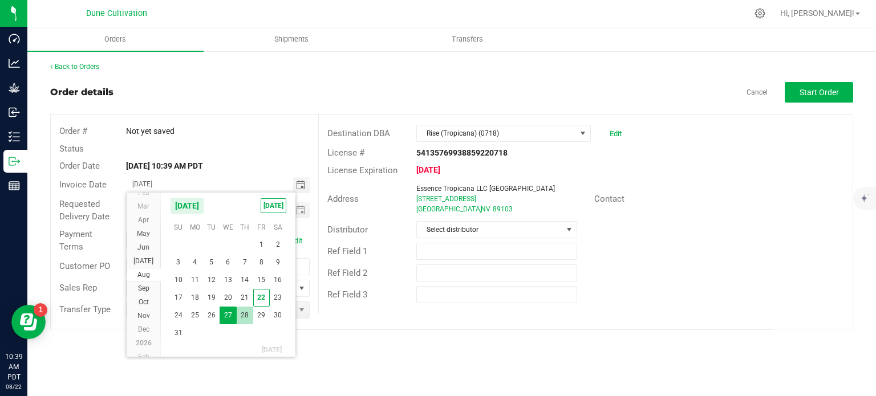
click at [247, 312] on span "28" at bounding box center [245, 316] width 17 height 18
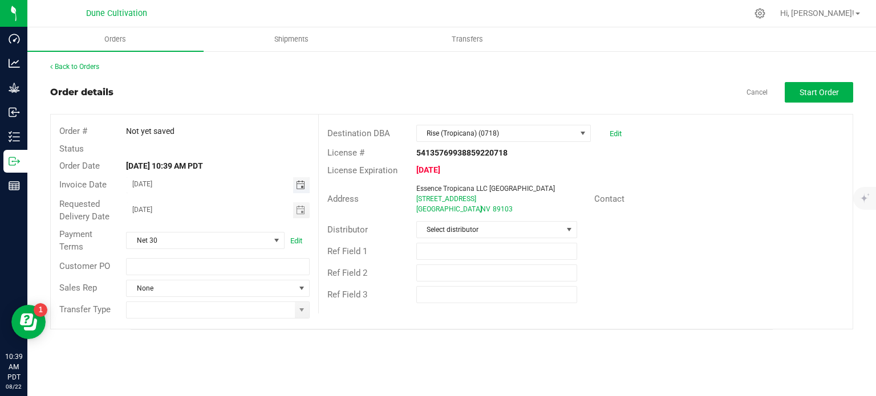
click at [299, 187] on span "Toggle calendar" at bounding box center [300, 185] width 9 height 9
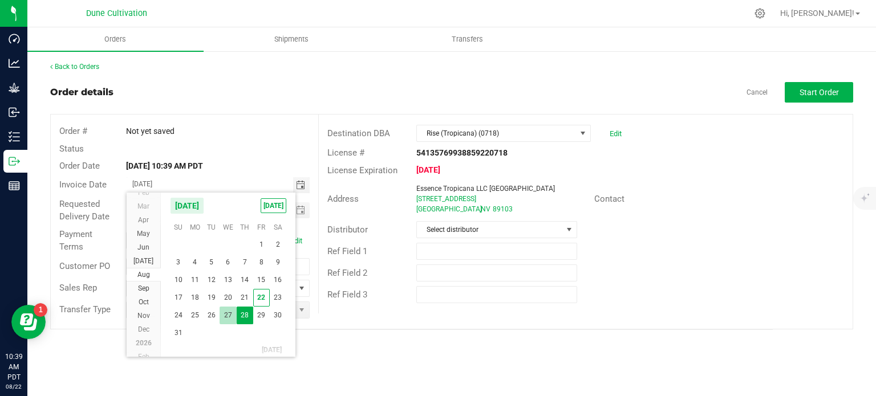
click at [226, 314] on span "27" at bounding box center [227, 316] width 17 height 18
type input "08/27/2025"
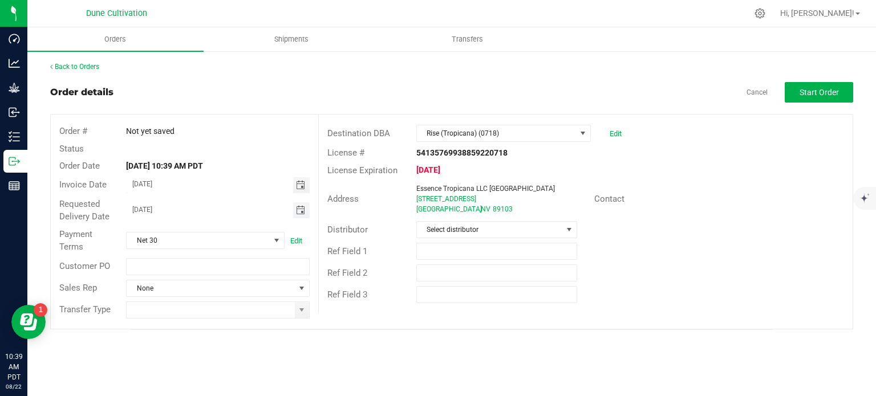
click at [304, 210] on span "Toggle calendar" at bounding box center [300, 210] width 9 height 9
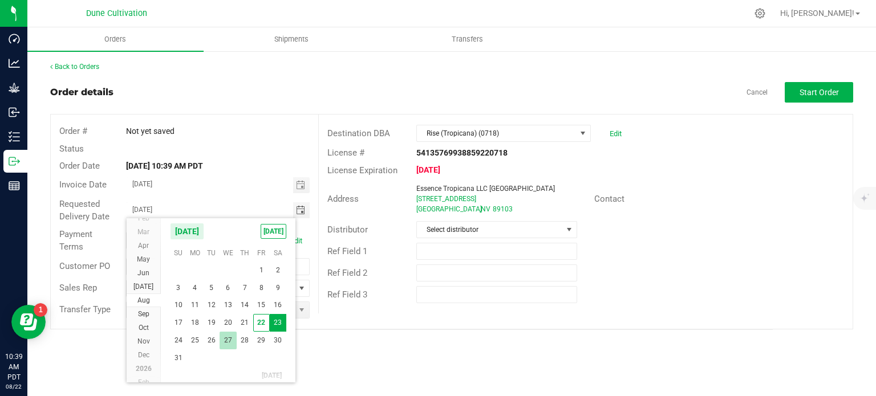
click at [232, 336] on span "27" at bounding box center [227, 341] width 17 height 18
type input "08/27/2025"
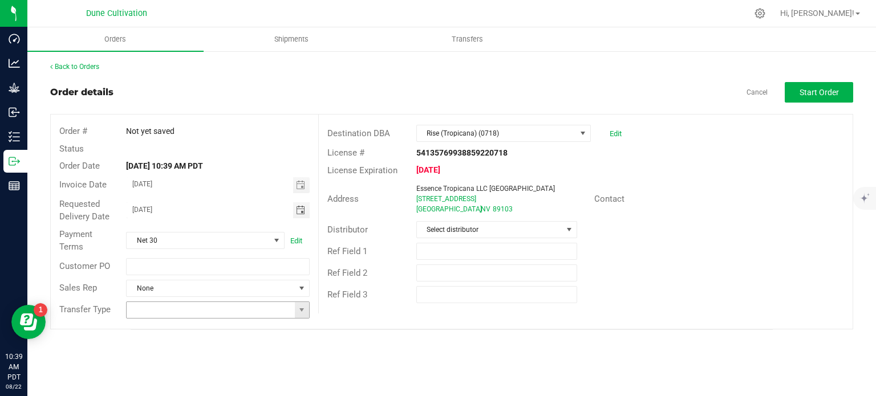
click at [302, 316] on span at bounding box center [302, 310] width 14 height 16
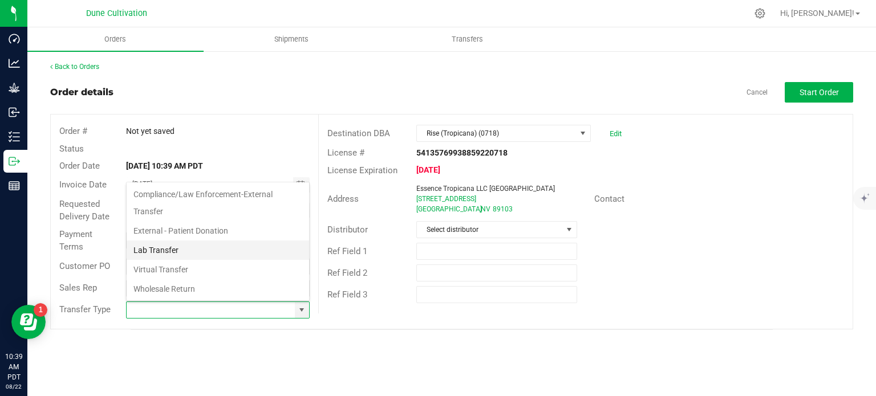
scroll to position [186, 0]
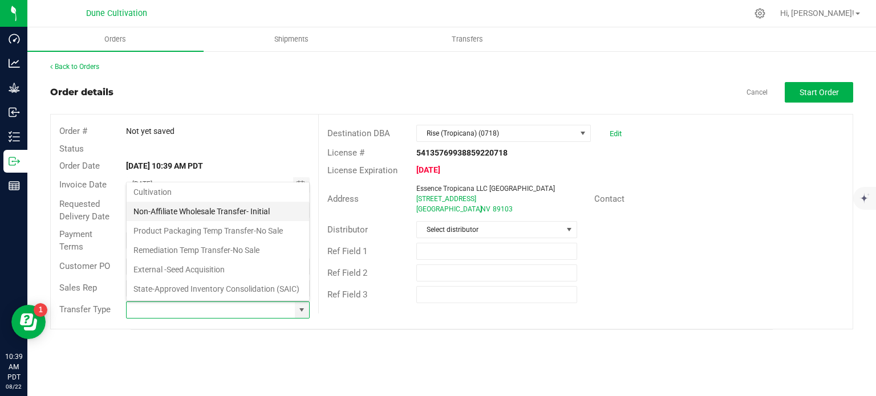
click at [222, 202] on li "Non-Affiliate Wholesale Transfer- Initial" at bounding box center [218, 211] width 182 height 19
type input "Non-Affiliate Wholesale Transfer- Initial"
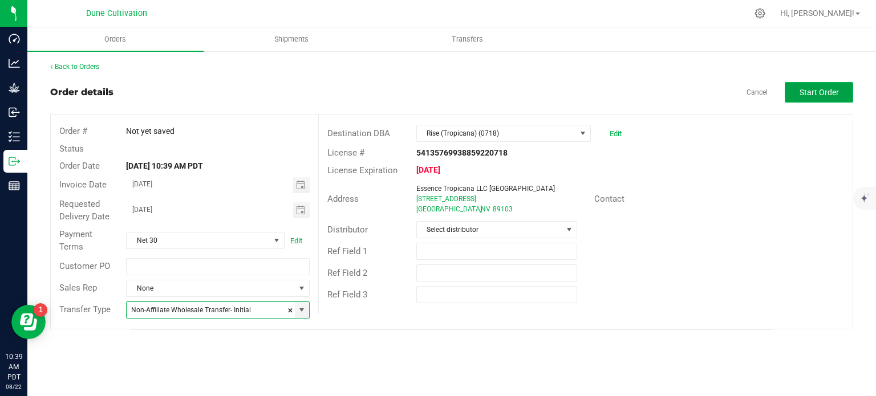
click at [819, 95] on span "Start Order" at bounding box center [818, 92] width 39 height 9
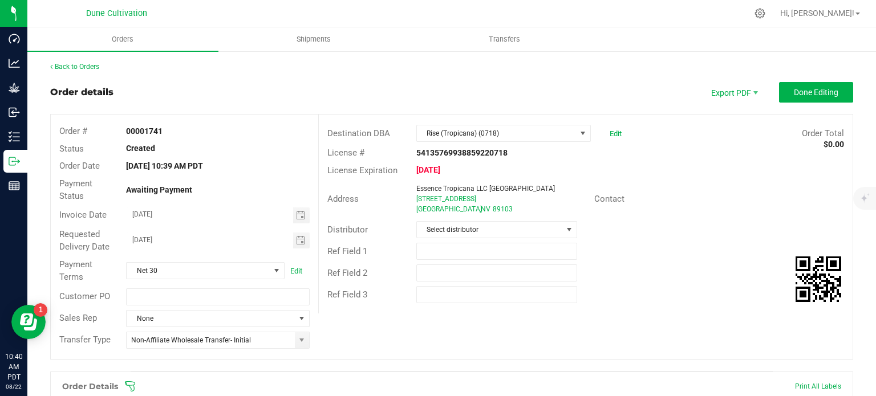
scroll to position [278, 0]
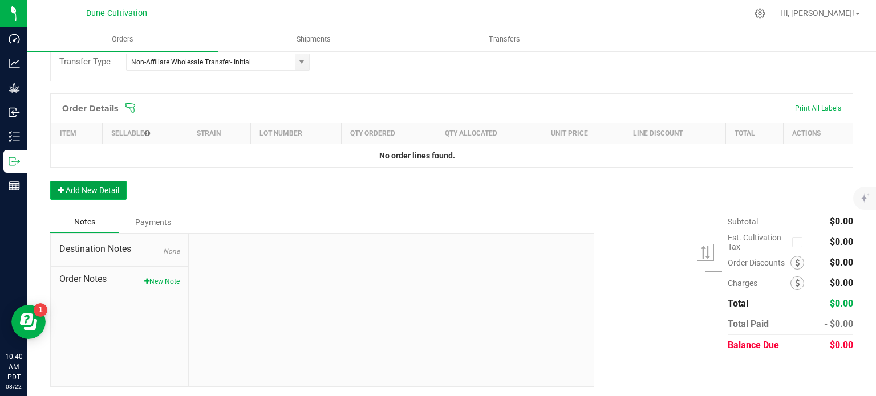
click at [70, 185] on button "Add New Detail" at bounding box center [88, 190] width 76 height 19
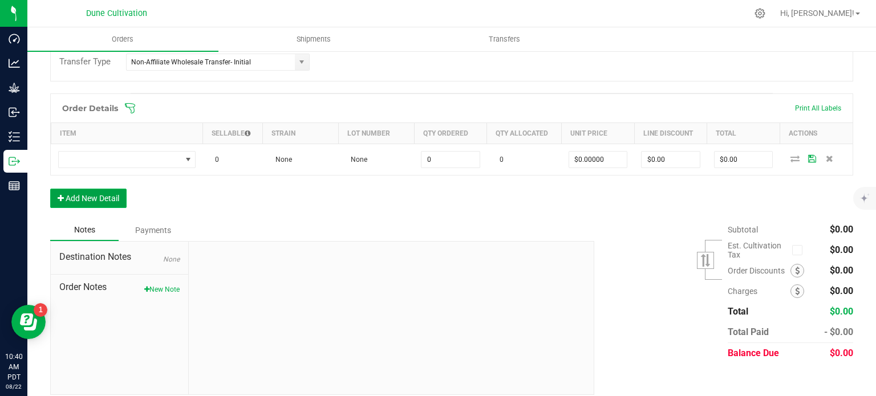
click at [75, 194] on button "Add New Detail" at bounding box center [88, 198] width 76 height 19
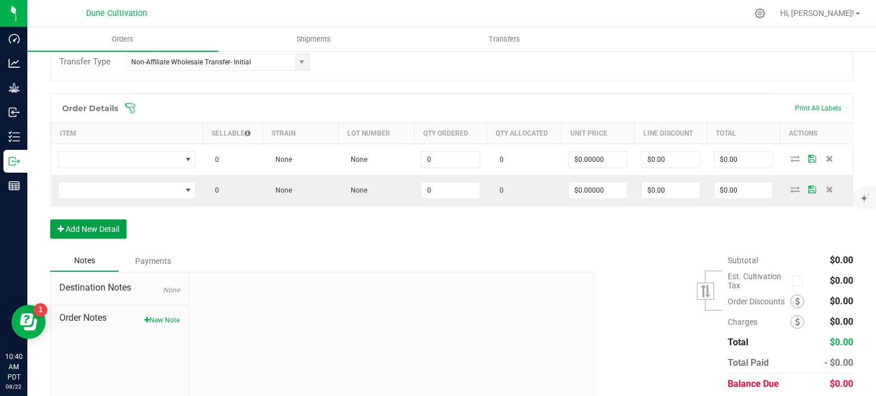
click at [80, 229] on button "Add New Detail" at bounding box center [88, 228] width 76 height 19
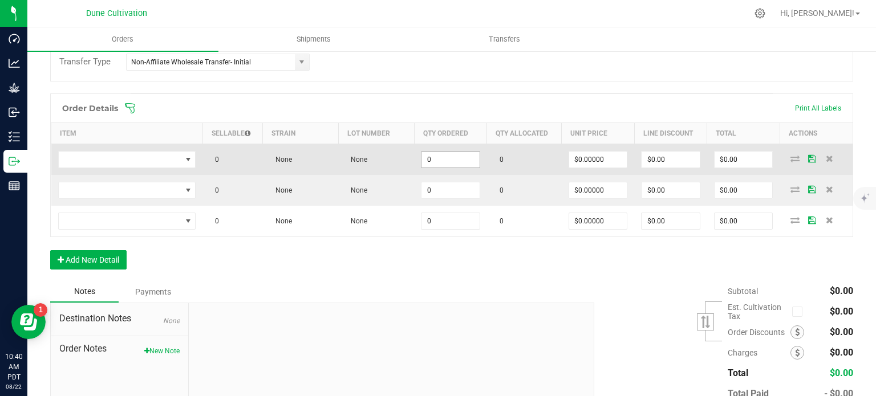
click at [450, 159] on input "0" at bounding box center [450, 160] width 58 height 16
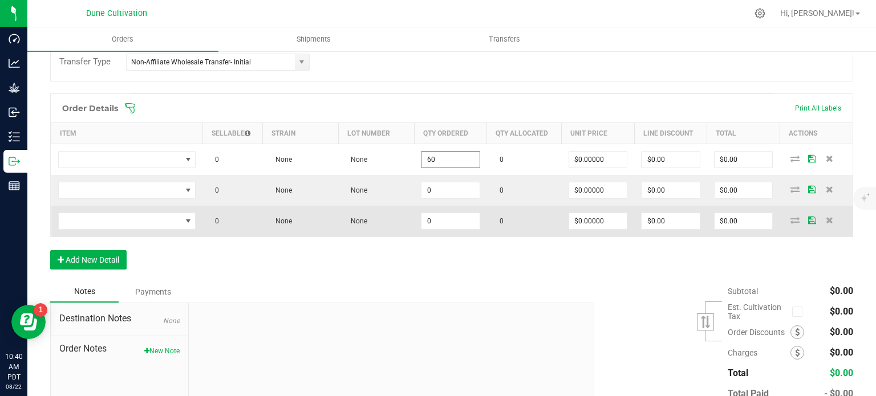
type input "60"
click at [436, 206] on td "0" at bounding box center [450, 221] width 73 height 31
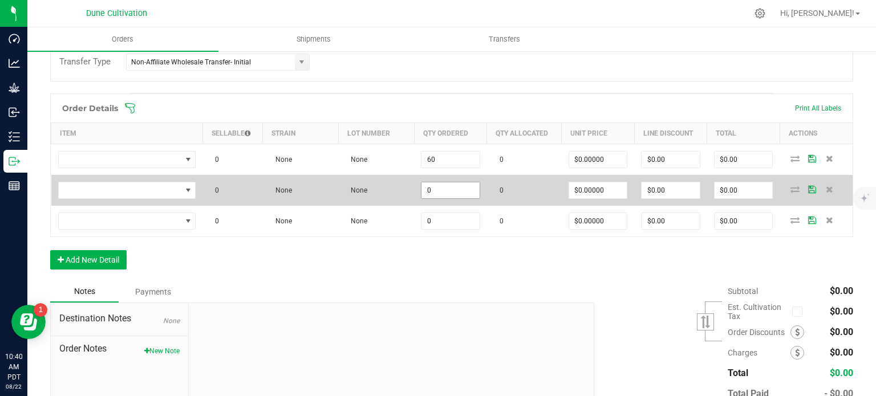
click at [439, 193] on input "0" at bounding box center [450, 190] width 58 height 16
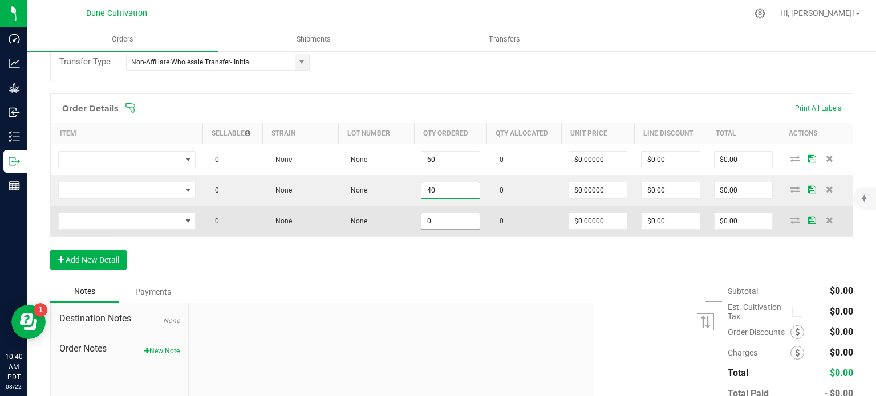
type input "40"
click at [439, 216] on input "0" at bounding box center [450, 221] width 58 height 16
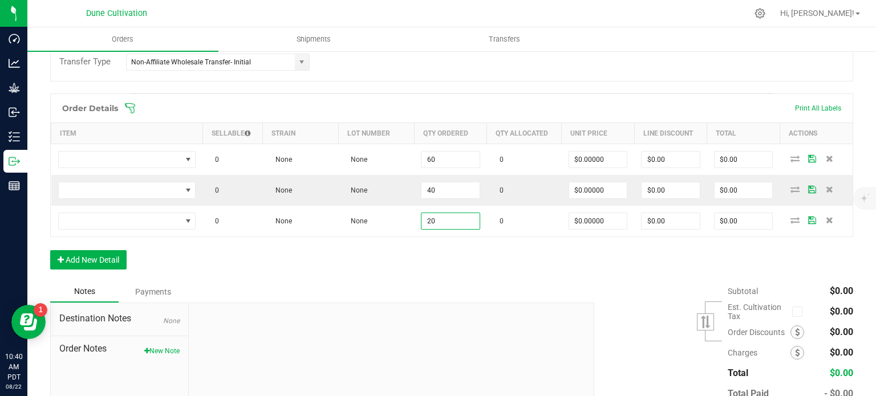
type input "20"
click at [438, 247] on div "Order Details Print All Labels Item Sellable Strain Lot Number Qty Ordered Qty …" at bounding box center [451, 187] width 803 height 188
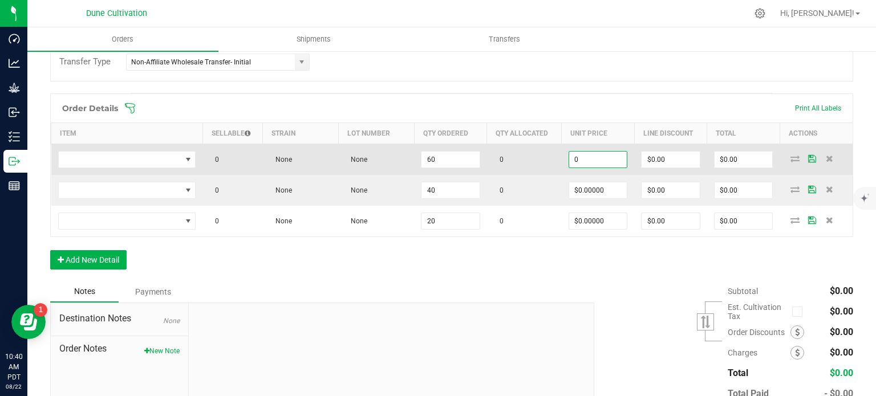
click at [594, 157] on input "0" at bounding box center [598, 160] width 58 height 16
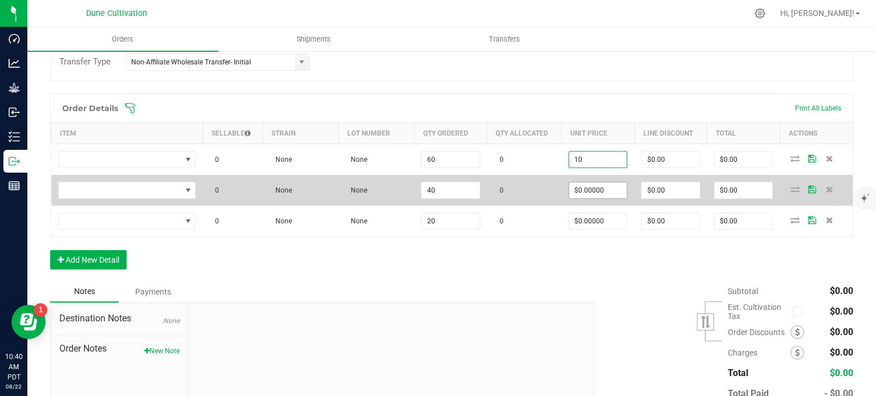
type input "$10.00000"
type input "$600.00"
click at [592, 191] on input "0" at bounding box center [598, 190] width 58 height 16
paste input "1"
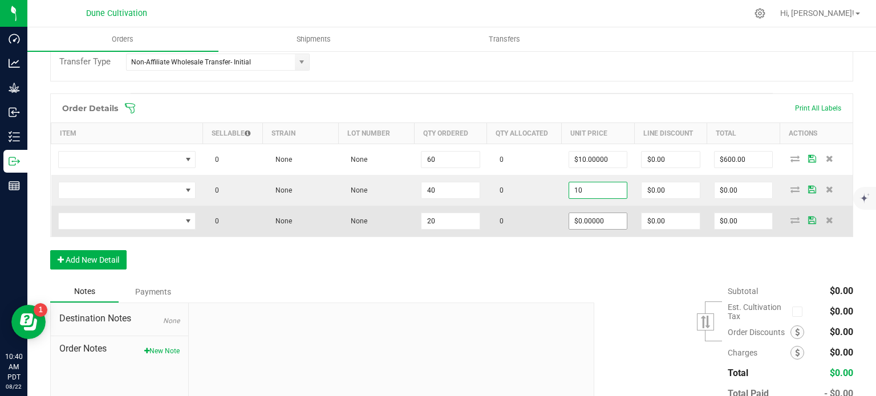
type input "$10.00000"
type input "$400.00"
click at [587, 215] on input "0" at bounding box center [598, 221] width 58 height 16
paste input "1"
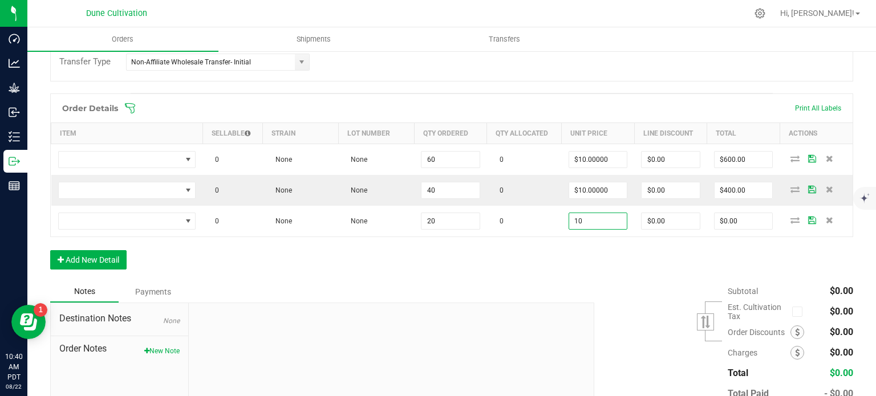
type input "$10.00000"
type input "$200.00"
click at [507, 268] on div "Order Details Print All Labels Item Sellable Strain Lot Number Qty Ordered Qty …" at bounding box center [451, 187] width 803 height 188
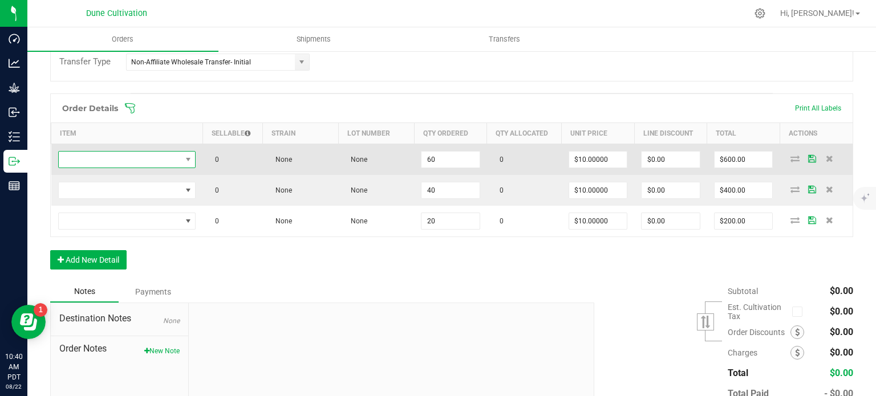
click at [173, 159] on span "NO DATA FOUND" at bounding box center [120, 160] width 123 height 16
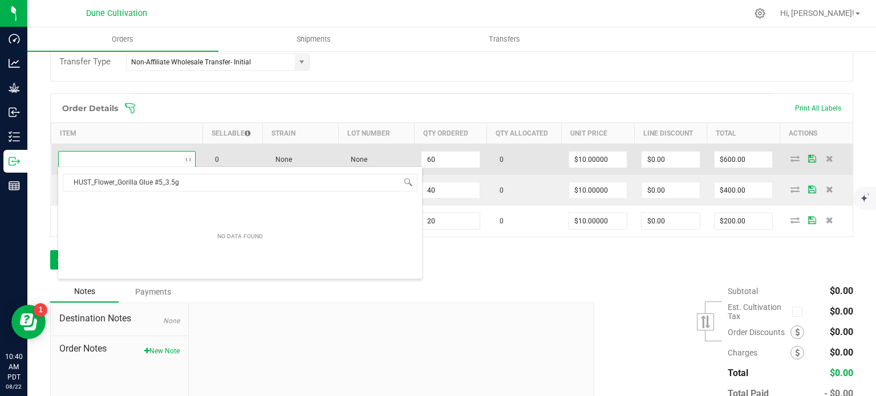
scroll to position [17, 136]
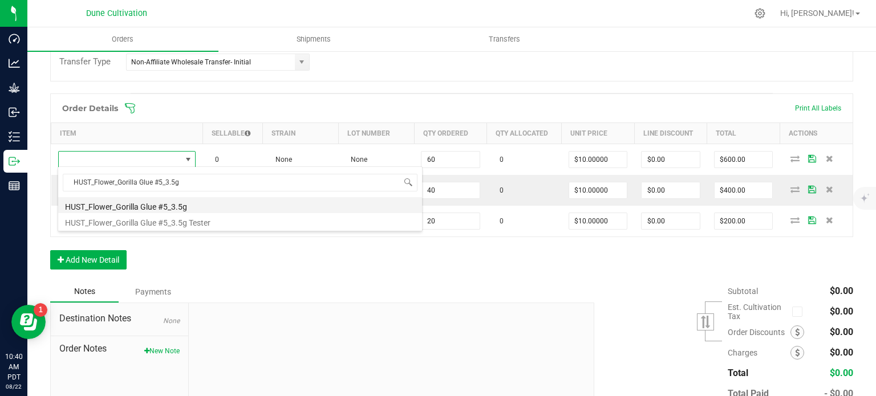
click at [169, 205] on li "HUST_Flower_Gorilla Glue #5_3.5g" at bounding box center [240, 205] width 364 height 16
type input "60 ea"
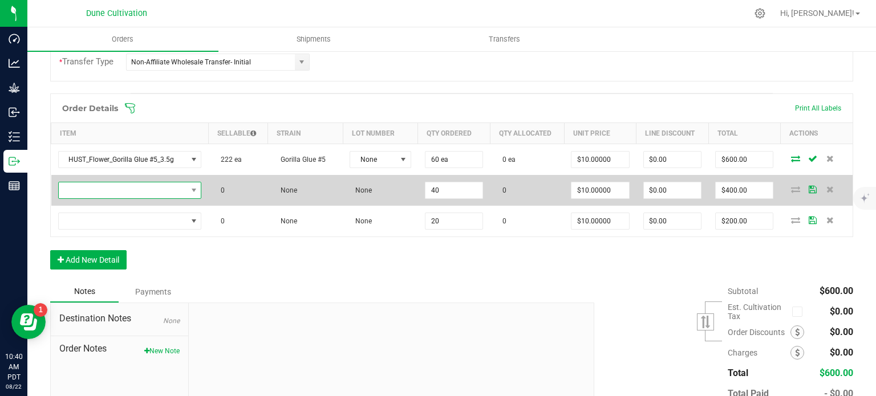
click at [168, 191] on span "NO DATA FOUND" at bounding box center [123, 190] width 128 height 16
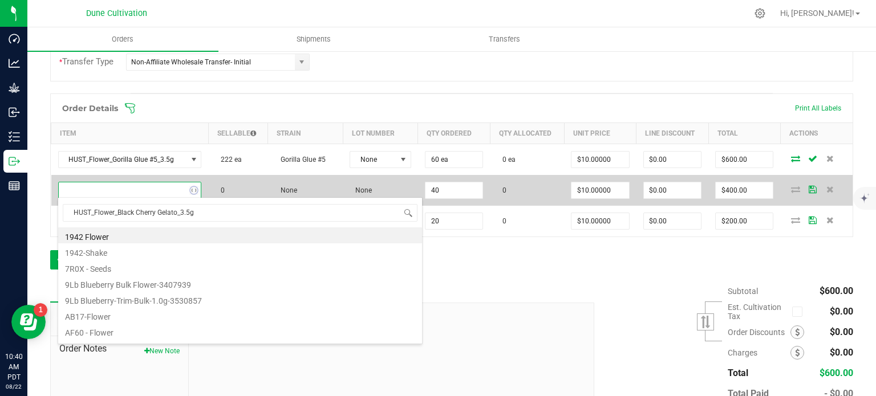
scroll to position [17, 139]
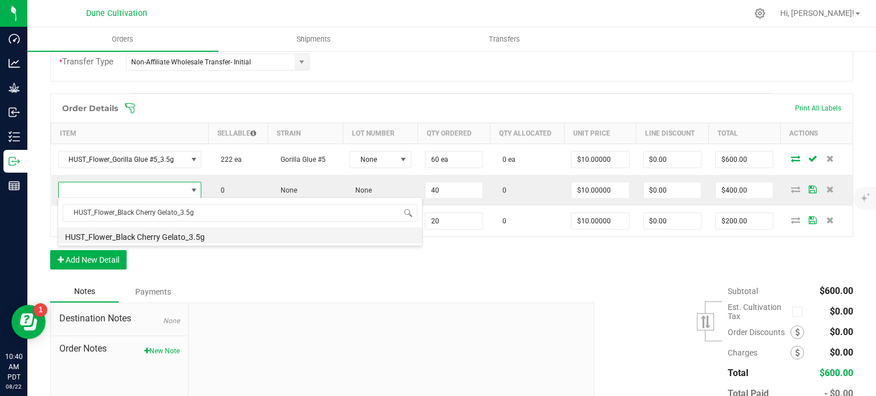
click at [169, 233] on li "HUST_Flower_Black Cherry Gelato_3.5g" at bounding box center [240, 235] width 364 height 16
type input "40 ea"
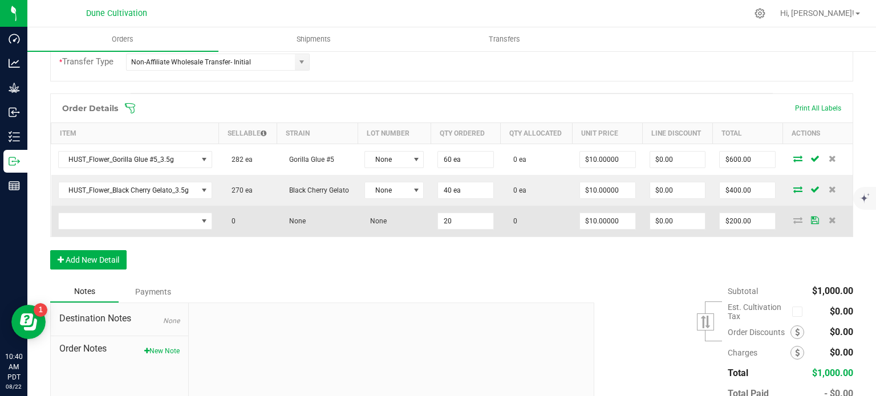
click at [124, 209] on td at bounding box center [135, 221] width 168 height 31
click at [127, 219] on span "NO DATA FOUND" at bounding box center [128, 221] width 139 height 16
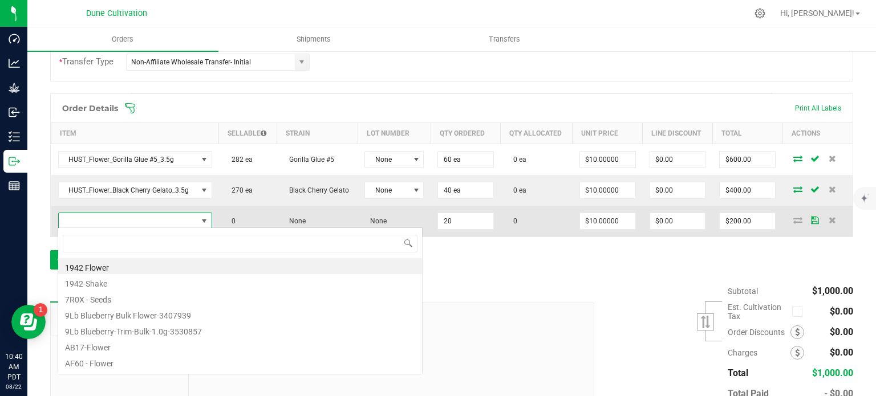
type input "HUST_Flower_Mac n Cheese_3.5g"
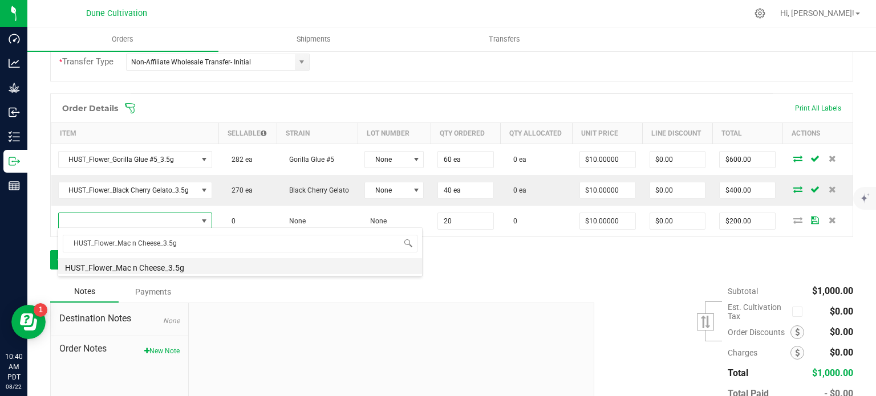
click at [139, 266] on li "HUST_Flower_Mac n Cheese_3.5g" at bounding box center [240, 266] width 364 height 16
type input "20 ea"
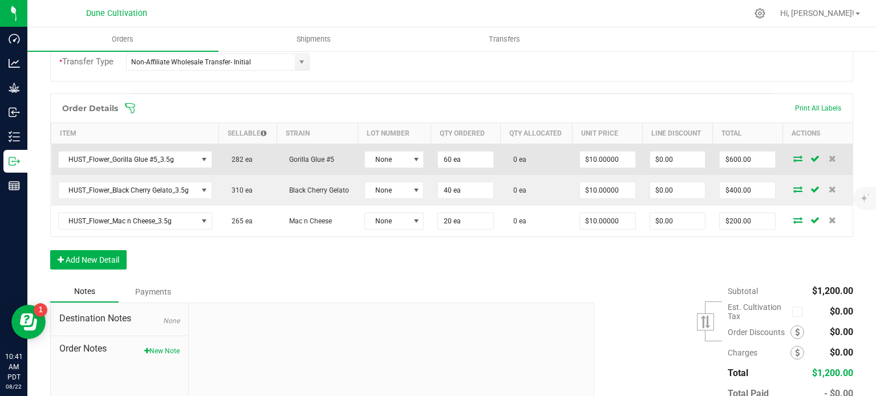
click at [793, 157] on icon at bounding box center [797, 158] width 9 height 7
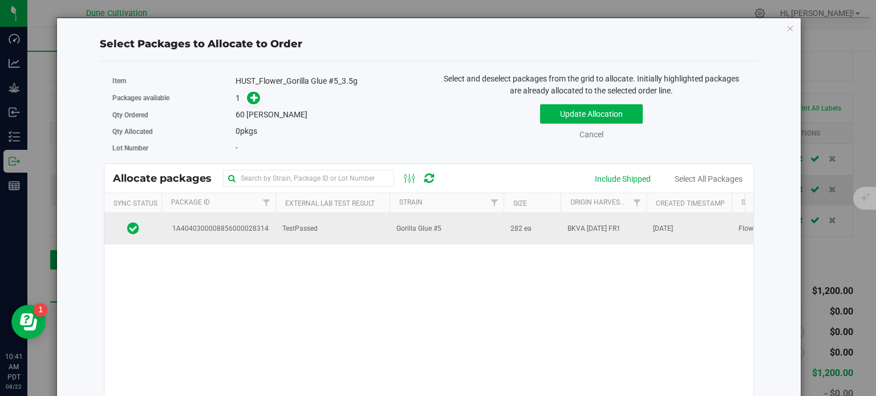
click at [269, 237] on td "1A4040300008856000028314" at bounding box center [218, 228] width 114 height 31
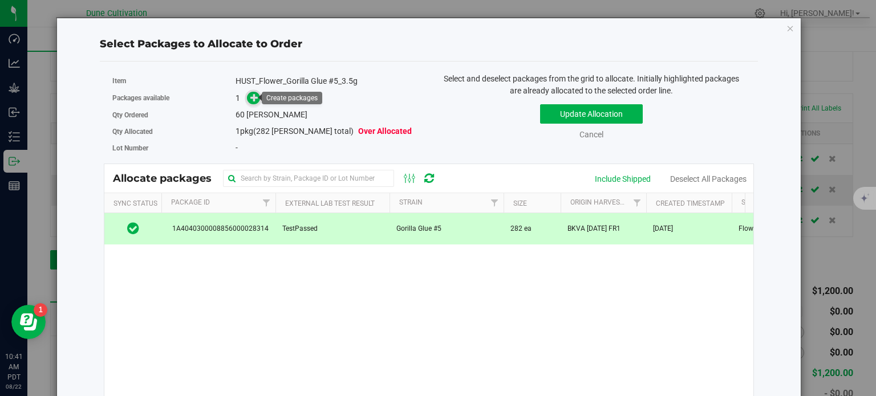
click at [251, 101] on icon at bounding box center [254, 97] width 8 height 8
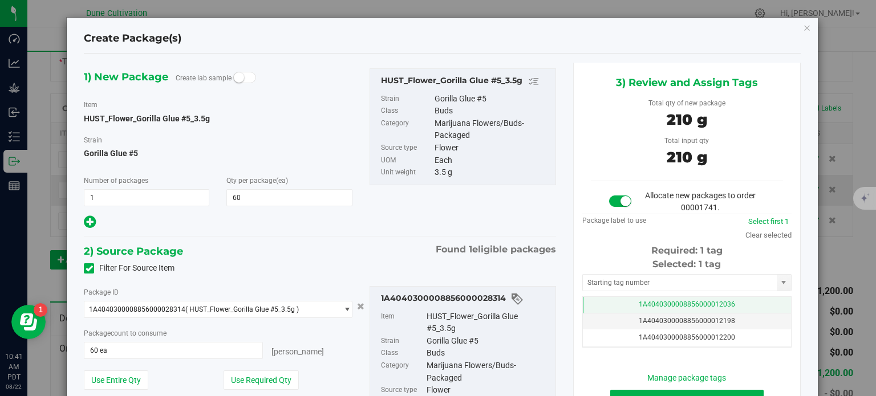
click at [603, 299] on td "1A4040300008856000012036" at bounding box center [687, 305] width 208 height 17
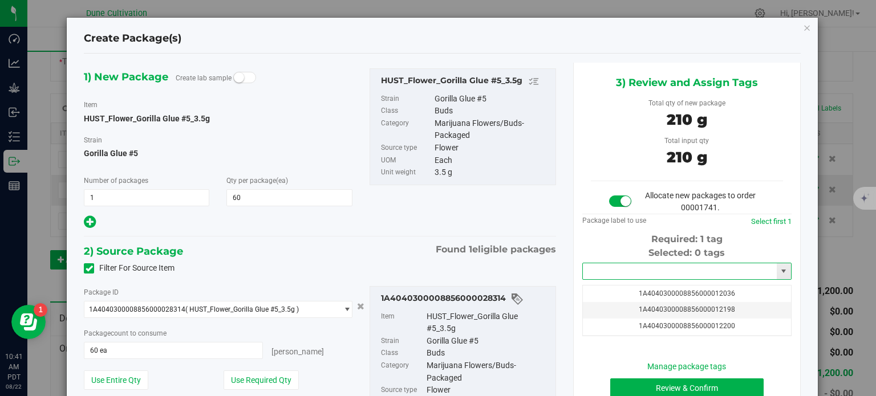
click at [600, 263] on input "text" at bounding box center [680, 271] width 194 height 16
click at [634, 289] on li "1A4040300008856000032256" at bounding box center [680, 290] width 206 height 17
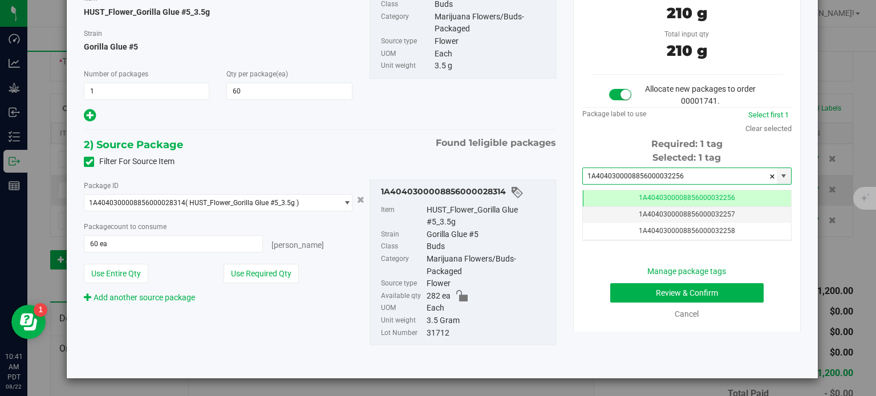
type input "1A4040300008856000032256"
click at [636, 287] on button "Review & Confirm" at bounding box center [686, 292] width 153 height 19
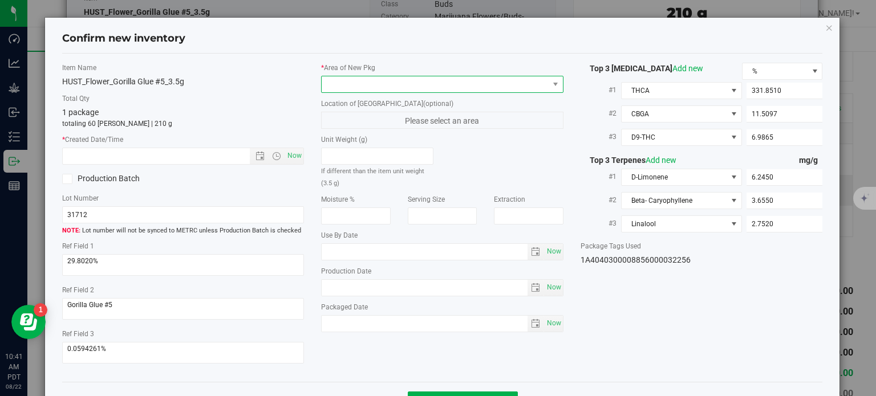
click at [418, 80] on span at bounding box center [434, 84] width 227 height 16
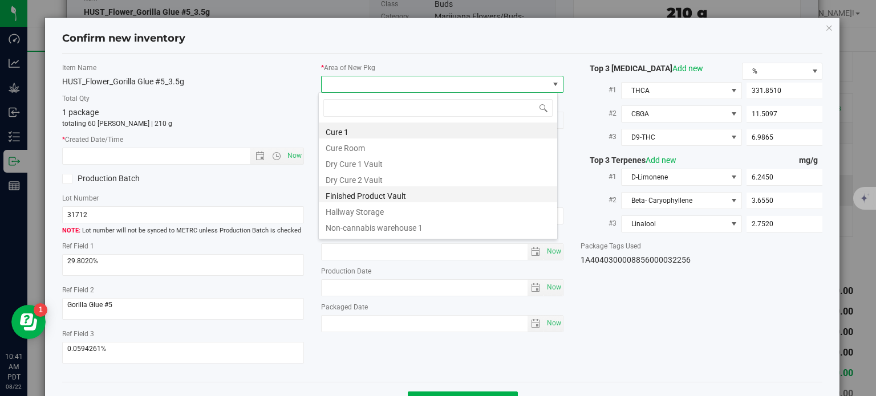
click at [347, 197] on li "Finished Product Vault" at bounding box center [438, 194] width 238 height 16
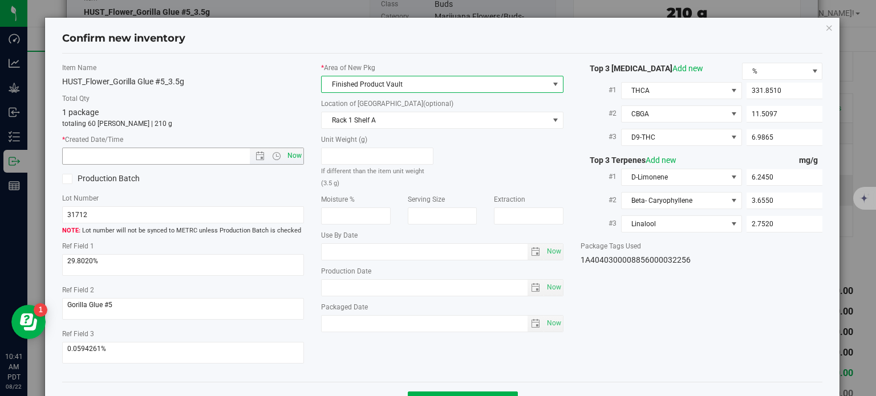
click at [294, 161] on span "Now" at bounding box center [294, 156] width 19 height 17
type input "8/22/2025 10:41 AM"
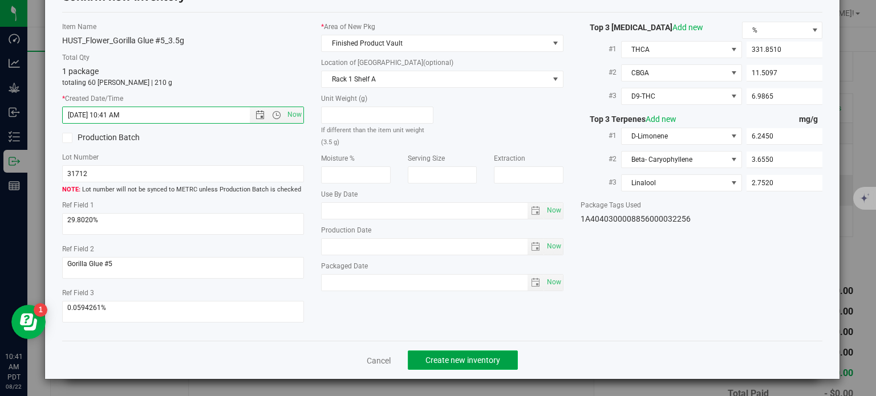
click at [433, 356] on span "Create new inventory" at bounding box center [462, 360] width 75 height 9
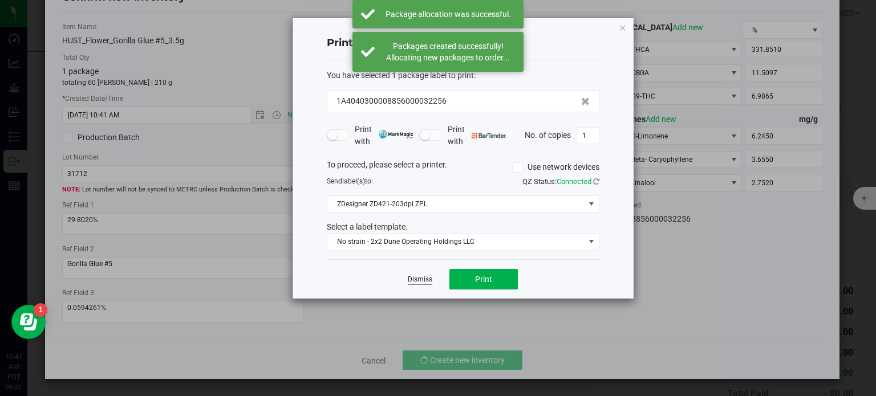
click at [413, 282] on link "Dismiss" at bounding box center [420, 280] width 25 height 10
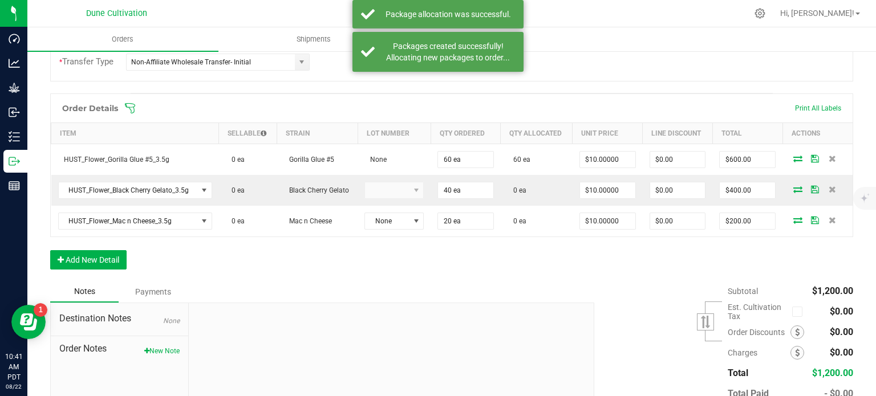
click at [793, 188] on icon at bounding box center [797, 189] width 9 height 7
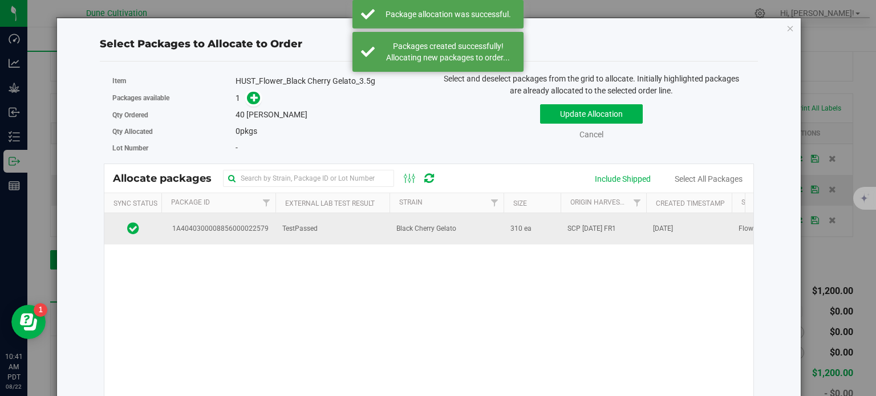
click at [274, 225] on td "1A4040300008856000022579" at bounding box center [218, 228] width 114 height 31
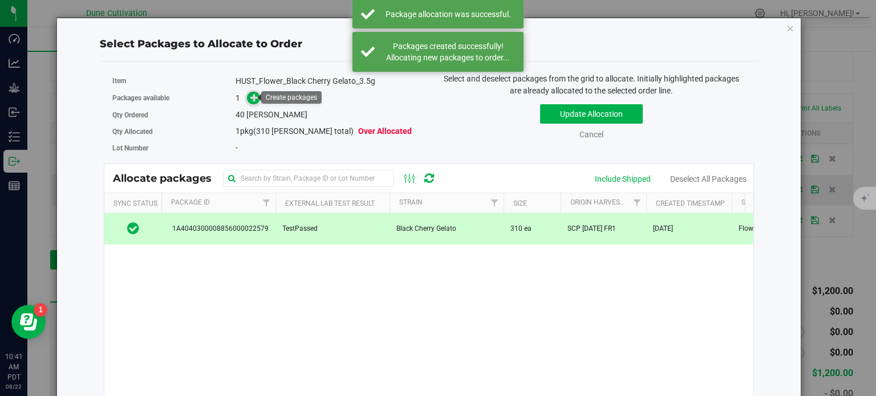
click at [253, 93] on icon at bounding box center [254, 97] width 8 height 8
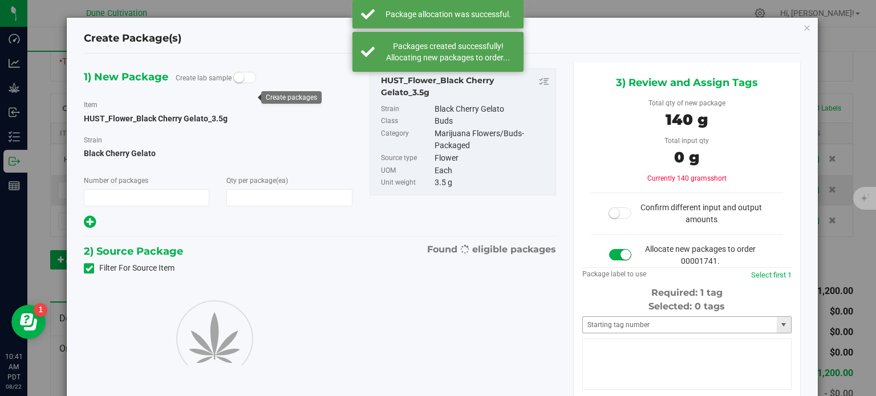
type input "1"
type input "40"
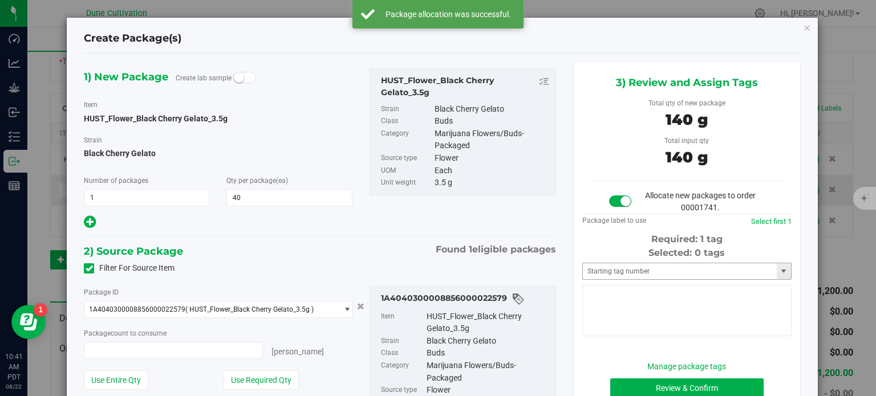
type input "40 ea"
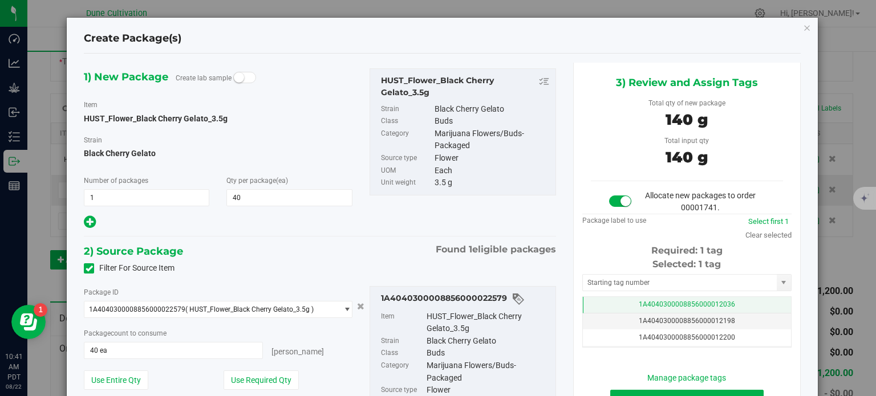
click at [621, 299] on td "1A4040300008856000012036" at bounding box center [687, 305] width 208 height 17
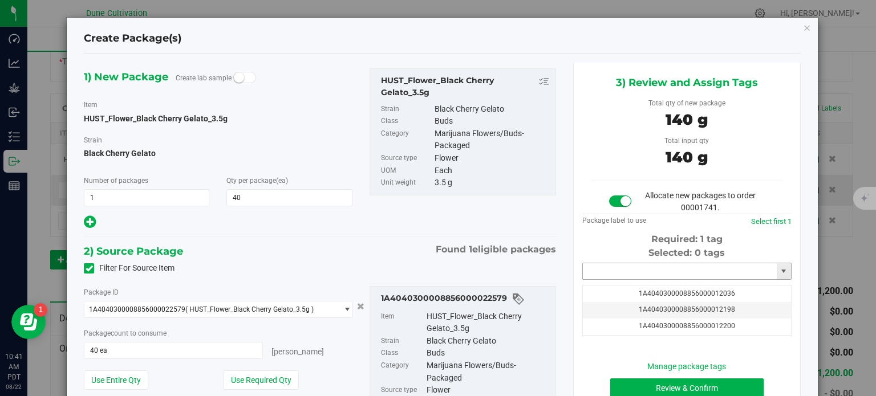
click at [619, 273] on input "text" at bounding box center [680, 271] width 194 height 16
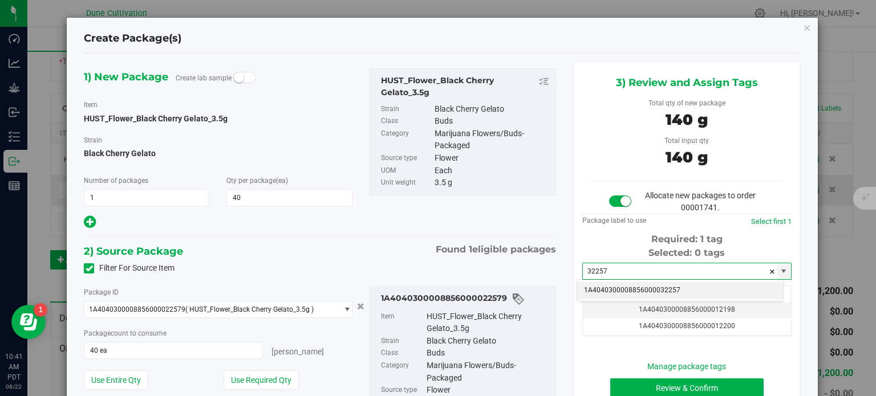
click at [605, 285] on li "1A4040300008856000032257" at bounding box center [680, 290] width 206 height 17
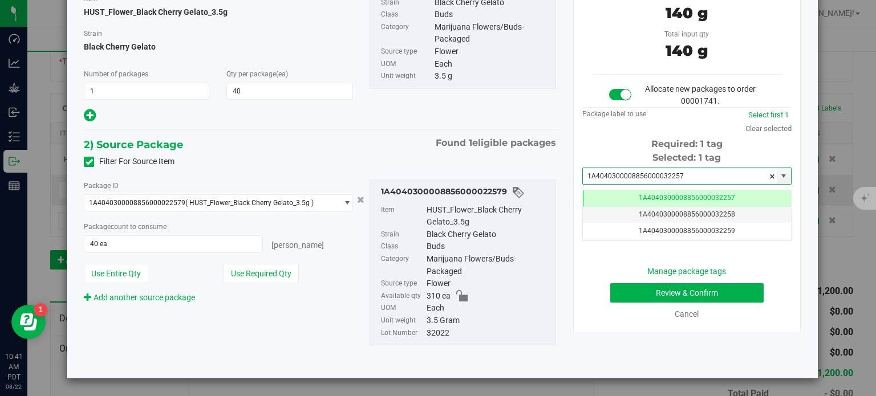
type input "1A4040300008856000032257"
click at [619, 296] on button "Review & Confirm" at bounding box center [686, 292] width 153 height 19
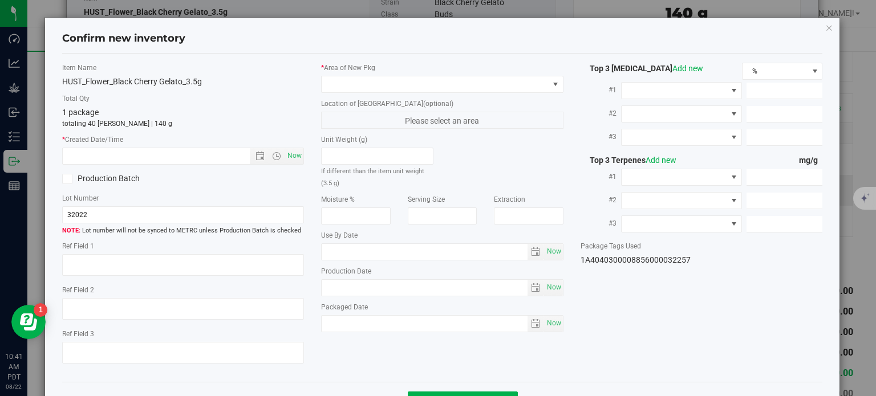
type textarea "26.9071%"
type textarea "Black Cherry Gelato"
type textarea "<LOQ"
type input "300.9100"
type input "29.2271"
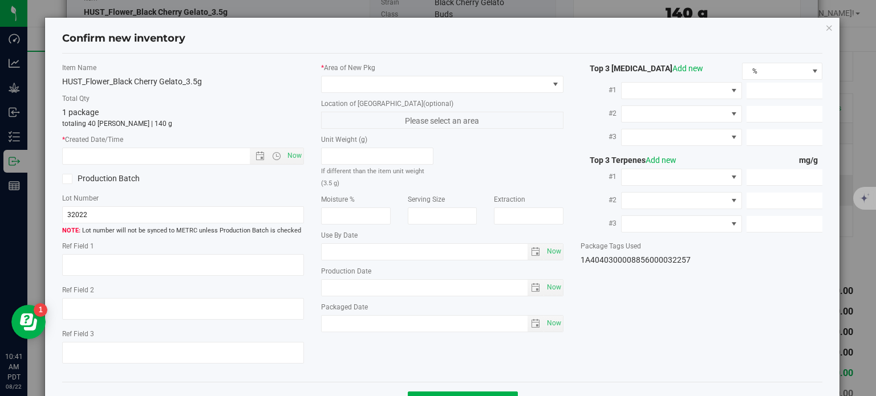
type input "5.1733"
type input "8.9960"
type input "3.9830"
type input "3.0680"
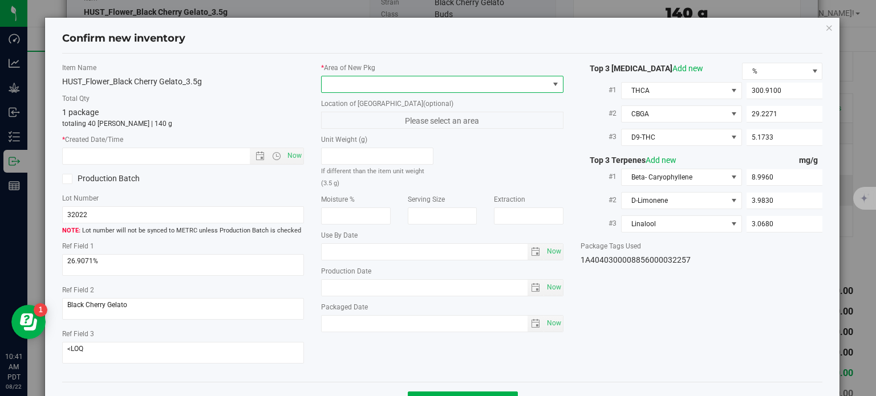
click at [496, 91] on span at bounding box center [434, 84] width 227 height 16
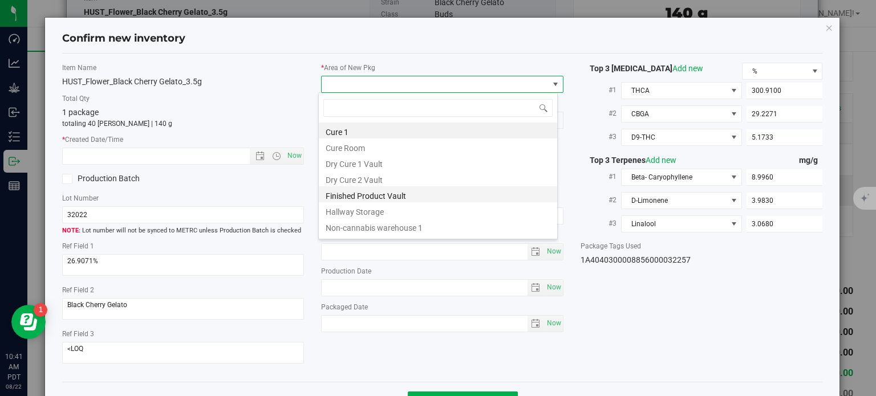
click at [399, 189] on li "Finished Product Vault" at bounding box center [438, 194] width 238 height 16
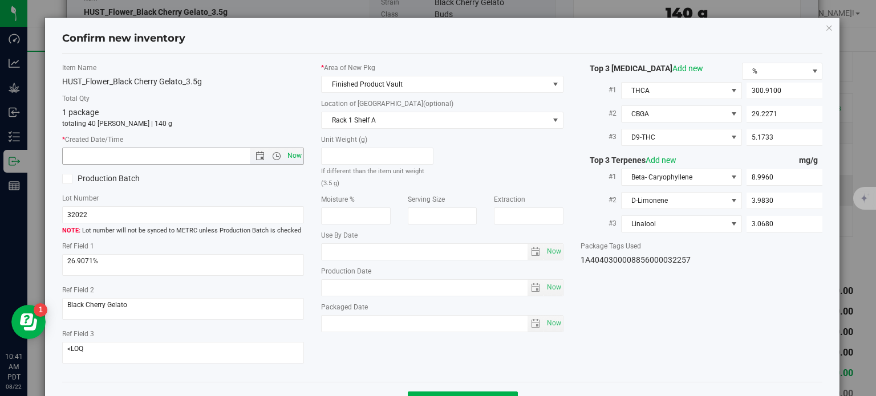
click at [294, 157] on span "Now" at bounding box center [294, 156] width 19 height 17
type input "8/22/2025 10:41 AM"
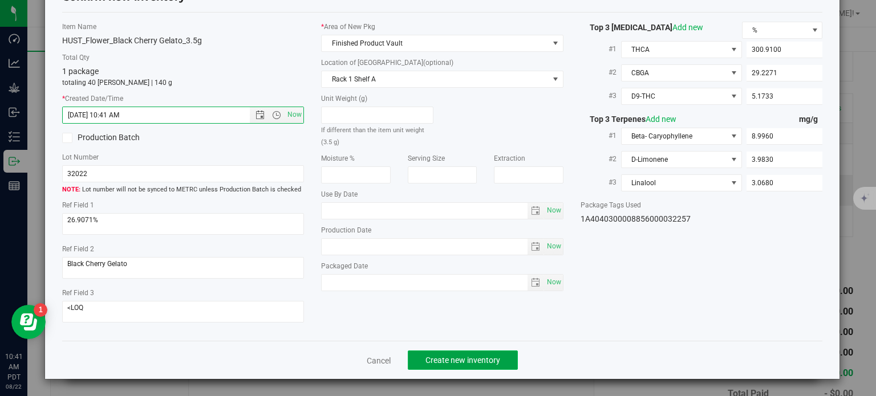
click at [438, 364] on span "Create new inventory" at bounding box center [462, 360] width 75 height 9
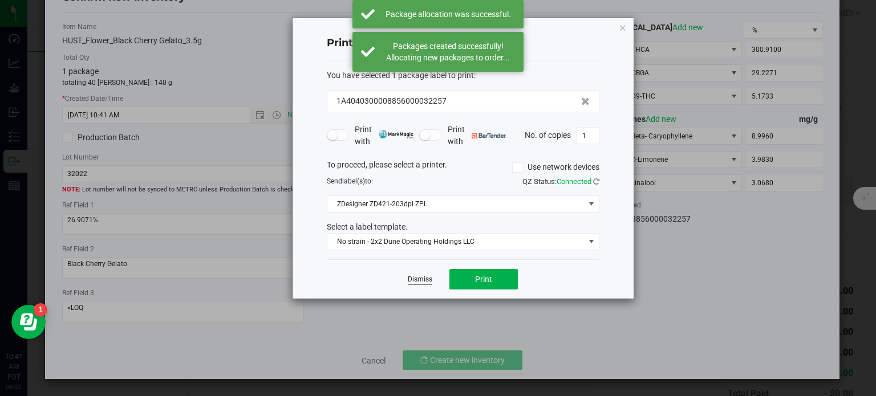
click at [418, 282] on link "Dismiss" at bounding box center [420, 280] width 25 height 10
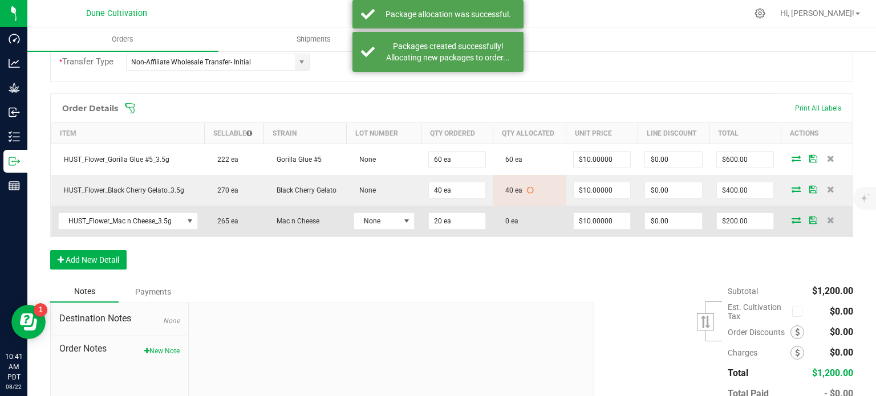
click at [791, 219] on icon at bounding box center [795, 220] width 9 height 7
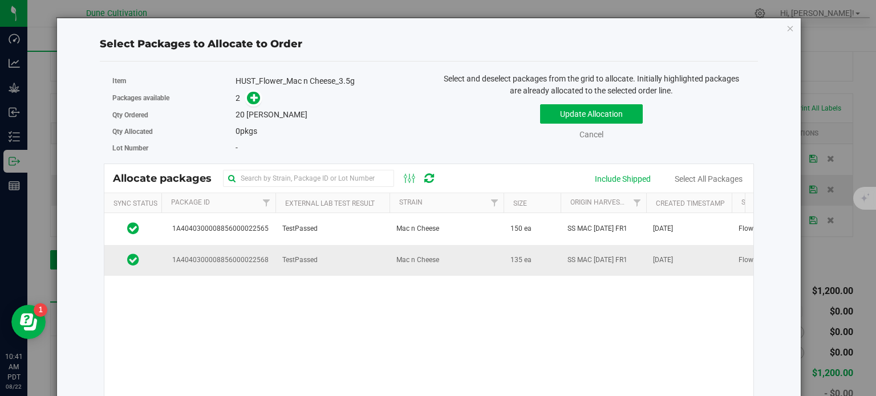
click at [253, 264] on span "1A4040300008856000022568" at bounding box center [218, 260] width 100 height 11
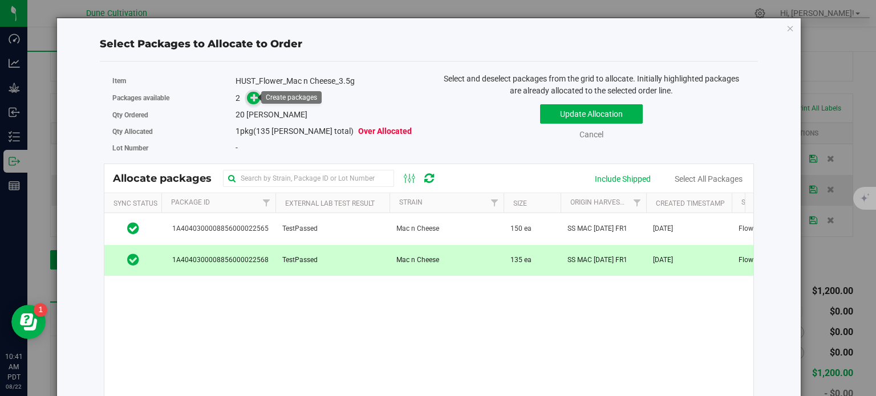
click at [254, 101] on icon at bounding box center [254, 97] width 8 height 8
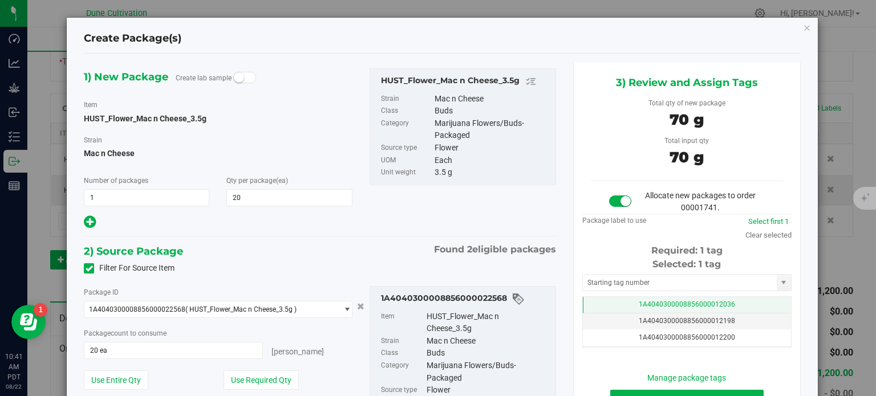
click at [610, 297] on td "1A4040300008856000012036" at bounding box center [687, 305] width 208 height 17
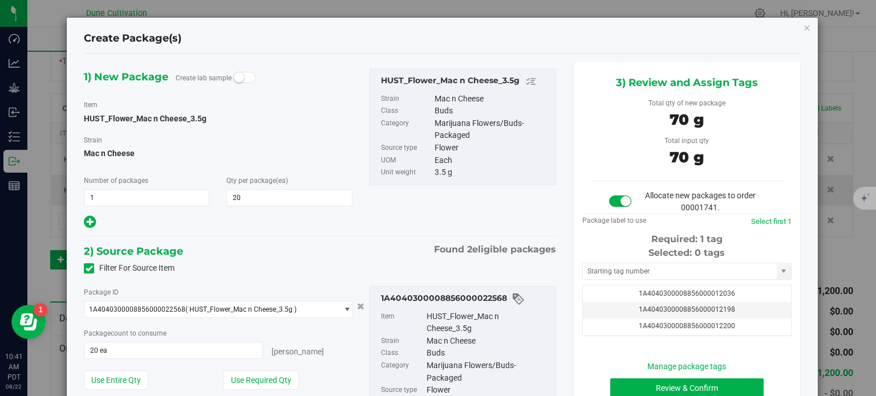
click at [609, 281] on div "Selected: 0 tags Tag 1A4040300008856000012036 1A4040300008856000012198 1A404030…" at bounding box center [686, 291] width 209 height 90
click at [609, 272] on input "text" at bounding box center [680, 271] width 194 height 16
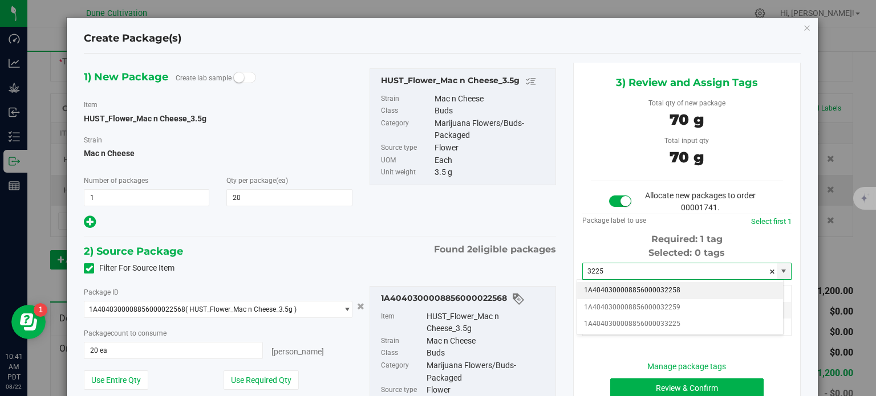
click at [629, 291] on li "1A4040300008856000032258" at bounding box center [680, 290] width 206 height 17
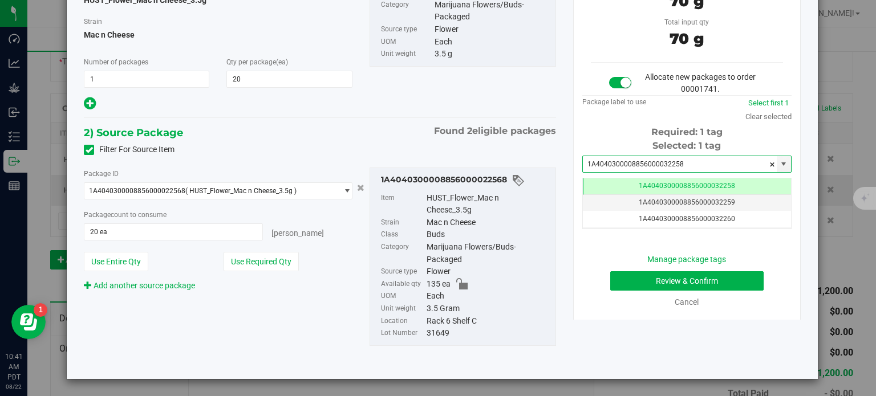
type input "1A4040300008856000032258"
click at [634, 277] on button "Review & Confirm" at bounding box center [686, 280] width 153 height 19
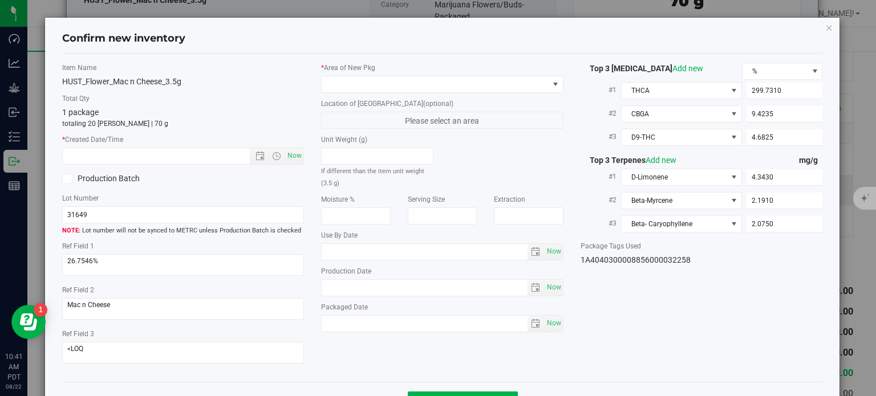
click at [435, 112] on span "Please select an area" at bounding box center [442, 120] width 242 height 17
click at [434, 107] on label "Location of New Pkg (optional)" at bounding box center [442, 104] width 242 height 10
click at [434, 99] on label "Location of New Pkg (optional)" at bounding box center [442, 104] width 242 height 10
click at [434, 97] on div "* Area of New Pkg Location of New Pkg (optional) Please select an area Unit Wei…" at bounding box center [441, 200] width 259 height 275
click at [434, 93] on div "* Area of New Pkg Location of New Pkg (optional) Please select an area Unit Wei…" at bounding box center [441, 200] width 259 height 275
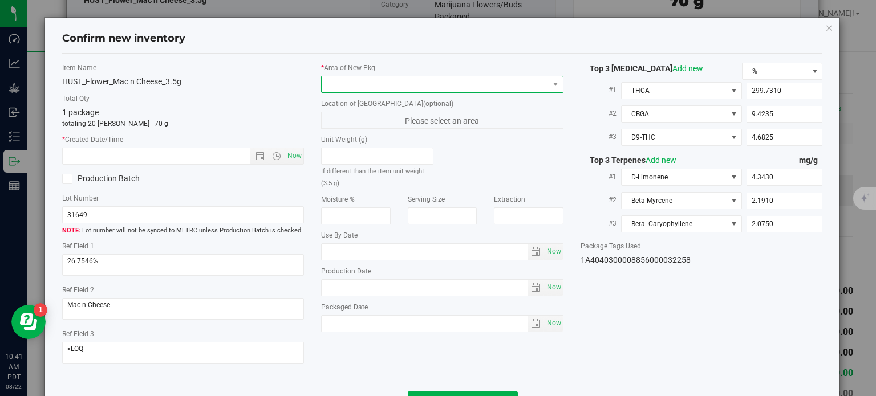
click at [434, 86] on span at bounding box center [434, 84] width 227 height 16
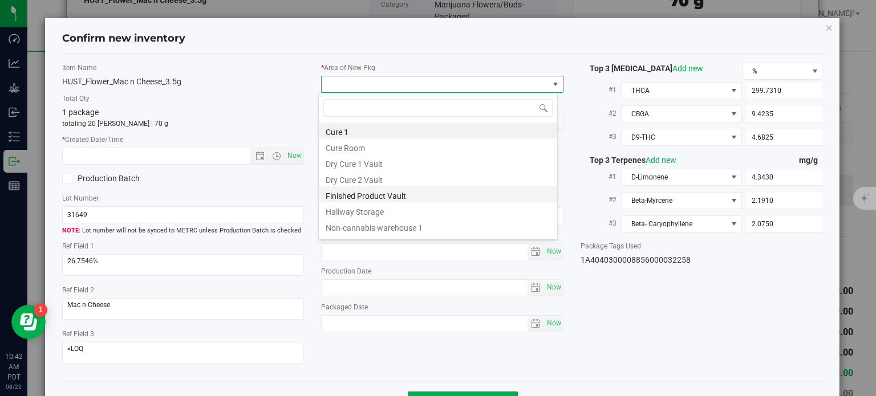
click at [373, 190] on li "Finished Product Vault" at bounding box center [438, 194] width 238 height 16
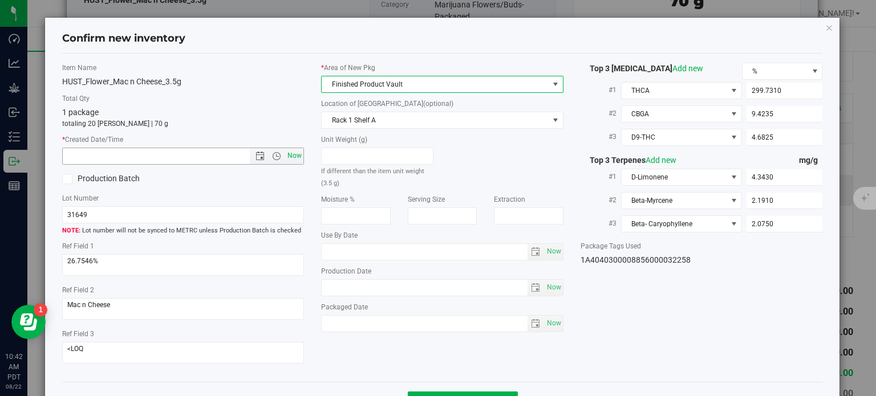
click at [295, 162] on span "Now" at bounding box center [294, 156] width 19 height 17
type input "8/22/2025 10:42 AM"
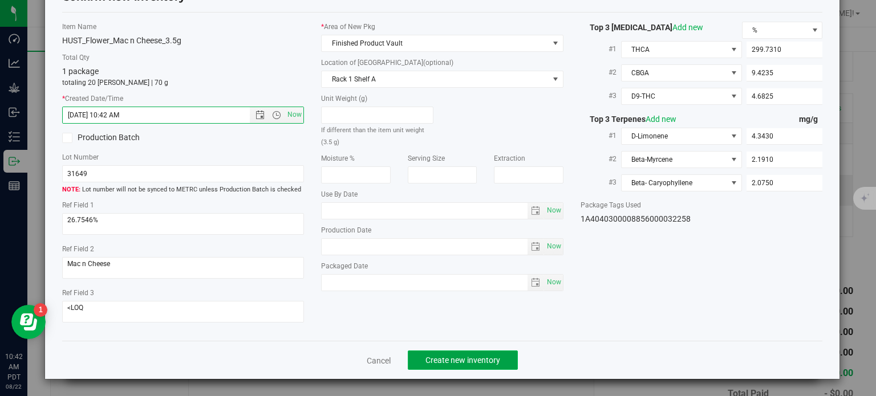
click at [451, 352] on button "Create new inventory" at bounding box center [463, 360] width 110 height 19
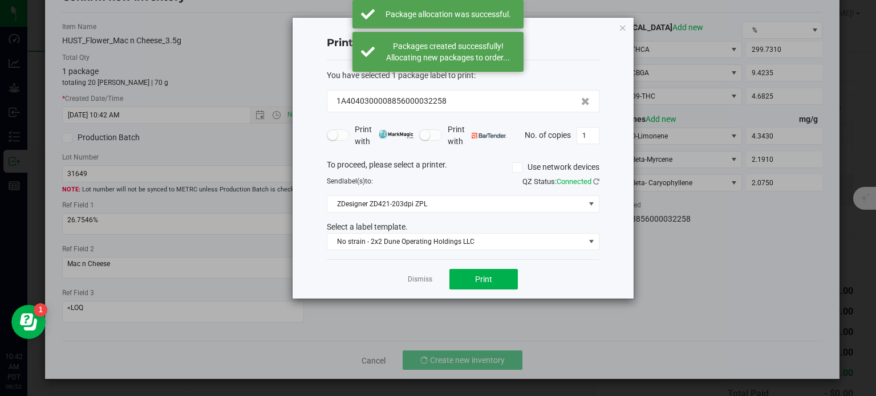
click at [421, 274] on app-cancel-button "Dismiss" at bounding box center [420, 280] width 25 height 12
click at [421, 280] on link "Dismiss" at bounding box center [420, 280] width 25 height 10
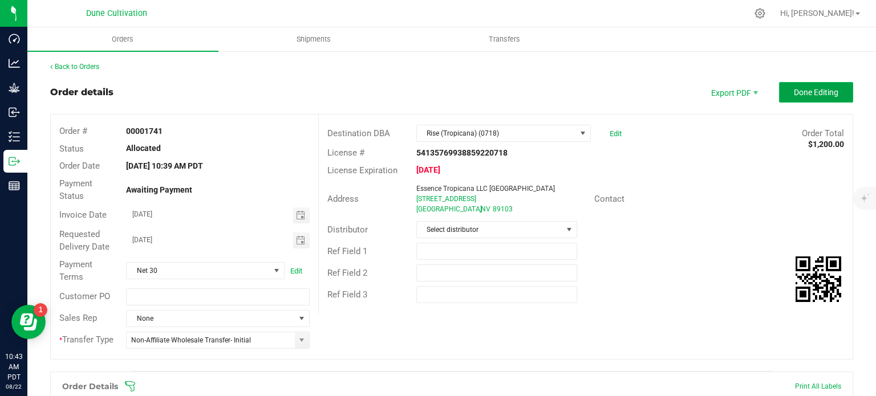
click at [817, 98] on button "Done Editing" at bounding box center [816, 92] width 74 height 21
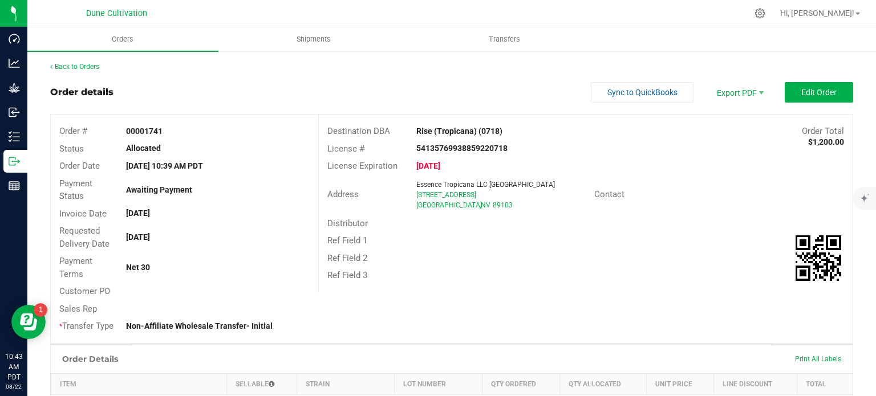
scroll to position [268, 0]
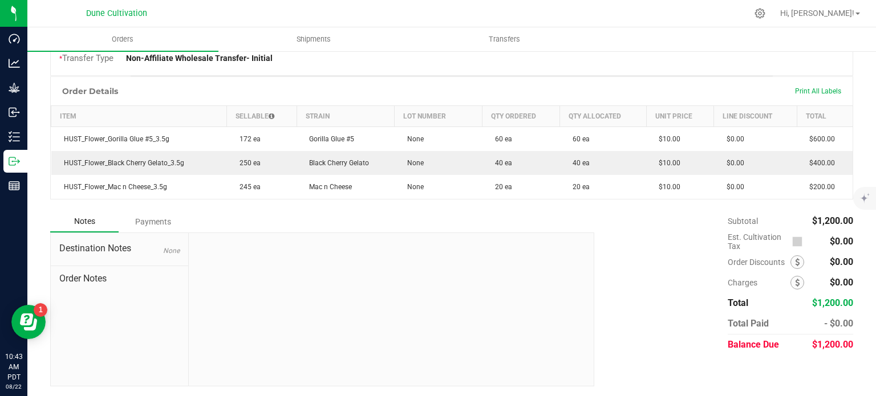
click at [825, 347] on span "$1,200.00" at bounding box center [832, 344] width 41 height 11
copy span "1,200.00"
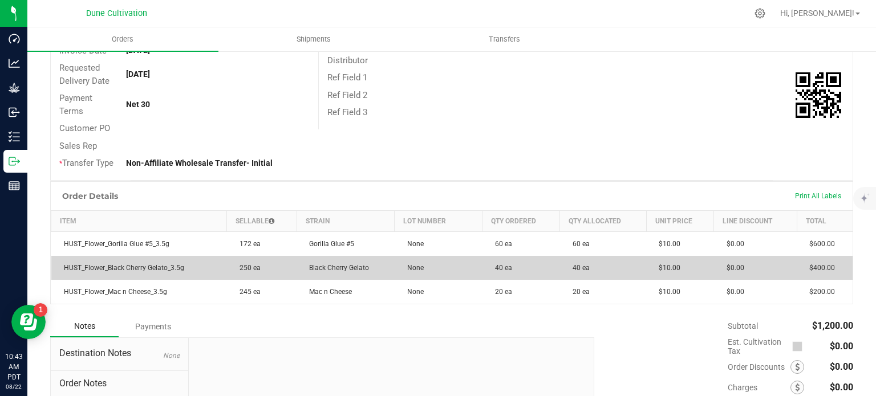
scroll to position [166, 0]
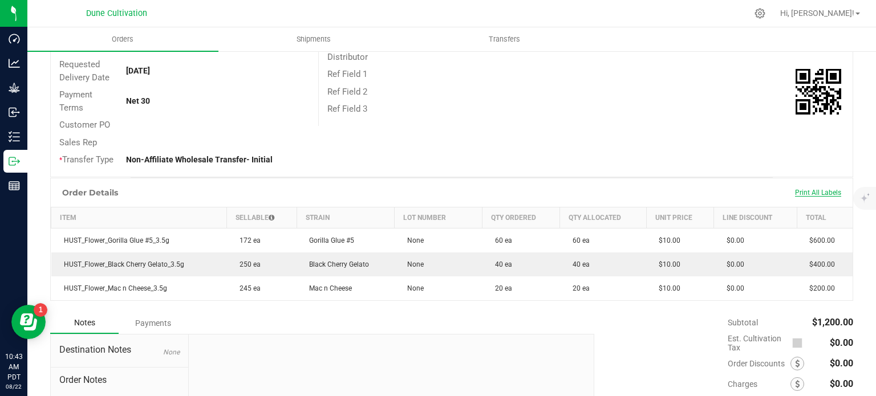
click at [809, 189] on span "Print All Labels" at bounding box center [818, 193] width 46 height 8
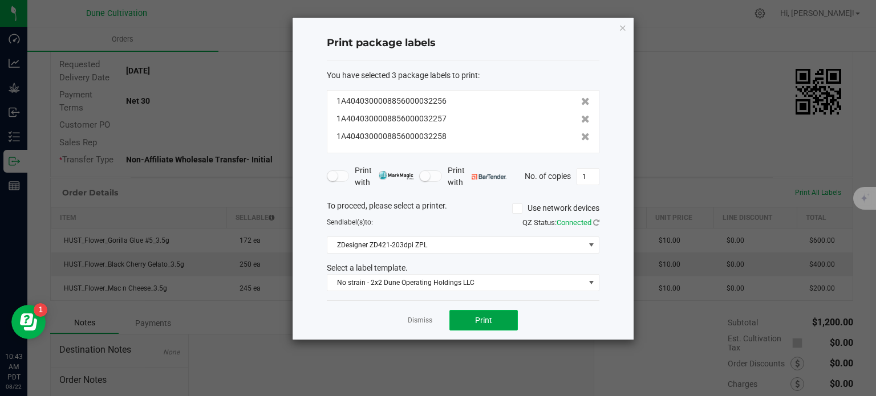
click at [474, 319] on button "Print" at bounding box center [483, 320] width 68 height 21
click at [415, 323] on link "Dismiss" at bounding box center [420, 321] width 25 height 10
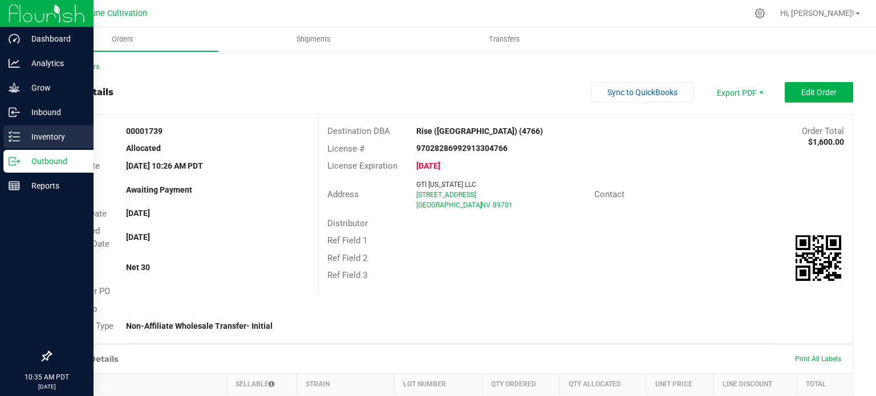
click at [20, 133] on p "Inventory" at bounding box center [54, 137] width 68 height 14
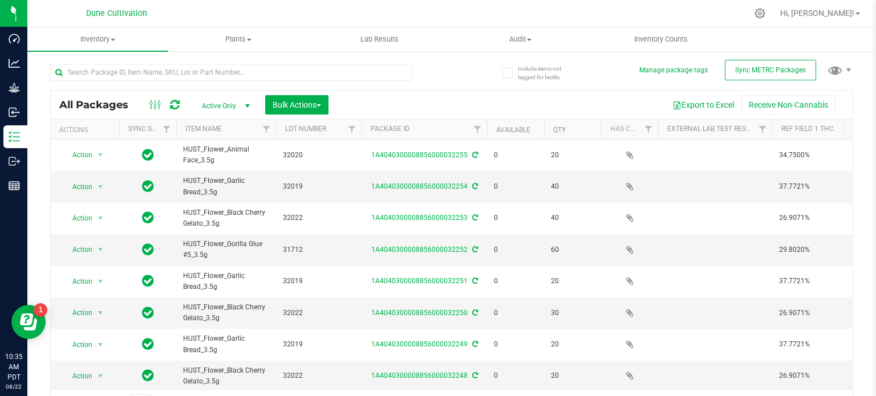
click at [189, 83] on div at bounding box center [231, 77] width 362 height 26
click at [189, 77] on input "text" at bounding box center [231, 72] width 362 height 17
type input "2"
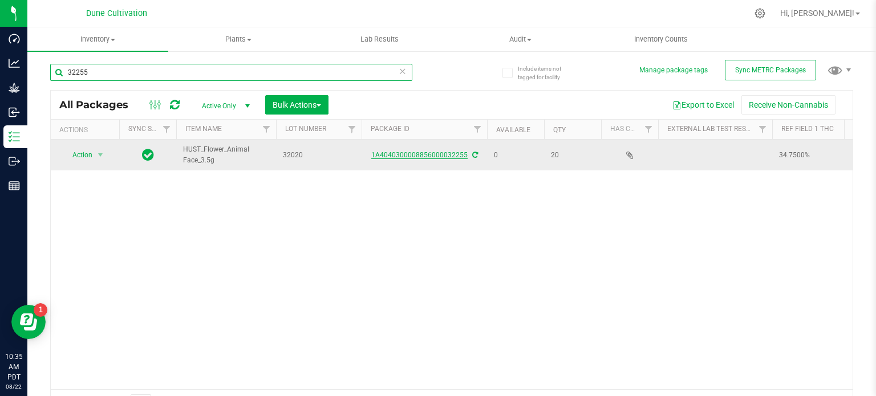
type input "32255"
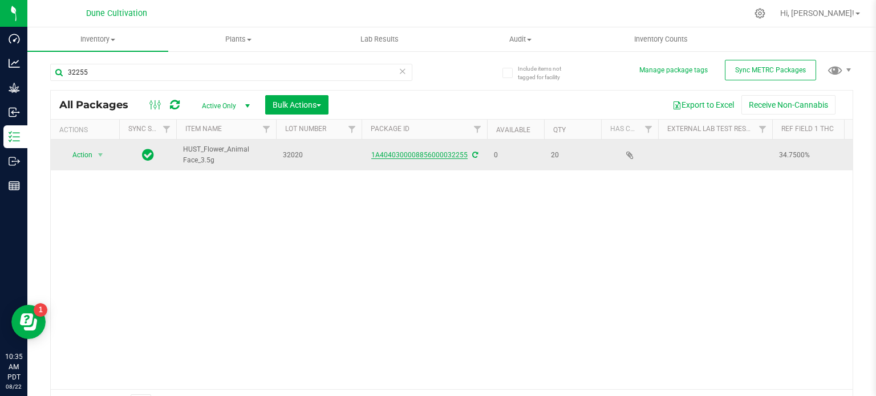
click at [404, 155] on link "1A4040300008856000032255" at bounding box center [419, 155] width 96 height 8
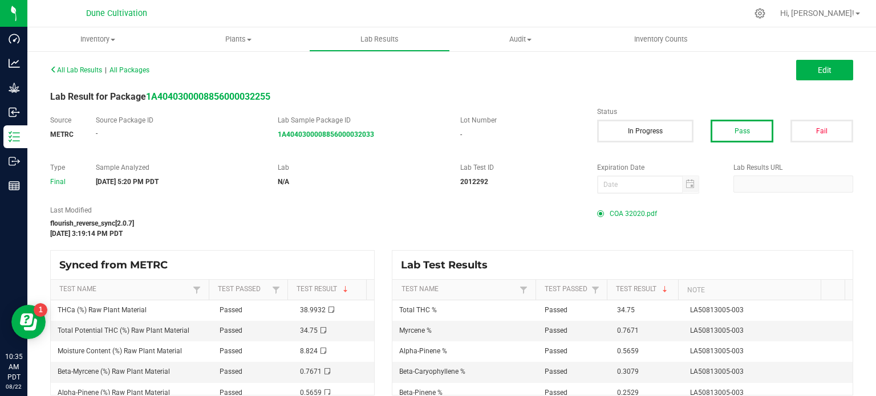
click at [623, 209] on span "COA 32020.pdf" at bounding box center [632, 213] width 47 height 17
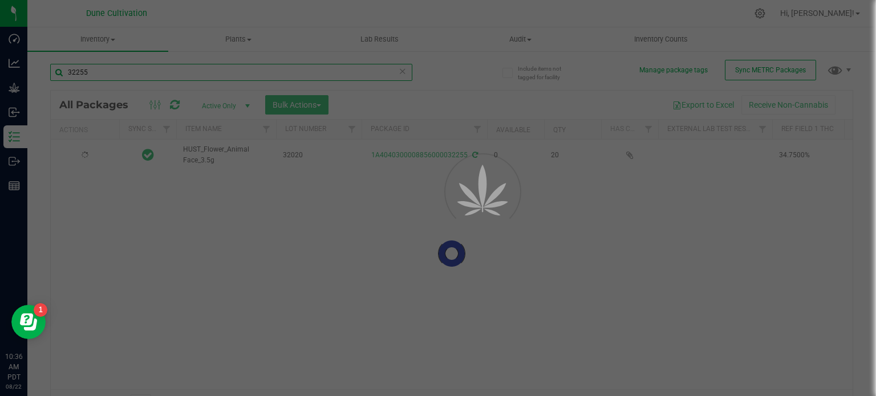
click at [135, 71] on input "32255" at bounding box center [231, 72] width 362 height 17
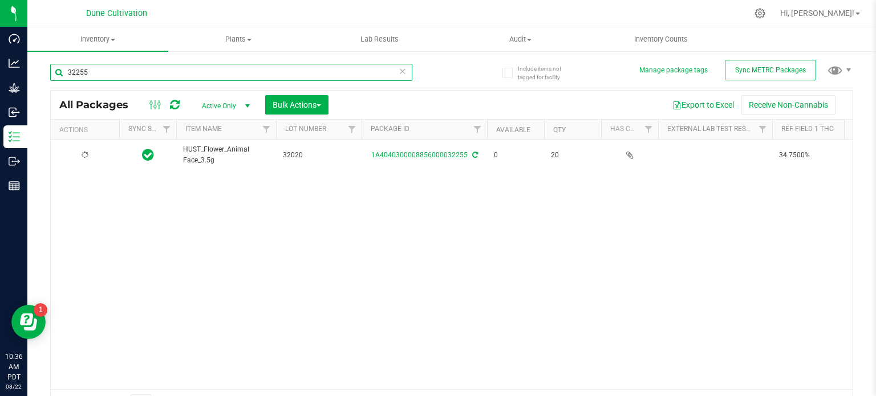
click at [135, 71] on input "32255" at bounding box center [231, 72] width 362 height 17
type input "32254"
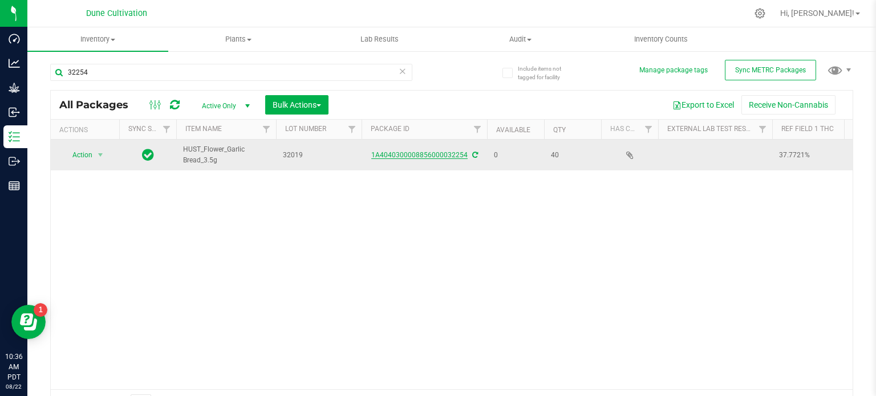
click at [413, 151] on link "1A4040300008856000032254" at bounding box center [419, 155] width 96 height 8
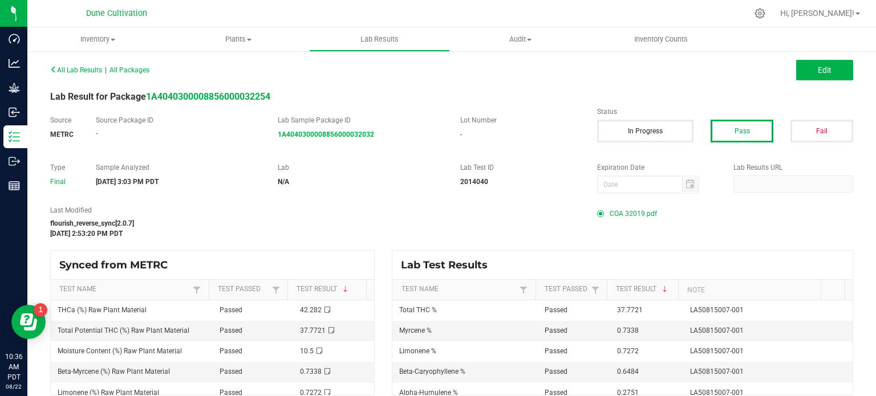
click at [621, 212] on span "COA 32019.pdf" at bounding box center [632, 213] width 47 height 17
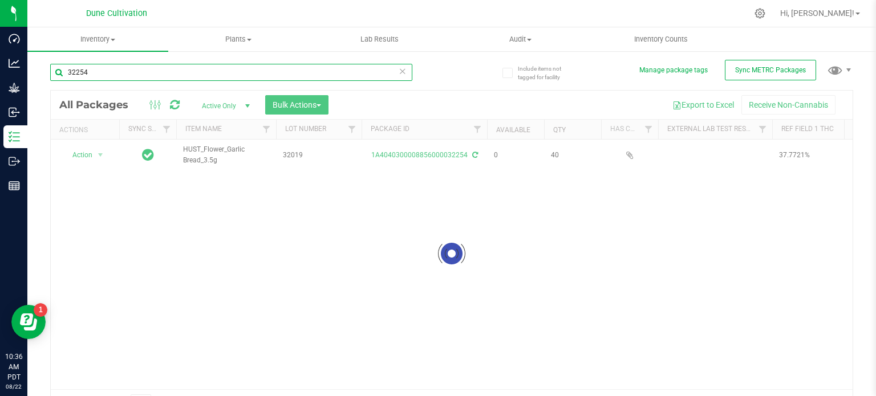
click at [153, 75] on input "32254" at bounding box center [231, 72] width 362 height 17
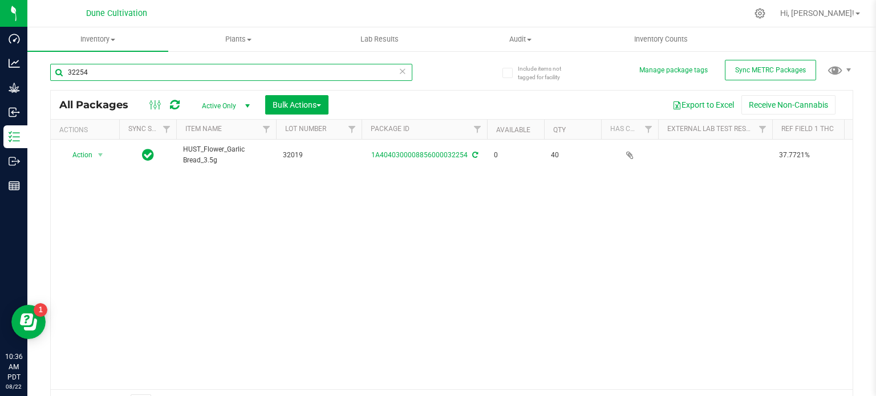
click at [153, 75] on input "32254" at bounding box center [231, 72] width 362 height 17
type input "32253"
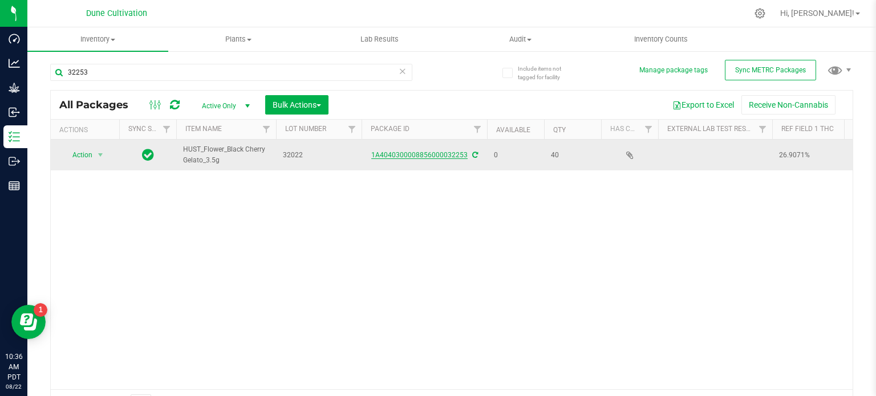
click at [412, 153] on link "1A4040300008856000032253" at bounding box center [419, 155] width 96 height 8
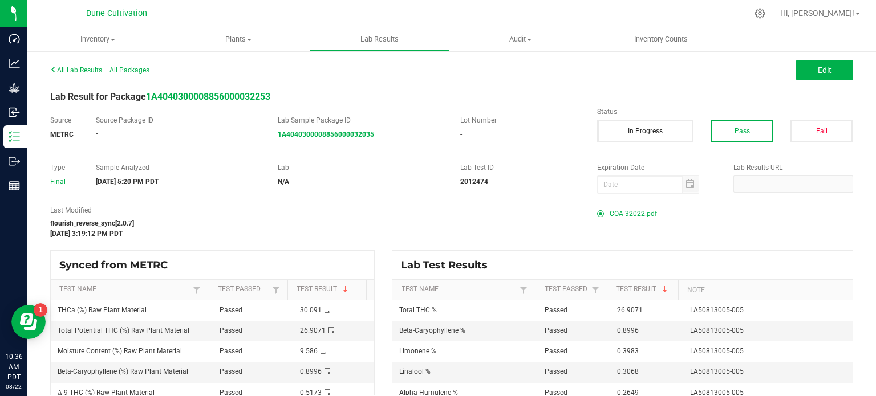
click at [618, 213] on span "COA 32022.pdf" at bounding box center [632, 213] width 47 height 17
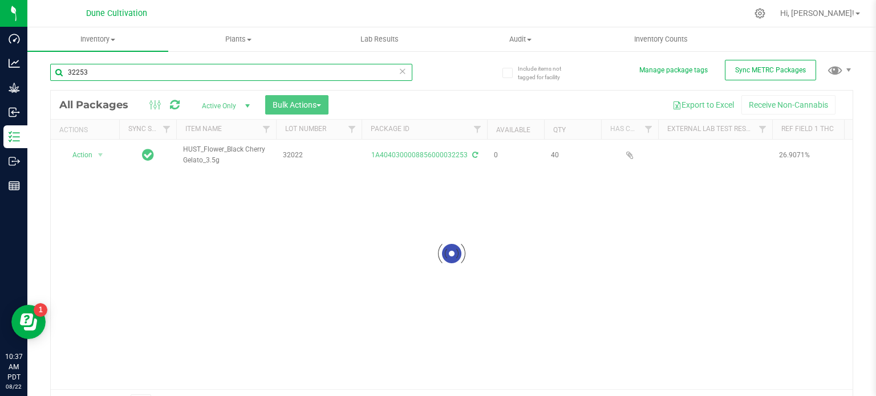
click at [124, 65] on input "32253" at bounding box center [231, 72] width 362 height 17
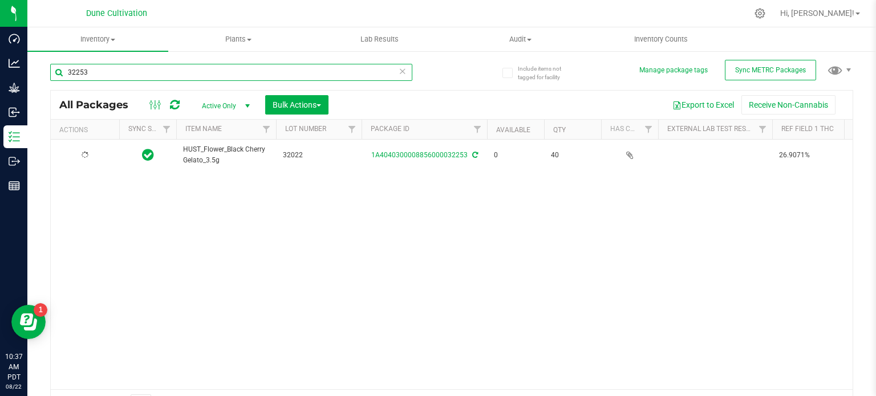
click at [124, 65] on input "32253" at bounding box center [231, 72] width 362 height 17
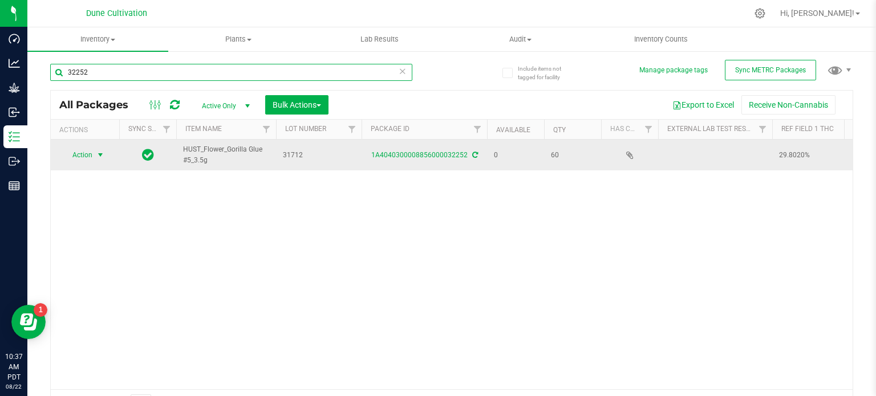
type input "32252"
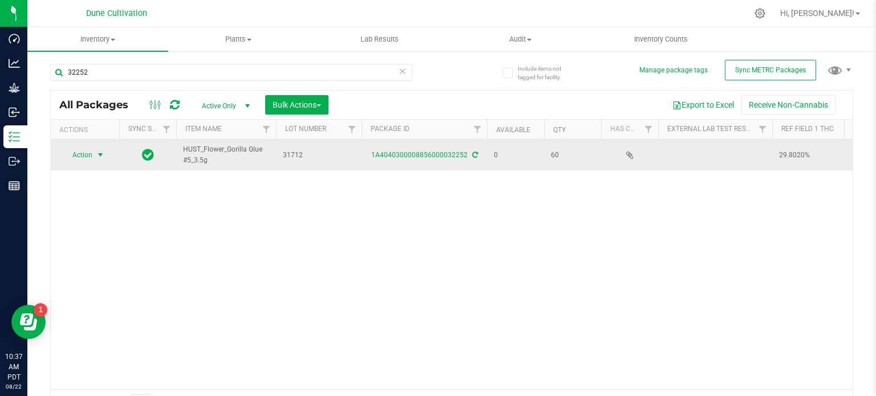
click at [100, 152] on span "select" at bounding box center [100, 154] width 9 height 9
click at [408, 153] on link "1A4040300008856000032252" at bounding box center [419, 155] width 96 height 8
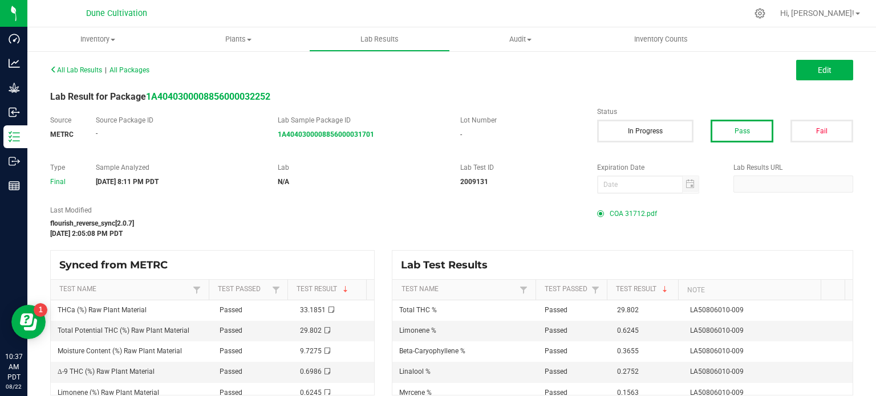
click at [622, 217] on span "COA 31712.pdf" at bounding box center [632, 213] width 47 height 17
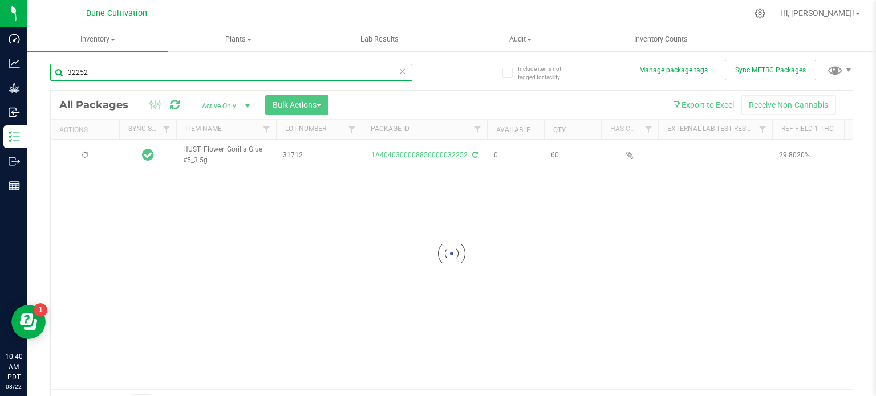
click at [119, 71] on input "32252" at bounding box center [231, 72] width 362 height 17
paste input "28314"
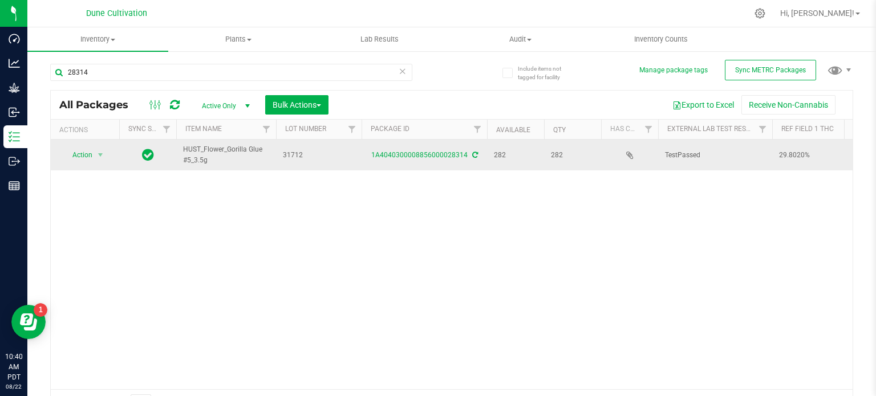
click at [209, 148] on span "HUST_Flower_Gorilla Glue #5_3.5g" at bounding box center [226, 155] width 86 height 22
copy tr "HUST_Flower_Gorilla Glue #5_3.5g"
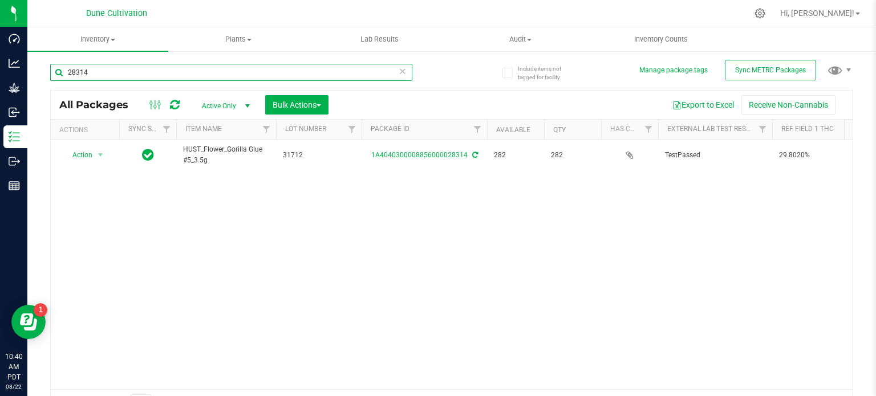
click at [157, 71] on input "28314" at bounding box center [231, 72] width 362 height 17
paste input "2579"
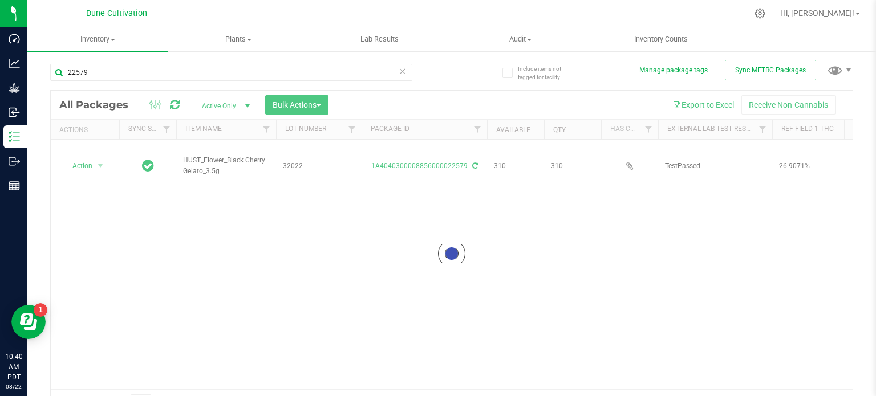
click at [205, 153] on div at bounding box center [451, 254] width 801 height 326
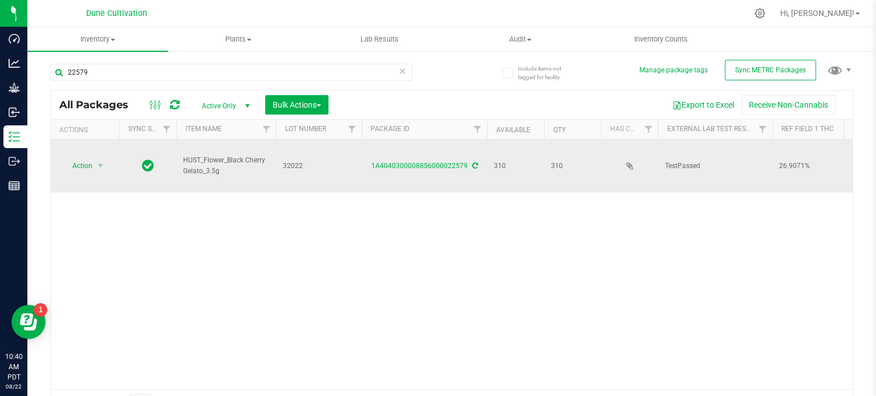
click at [205, 155] on span "HUST_Flower_Black Cherry Gelato_3.5g" at bounding box center [226, 166] width 86 height 22
copy tr "HUST_Flower_Black Cherry Gelato_3.5g"
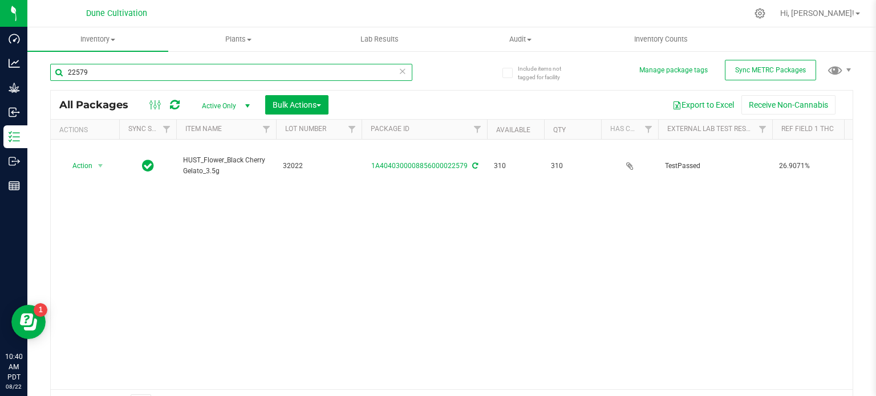
click at [133, 70] on input "22579" at bounding box center [231, 72] width 362 height 17
paste input "68"
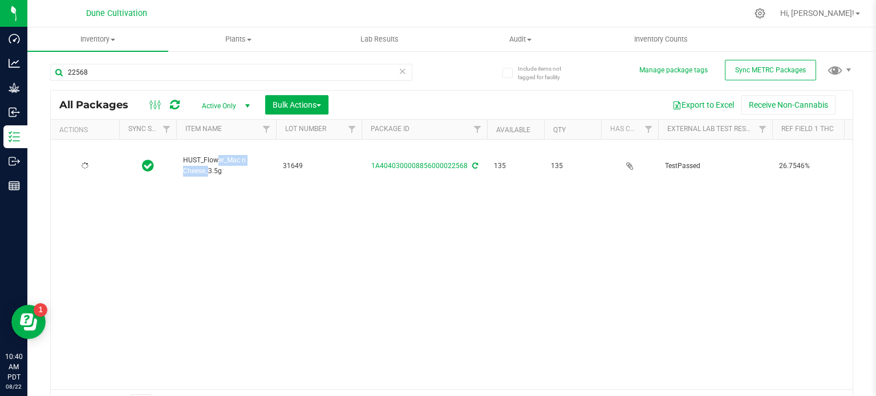
click at [205, 155] on span "HUST_Flower_Mac n Cheese_3.5g" at bounding box center [226, 166] width 86 height 22
copy tr "HUST_Flower_Mac n Cheese_3.5g"
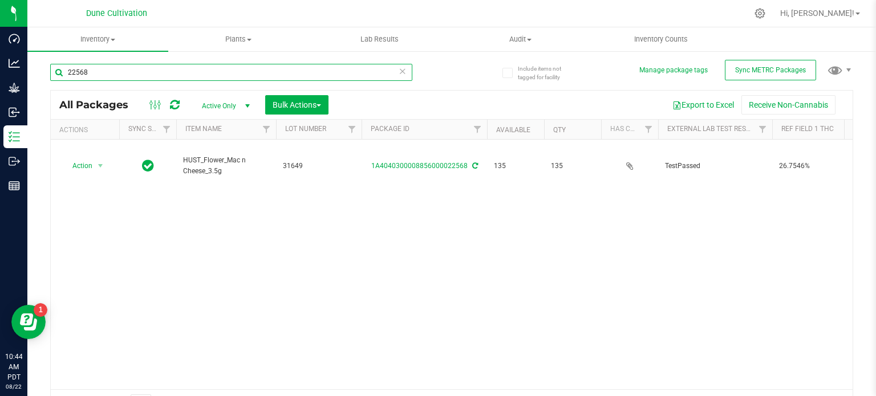
click at [150, 72] on input "22568" at bounding box center [231, 72] width 362 height 17
type input "32258"
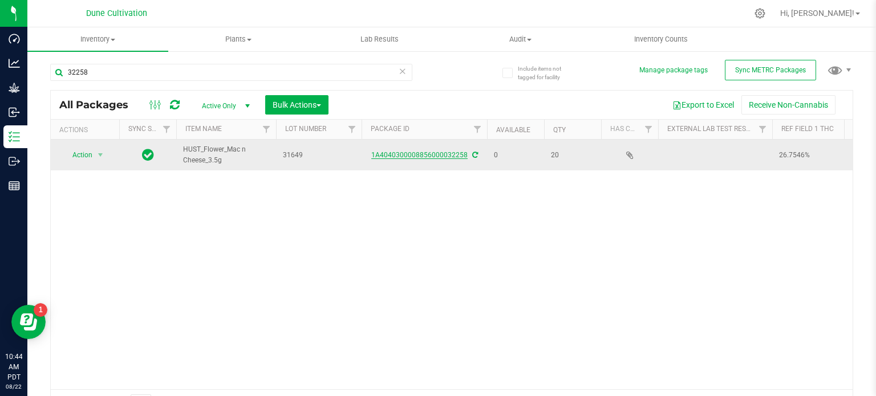
click at [432, 154] on link "1A4040300008856000032258" at bounding box center [419, 155] width 96 height 8
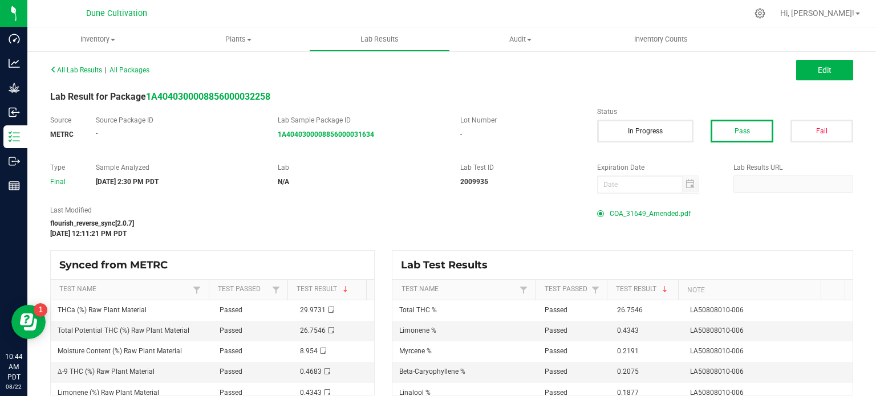
click at [654, 212] on span "COA_31649_Amended.pdf" at bounding box center [649, 213] width 81 height 17
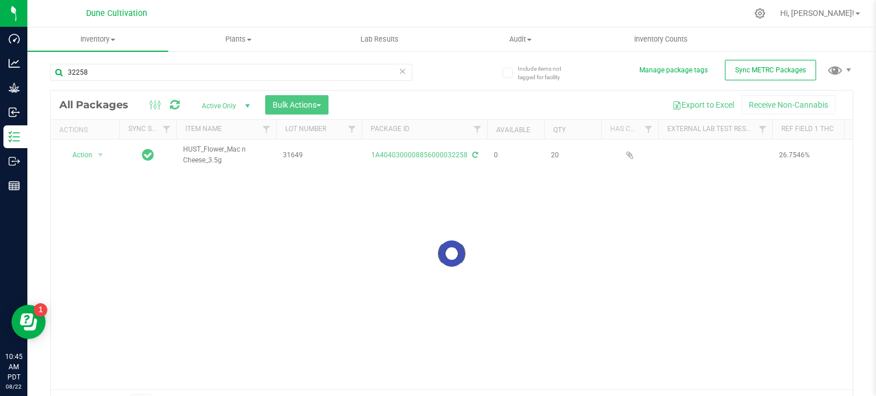
click at [169, 61] on div "32258" at bounding box center [250, 72] width 401 height 36
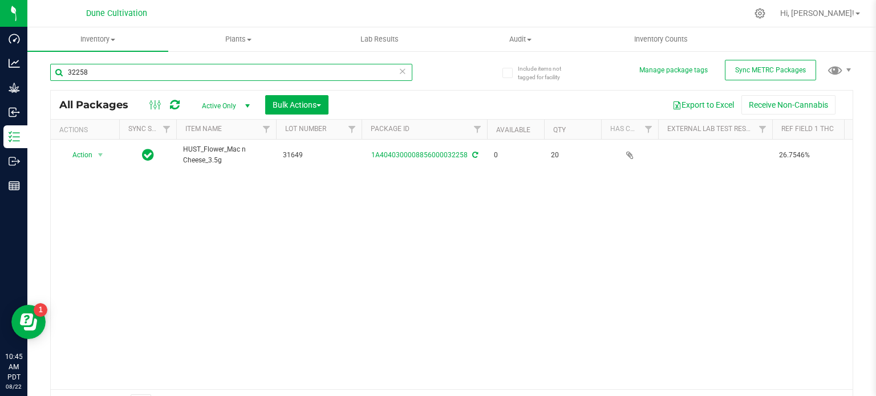
click at [170, 68] on input "32258" at bounding box center [231, 72] width 362 height 17
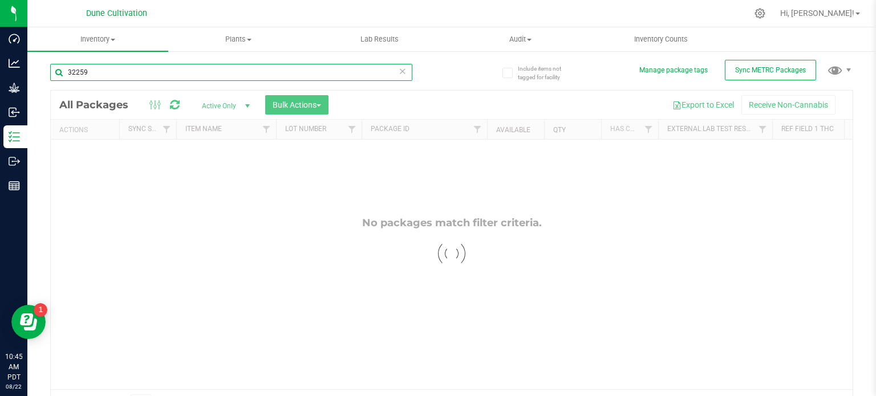
click at [91, 77] on input "32259" at bounding box center [231, 72] width 362 height 17
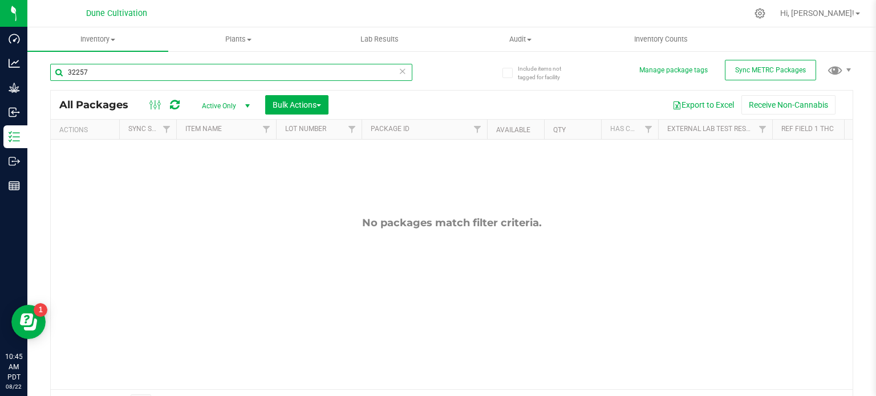
type input "32257"
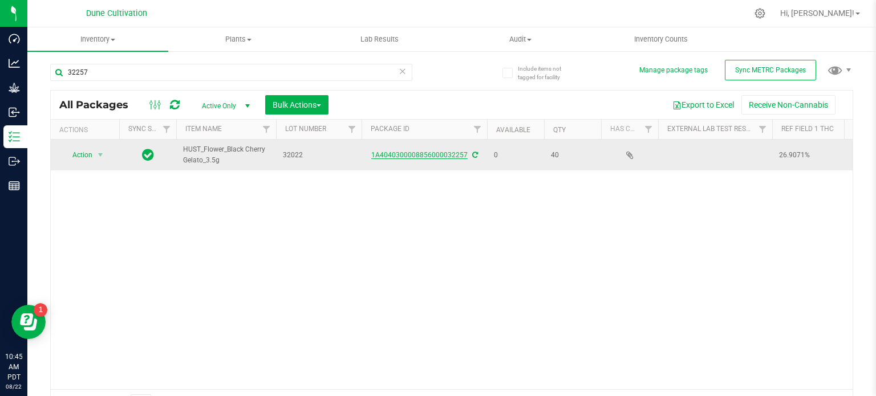
click at [429, 154] on link "1A4040300008856000032257" at bounding box center [419, 155] width 96 height 8
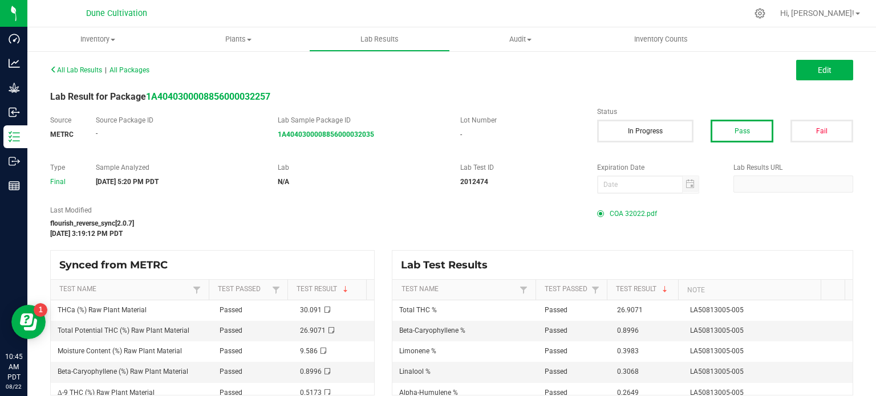
click at [634, 214] on span "COA 32022.pdf" at bounding box center [632, 213] width 47 height 17
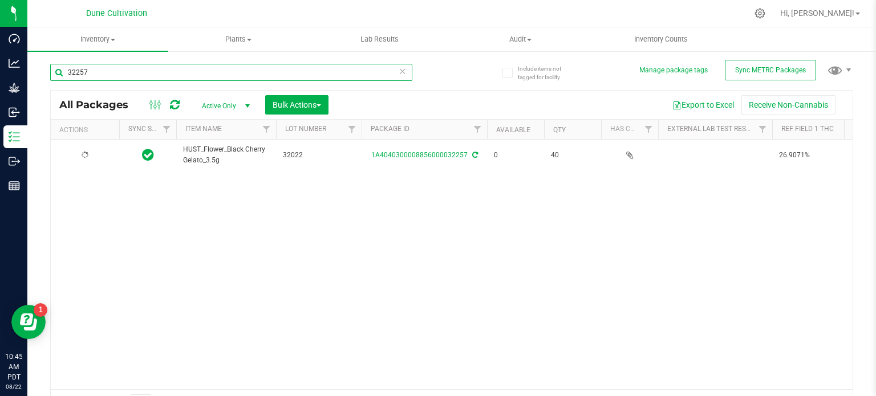
click at [119, 70] on input "32257" at bounding box center [231, 72] width 362 height 17
type input "32256"
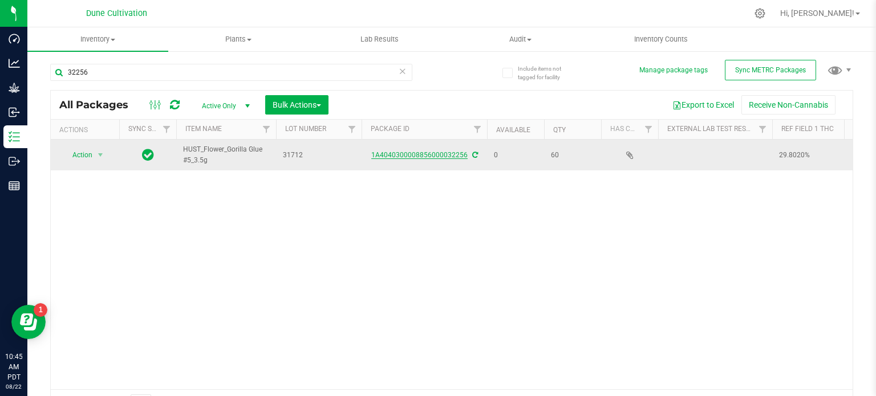
click at [412, 157] on link "1A4040300008856000032256" at bounding box center [419, 155] width 96 height 8
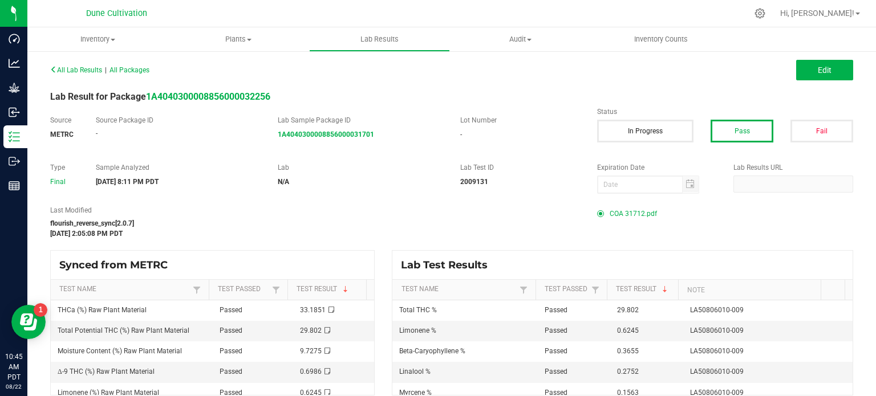
click at [628, 205] on span "COA 31712.pdf" at bounding box center [632, 213] width 47 height 17
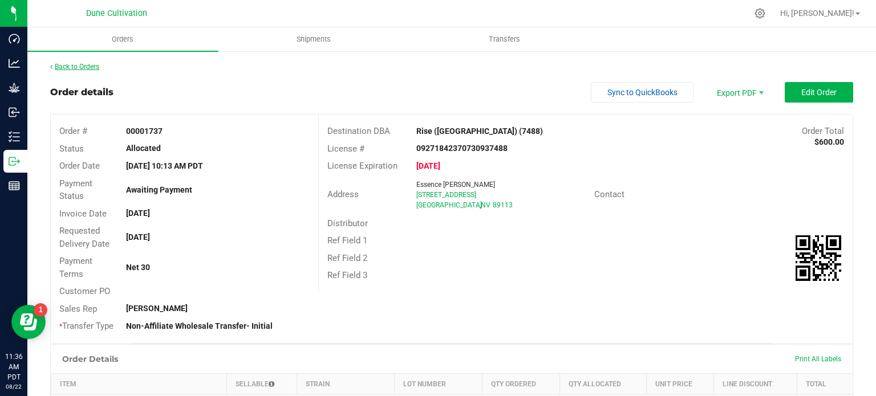
click at [58, 70] on link "Back to Orders" at bounding box center [74, 67] width 49 height 8
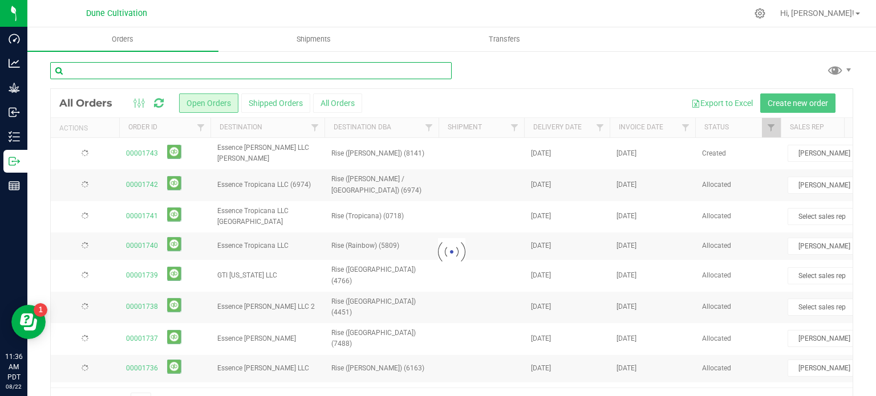
click at [125, 66] on input "text" at bounding box center [250, 70] width 401 height 17
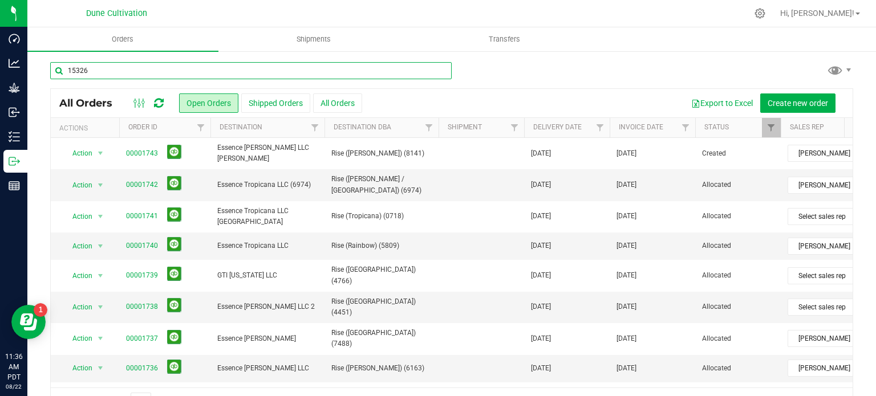
type input "15326"
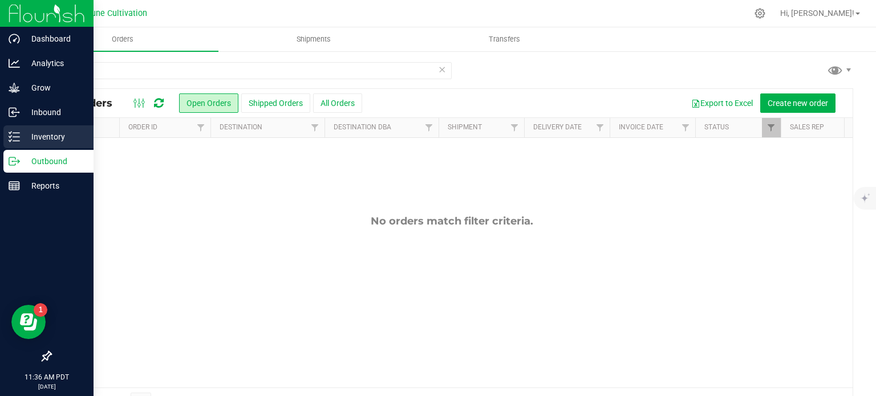
click at [19, 136] on icon at bounding box center [14, 136] width 11 height 11
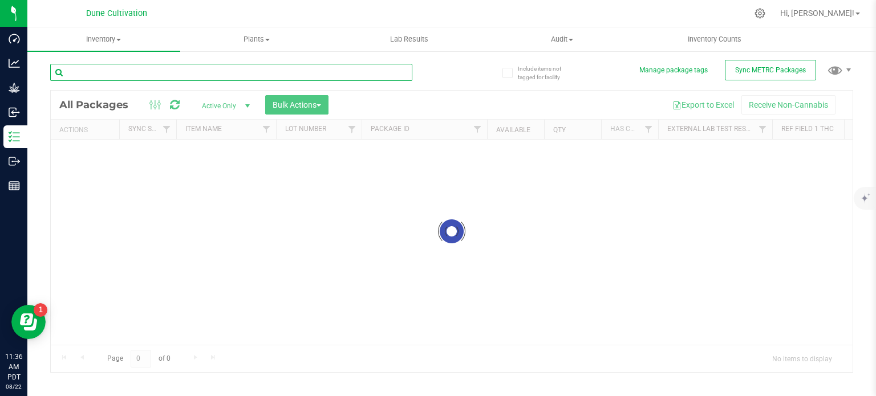
click at [123, 75] on input "text" at bounding box center [231, 72] width 362 height 17
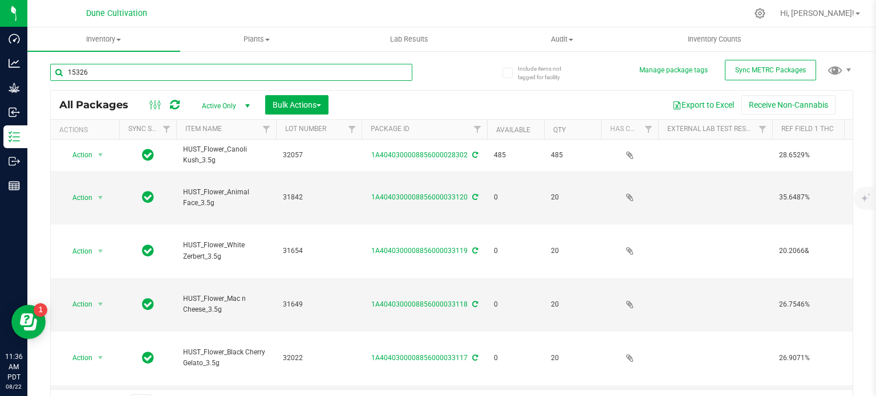
type input "15326"
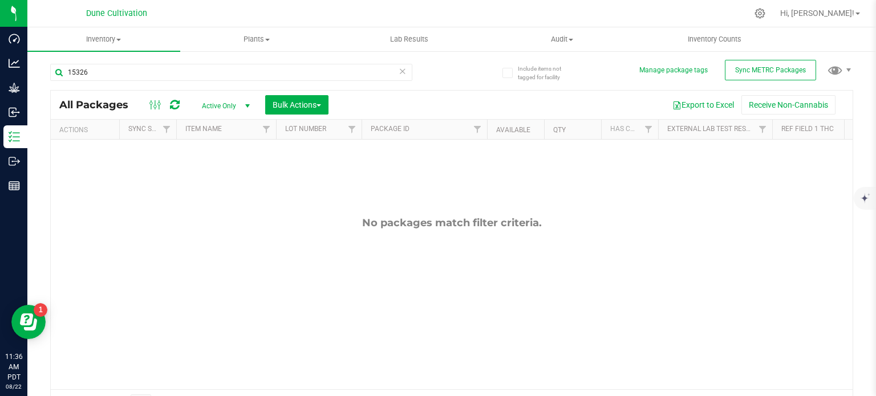
click at [232, 104] on span "Active Only" at bounding box center [223, 106] width 63 height 16
click at [221, 172] on li "All" at bounding box center [223, 175] width 62 height 17
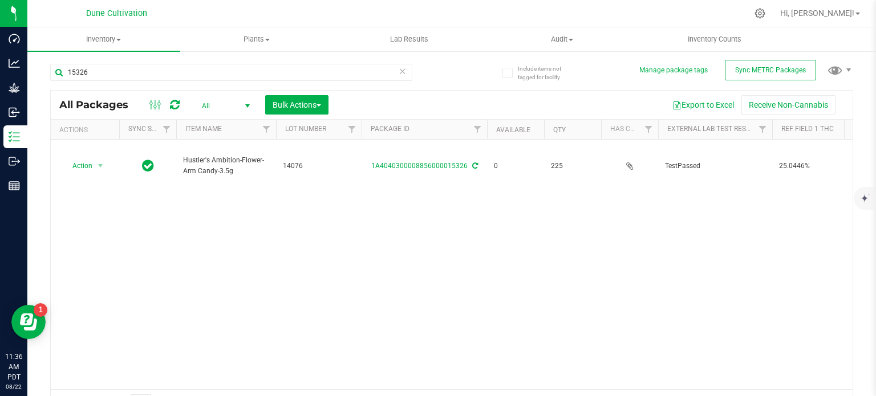
click at [404, 162] on link "1A4040300008856000015326" at bounding box center [419, 166] width 96 height 8
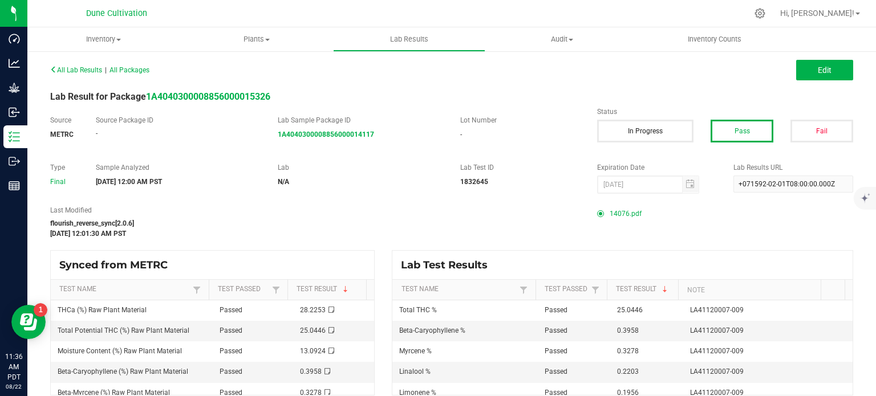
click at [626, 214] on span "14076.pdf" at bounding box center [625, 213] width 32 height 17
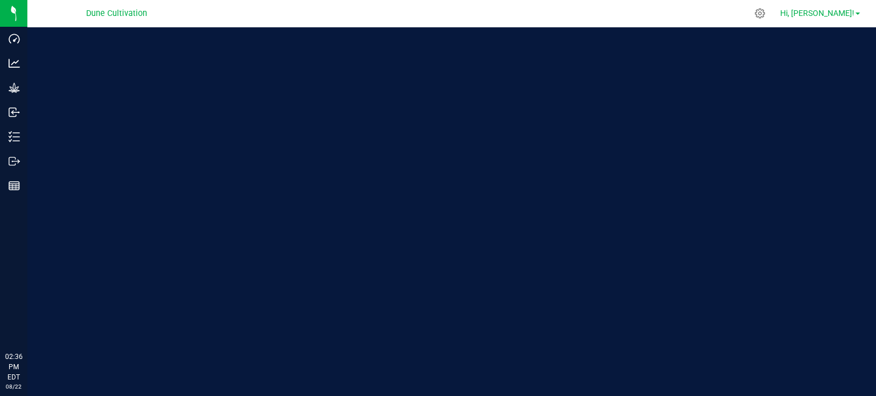
click at [854, 14] on link "Hi, [PERSON_NAME]!" at bounding box center [819, 13] width 89 height 12
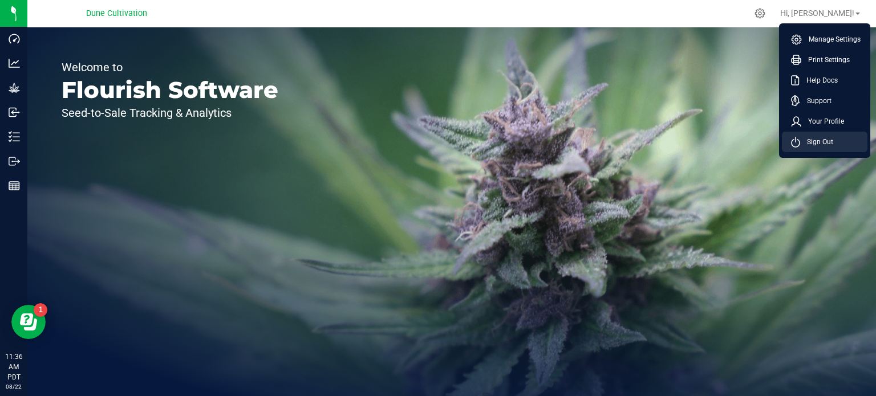
click at [819, 143] on span "Sign Out" at bounding box center [816, 141] width 33 height 11
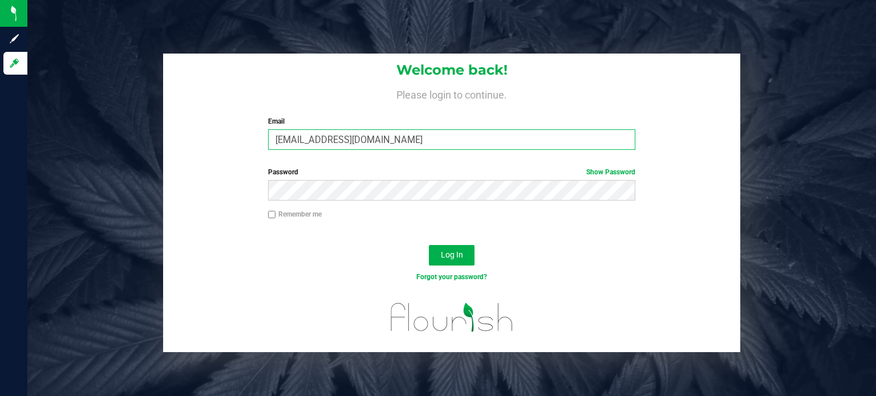
click at [394, 143] on input "[EMAIL_ADDRESS][DOMAIN_NAME]" at bounding box center [452, 139] width 368 height 21
type input "[EMAIL_ADDRESS][PERSON_NAME][DOMAIN_NAME]"
click at [454, 257] on span "Log In" at bounding box center [452, 254] width 22 height 9
